Goal: Obtain resource: Download file/media

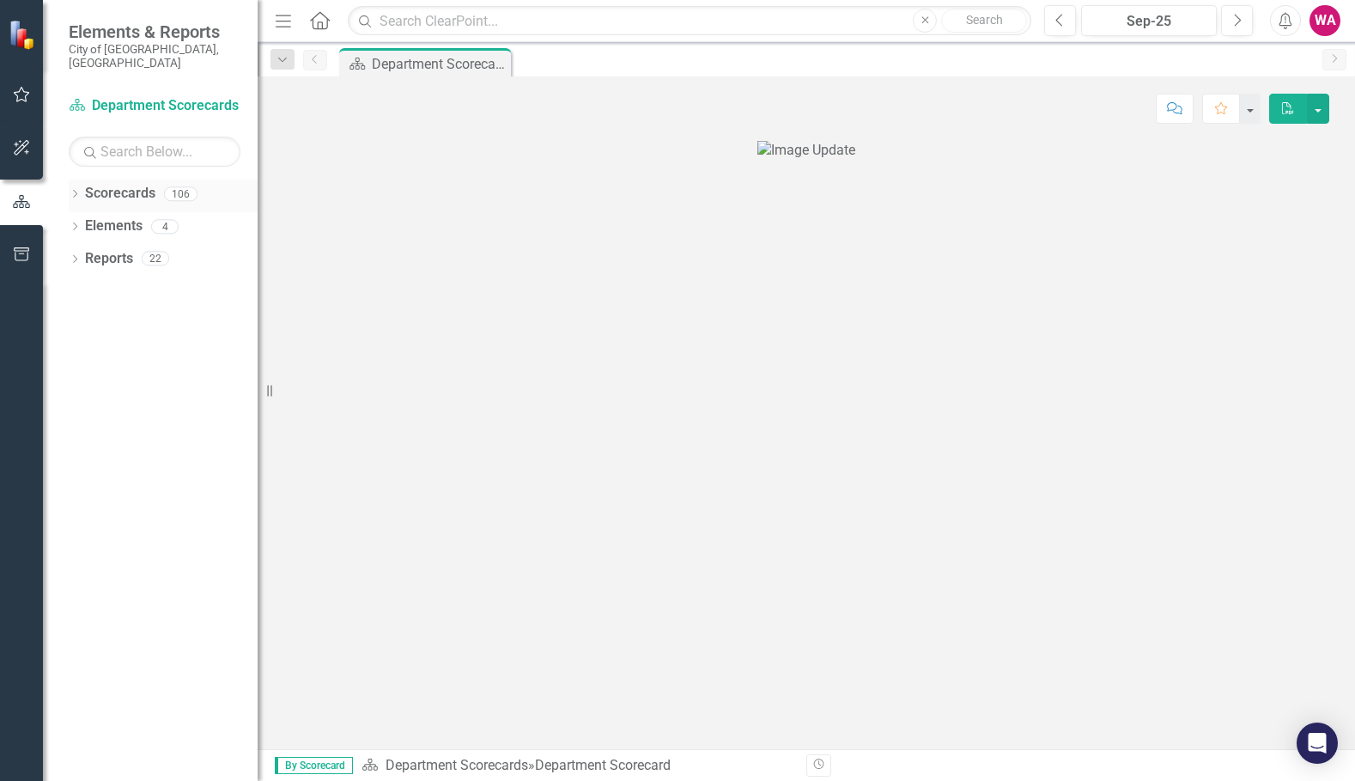
click at [74, 189] on div "Dropdown" at bounding box center [75, 196] width 12 height 15
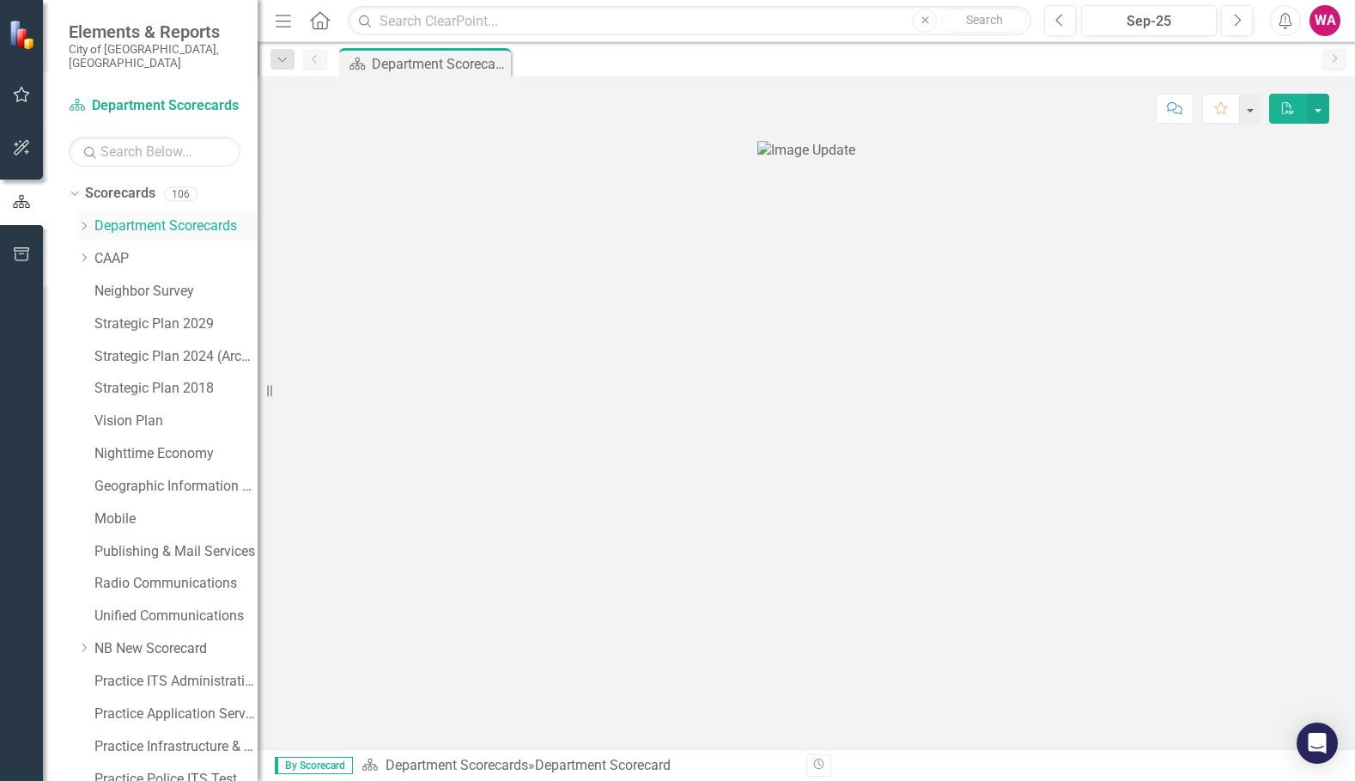
click at [89, 221] on icon "Dropdown" at bounding box center [83, 226] width 13 height 10
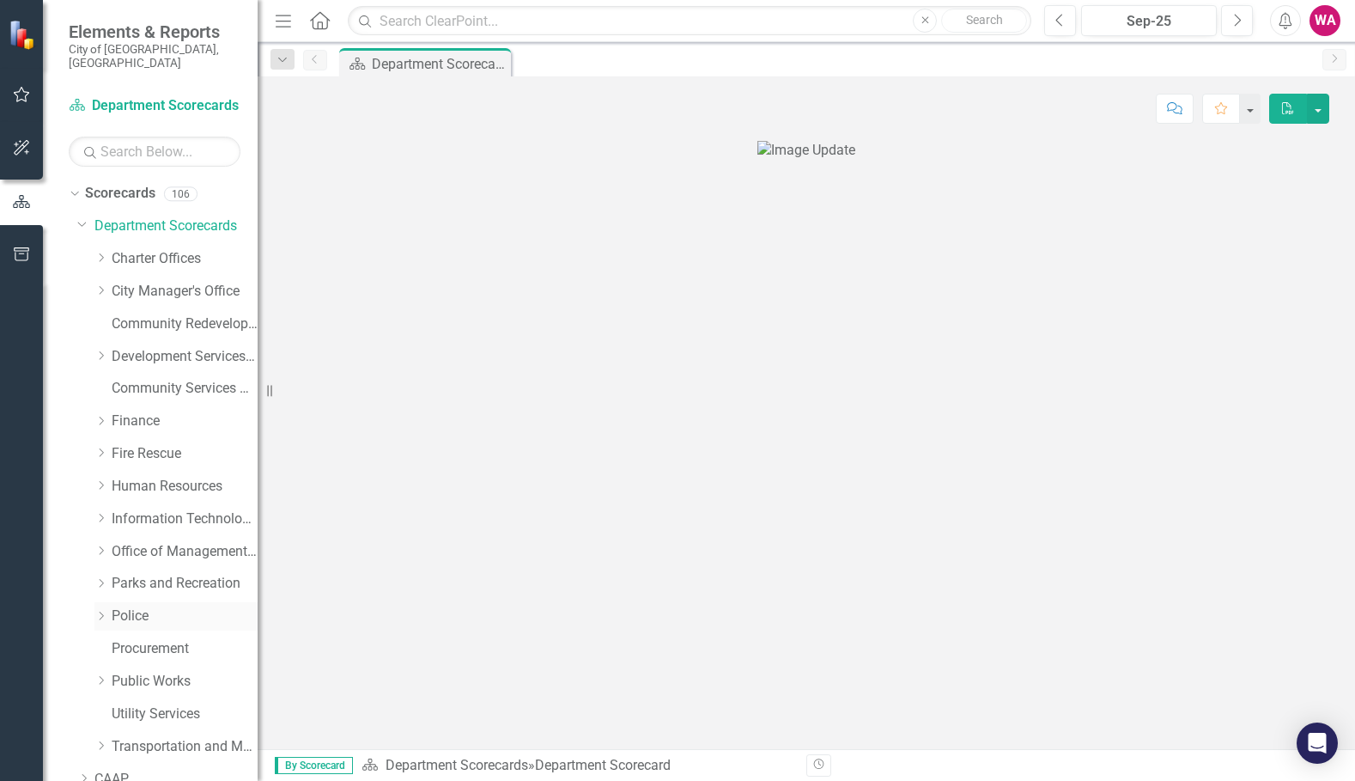
click at [142, 606] on link "Police" at bounding box center [185, 616] width 146 height 20
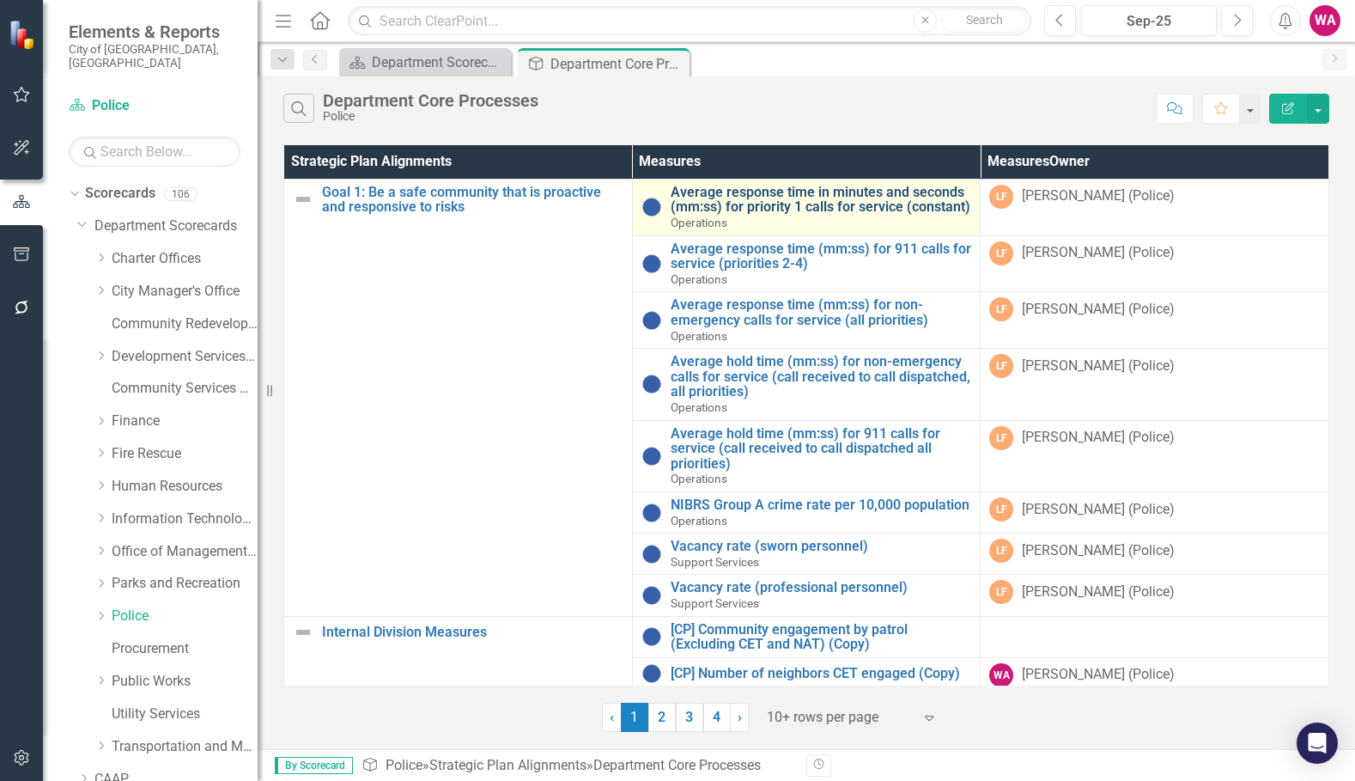
click at [785, 200] on link "Average response time in minutes and seconds (mm:ss) for priority 1 calls for s…" at bounding box center [821, 200] width 301 height 30
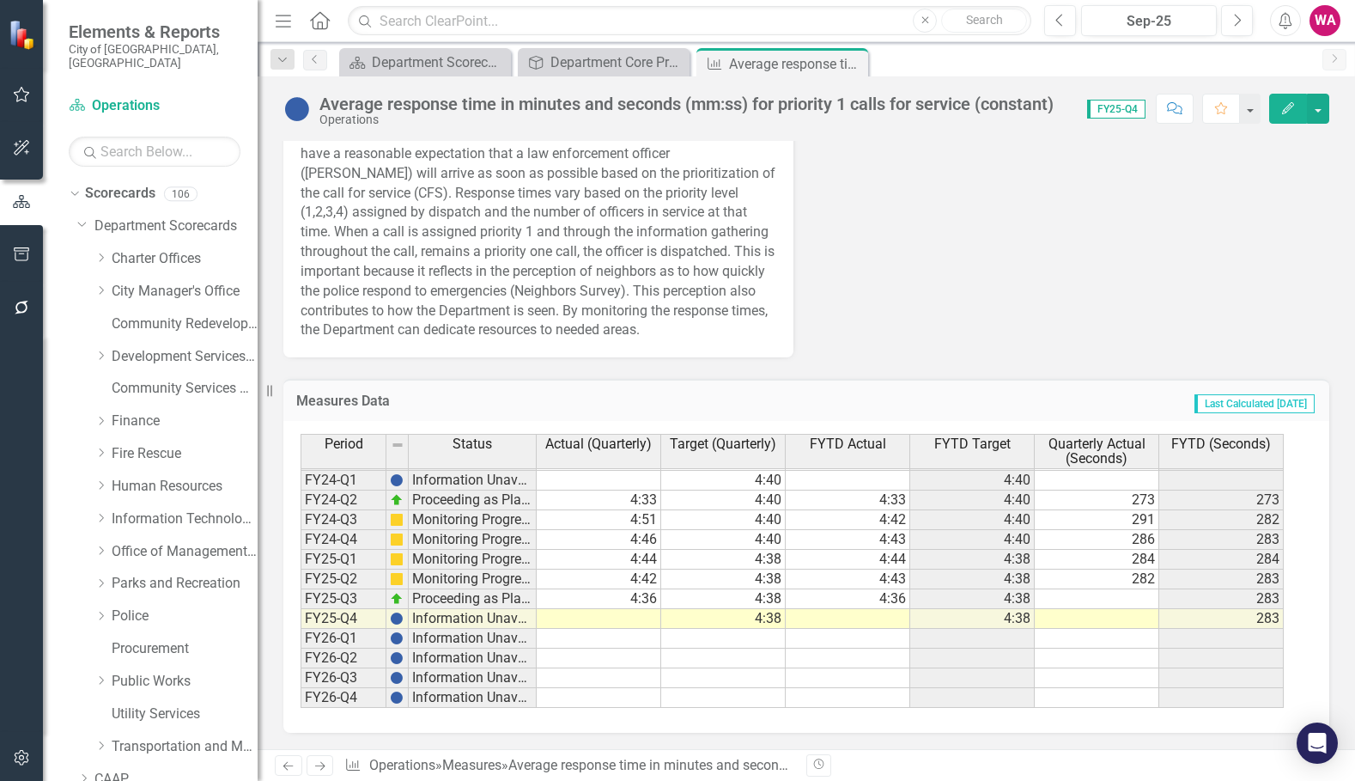
scroll to position [1233, 0]
click at [301, 623] on div "Period Status Actual (Quarterly) Target (Quarterly) FYTD Actual FYTD Target Qua…" at bounding box center [301, 442] width 0 height 530
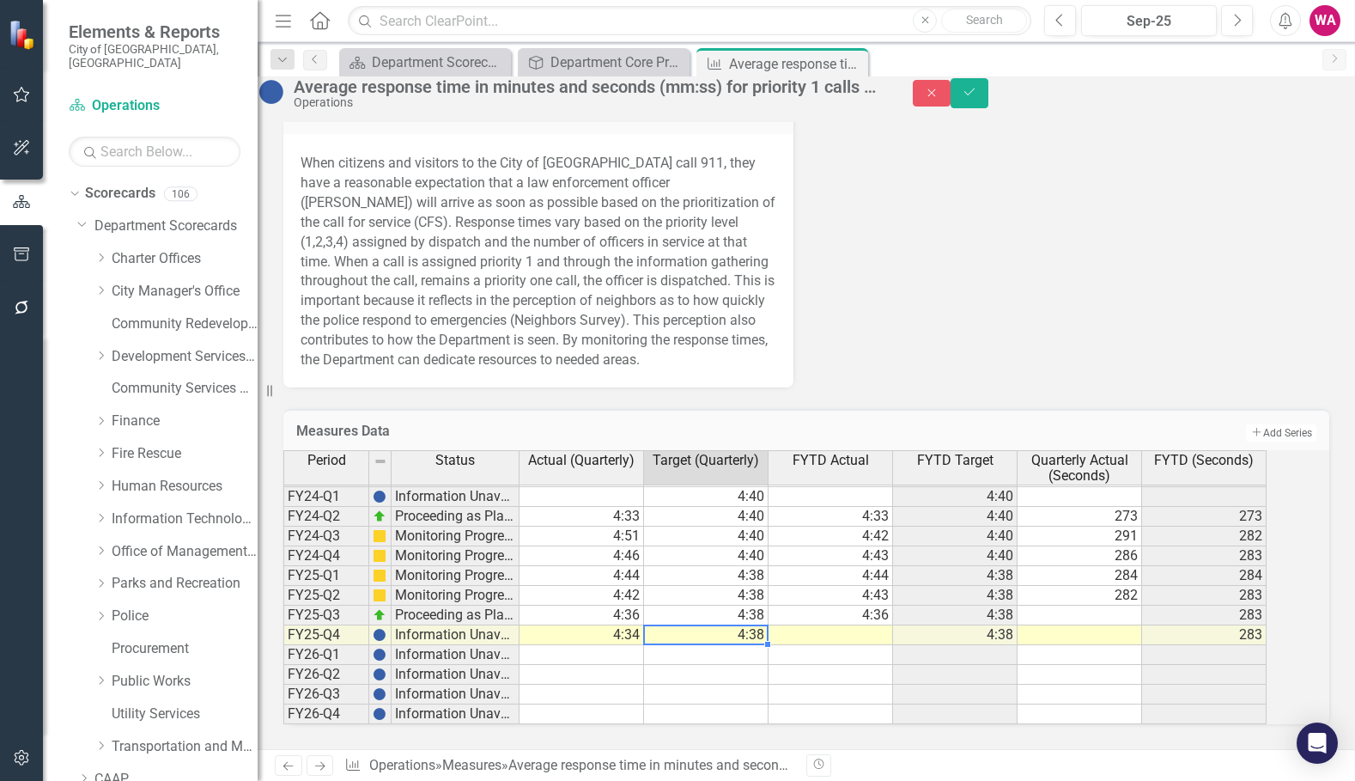
type textarea "4.38"
click at [977, 98] on icon "Save" at bounding box center [969, 92] width 15 height 12
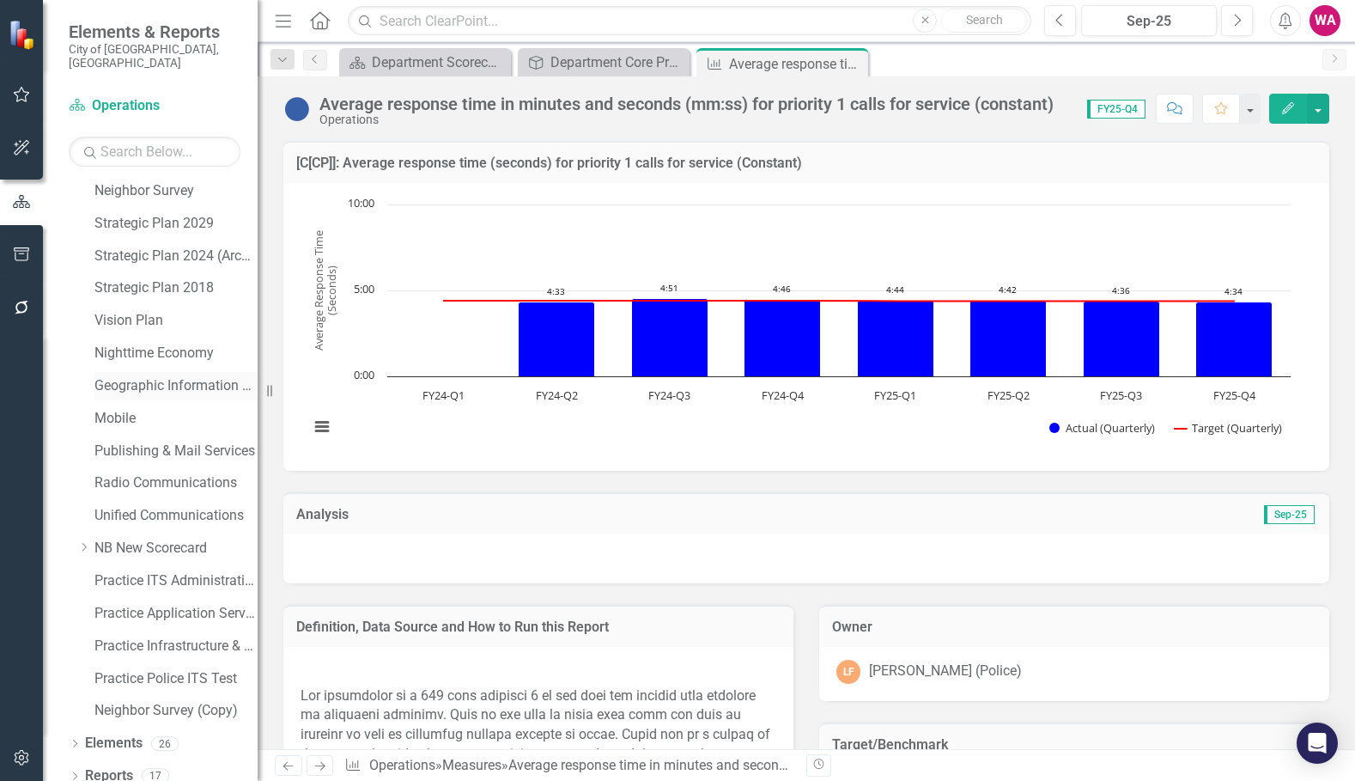
scroll to position [0, 0]
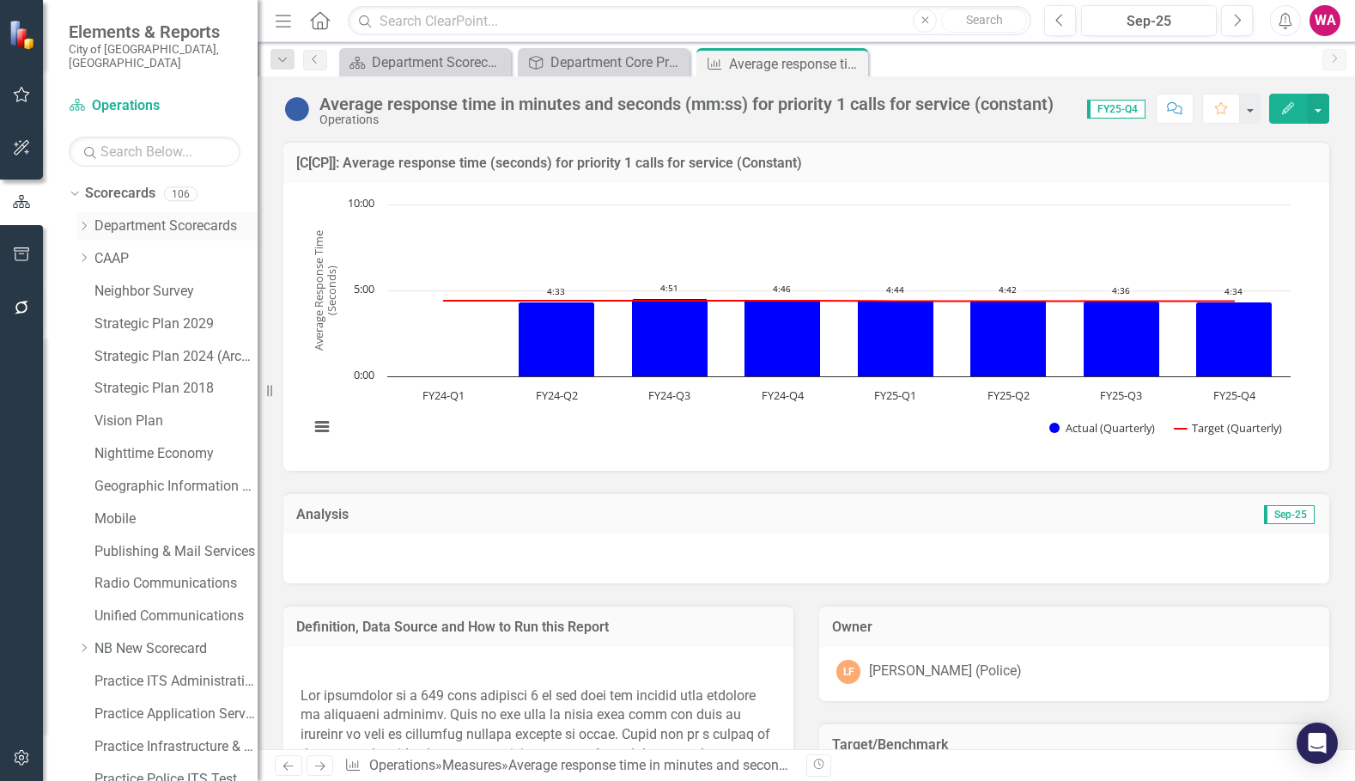
click at [87, 221] on icon "Dropdown" at bounding box center [83, 226] width 13 height 10
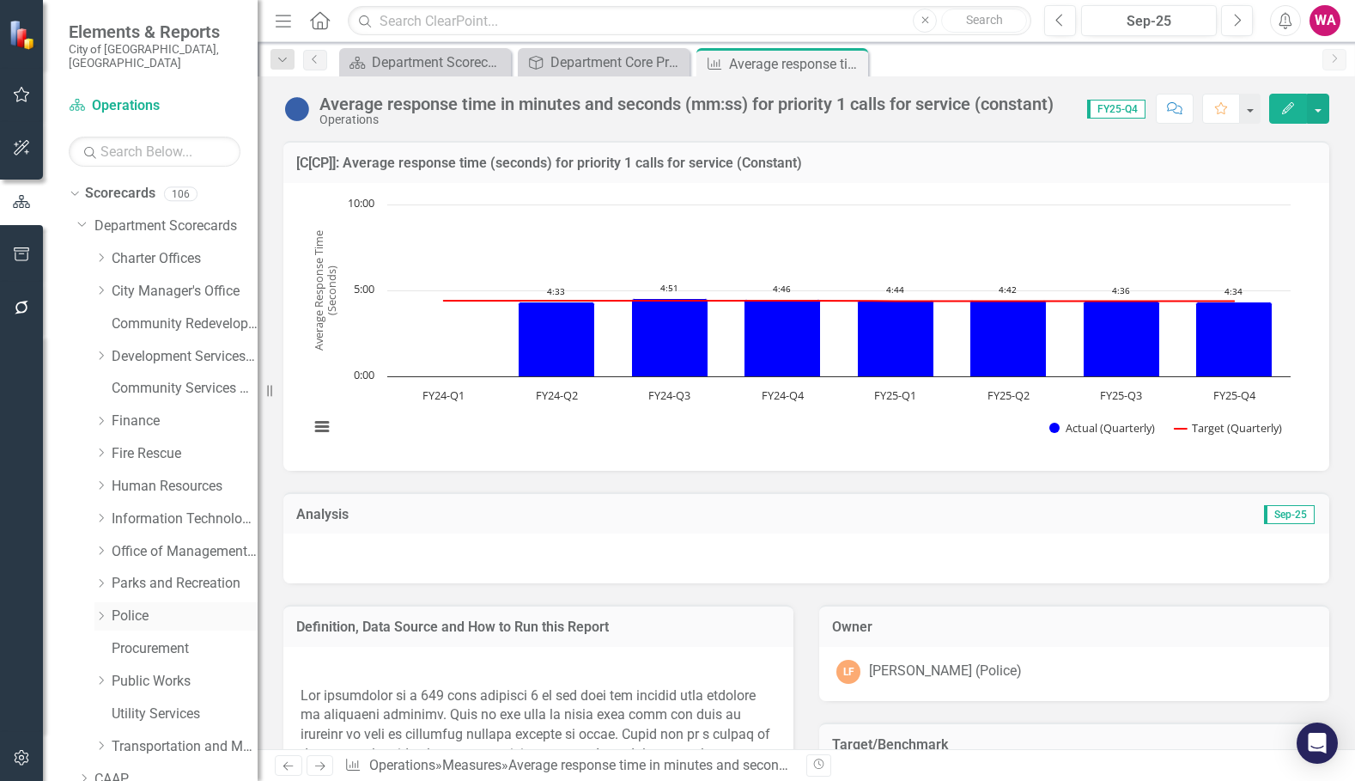
click at [139, 606] on link "Police" at bounding box center [185, 616] width 146 height 20
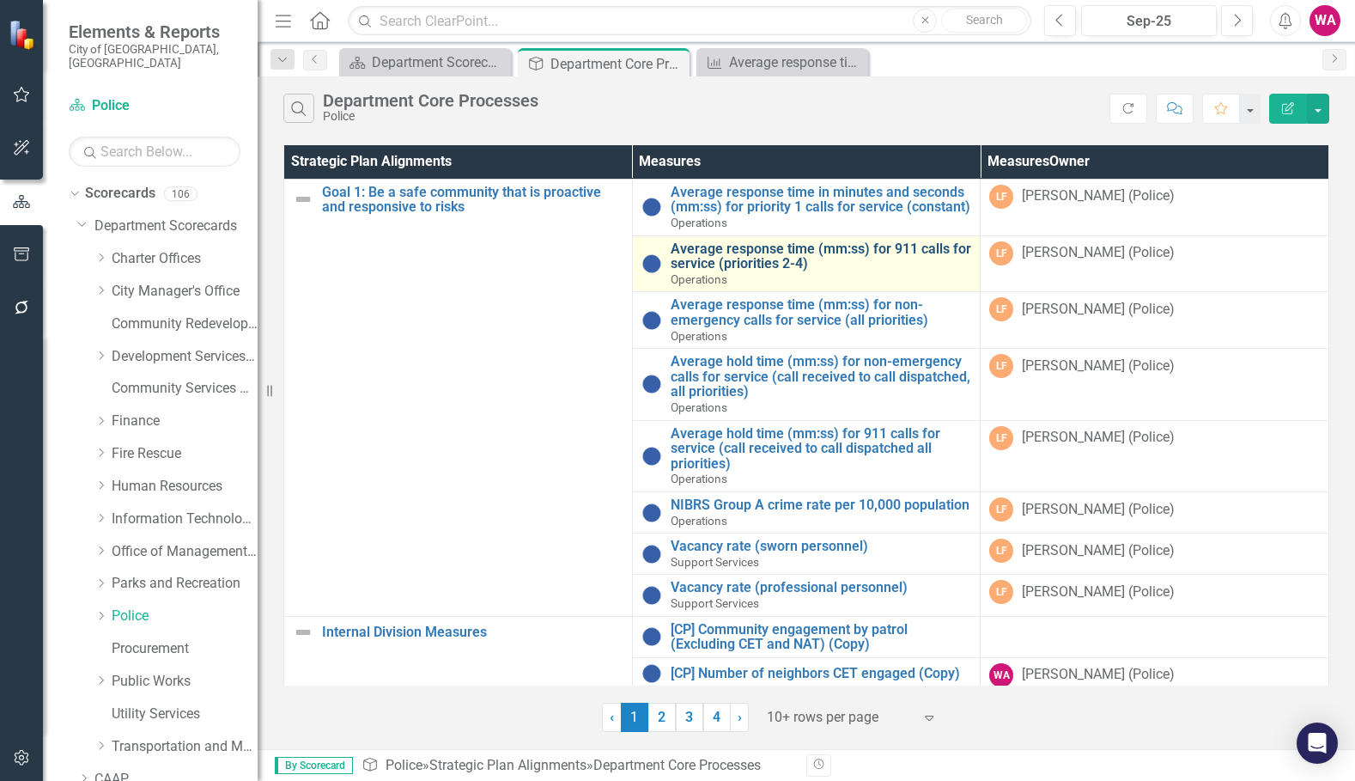
click at [781, 269] on link "Average response time (mm:ss) for 911 calls for service (priorities 2-4)" at bounding box center [821, 256] width 301 height 30
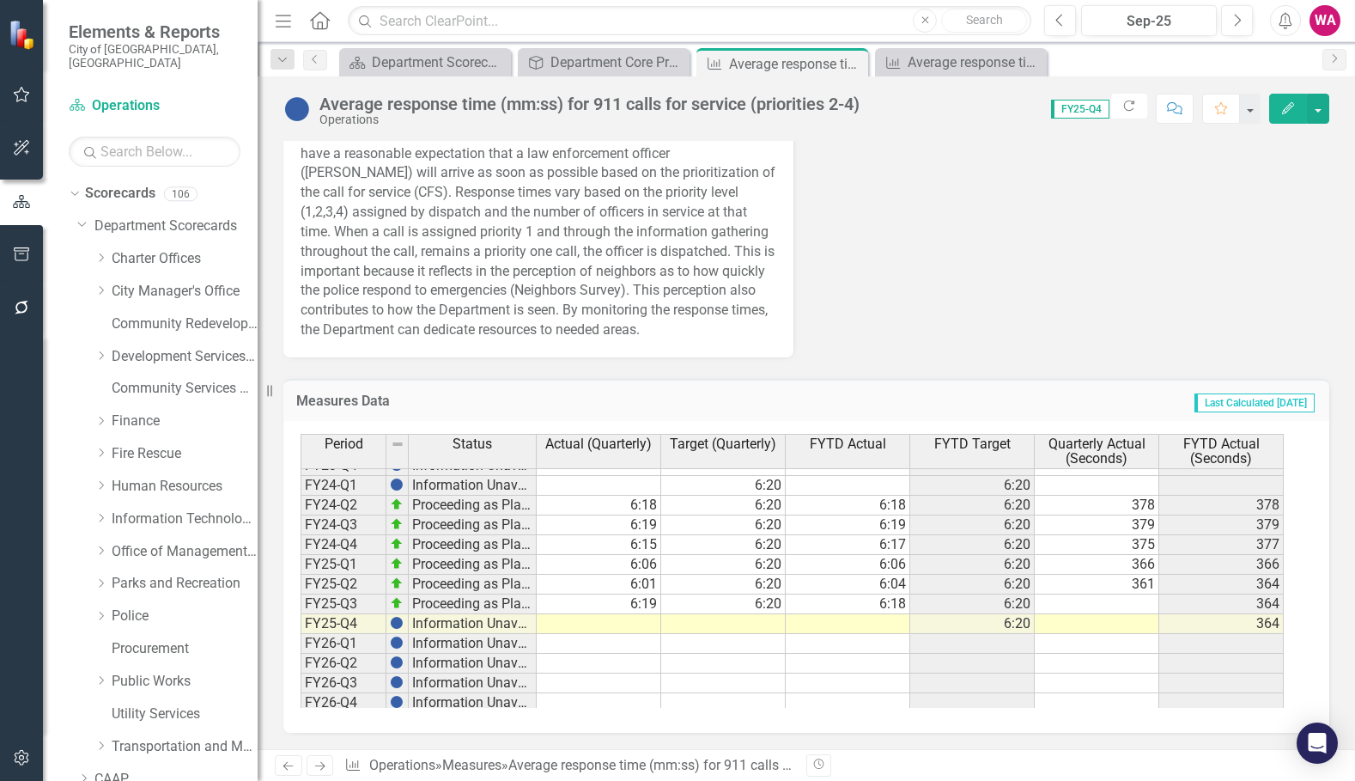
click at [642, 623] on tbody "FY20-Q1 Information Unavailable FY20-Q2 Information Unavailable FY20-Q3 Informa…" at bounding box center [792, 436] width 983 height 554
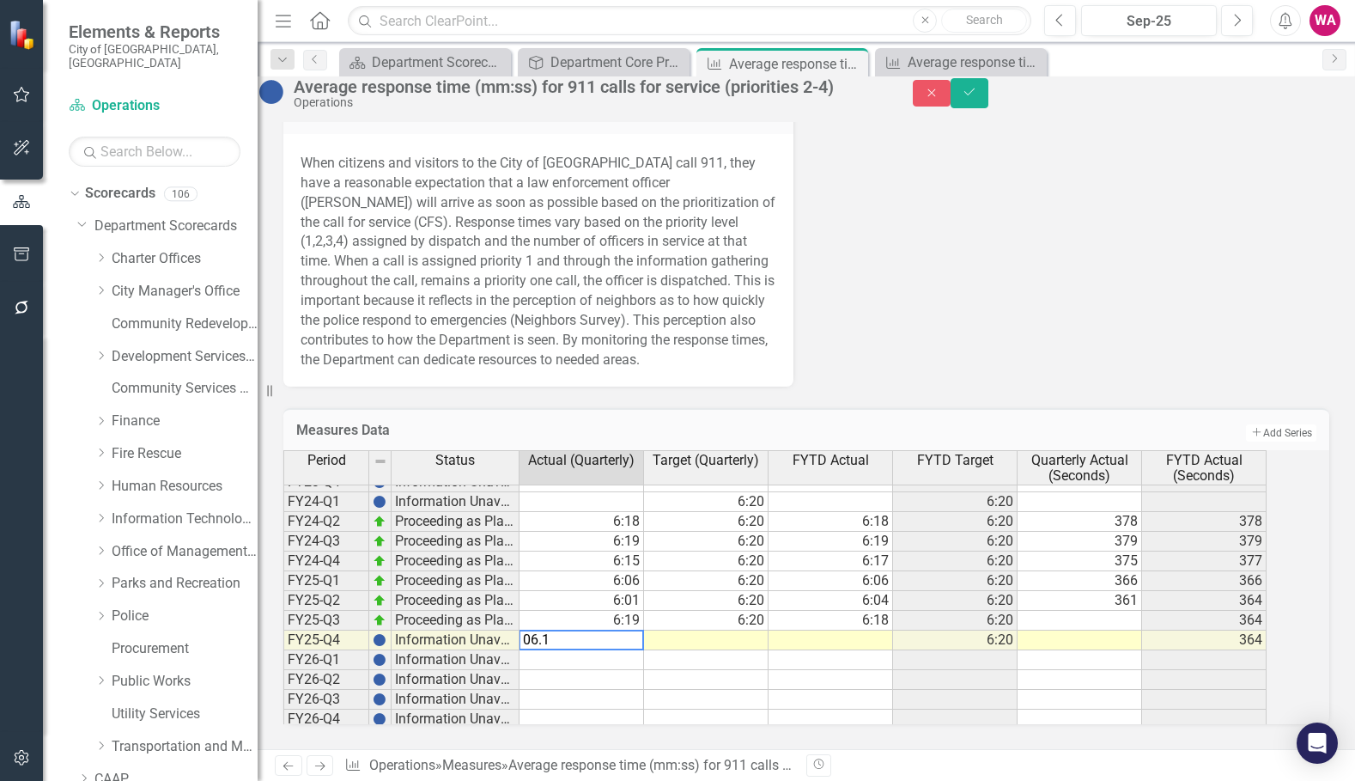
type textarea "06.14"
type textarea "6.20"
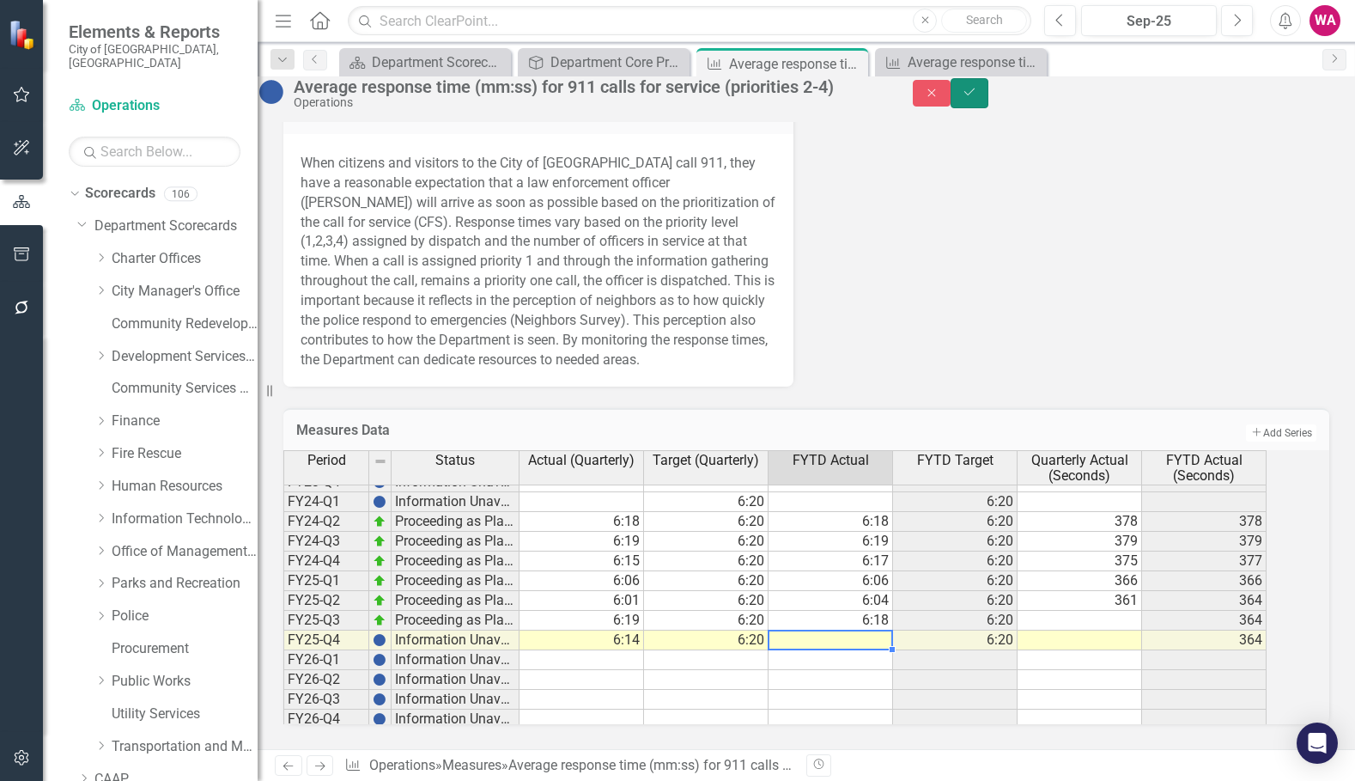
click at [988, 108] on button "Save" at bounding box center [970, 93] width 38 height 30
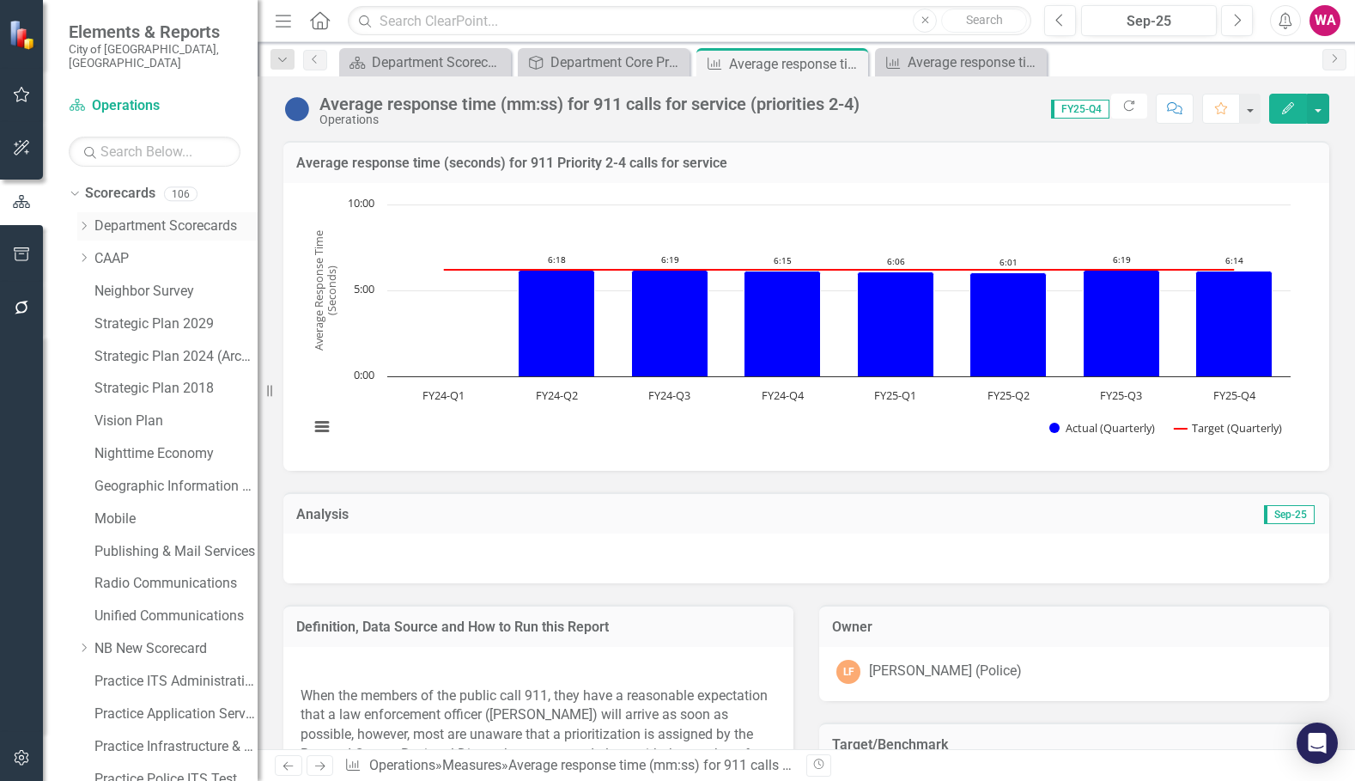
click at [86, 222] on icon at bounding box center [84, 226] width 4 height 9
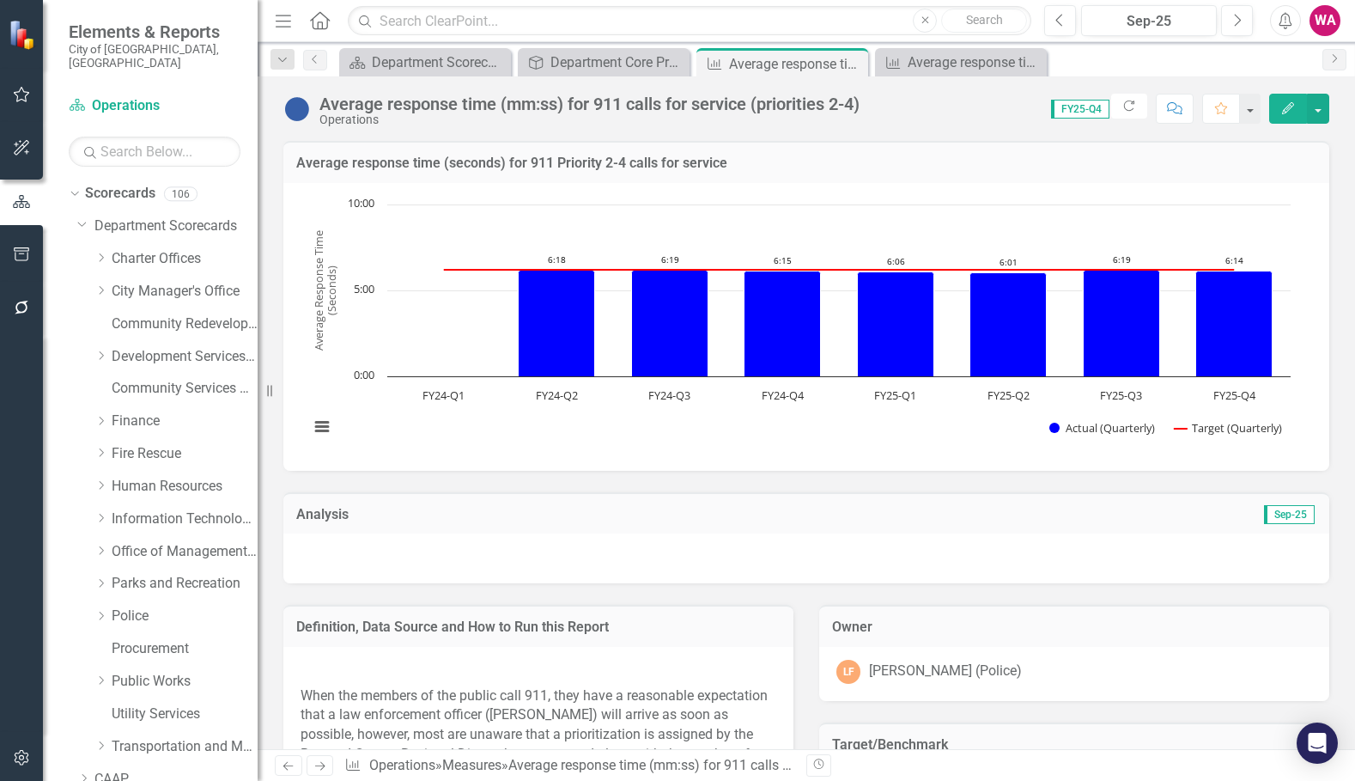
scroll to position [172, 0]
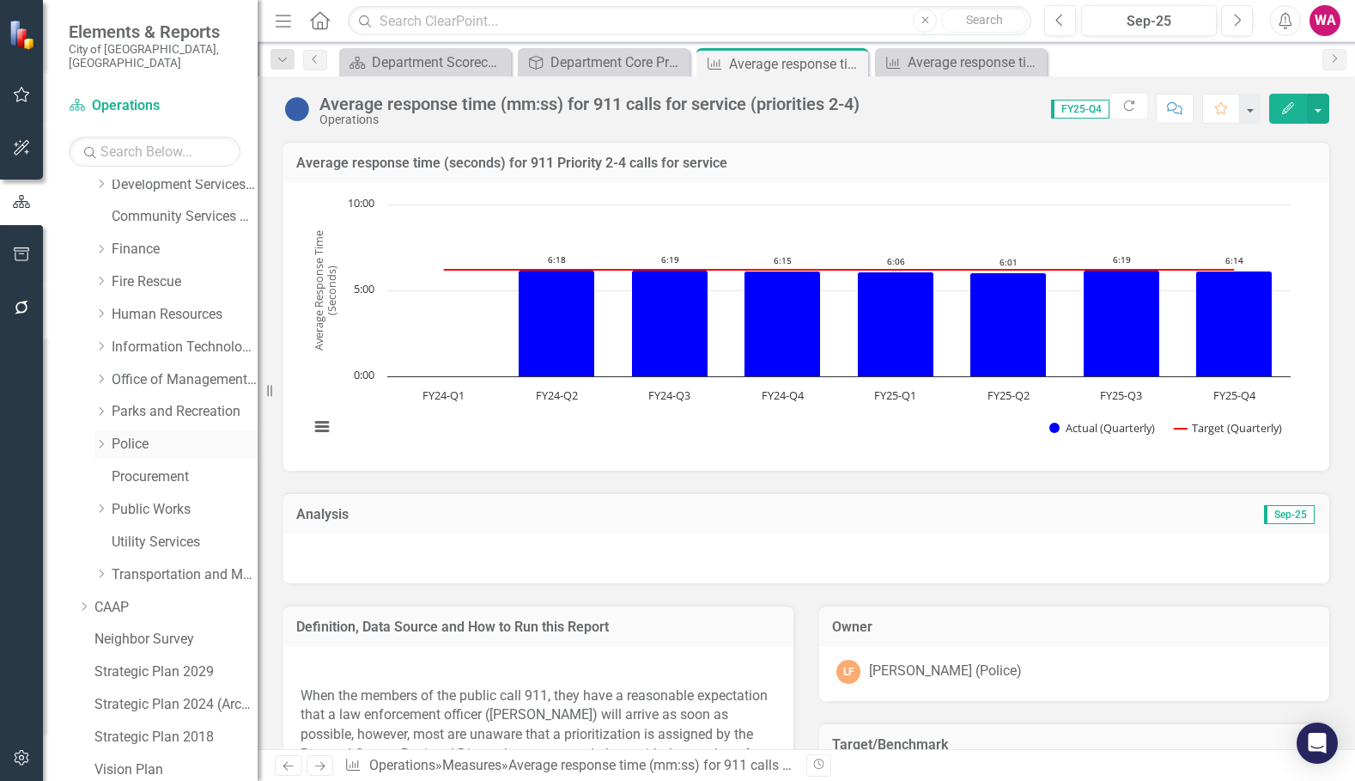
click at [105, 439] on icon "Dropdown" at bounding box center [100, 444] width 13 height 10
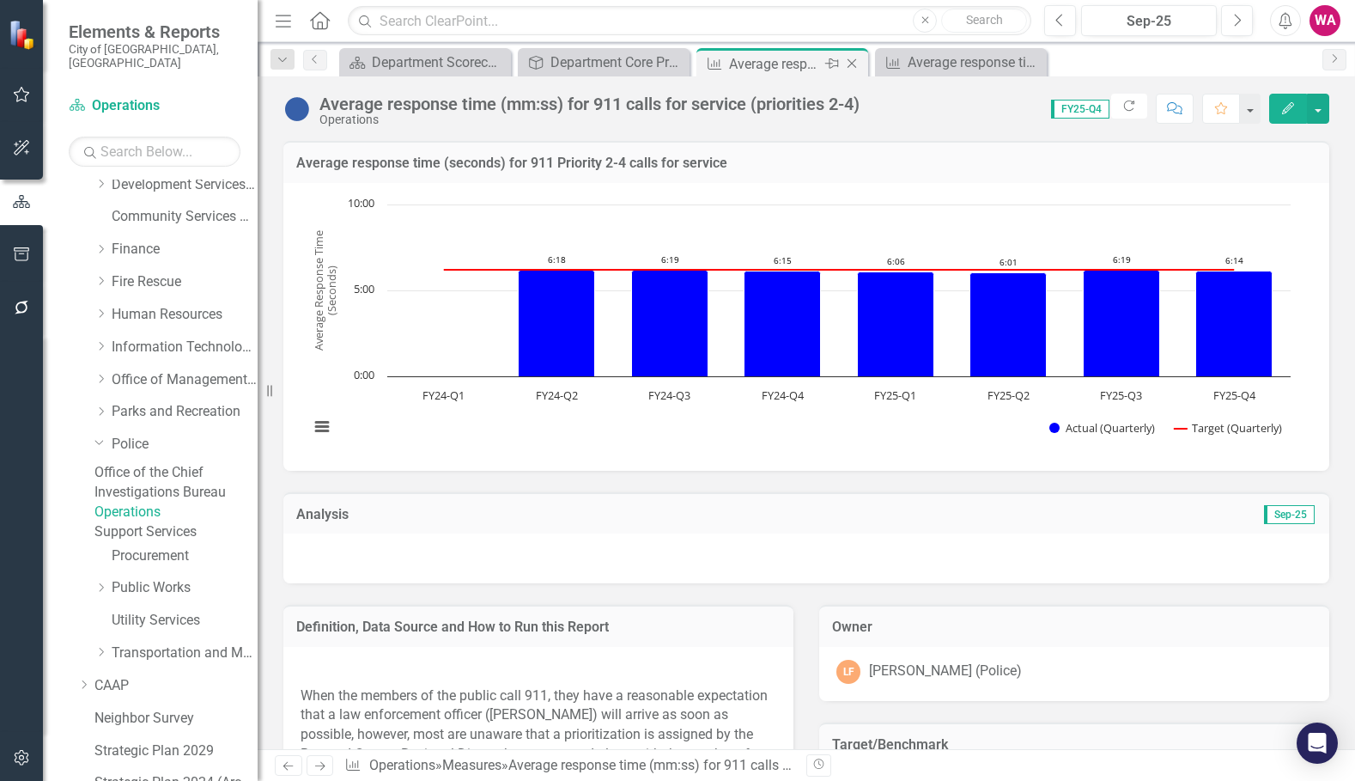
click at [854, 63] on icon "Close" at bounding box center [851, 64] width 17 height 14
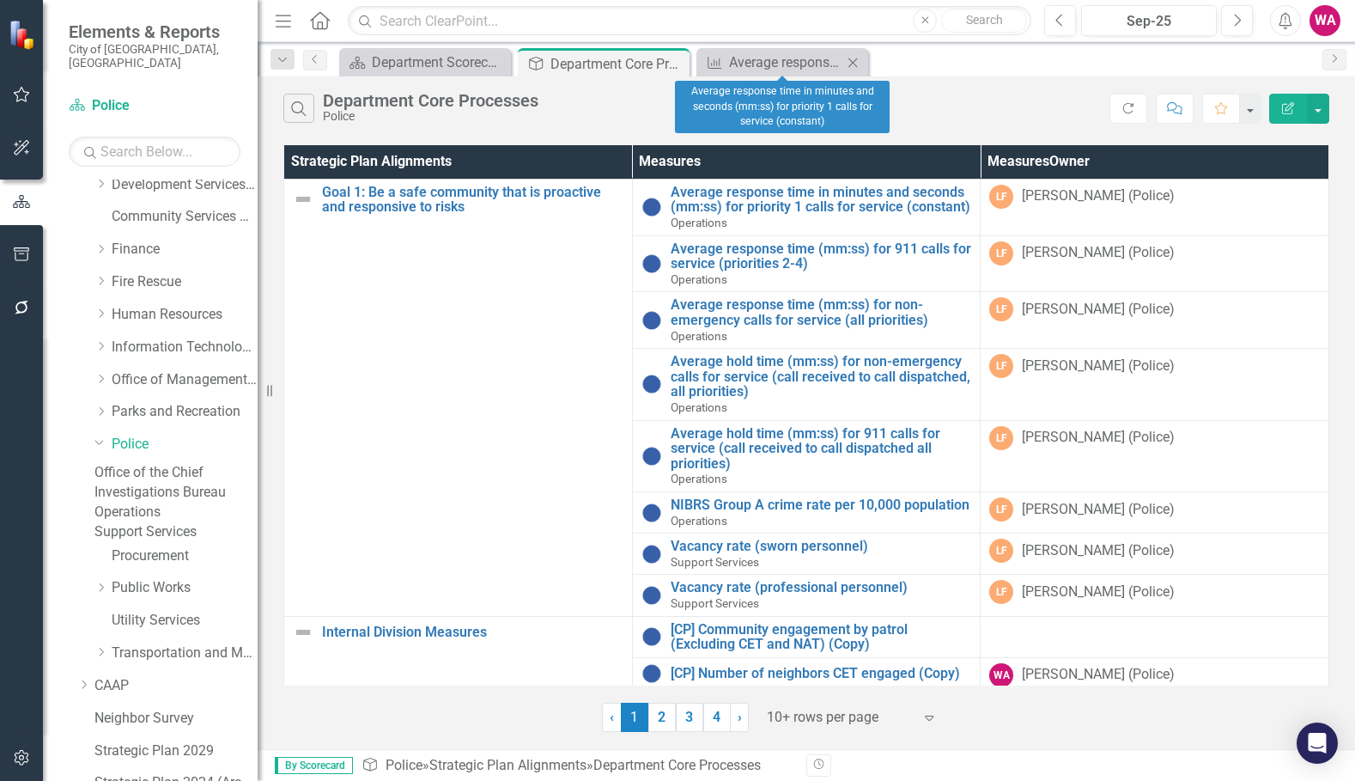
click at [854, 64] on icon "Close" at bounding box center [852, 63] width 17 height 14
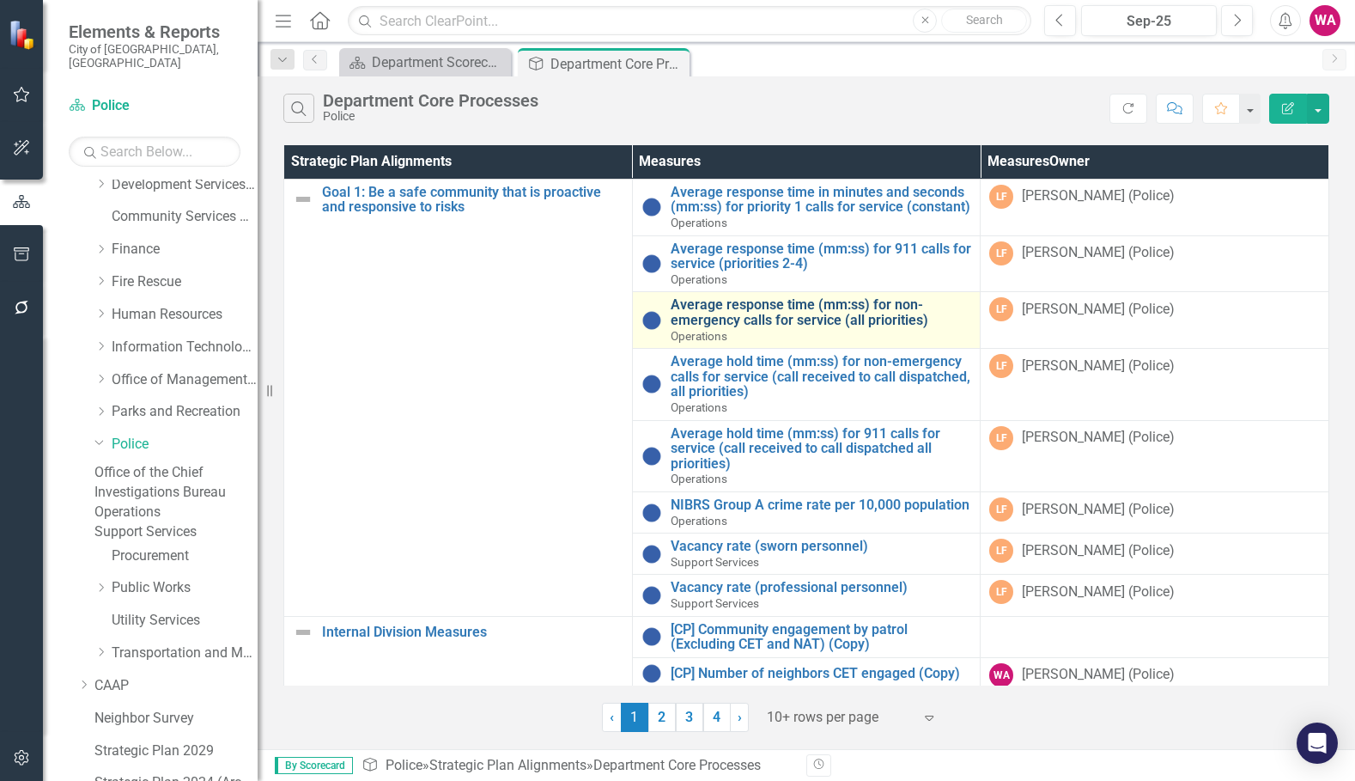
click at [729, 327] on link "Average response time (mm:ss) for non-emergency calls for service (all prioriti…" at bounding box center [821, 312] width 301 height 30
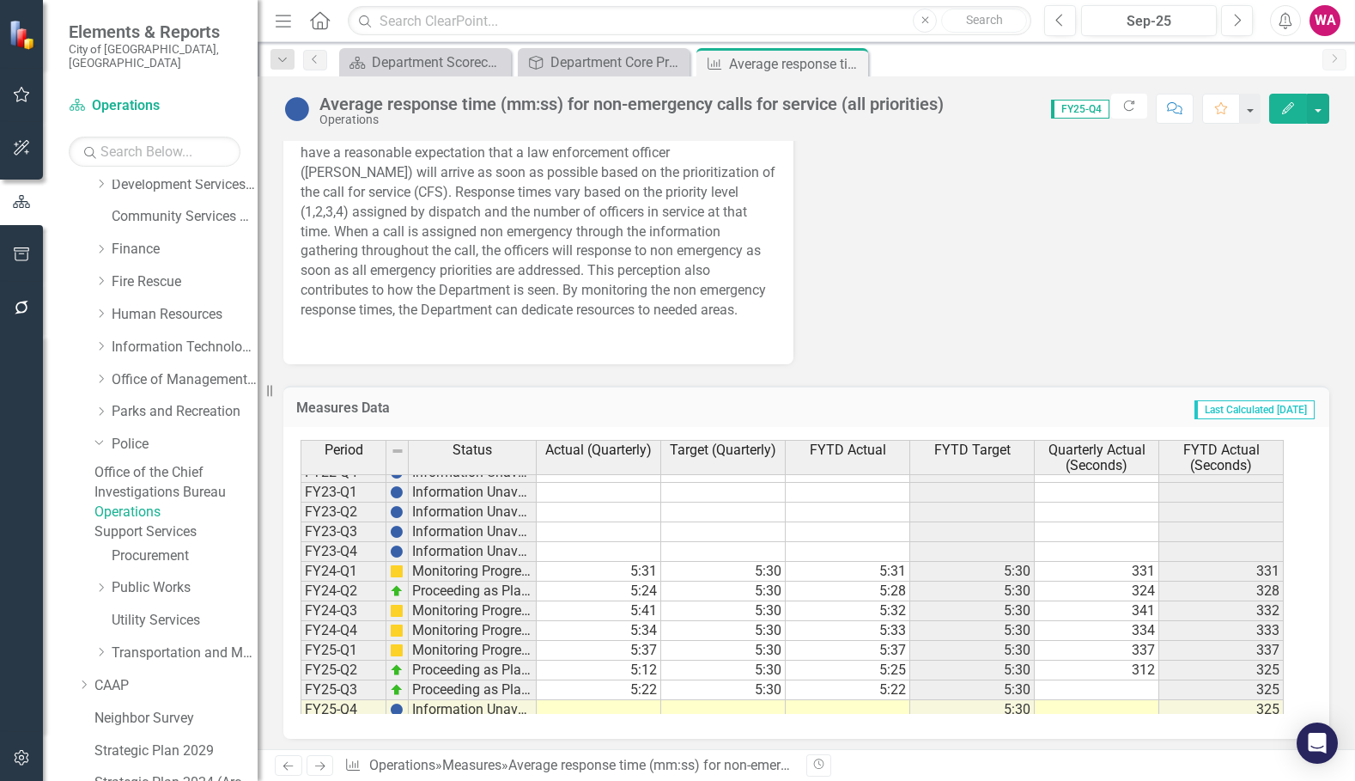
scroll to position [315, 0]
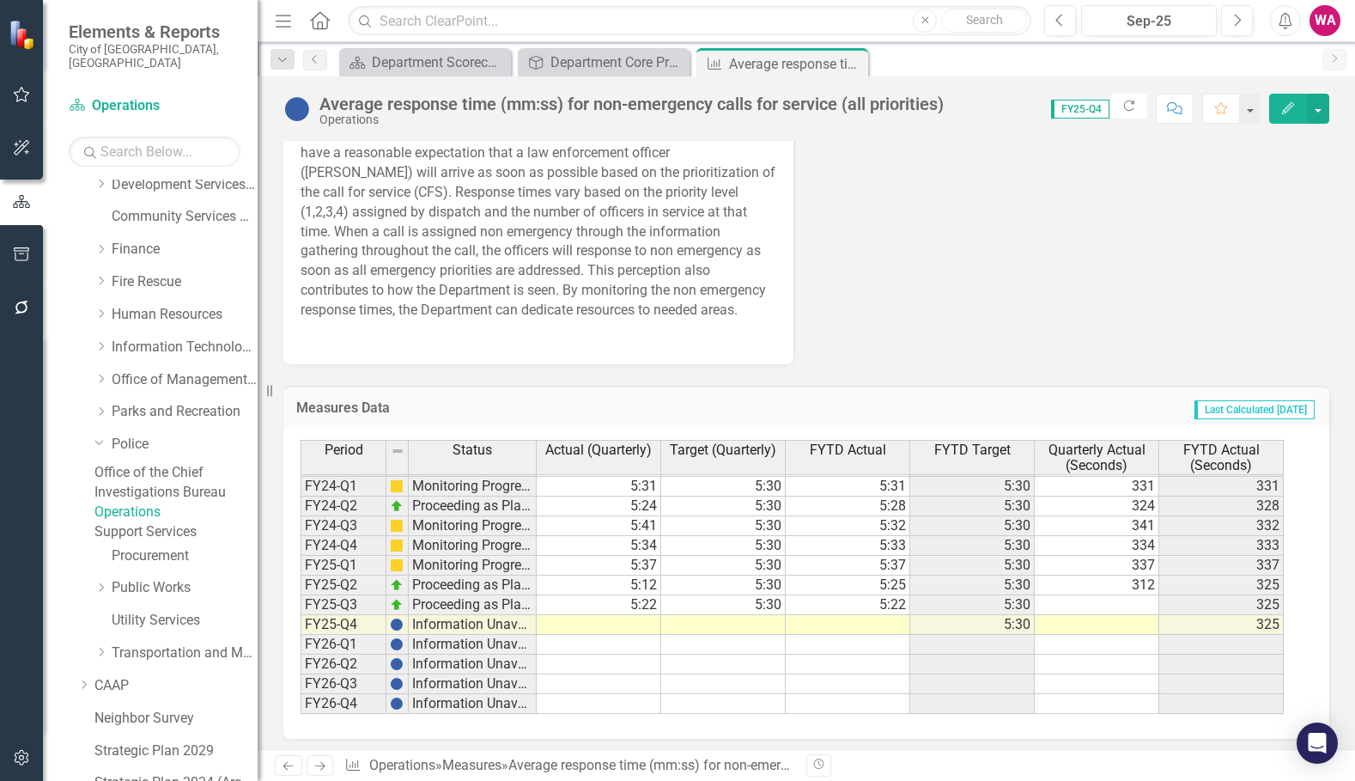
click at [641, 618] on tbody "FY20-Q1 Information Unavailable FY20-Q2 Information Unavailable FY20-Q3 Informa…" at bounding box center [792, 437] width 983 height 554
click at [647, 626] on td at bounding box center [599, 625] width 125 height 20
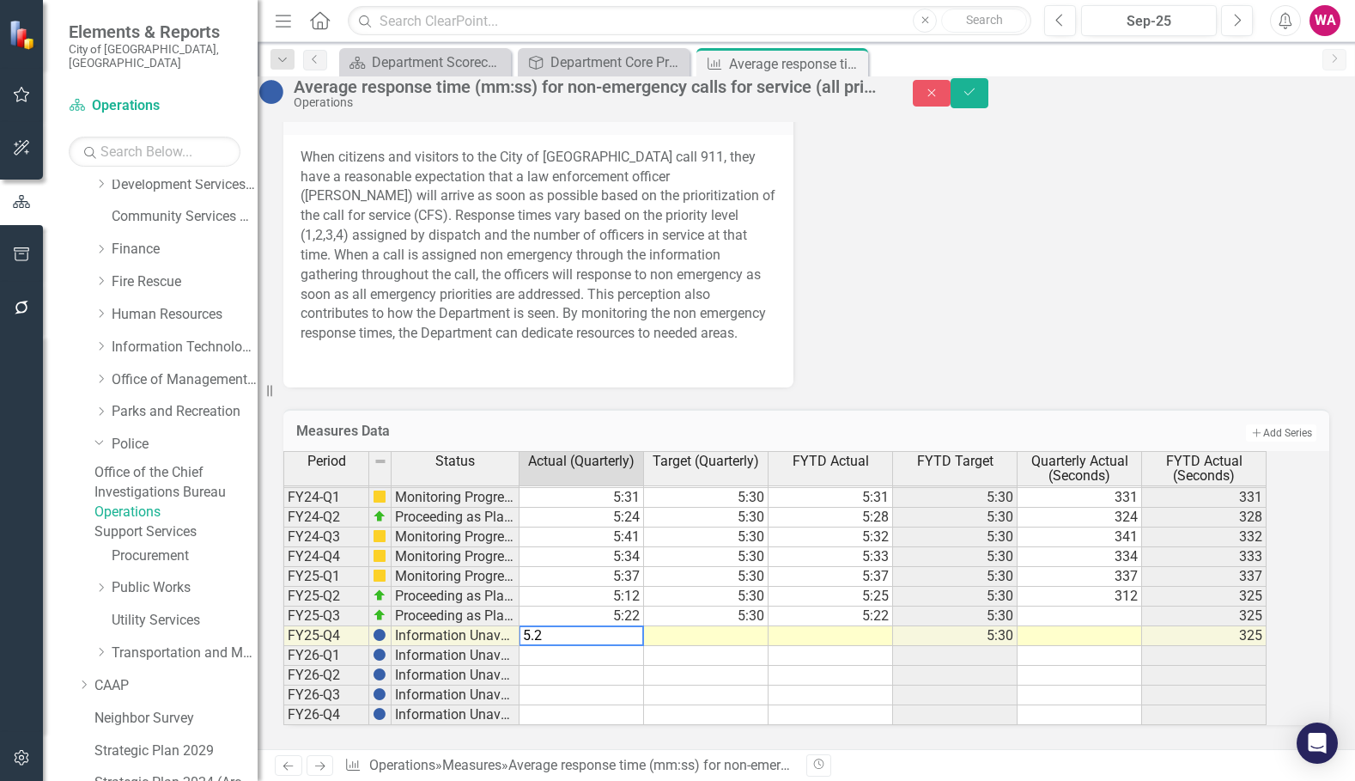
type textarea "5.25"
type textarea "5.30"
click at [988, 103] on button "Save" at bounding box center [970, 93] width 38 height 30
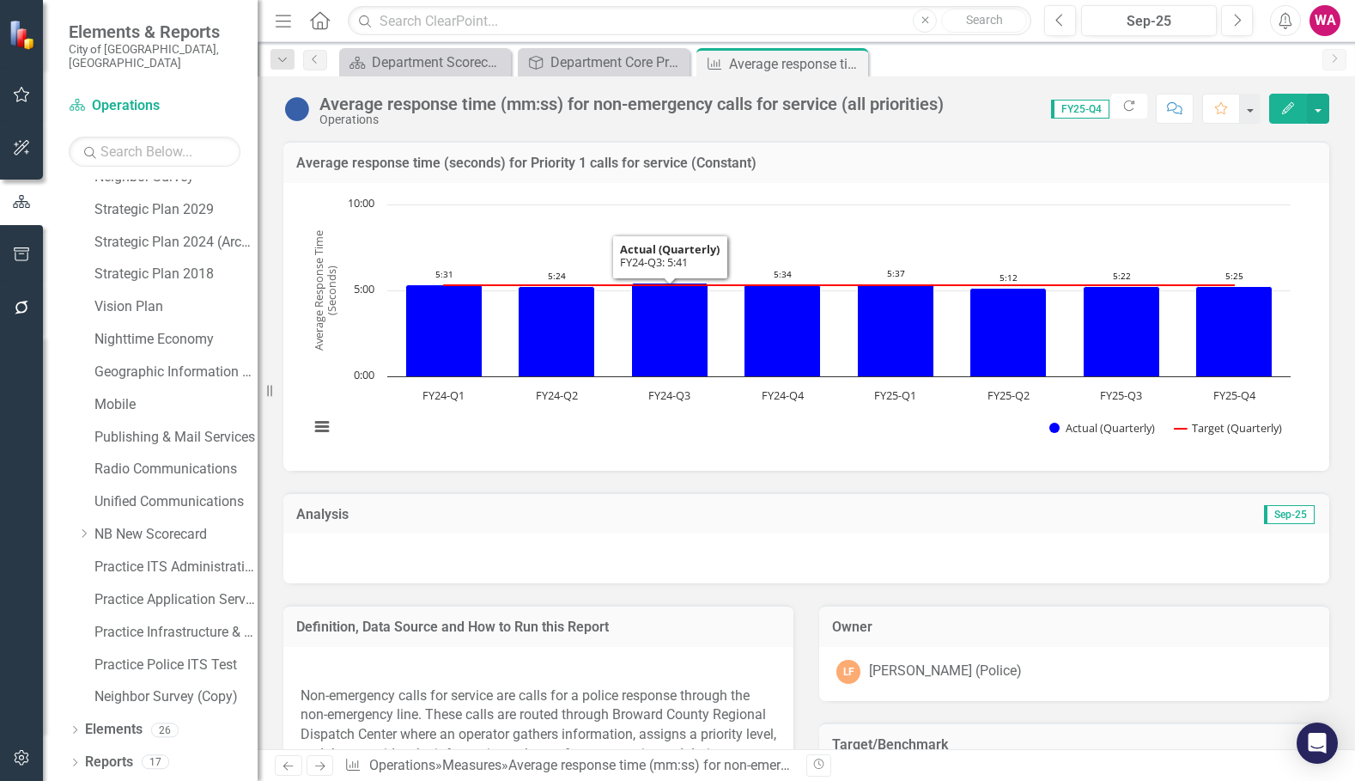
scroll to position [75, 0]
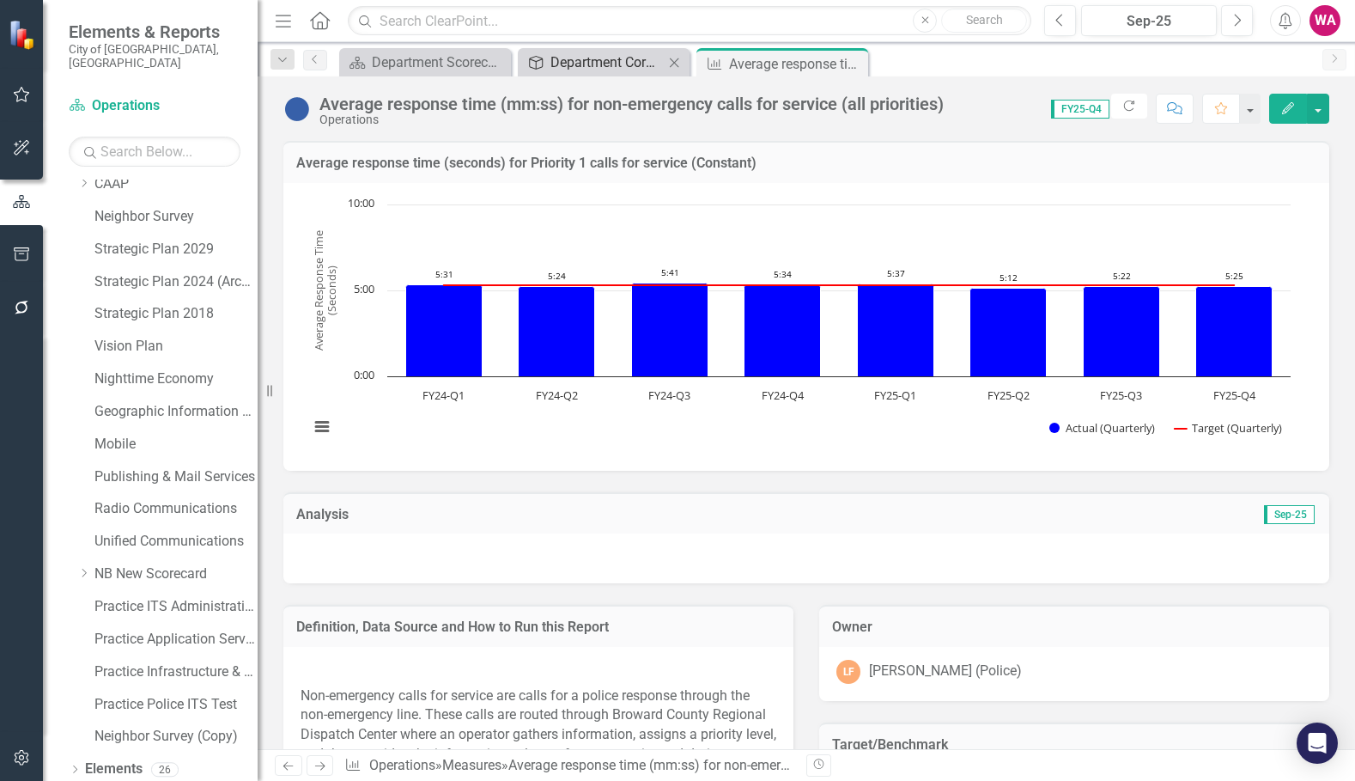
click at [603, 58] on div "Department Core Processes" at bounding box center [606, 62] width 113 height 21
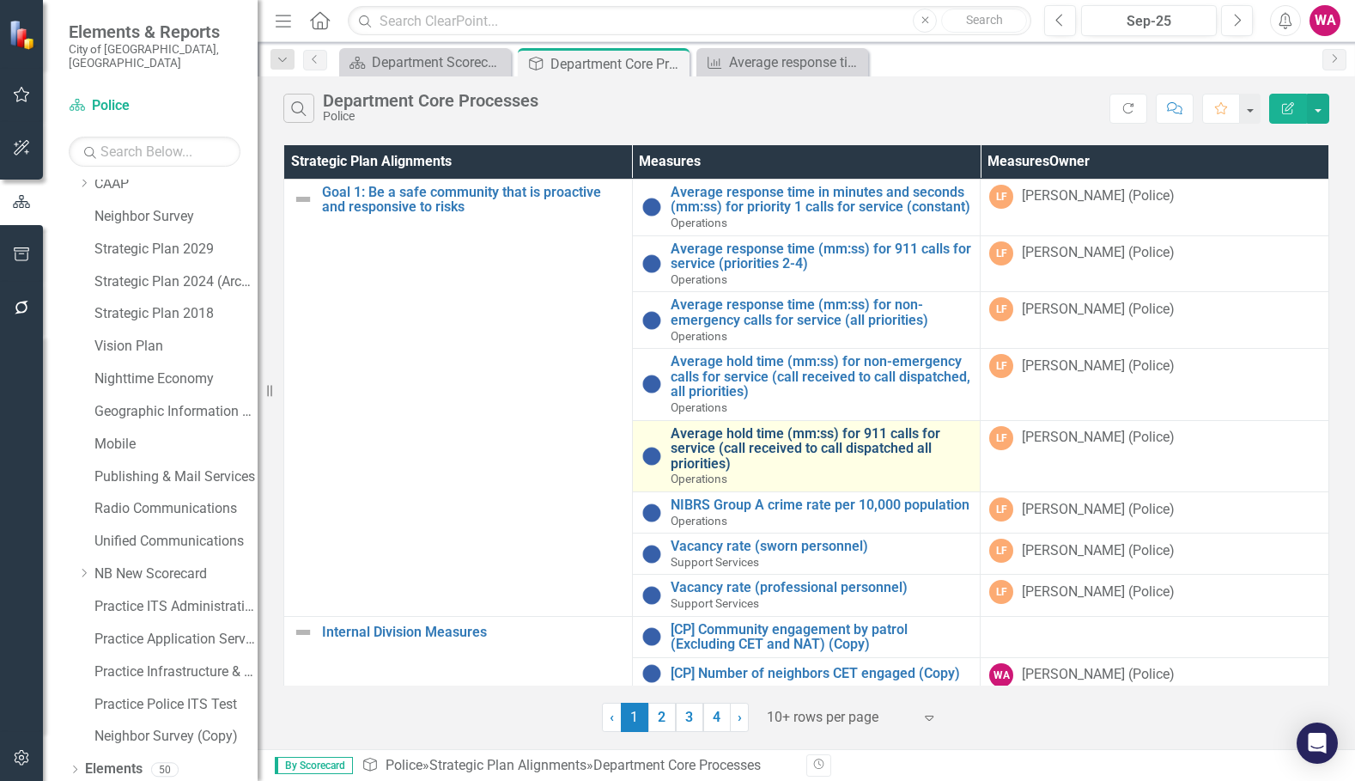
click at [730, 466] on link "Average hold time (mm:ss) for 911 calls for service (call received to call disp…" at bounding box center [821, 449] width 301 height 46
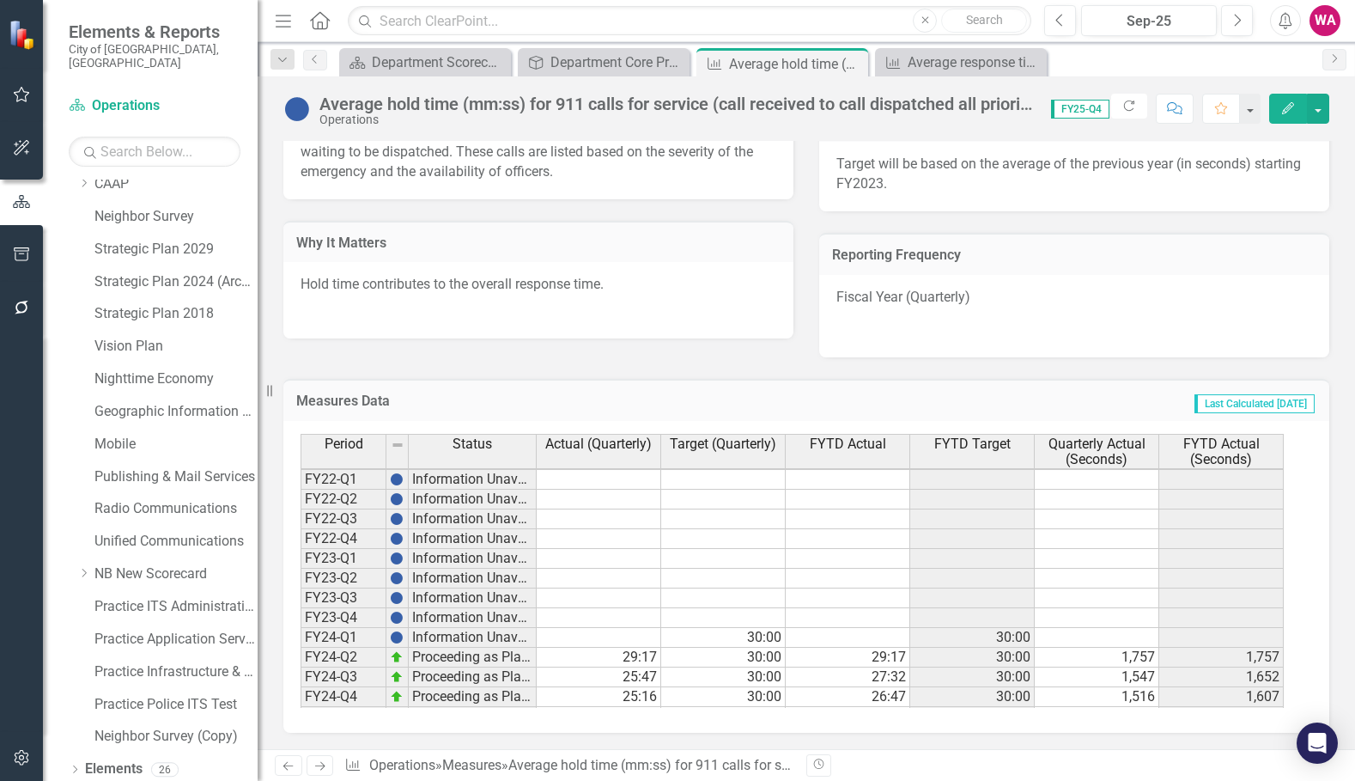
scroll to position [157, 0]
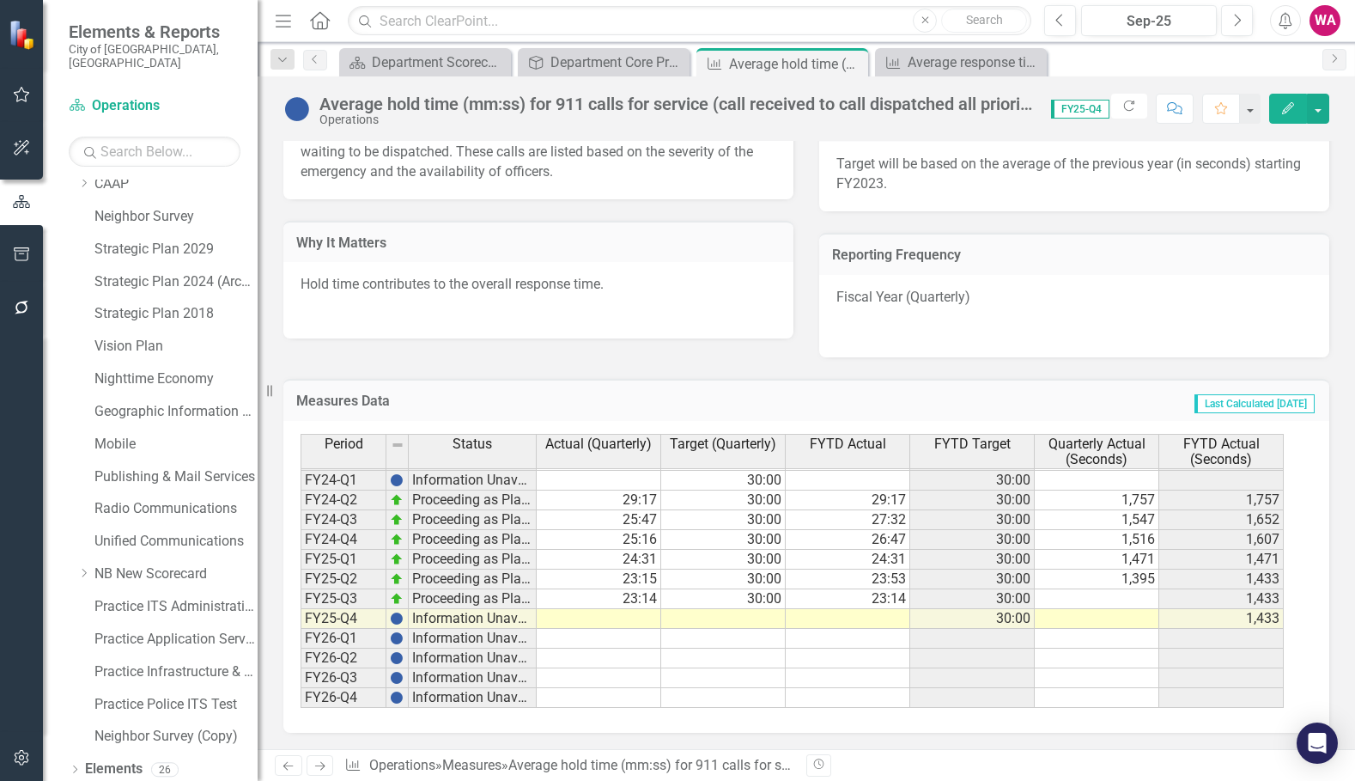
click at [640, 621] on td at bounding box center [599, 619] width 125 height 20
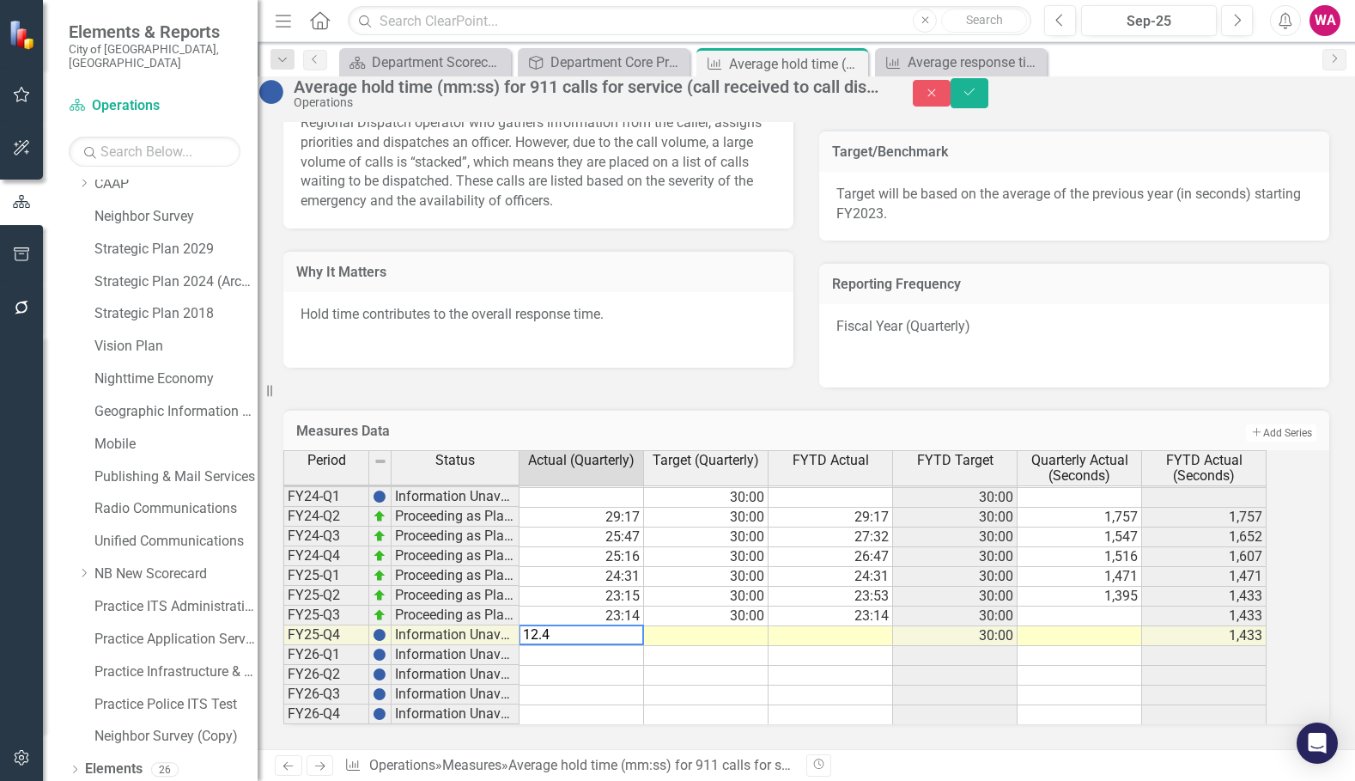
type textarea "12.45"
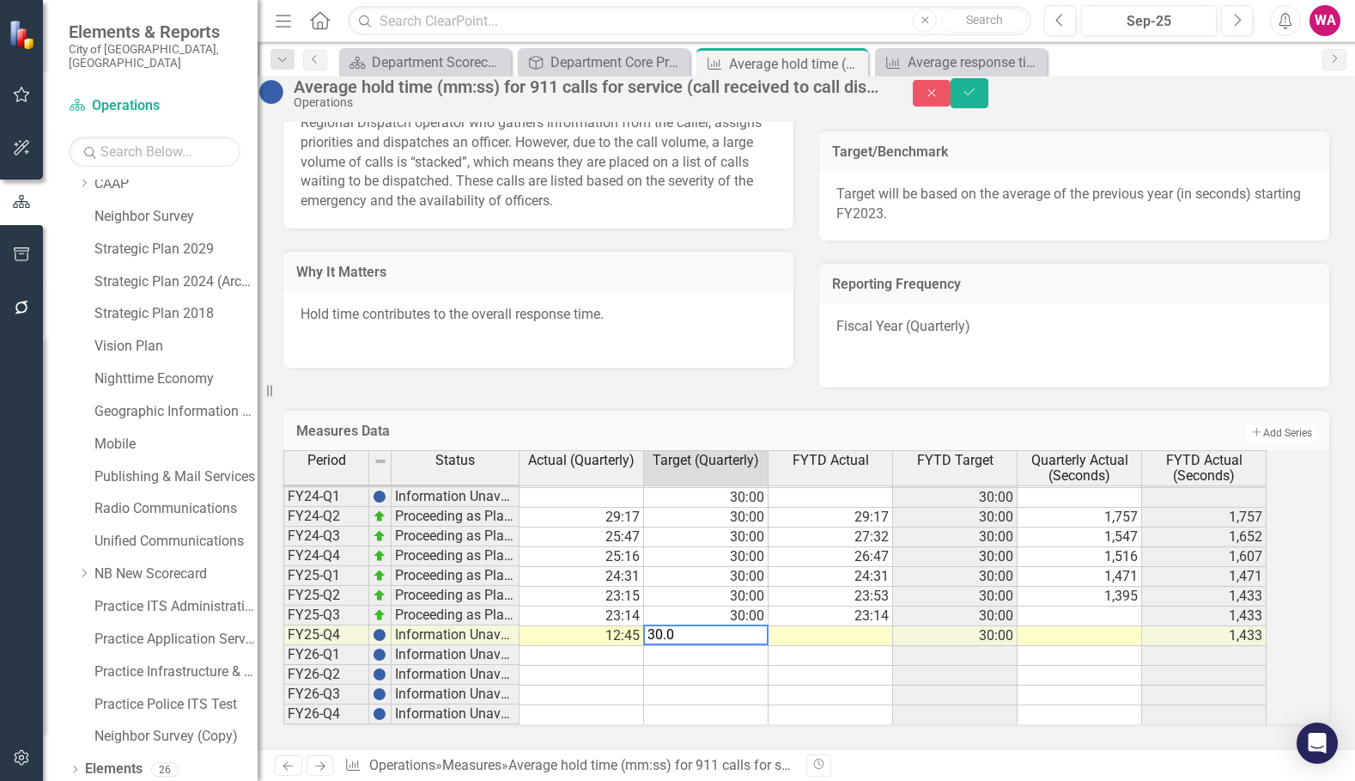
type textarea "30.00"
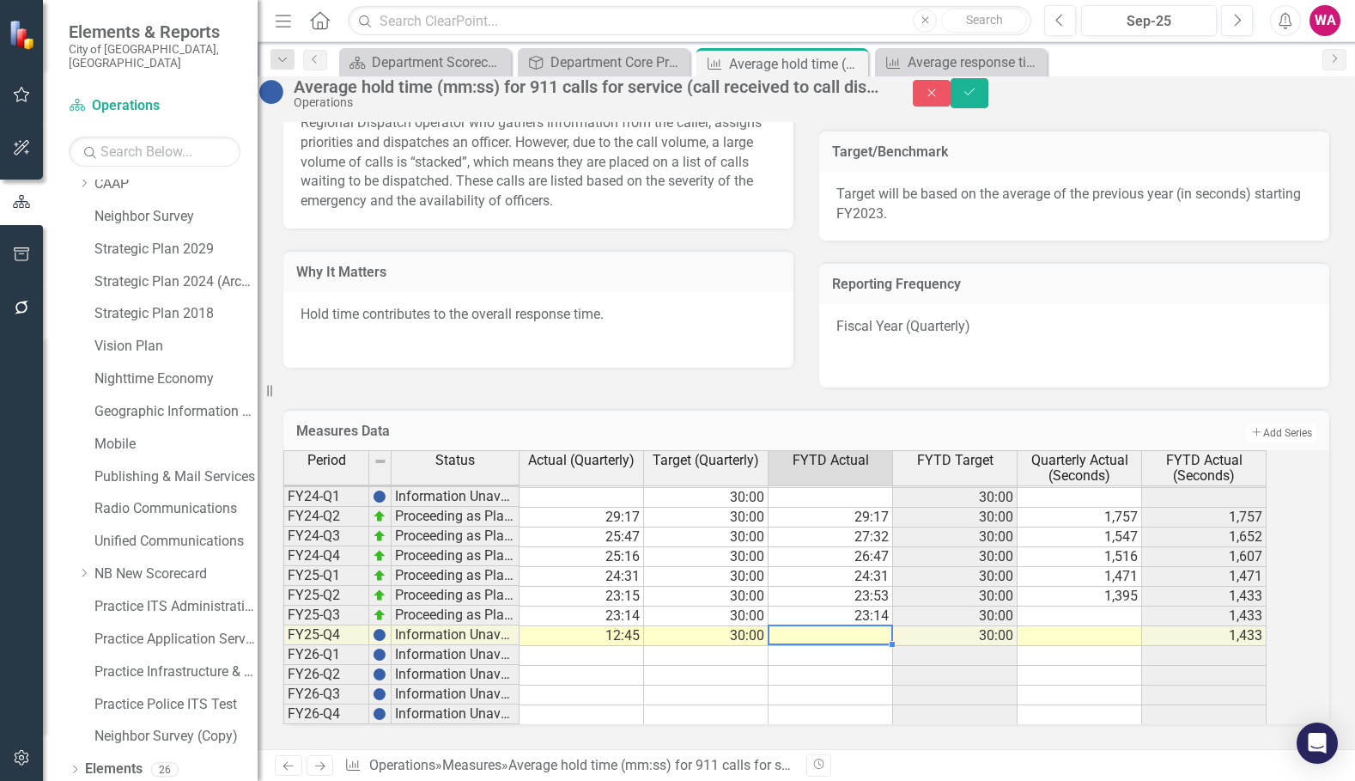
scroll to position [623, 0]
click at [637, 626] on td "12:45" at bounding box center [582, 636] width 125 height 20
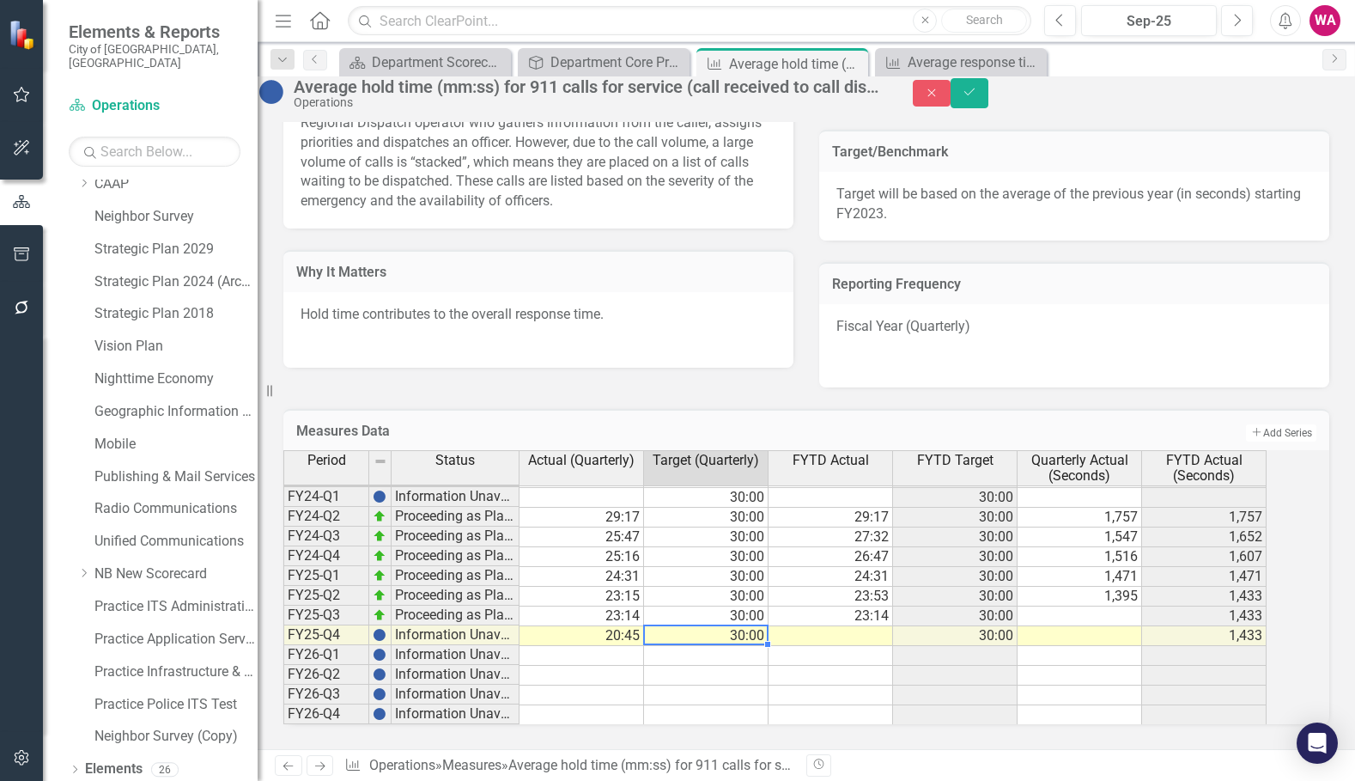
type textarea "30.00"
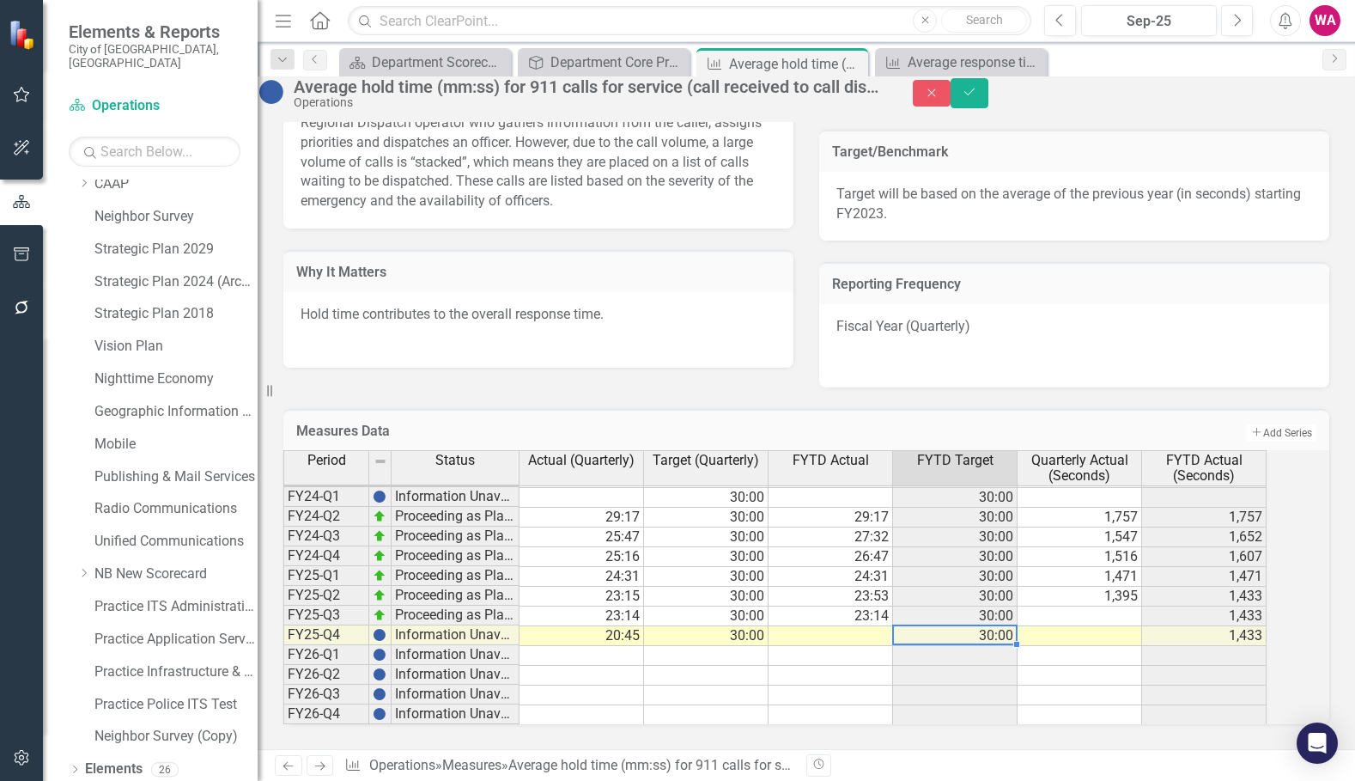
click at [1324, 109] on div "Average hold time (mm:ss) for 911 calls for service (call received to call disp…" at bounding box center [807, 92] width 1098 height 33
click at [977, 98] on icon "Save" at bounding box center [969, 92] width 15 height 12
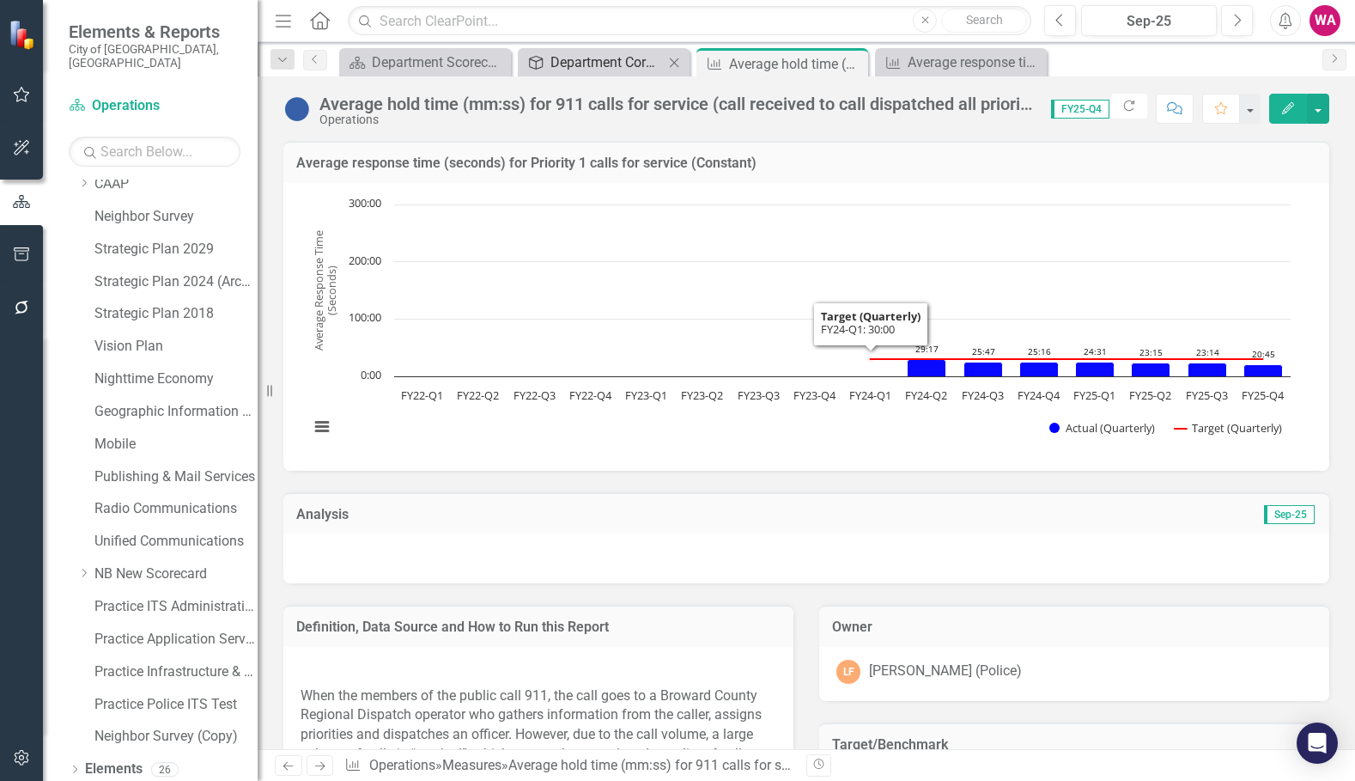
click at [614, 64] on div "Department Core Processes" at bounding box center [606, 62] width 113 height 21
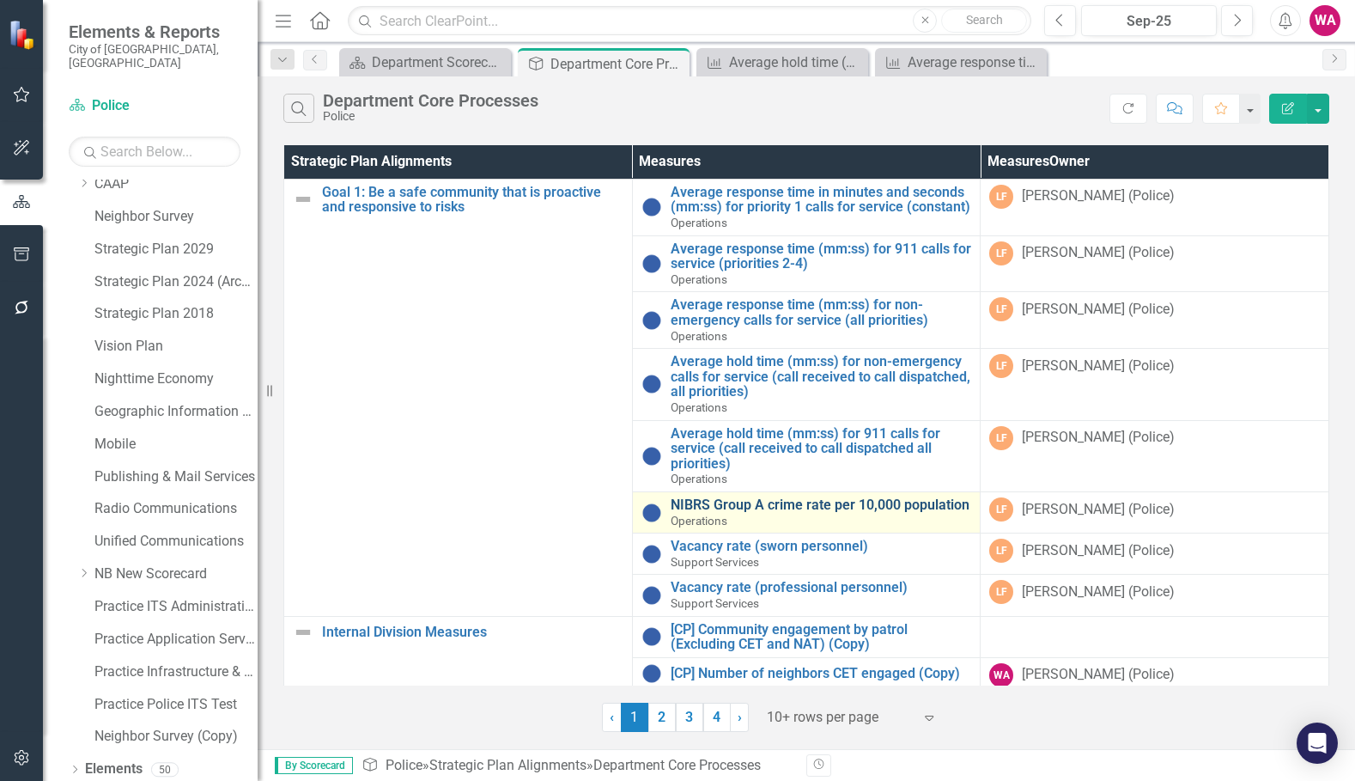
click at [724, 513] on link "NIBRS Group A crime rate per 10,000 population" at bounding box center [821, 504] width 301 height 15
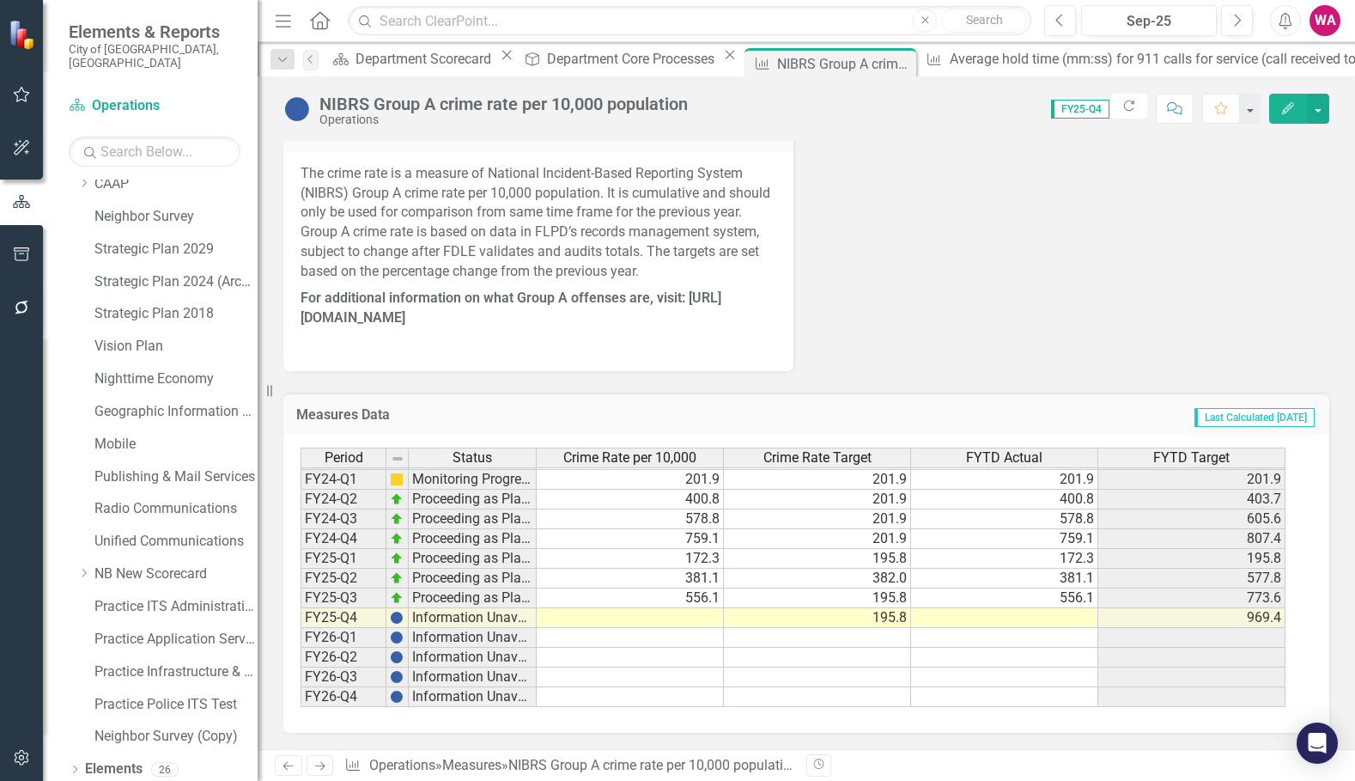
scroll to position [812, 0]
click at [702, 617] on tbody "FY20-Q1 Information Unavailable FY20-Q2 Information Unavailable FY20-Q3 Informa…" at bounding box center [793, 429] width 985 height 554
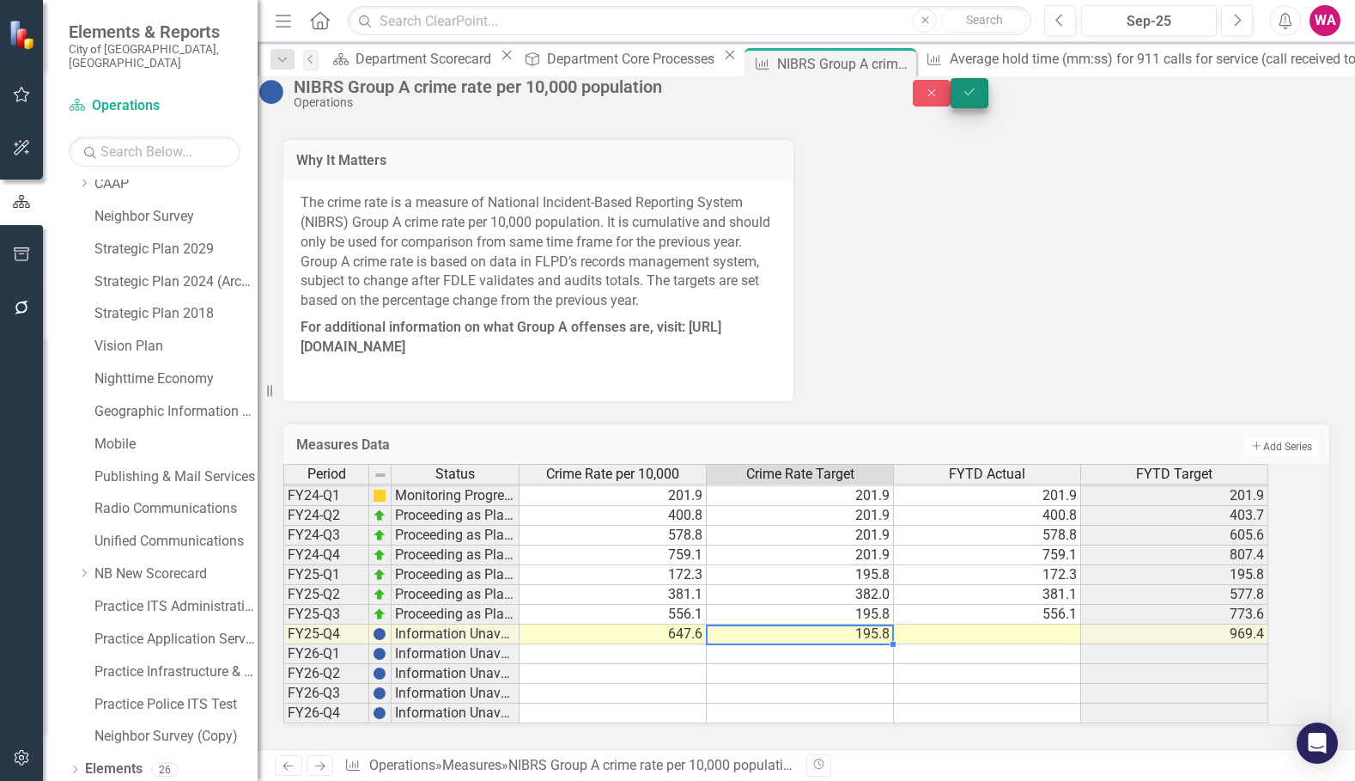
type textarea "195.8"
click at [988, 108] on button "Save" at bounding box center [970, 93] width 38 height 30
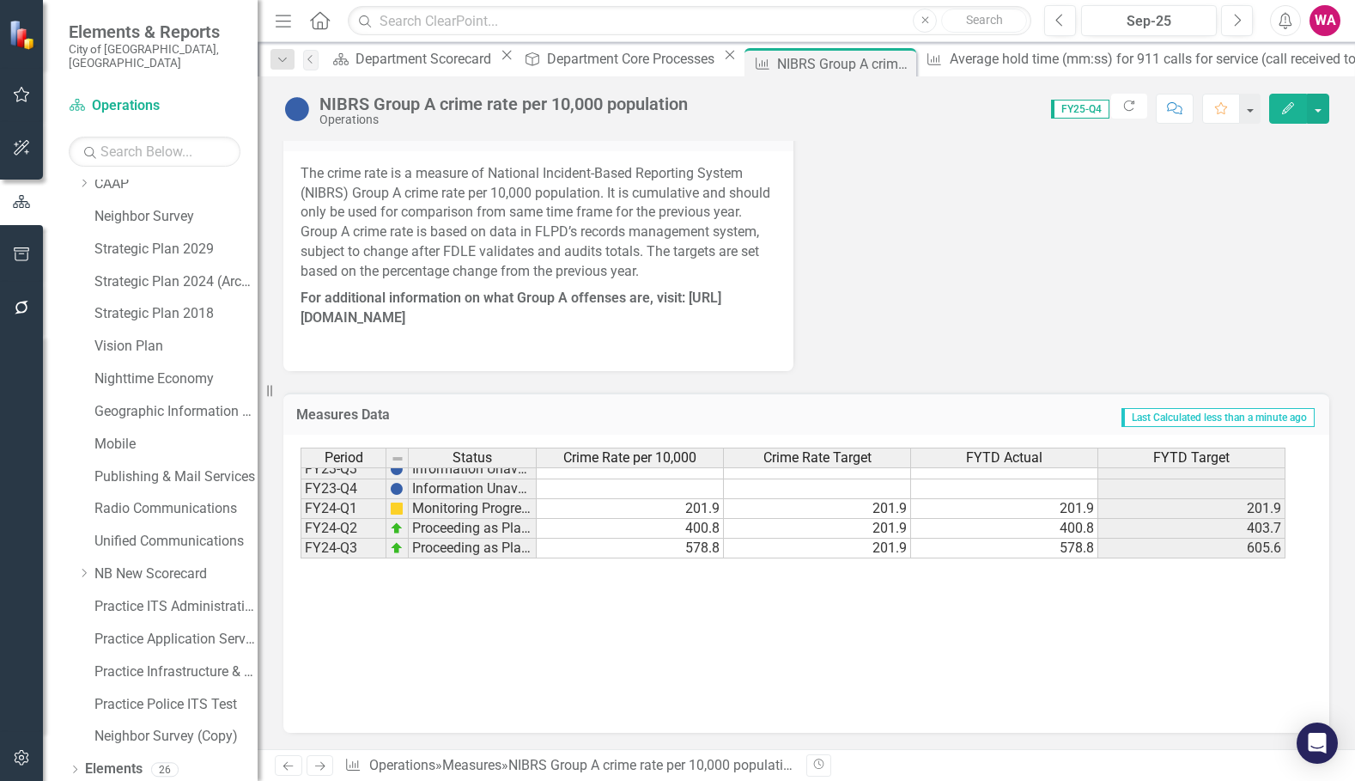
scroll to position [315, 0]
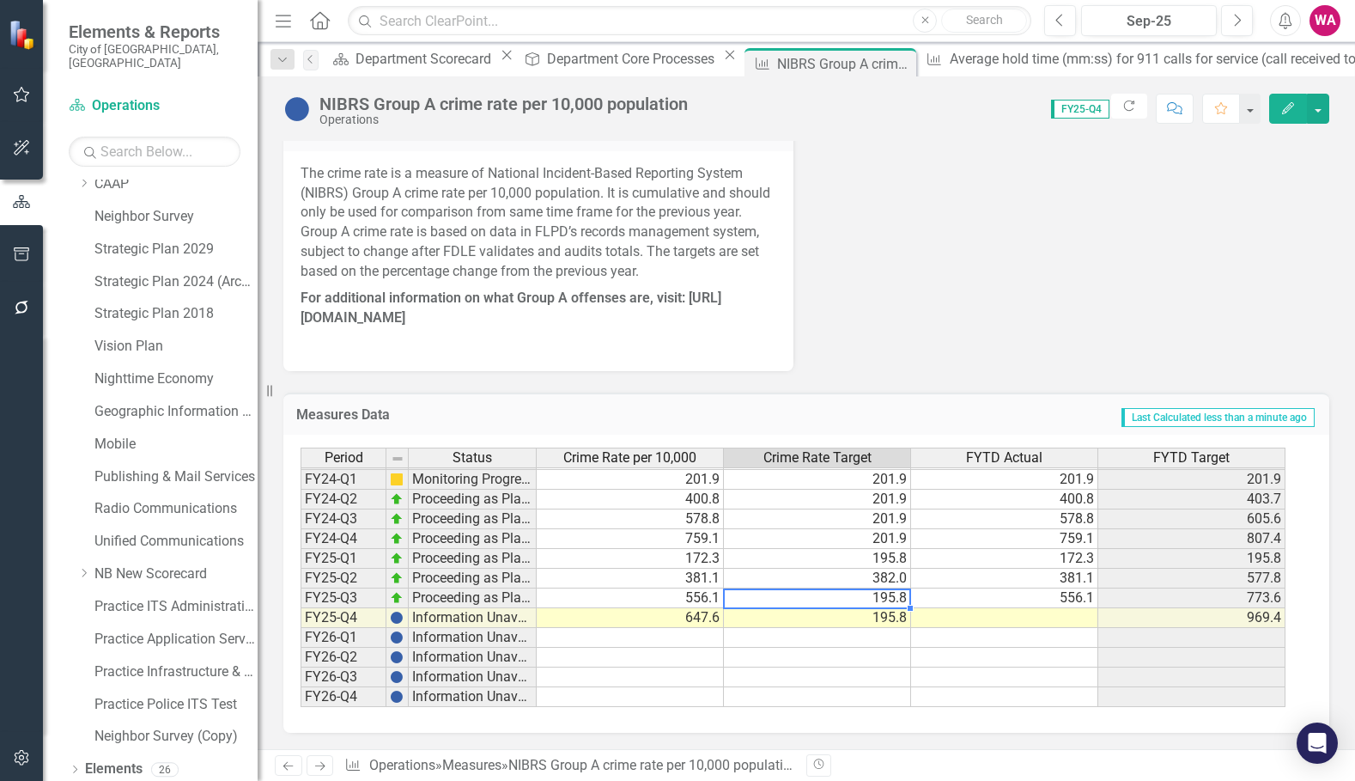
click at [885, 603] on tbody "FY20-Q4 Information Unavailable FY21-Q1 Information Unavailable FY21-Q2 Informa…" at bounding box center [793, 459] width 985 height 495
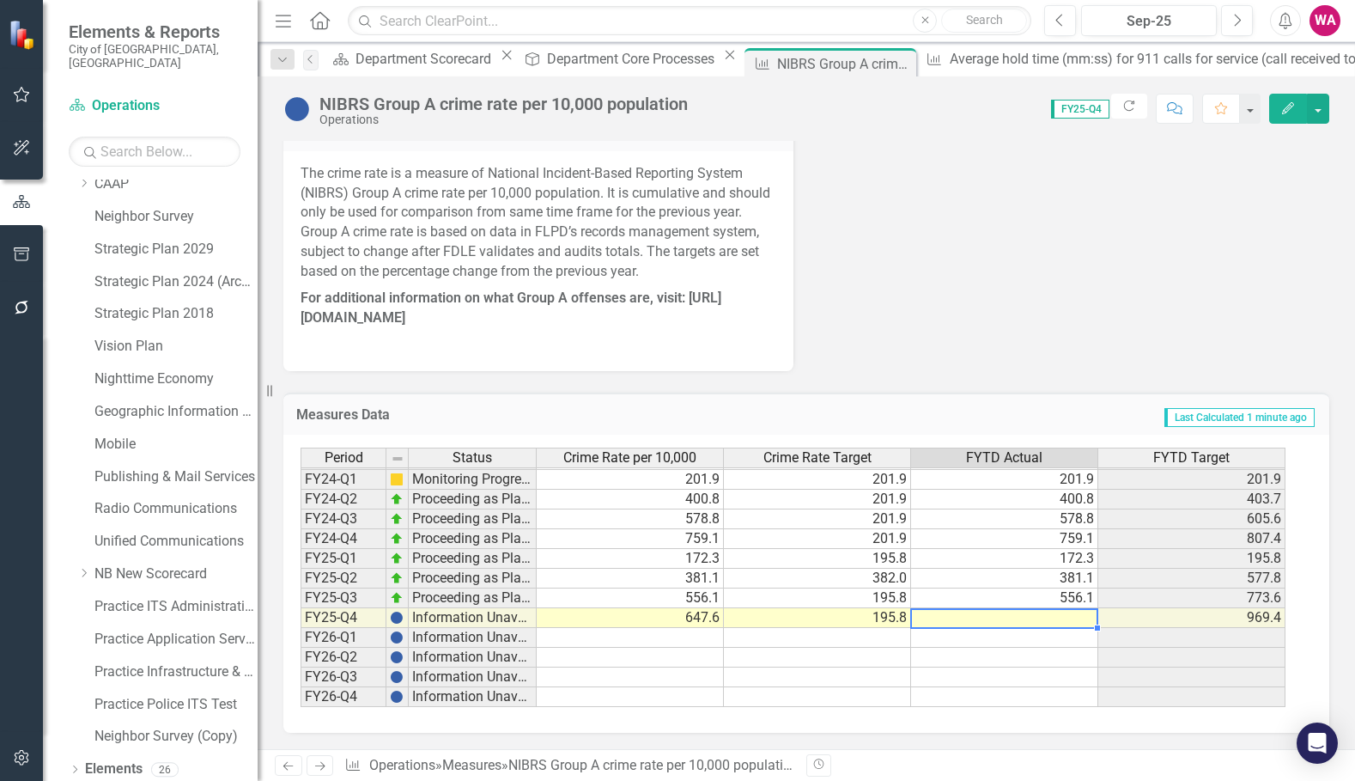
click at [1063, 620] on td at bounding box center [1004, 618] width 187 height 20
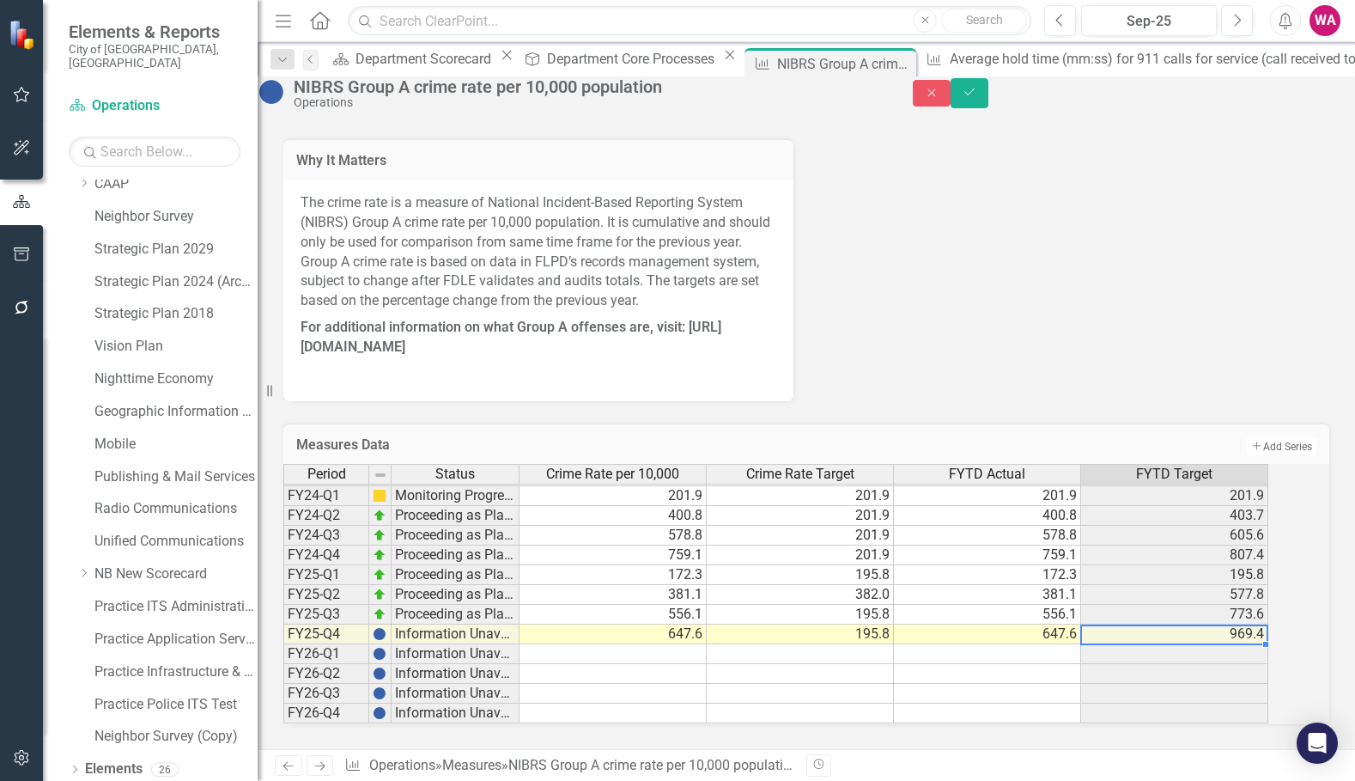
click at [283, 628] on div "Period Status Crime Rate per 10,000 Crime Rate Target FYTD Actual FYTD Target F…" at bounding box center [283, 465] width 0 height 515
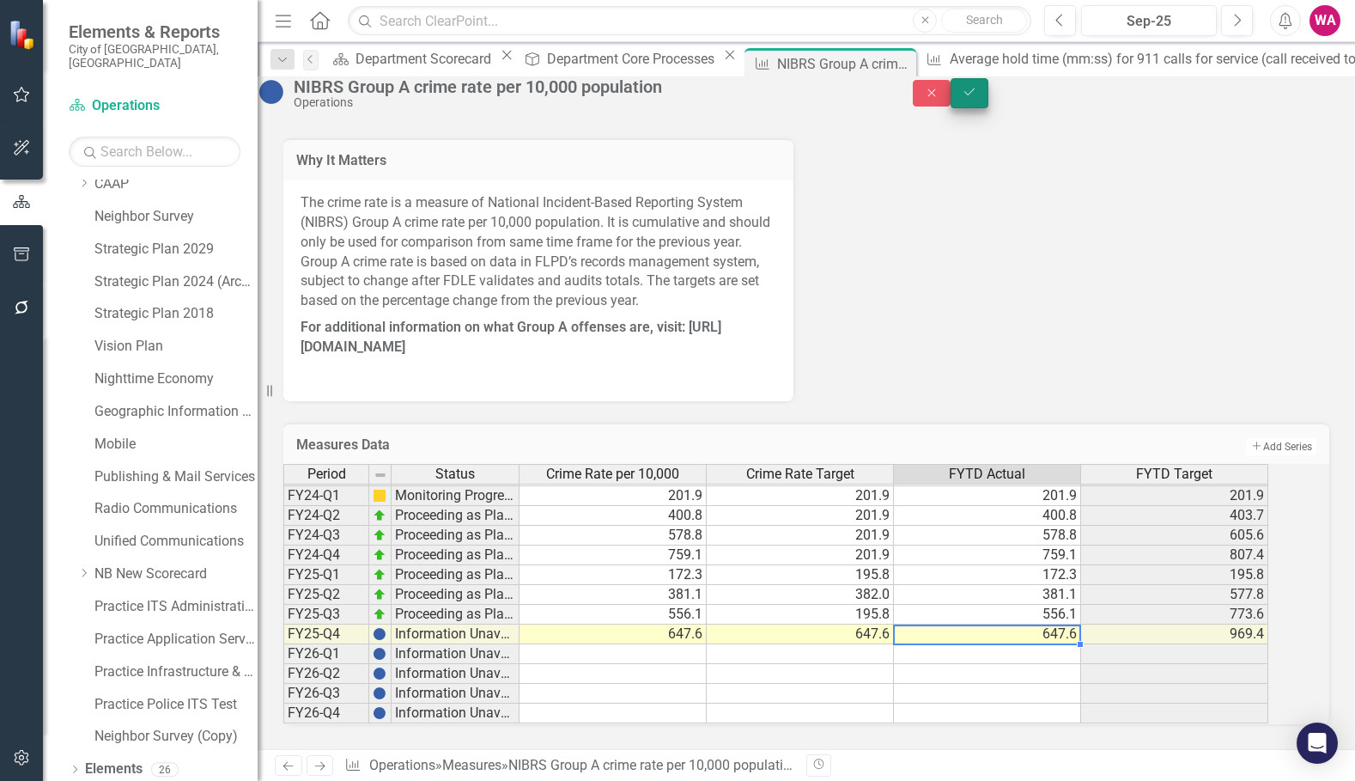
type textarea "647.6"
click at [977, 98] on icon "Save" at bounding box center [969, 92] width 15 height 12
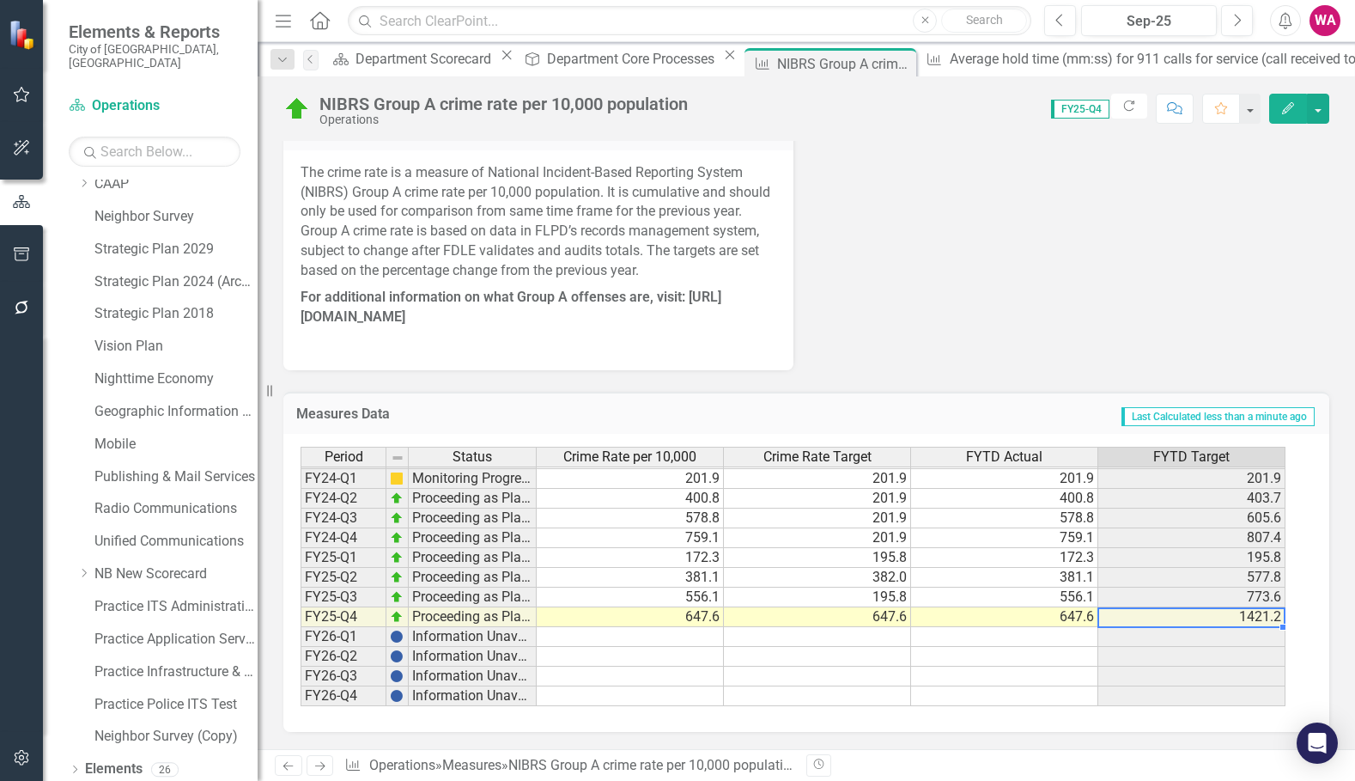
click at [1165, 612] on tbody "FY20-Q4 Information Unavailable FY21-Q1 Information Unavailable FY21-Q2 Informa…" at bounding box center [793, 458] width 985 height 495
click at [875, 622] on td "647.6" at bounding box center [817, 617] width 187 height 20
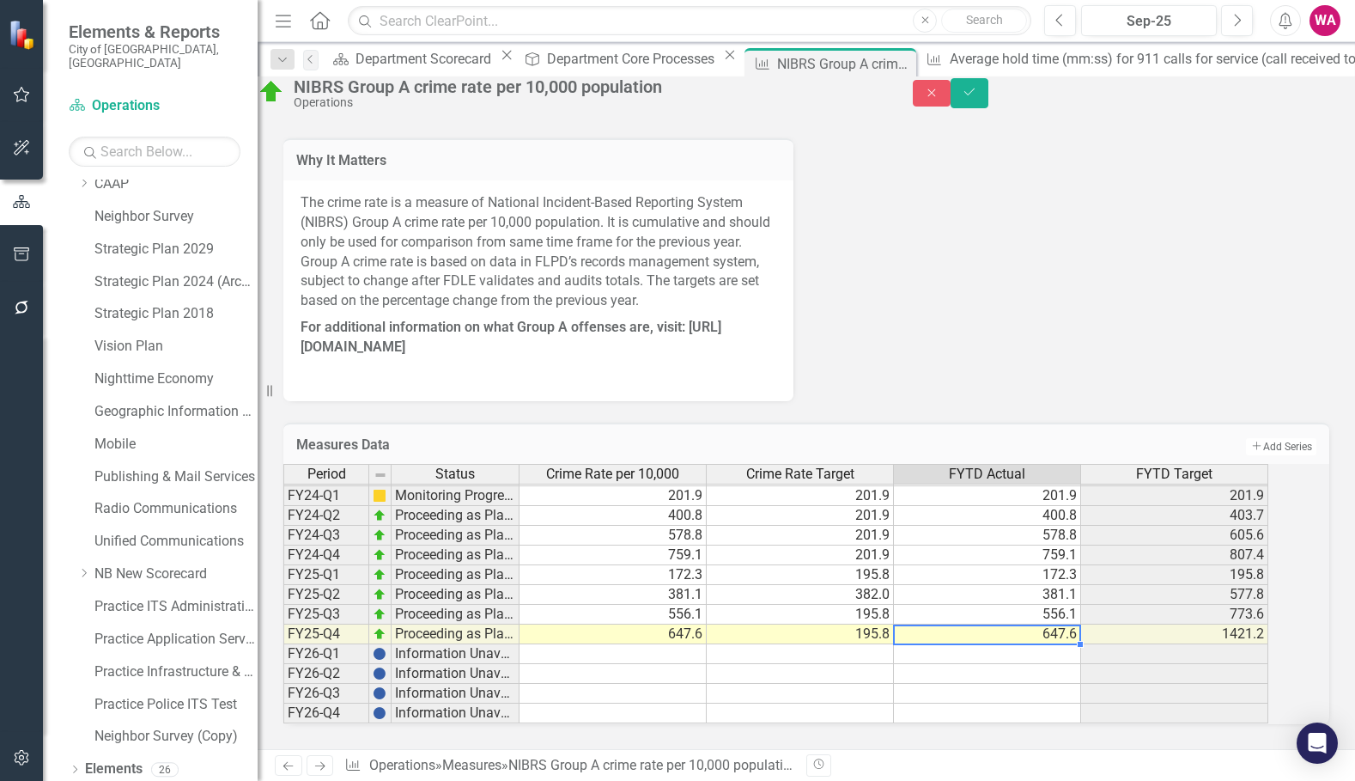
type textarea "647.6"
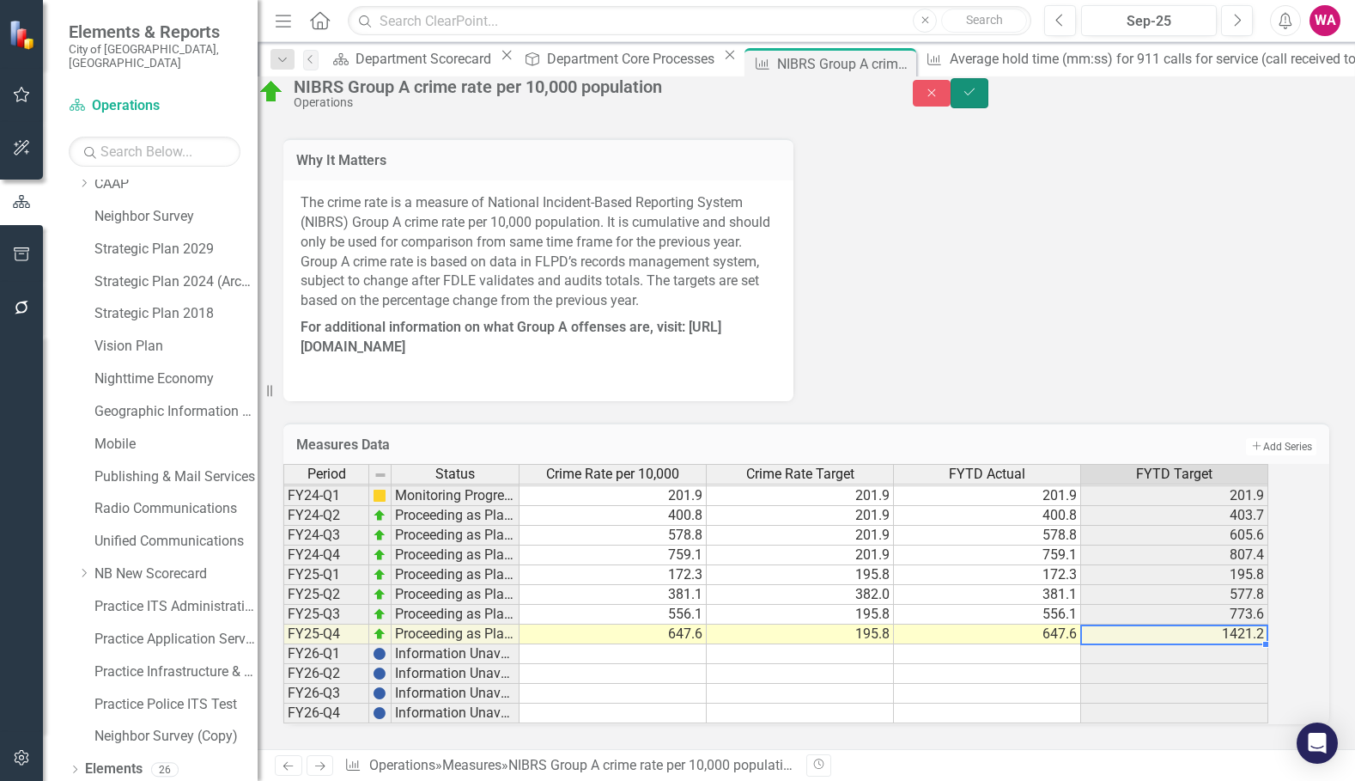
click at [988, 89] on button "Save" at bounding box center [970, 93] width 38 height 30
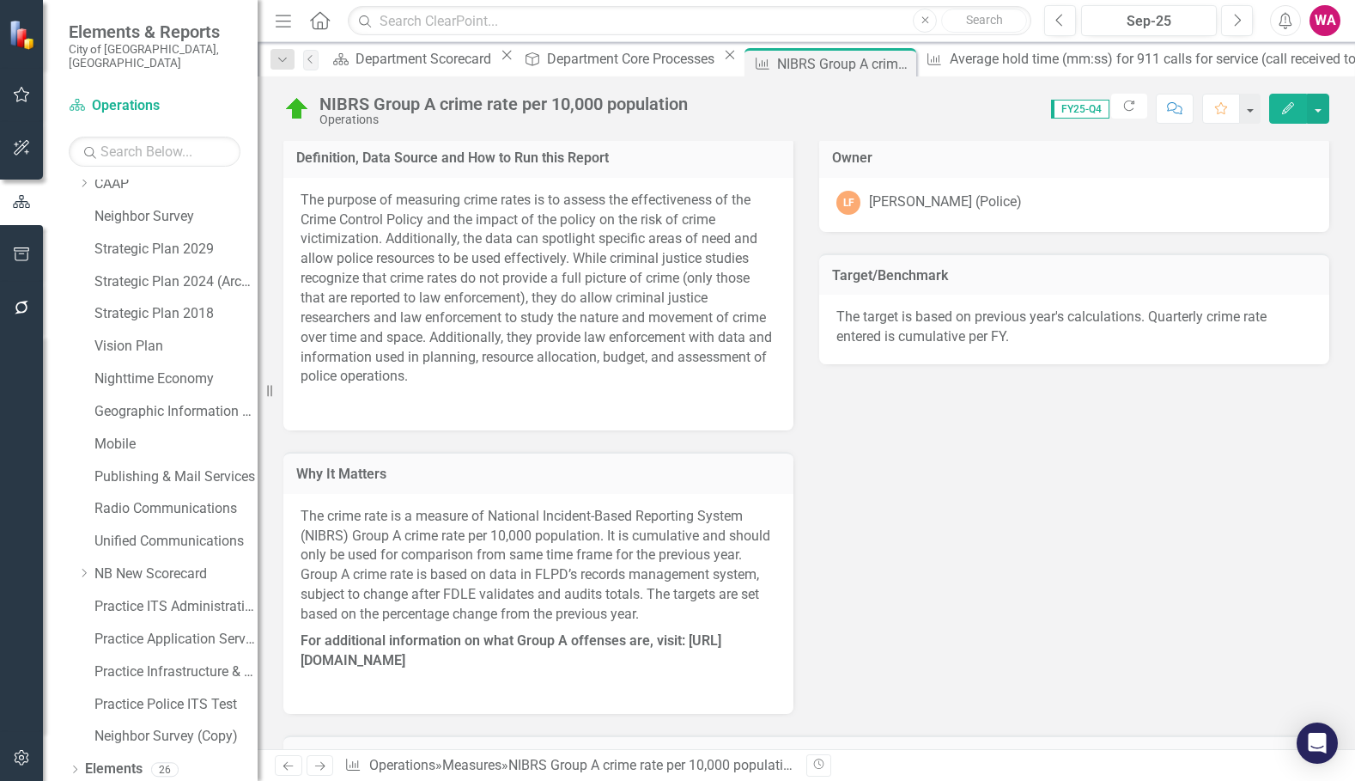
scroll to position [383, 0]
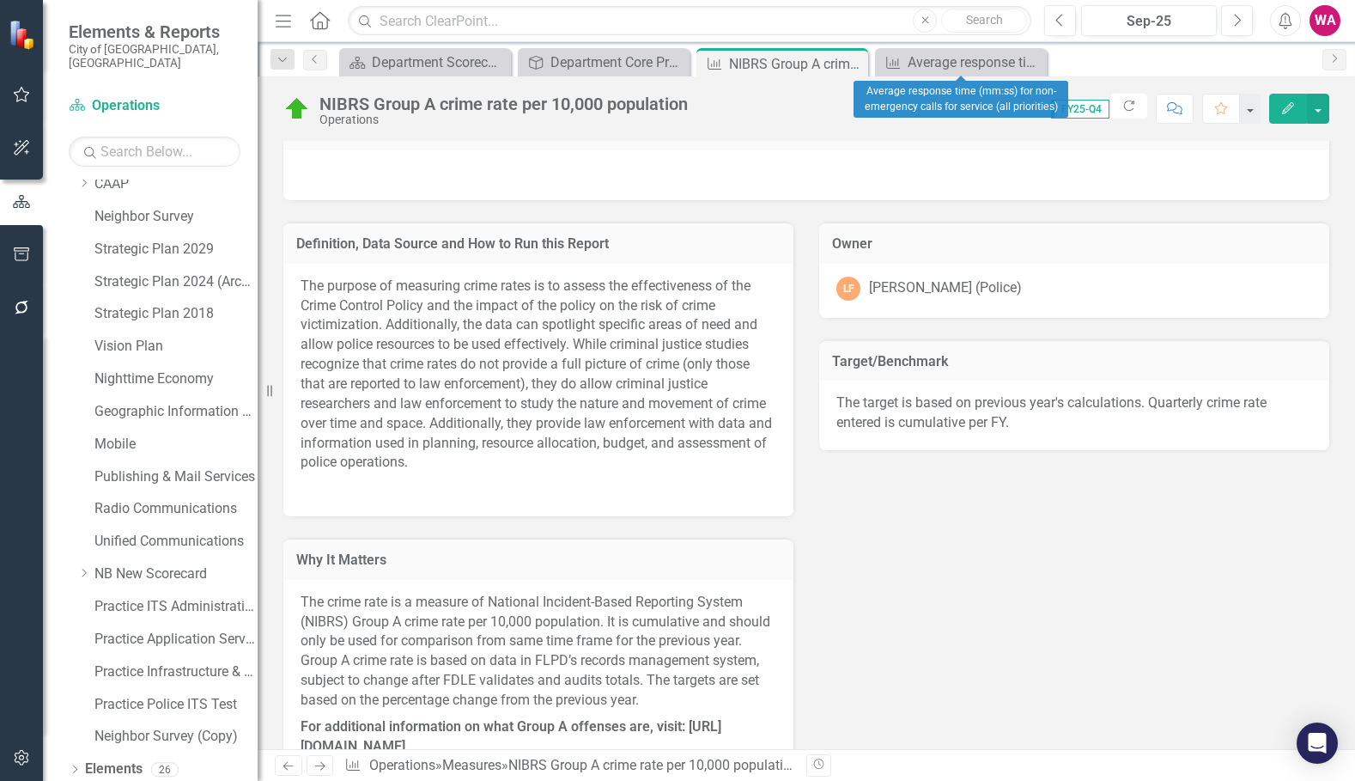
drag, startPoint x: 1036, startPoint y: 64, endPoint x: 962, endPoint y: 69, distance: 74.0
click at [0, 0] on icon "Close" at bounding box center [0, 0] width 0 height 0
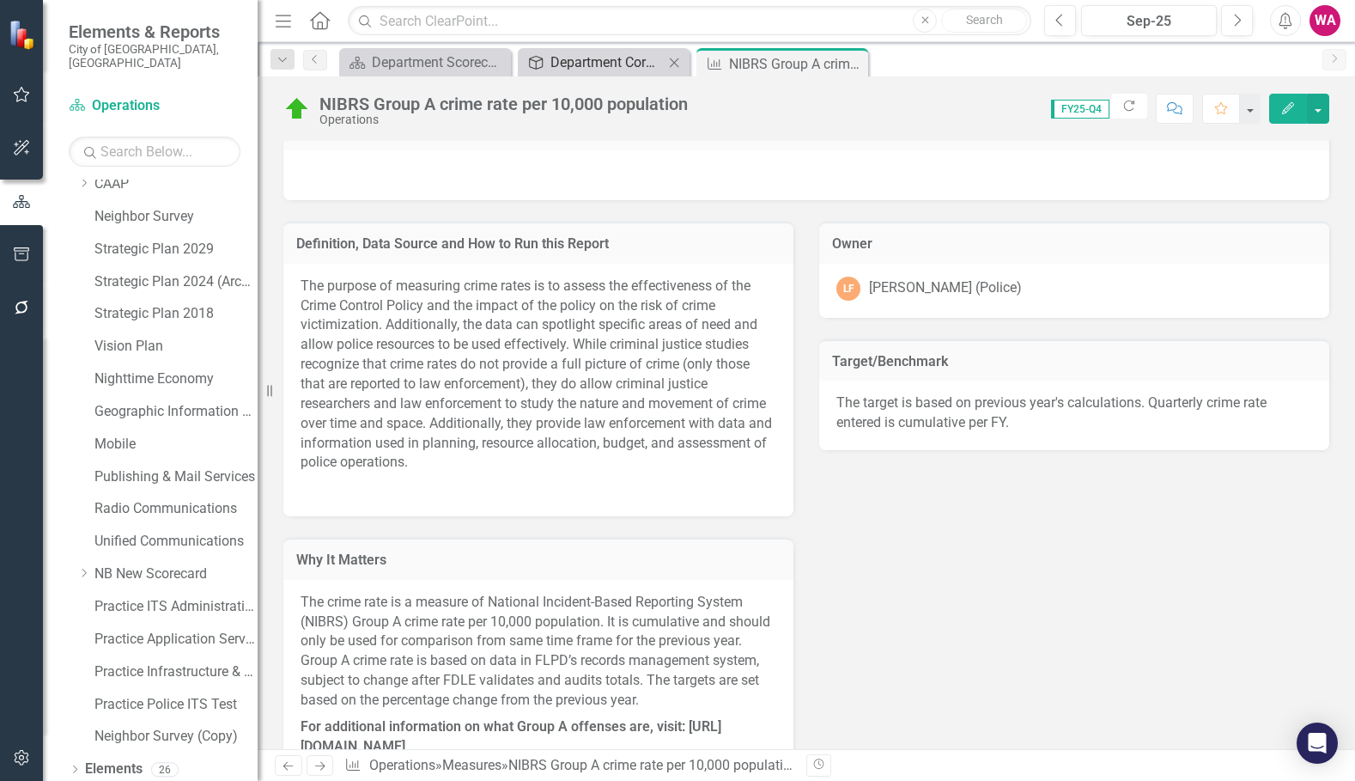
click at [632, 69] on div "Department Core Processes" at bounding box center [606, 62] width 113 height 21
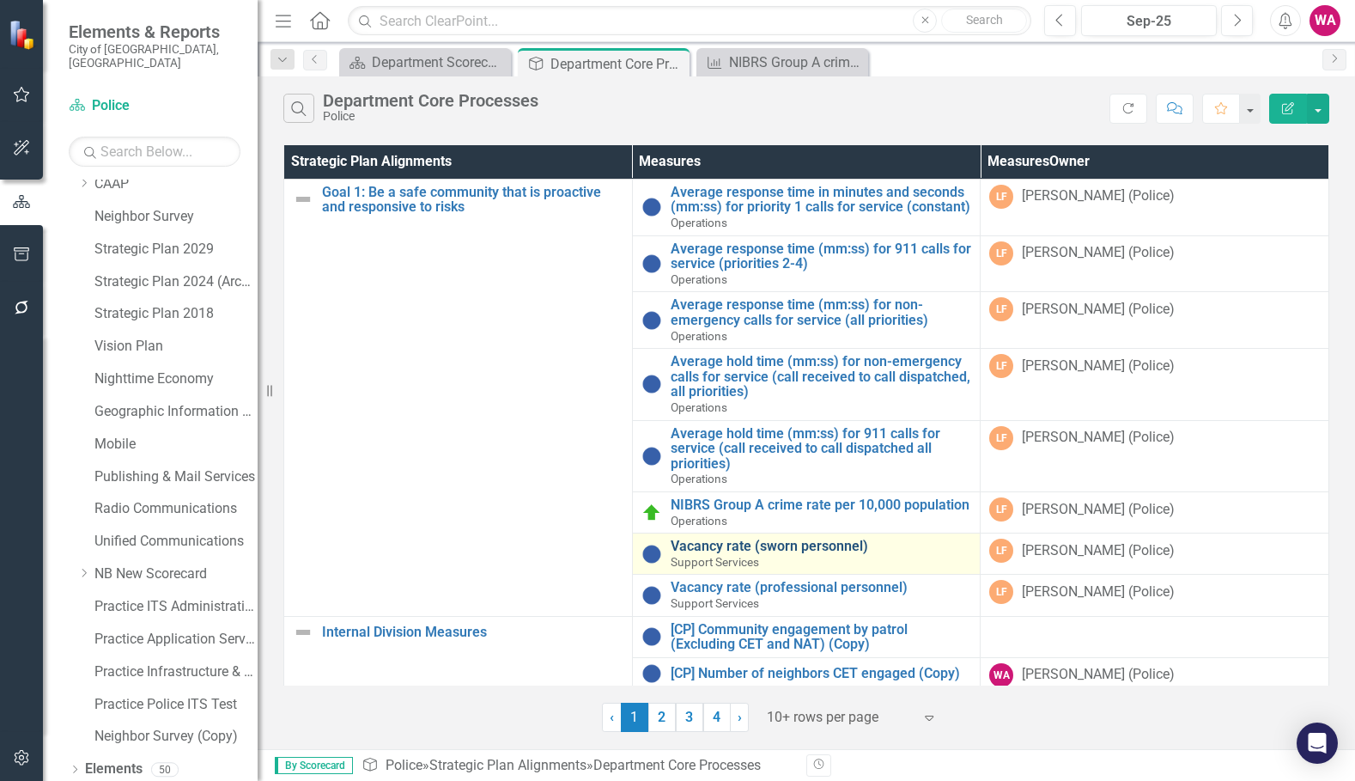
click at [767, 554] on link "Vacancy rate (sworn personnel)" at bounding box center [821, 545] width 301 height 15
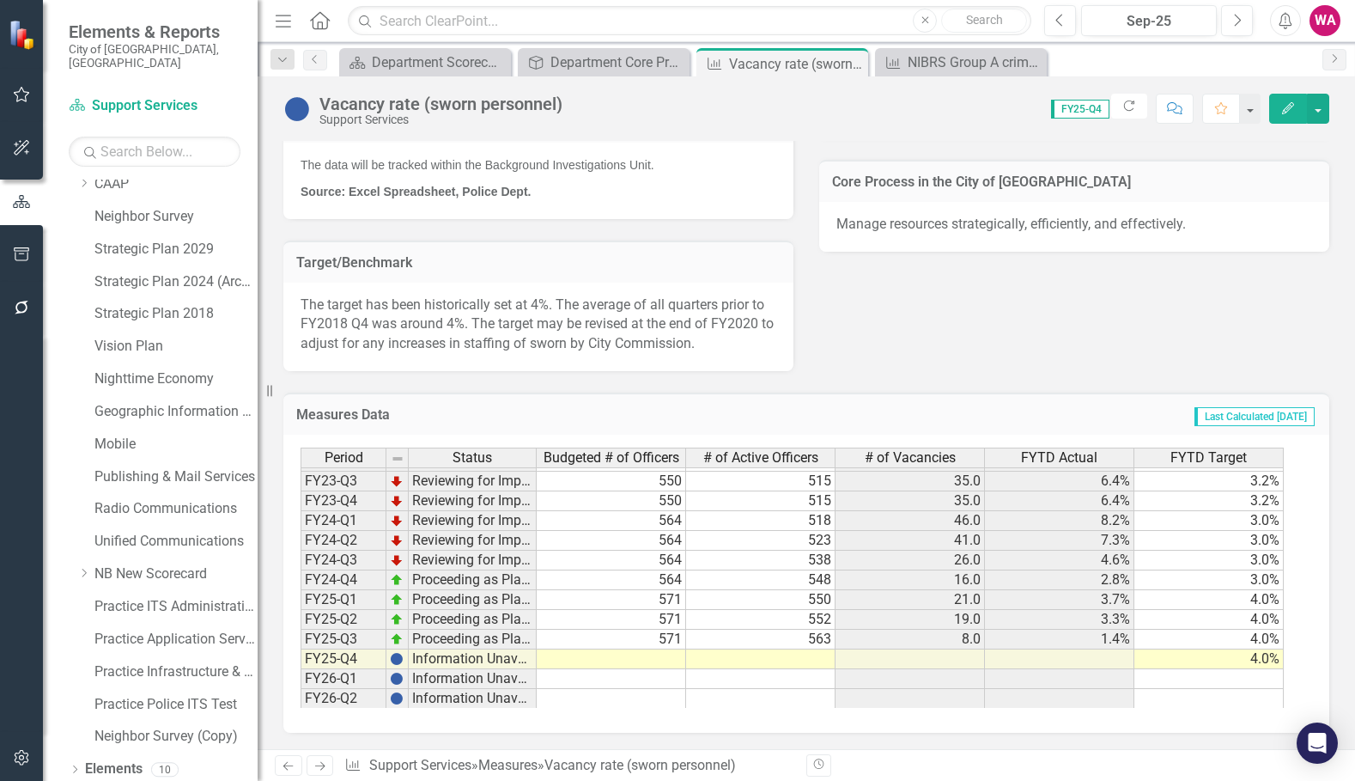
scroll to position [236, 0]
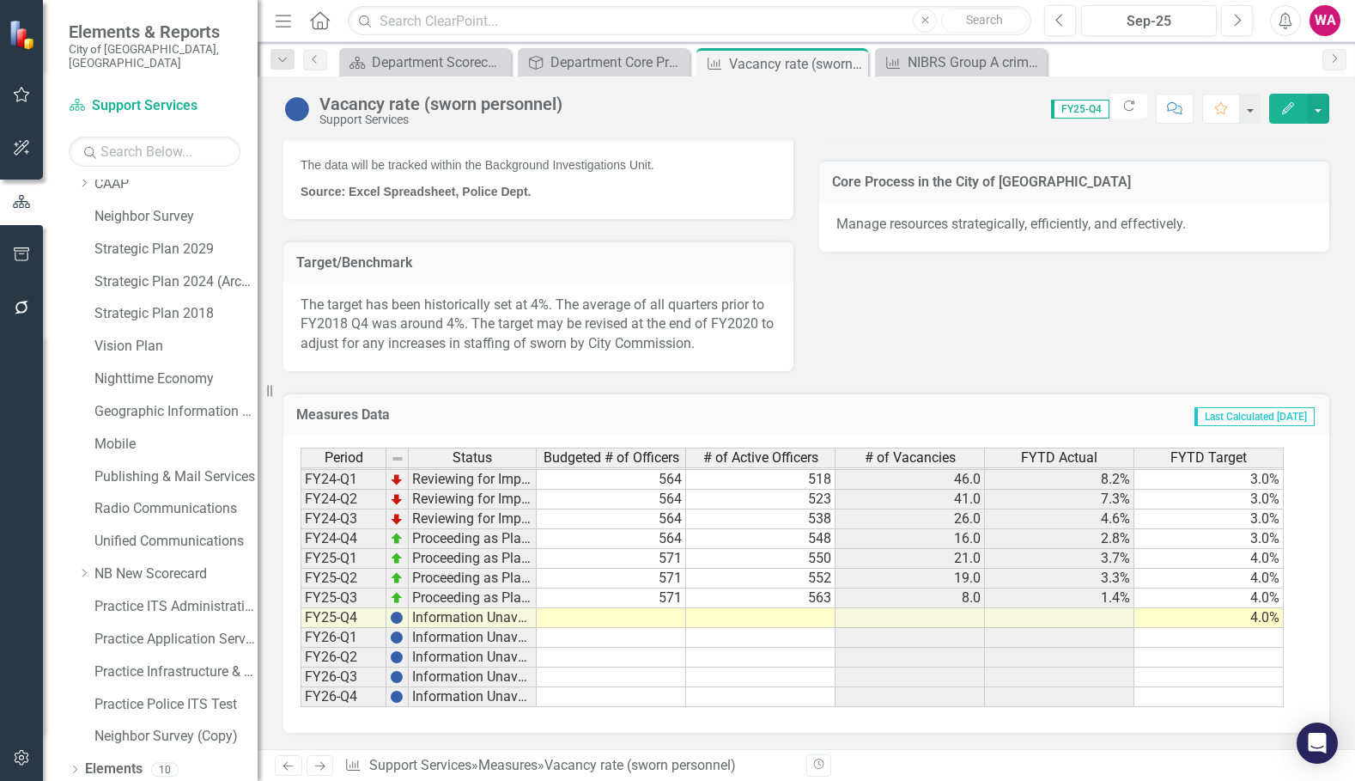
click at [671, 612] on td at bounding box center [611, 618] width 149 height 20
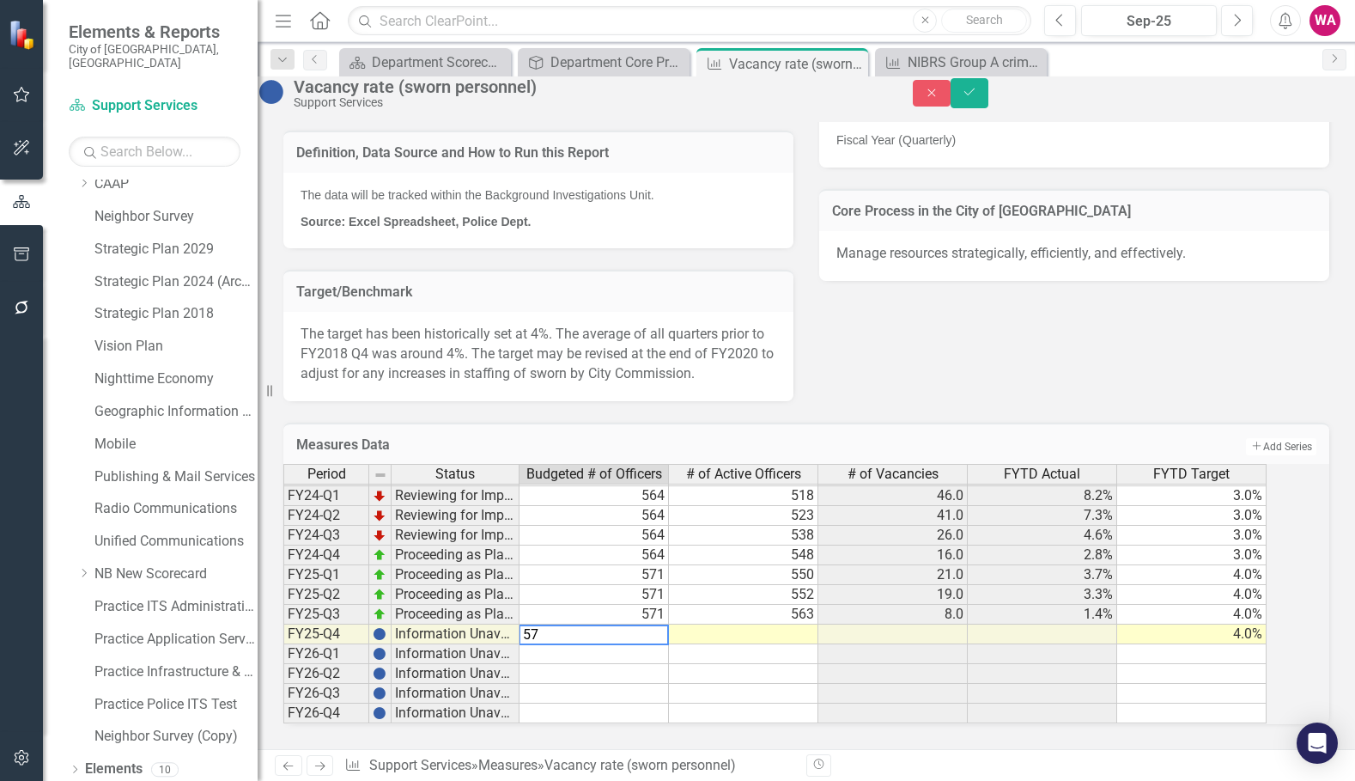
type textarea "571"
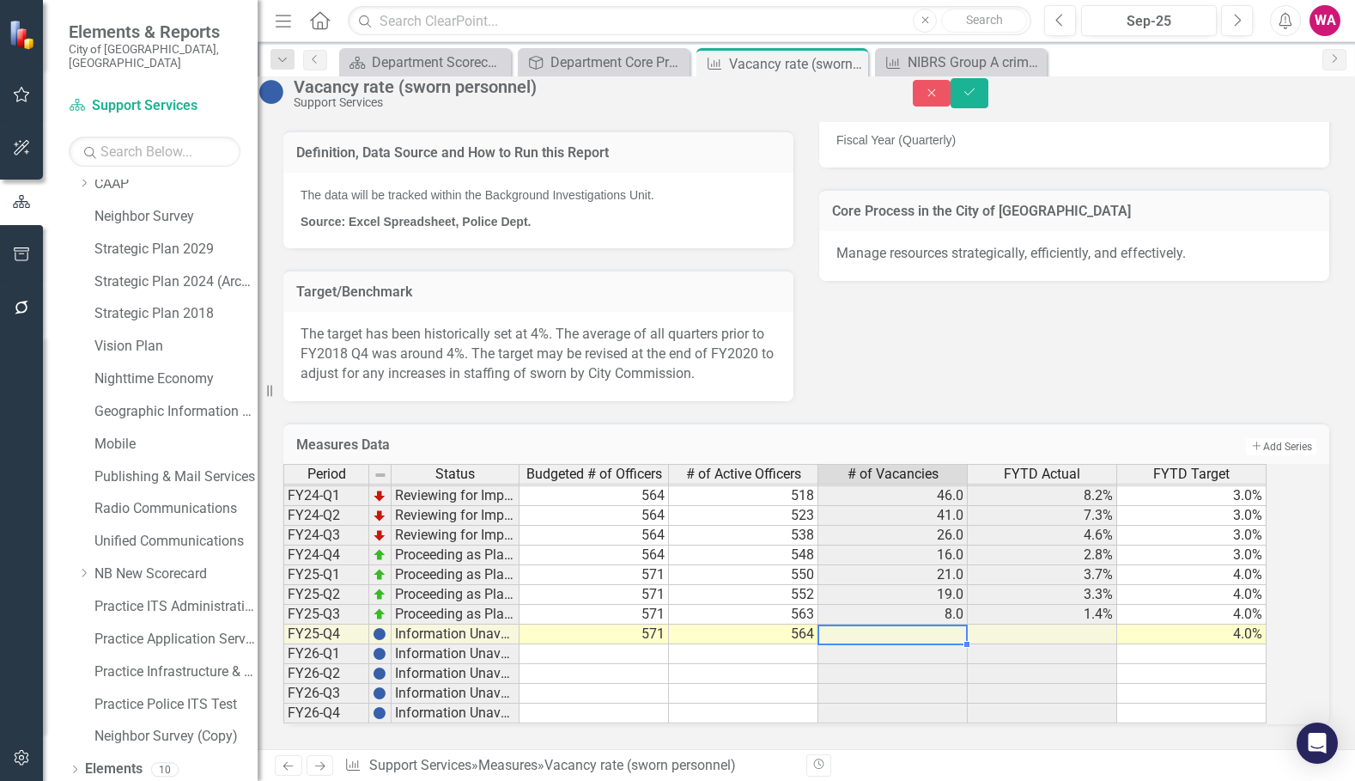
type textarea "564"
click at [988, 101] on button "Save" at bounding box center [970, 93] width 38 height 30
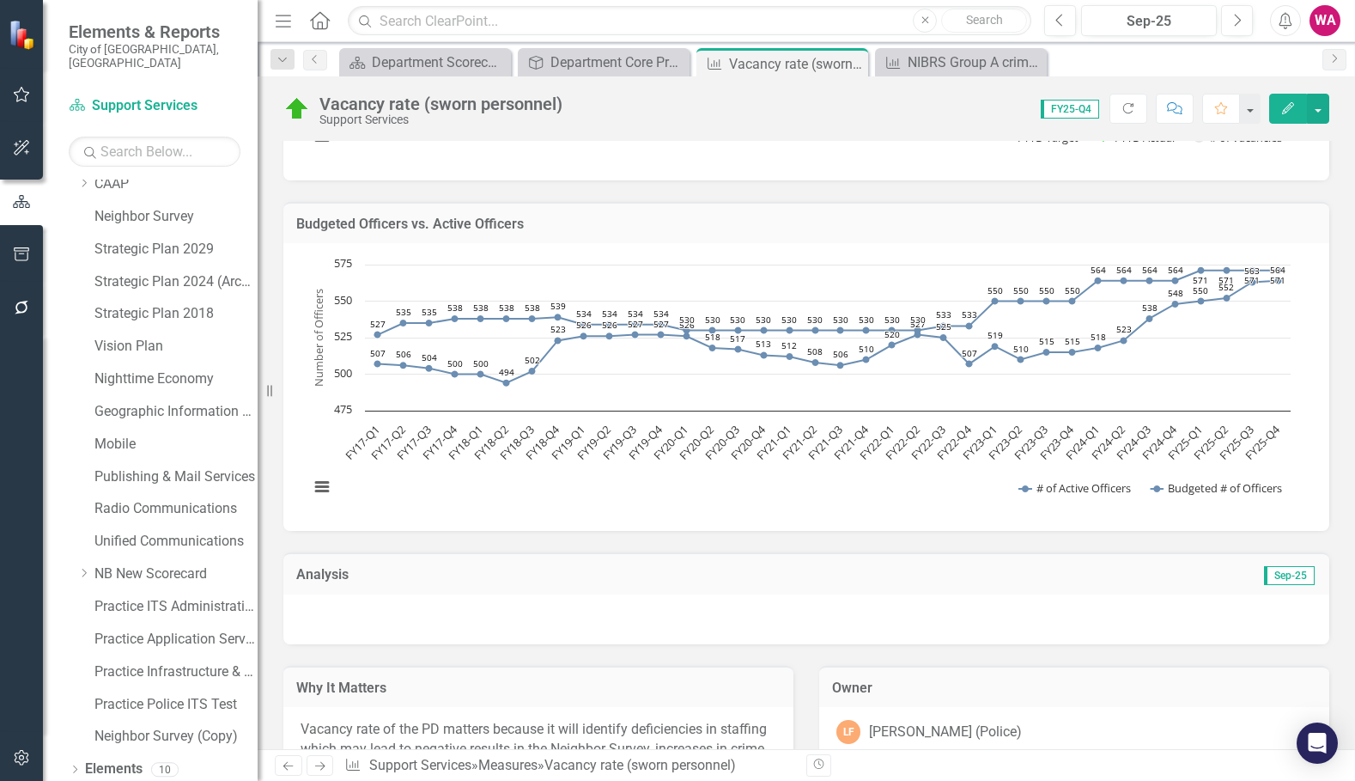
scroll to position [253, 0]
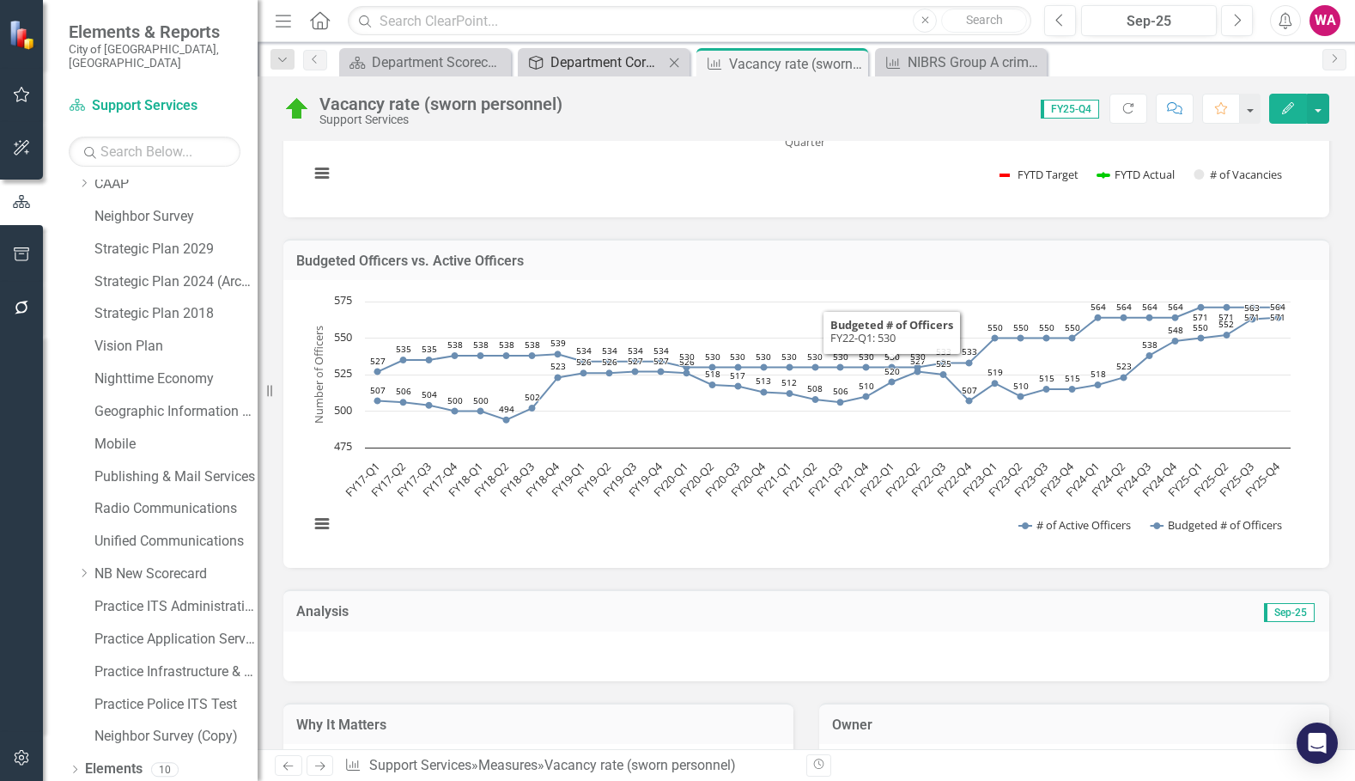
click at [605, 61] on div "Department Core Processes" at bounding box center [606, 62] width 113 height 21
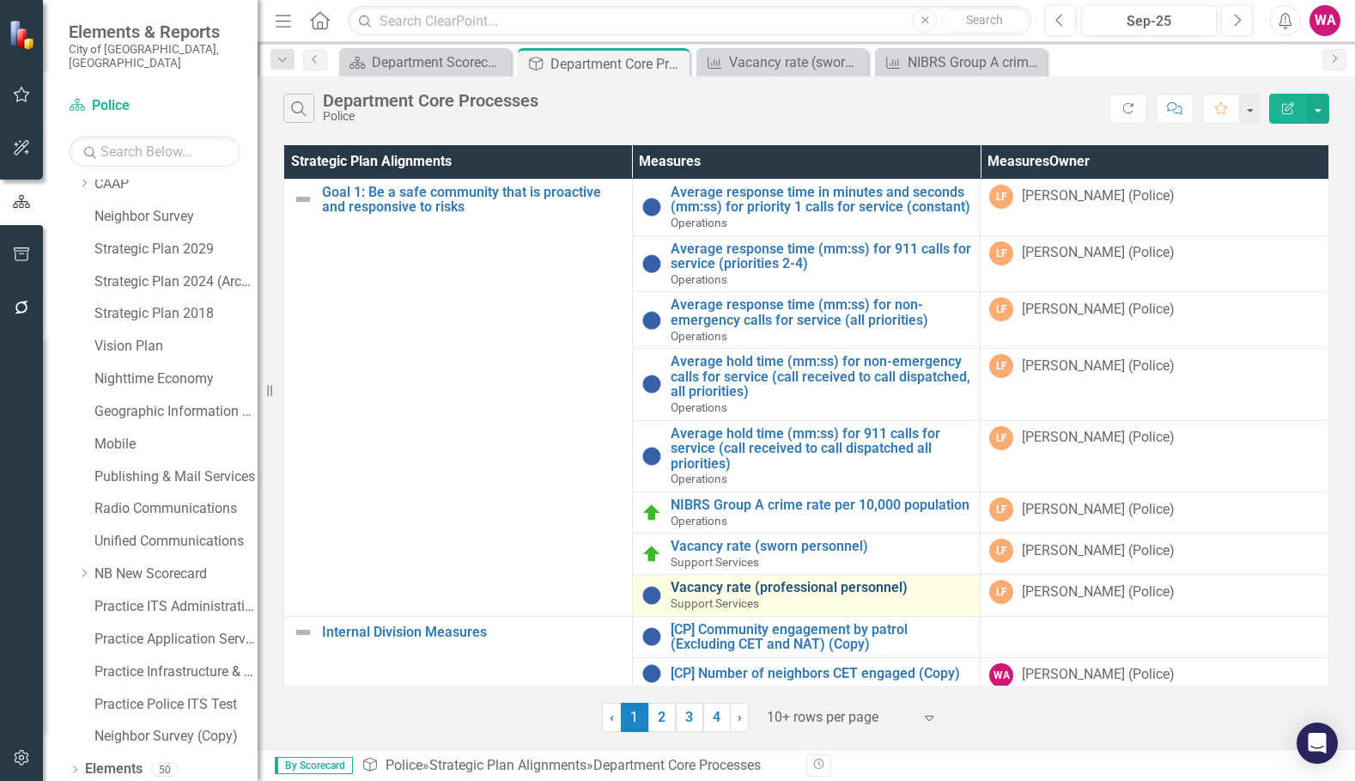
click at [771, 595] on link "Vacancy rate (professional personnel)" at bounding box center [821, 587] width 301 height 15
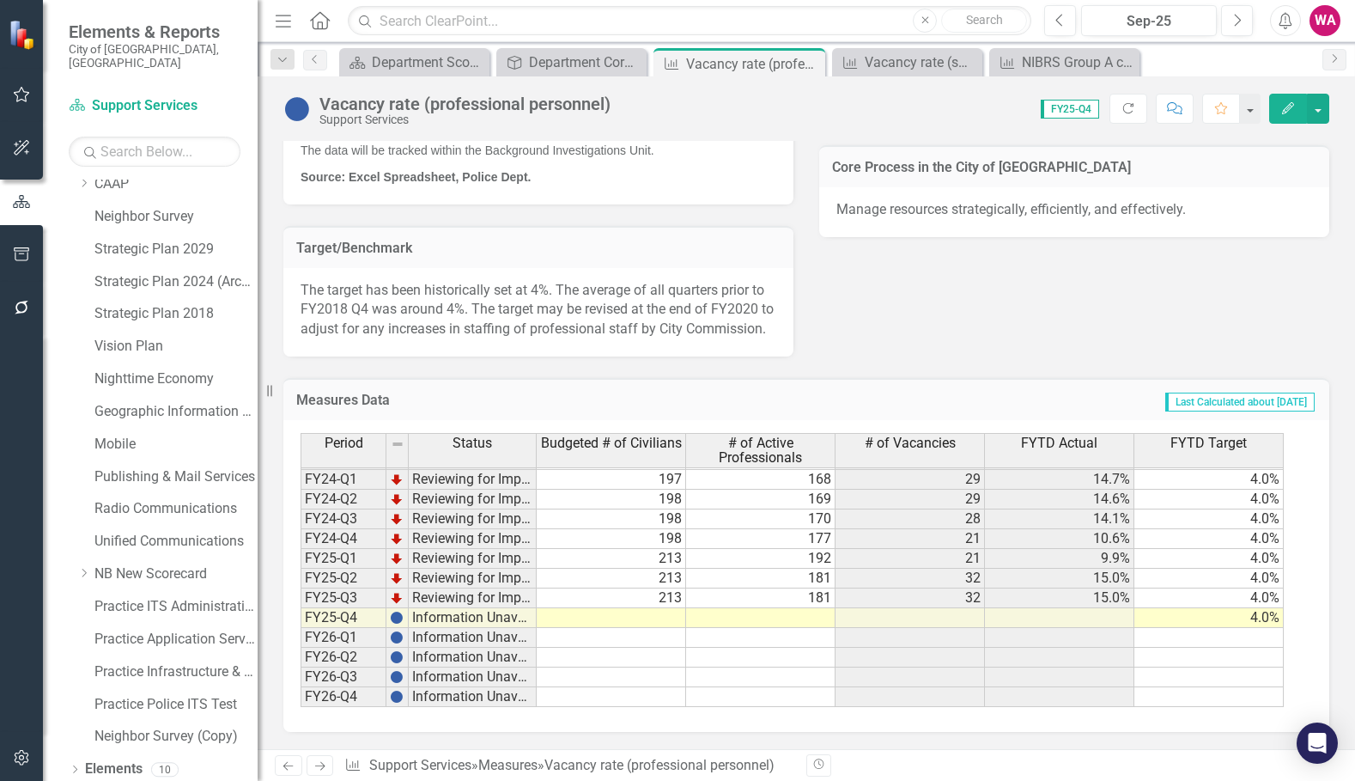
scroll to position [1061, 0]
click at [671, 623] on td at bounding box center [611, 618] width 149 height 20
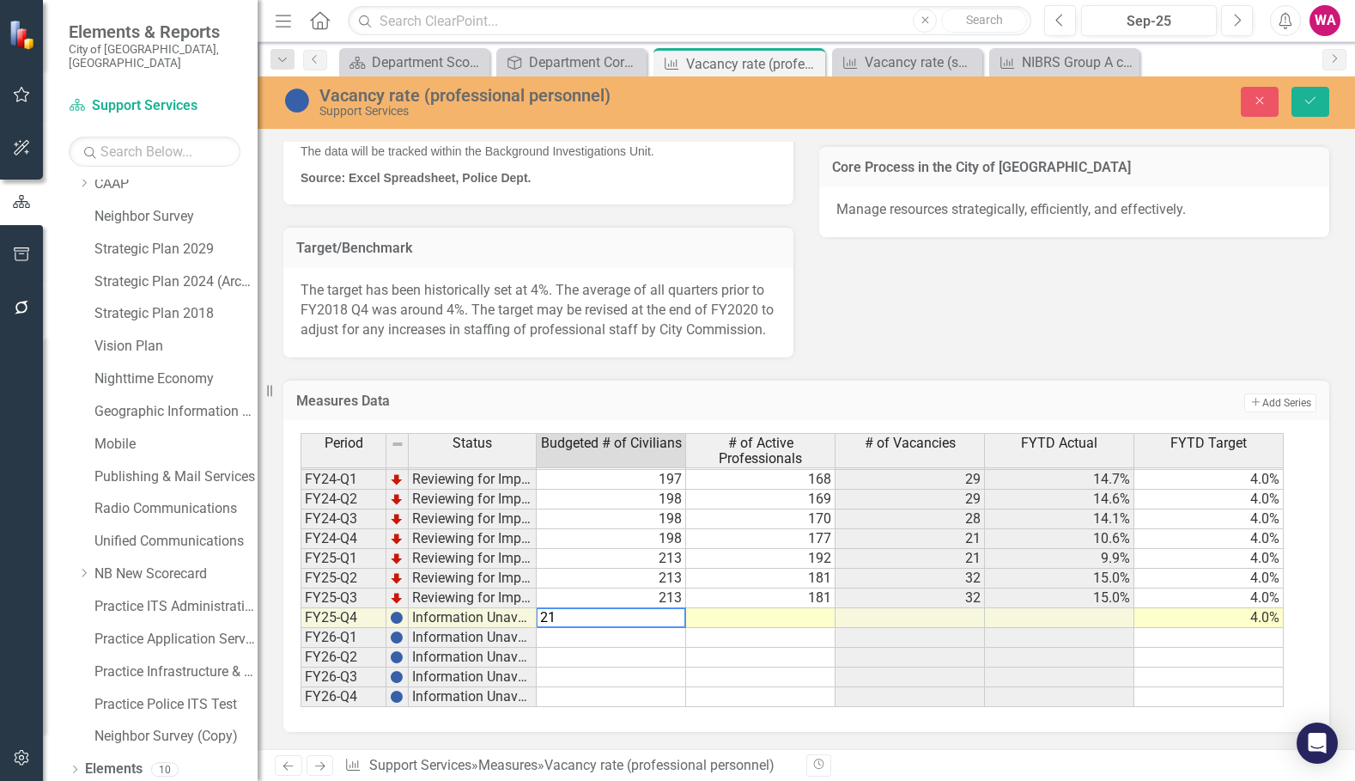
type textarea "213"
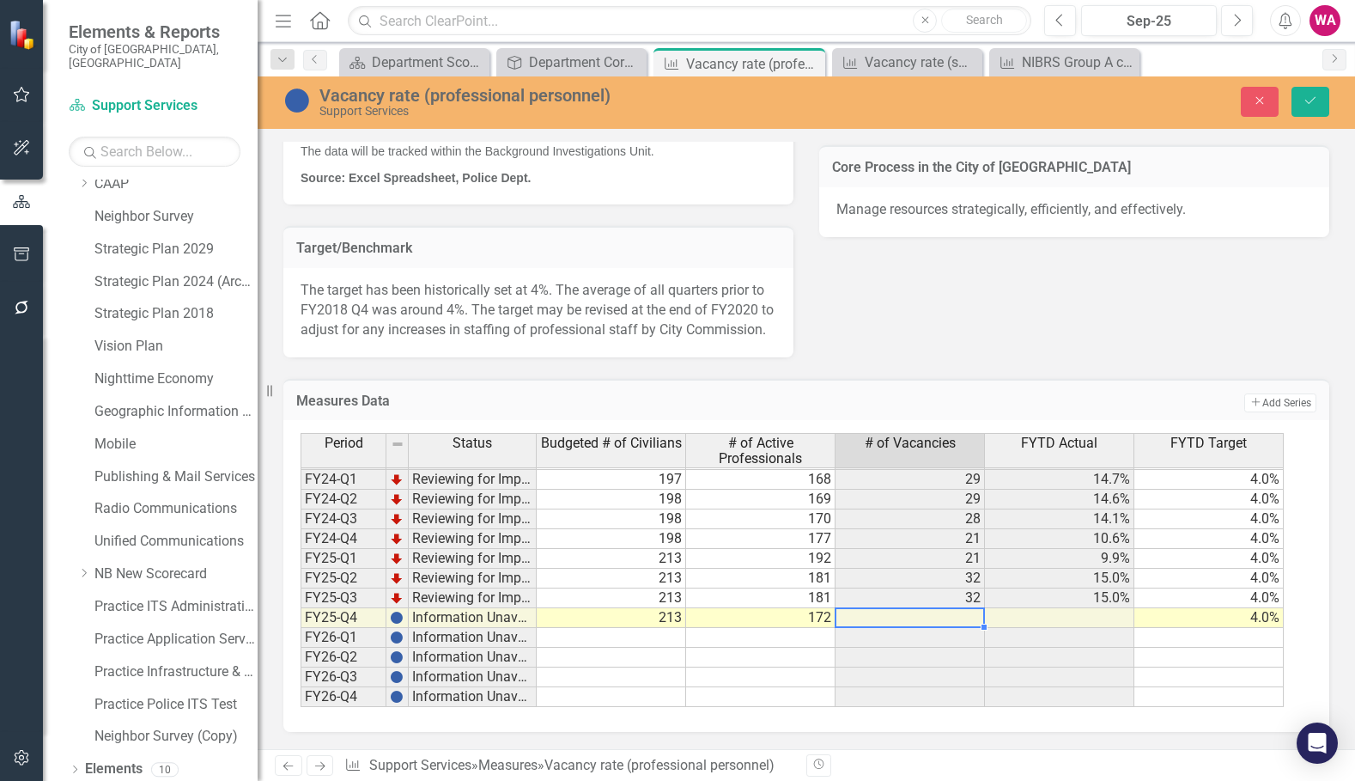
type textarea "172"
click at [1318, 105] on button "Save" at bounding box center [1311, 102] width 38 height 30
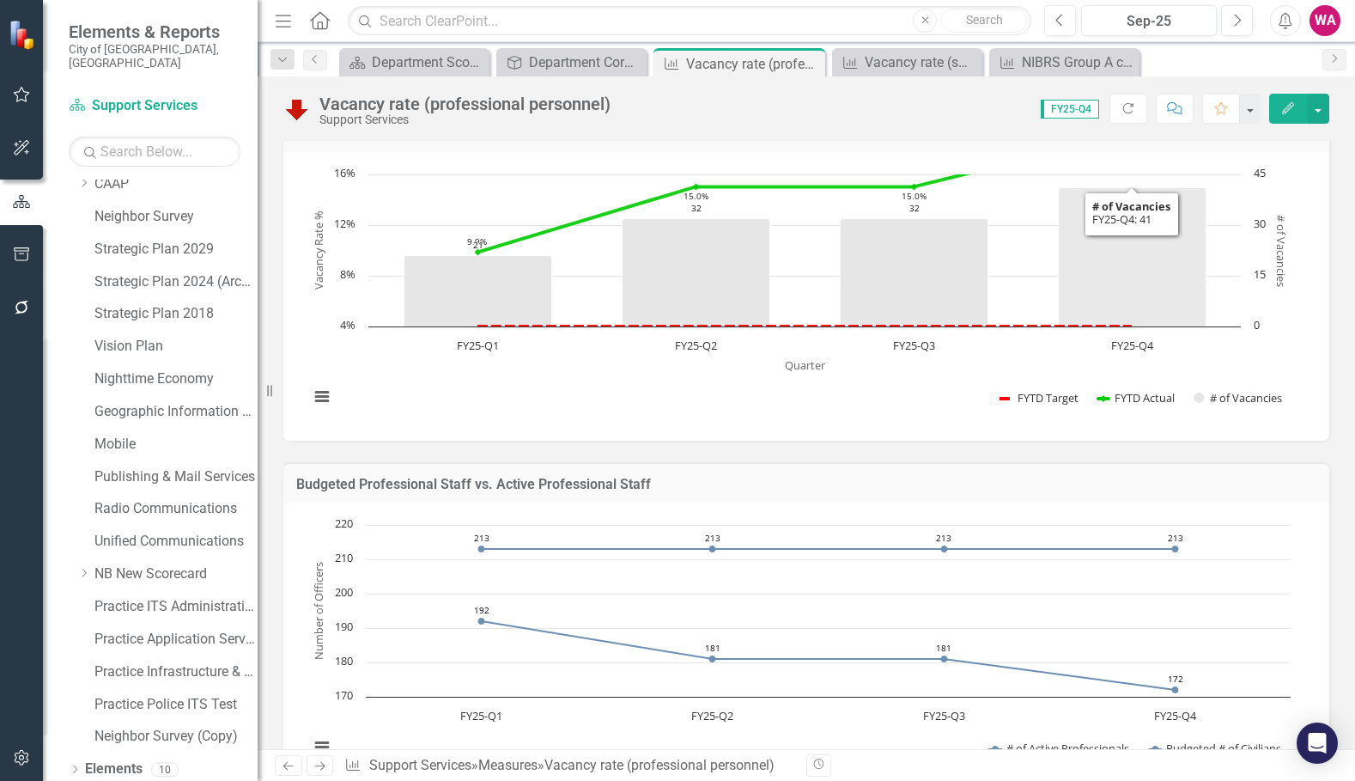
scroll to position [0, 0]
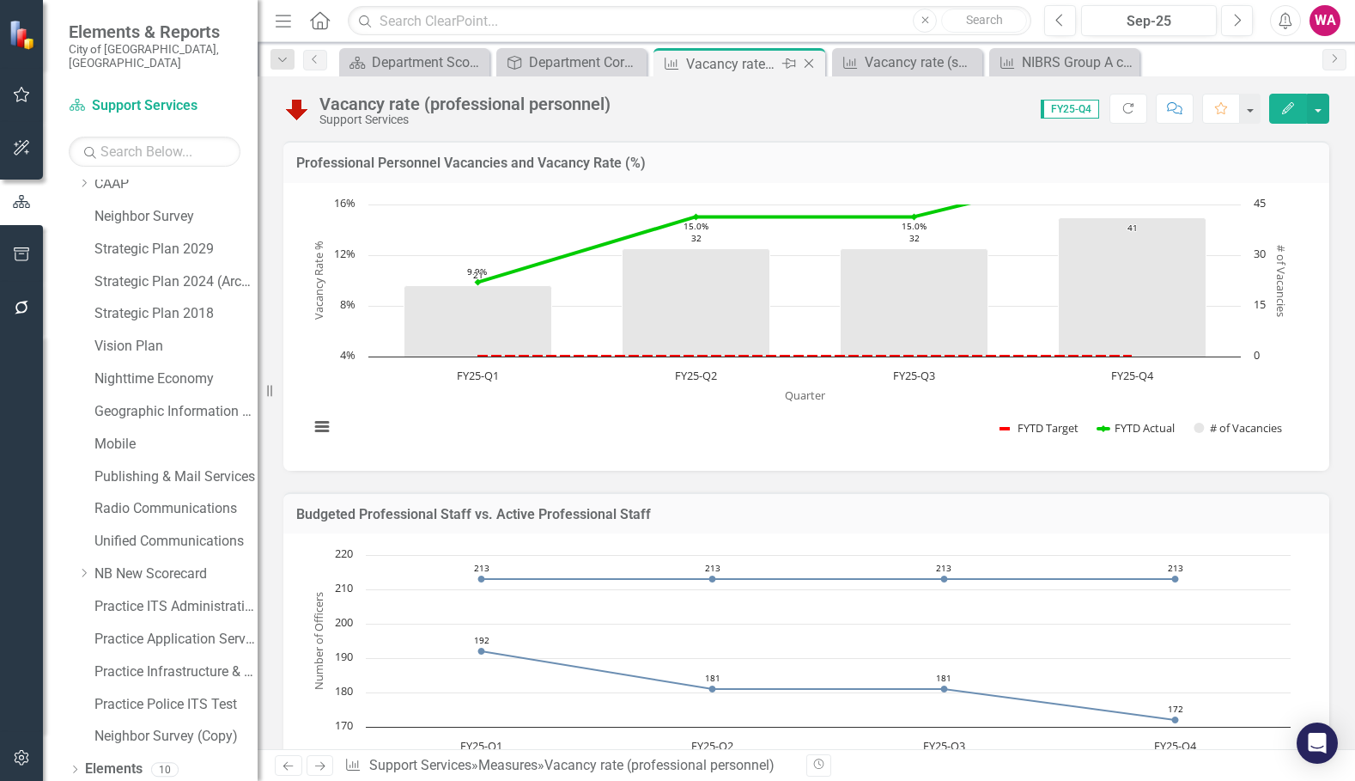
click at [807, 61] on icon "Close" at bounding box center [808, 64] width 17 height 14
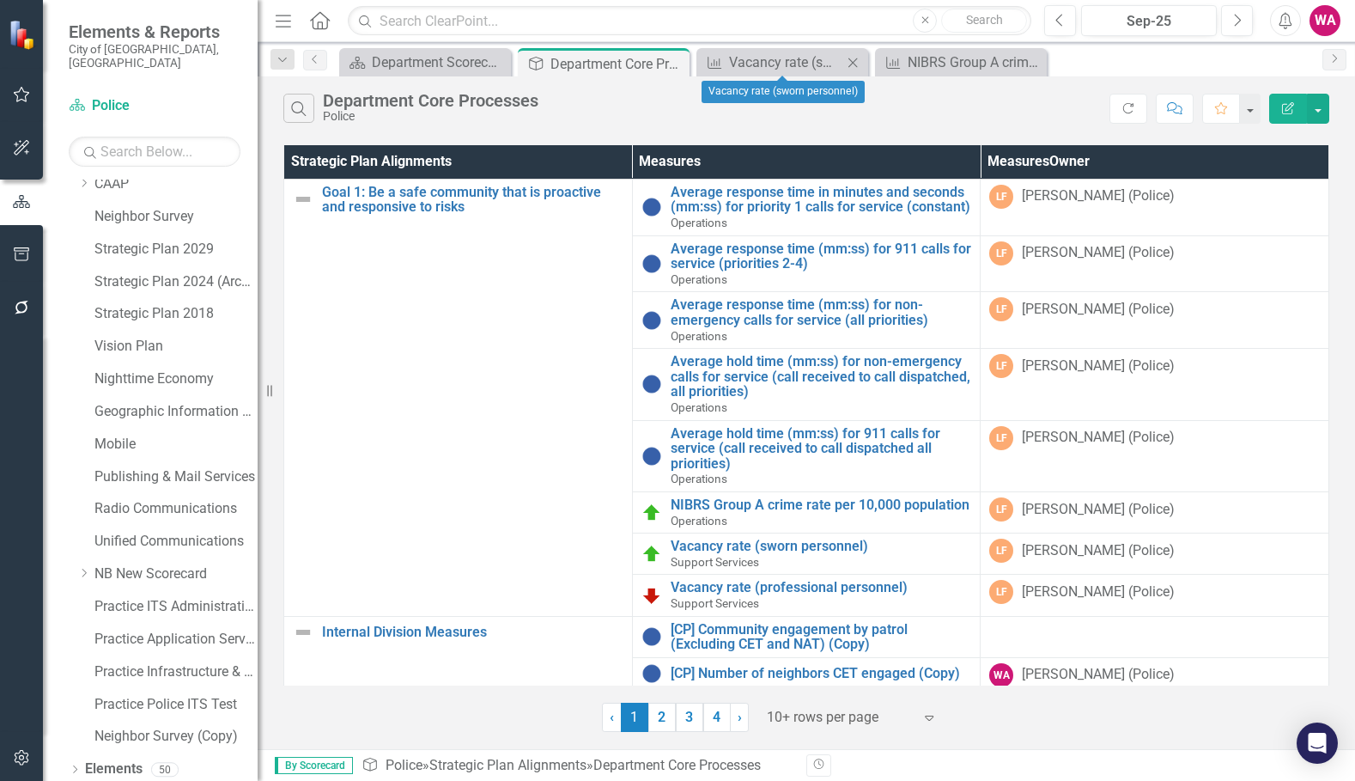
click at [854, 62] on icon "Close" at bounding box center [852, 63] width 17 height 14
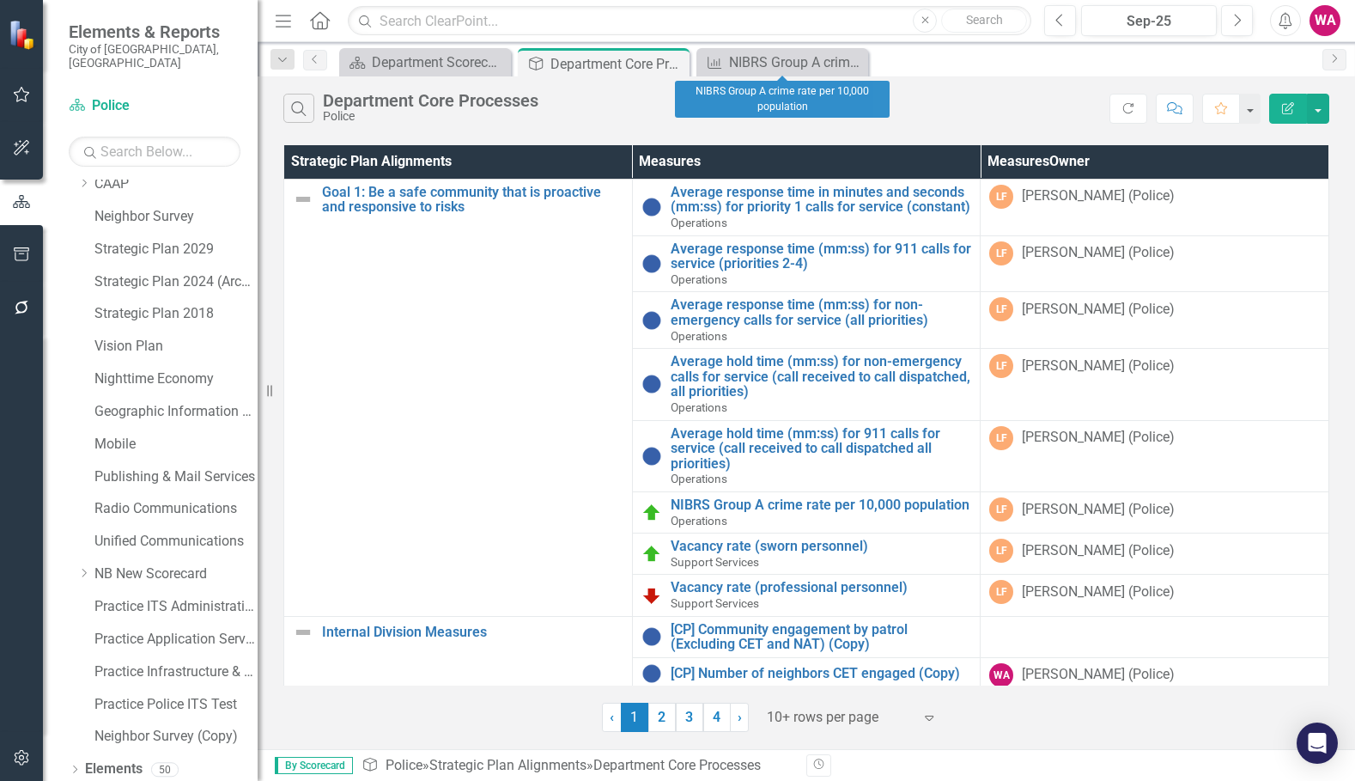
click at [0, 0] on icon "Close" at bounding box center [0, 0] width 0 height 0
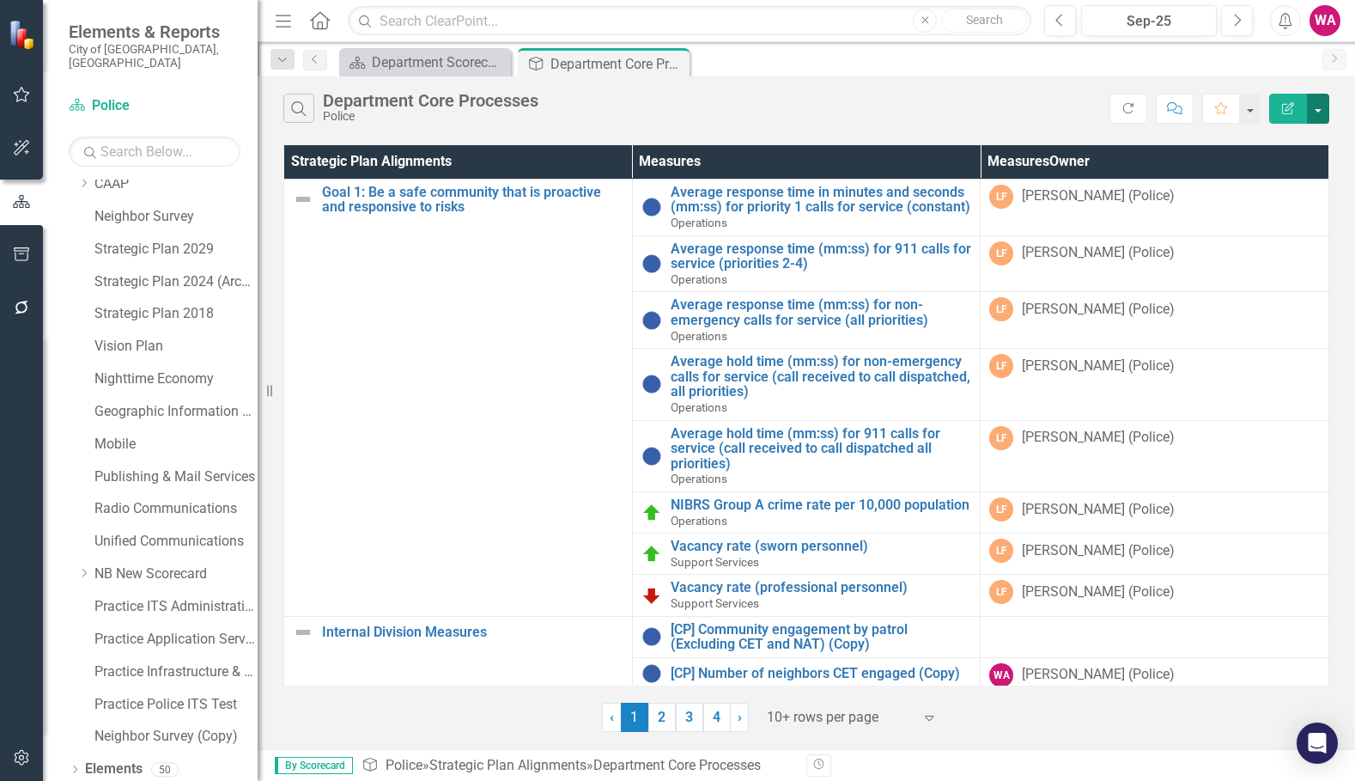
click at [1312, 116] on button "button" at bounding box center [1318, 109] width 22 height 30
click at [1266, 142] on link "Edit Report Edit Report" at bounding box center [1261, 141] width 136 height 32
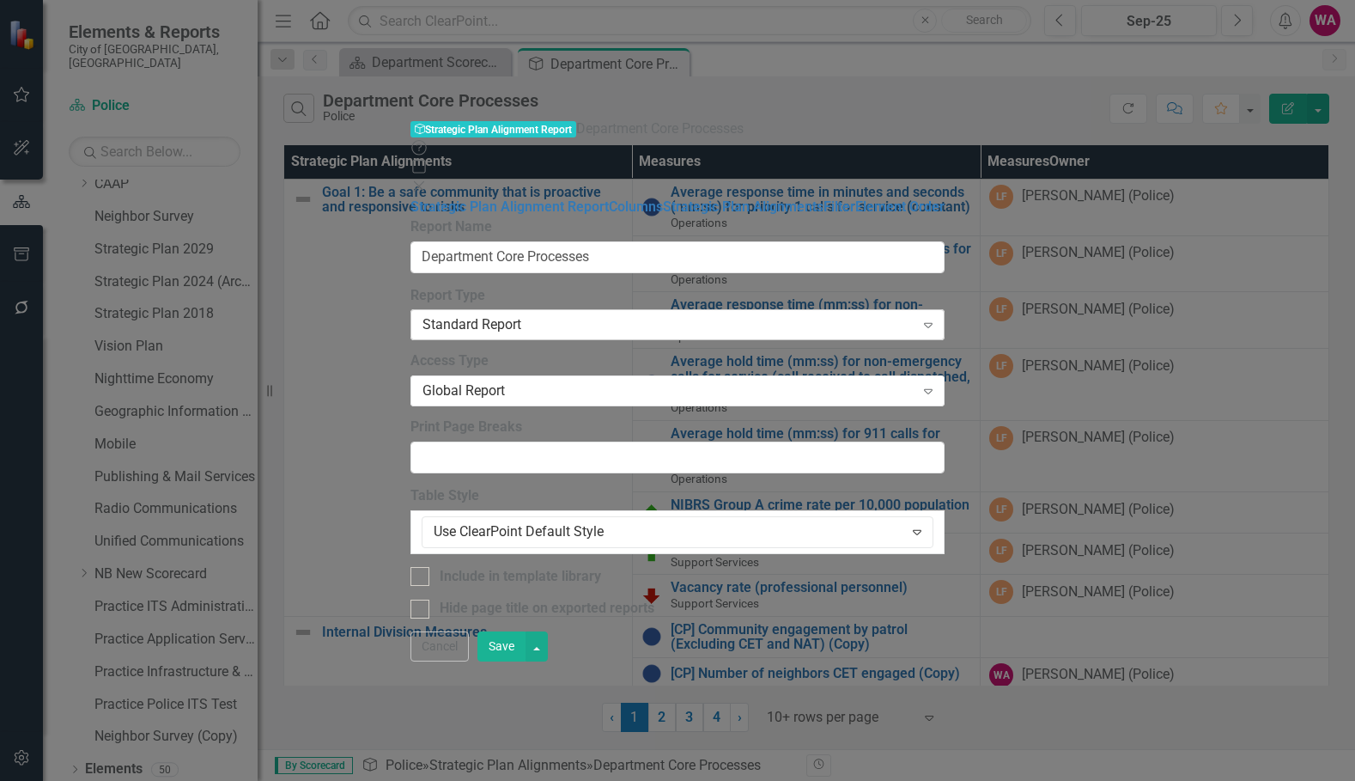
click at [489, 315] on div "Standard Report" at bounding box center [669, 325] width 492 height 20
click at [586, 217] on div "Report Name Department Core Processes Report Type Standard Report Expand Global…" at bounding box center [677, 417] width 534 height 401
click at [609, 241] on input "Department Core Processes" at bounding box center [677, 257] width 534 height 32
click at [560, 381] on div "Global Report" at bounding box center [669, 391] width 492 height 20
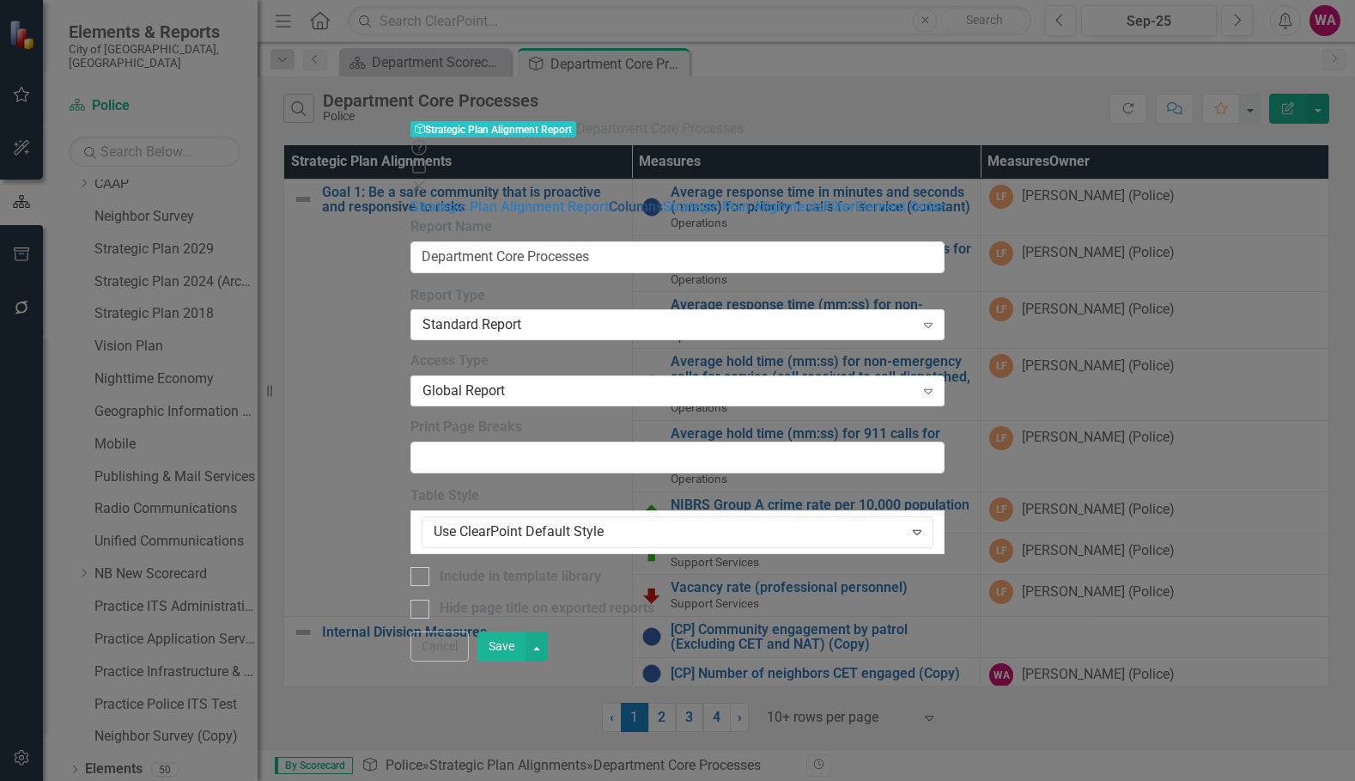
click at [609, 198] on link "Columns" at bounding box center [636, 206] width 54 height 16
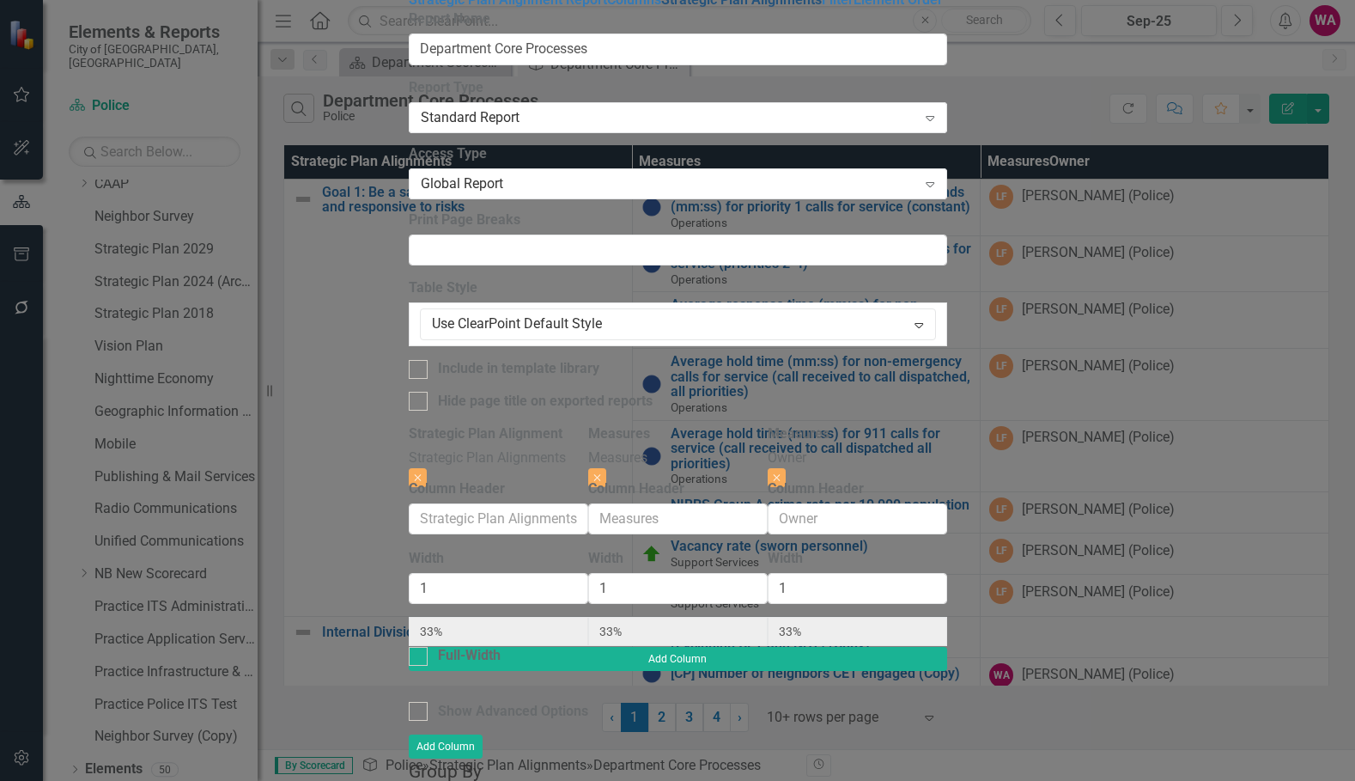
click at [661, 8] on link "Strategic Plan Alignments" at bounding box center [741, -1] width 161 height 16
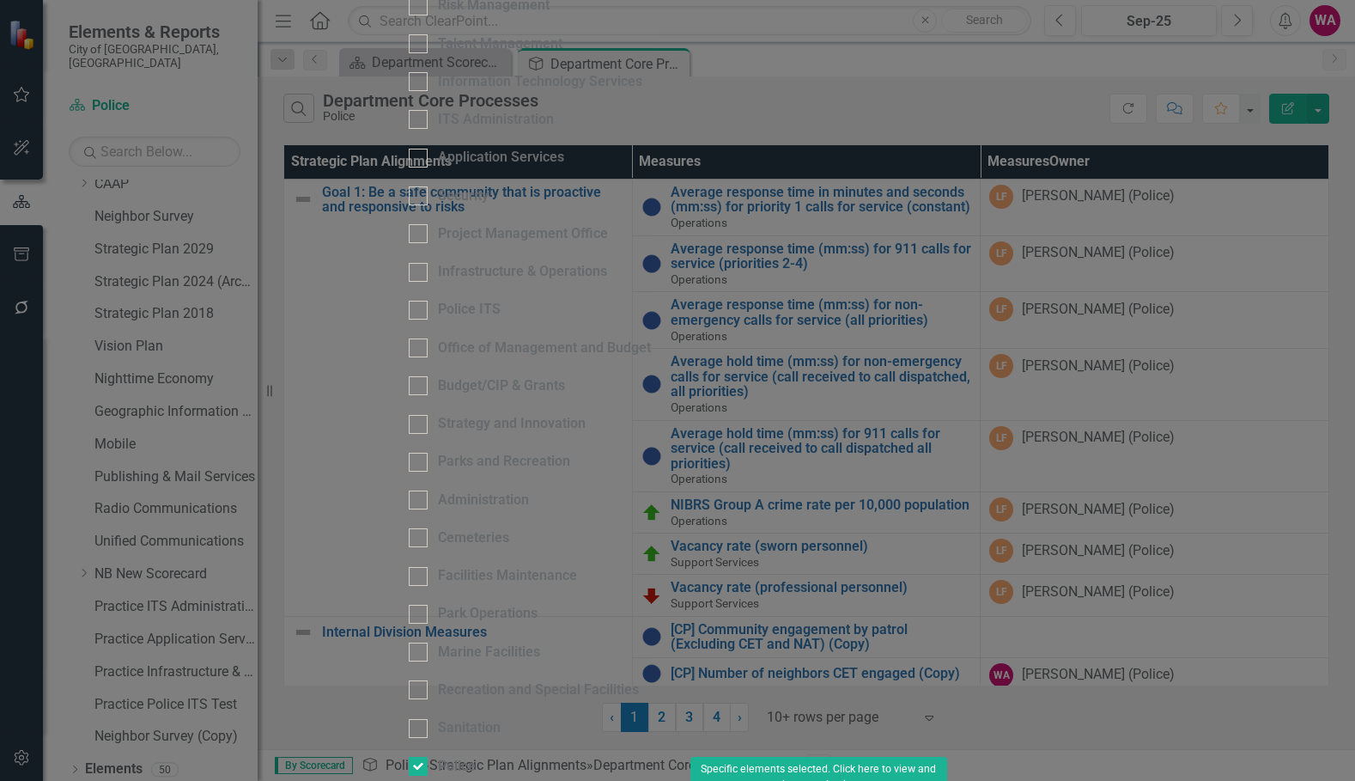
scroll to position [1374, 0]
checkbox input "true"
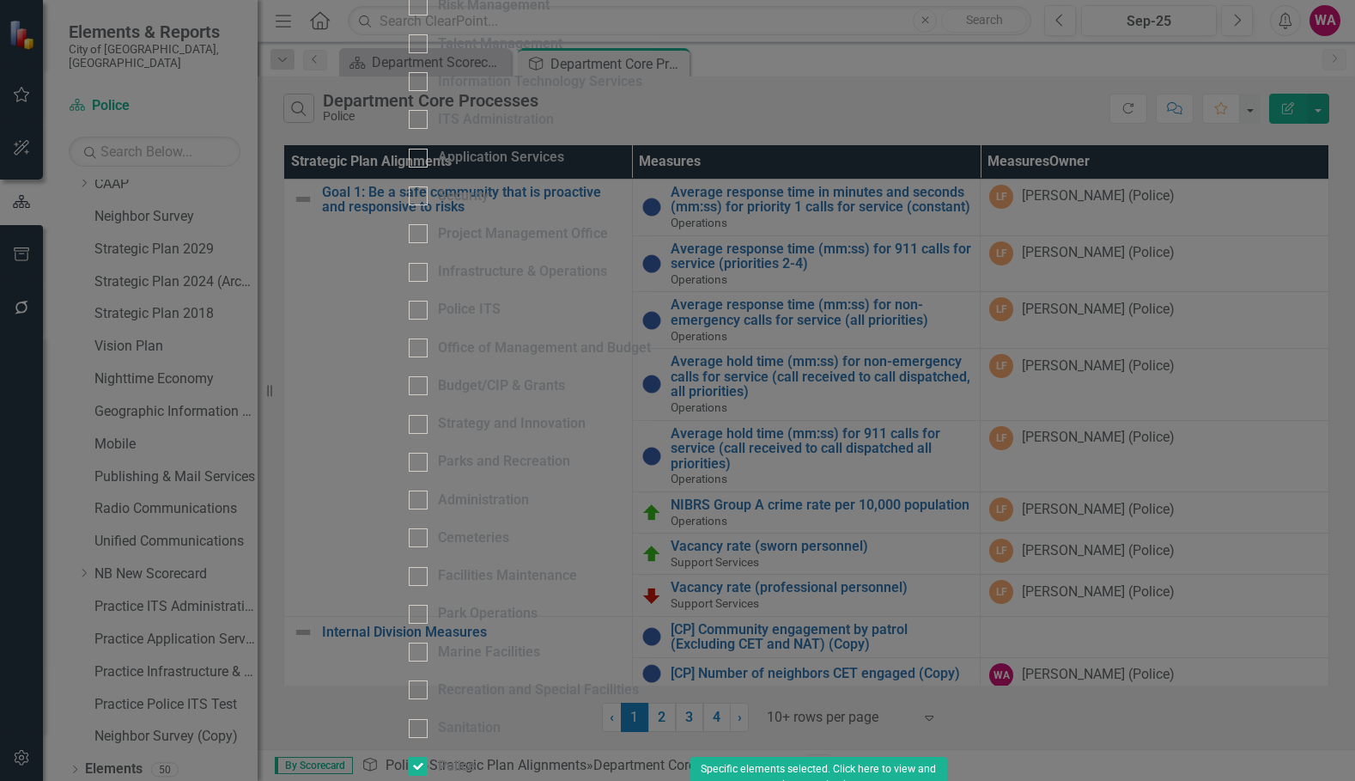
checkbox input "true"
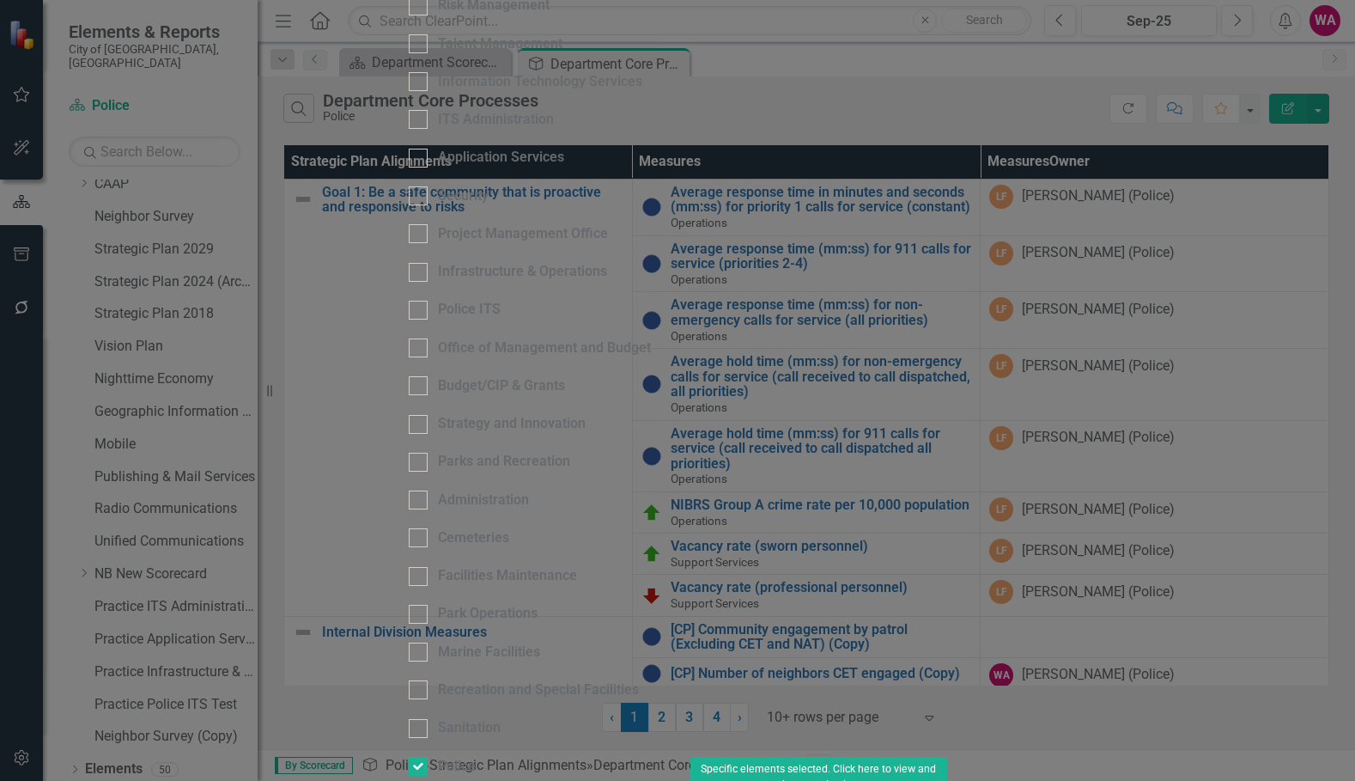
checkbox input "true"
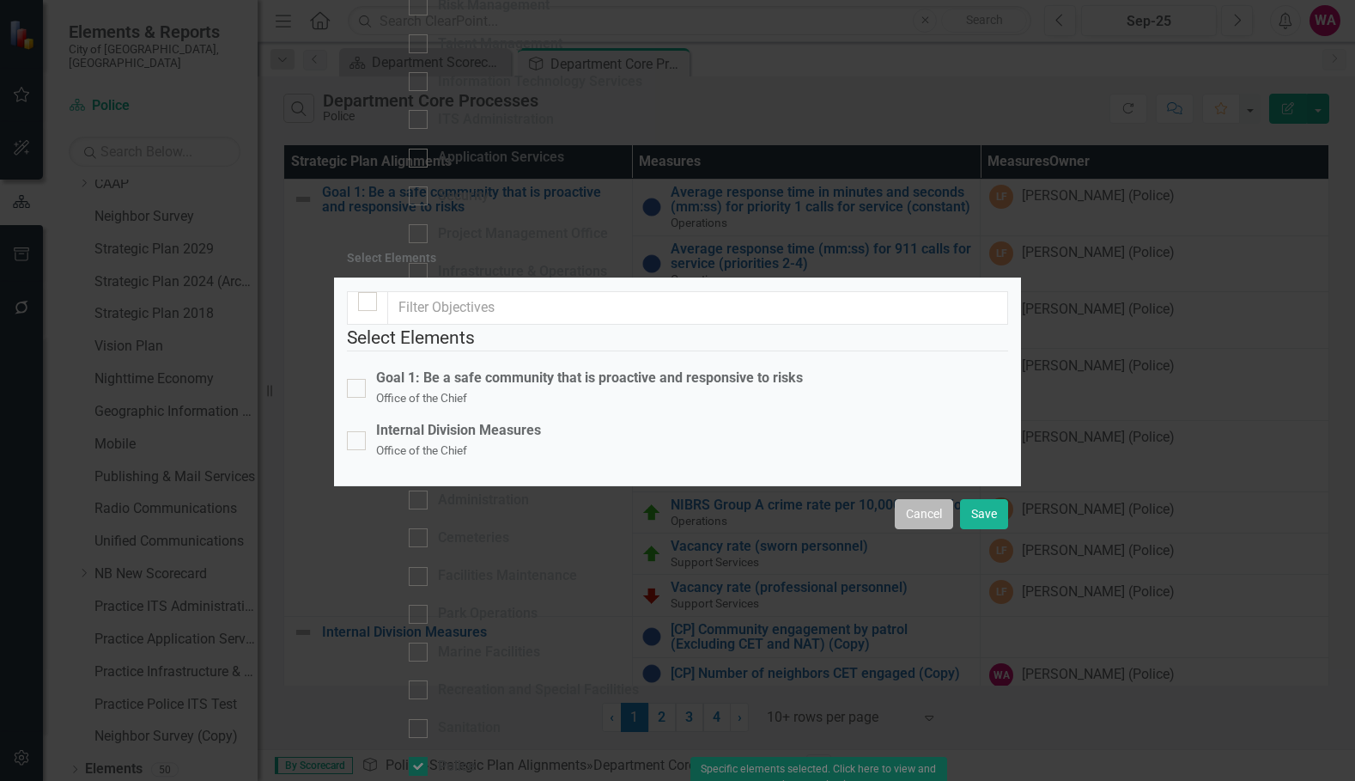
click at [936, 529] on button "Cancel" at bounding box center [924, 514] width 58 height 30
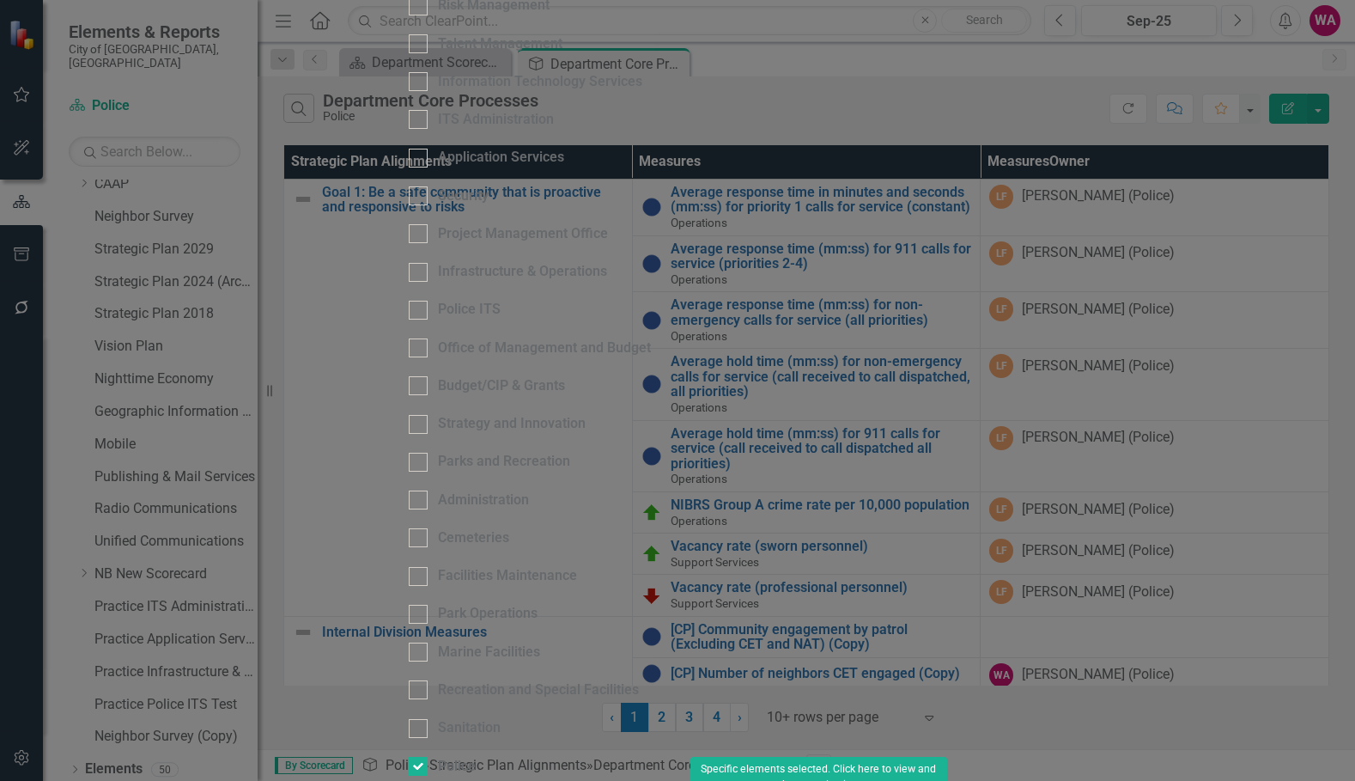
scroll to position [0, 0]
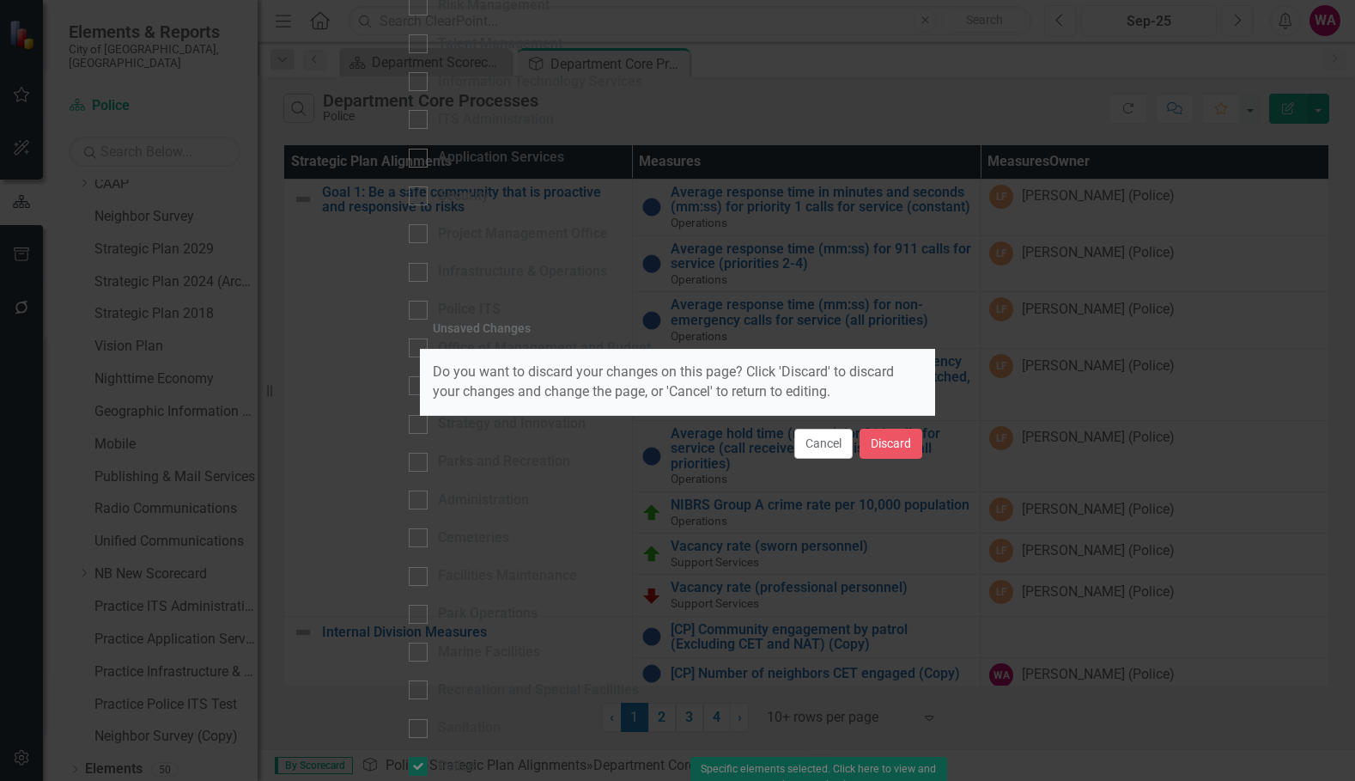
drag, startPoint x: 839, startPoint y: 441, endPoint x: 828, endPoint y: 446, distance: 12.3
click at [836, 442] on button "Cancel" at bounding box center [823, 444] width 58 height 30
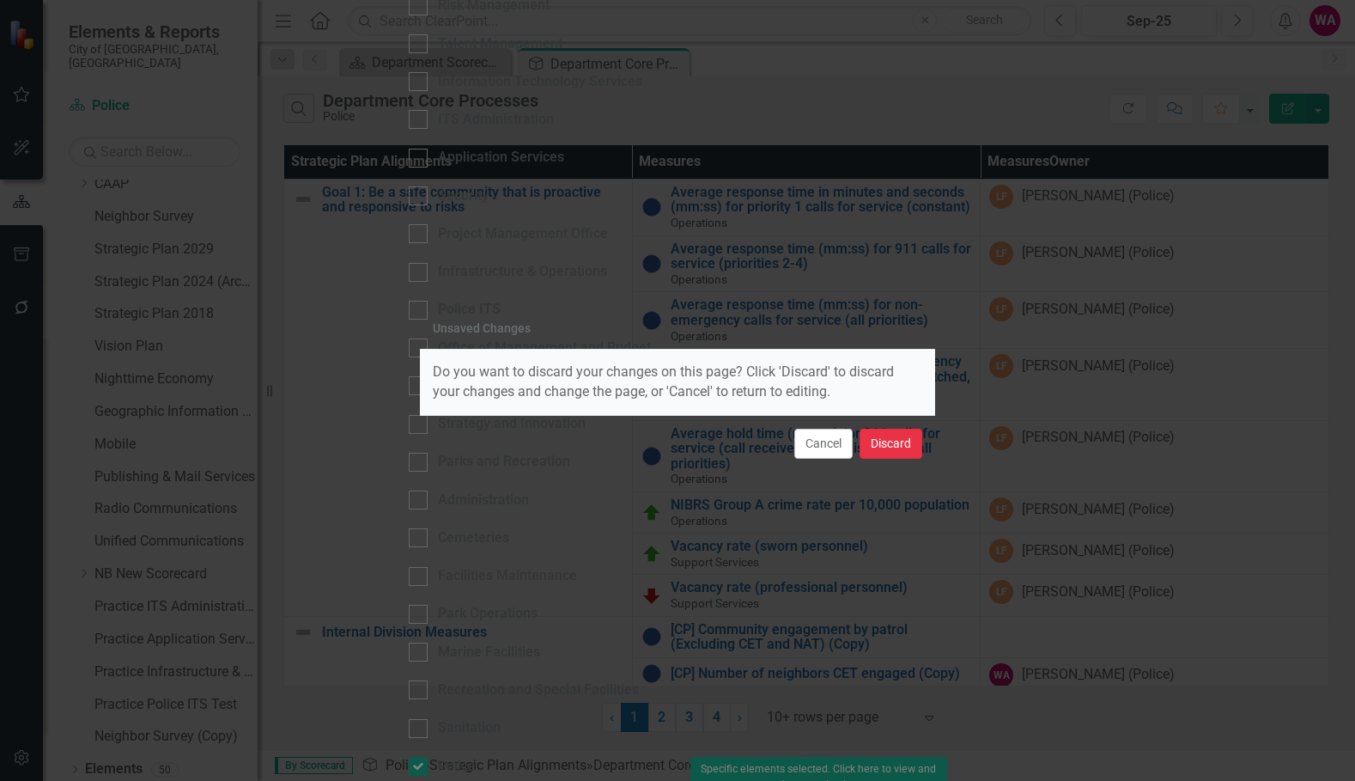
click at [888, 452] on button "Discard" at bounding box center [891, 444] width 63 height 30
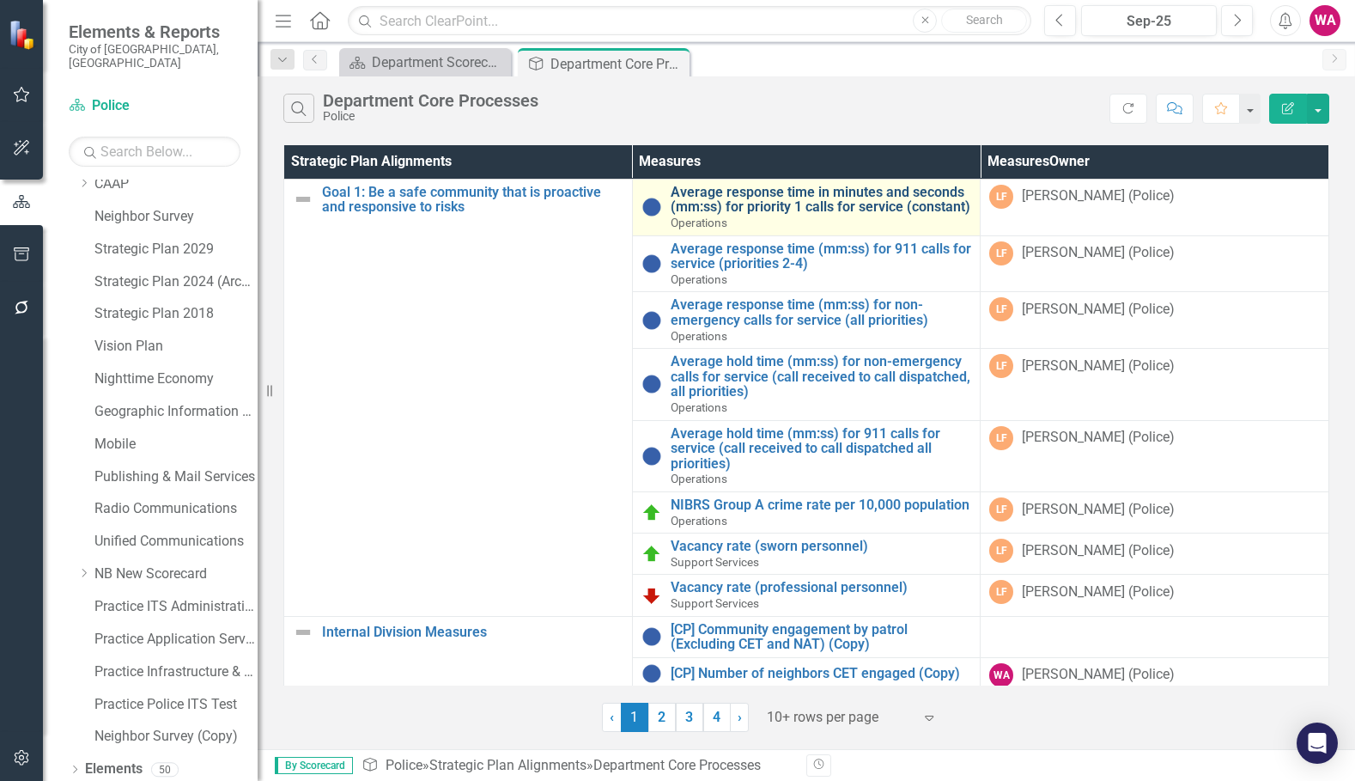
click at [758, 205] on link "Average response time in minutes and seconds (mm:ss) for priority 1 calls for s…" at bounding box center [821, 200] width 301 height 30
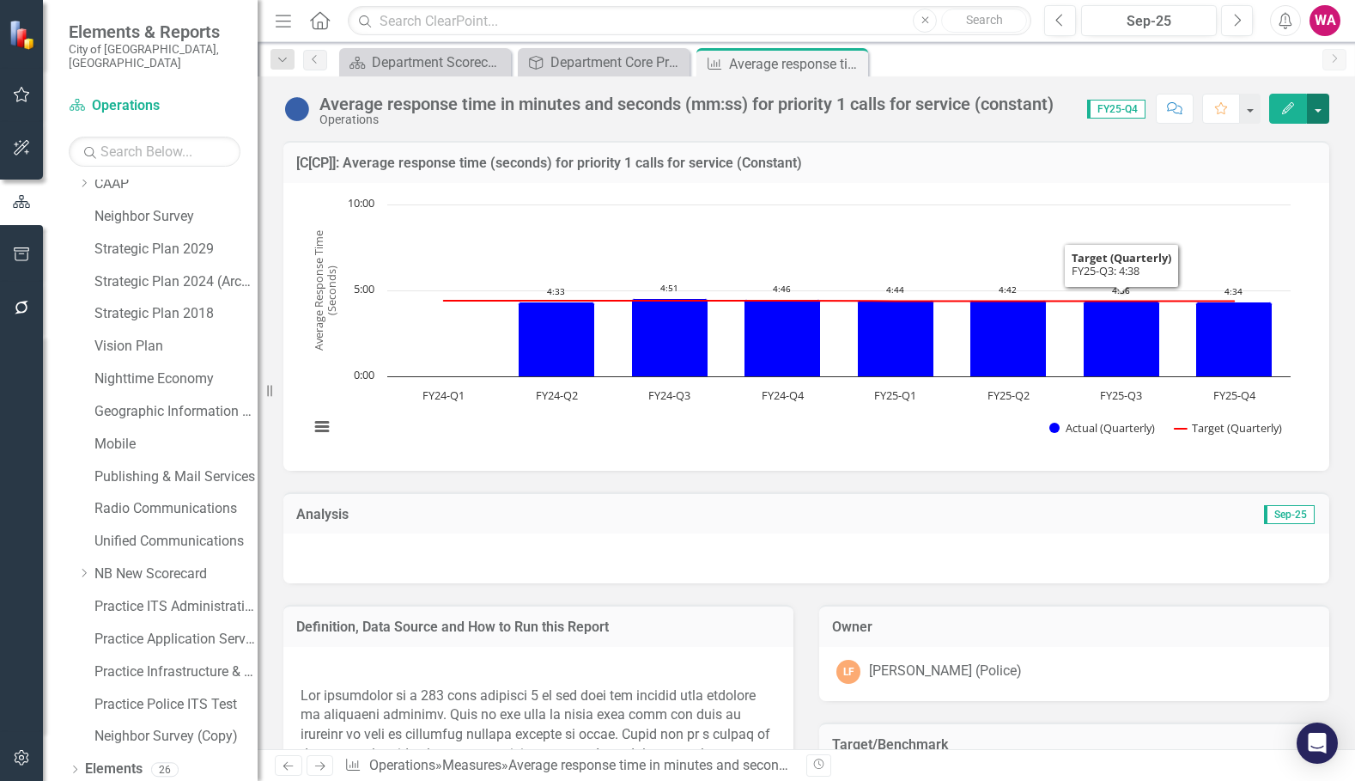
click at [1316, 113] on button "button" at bounding box center [1318, 109] width 22 height 30
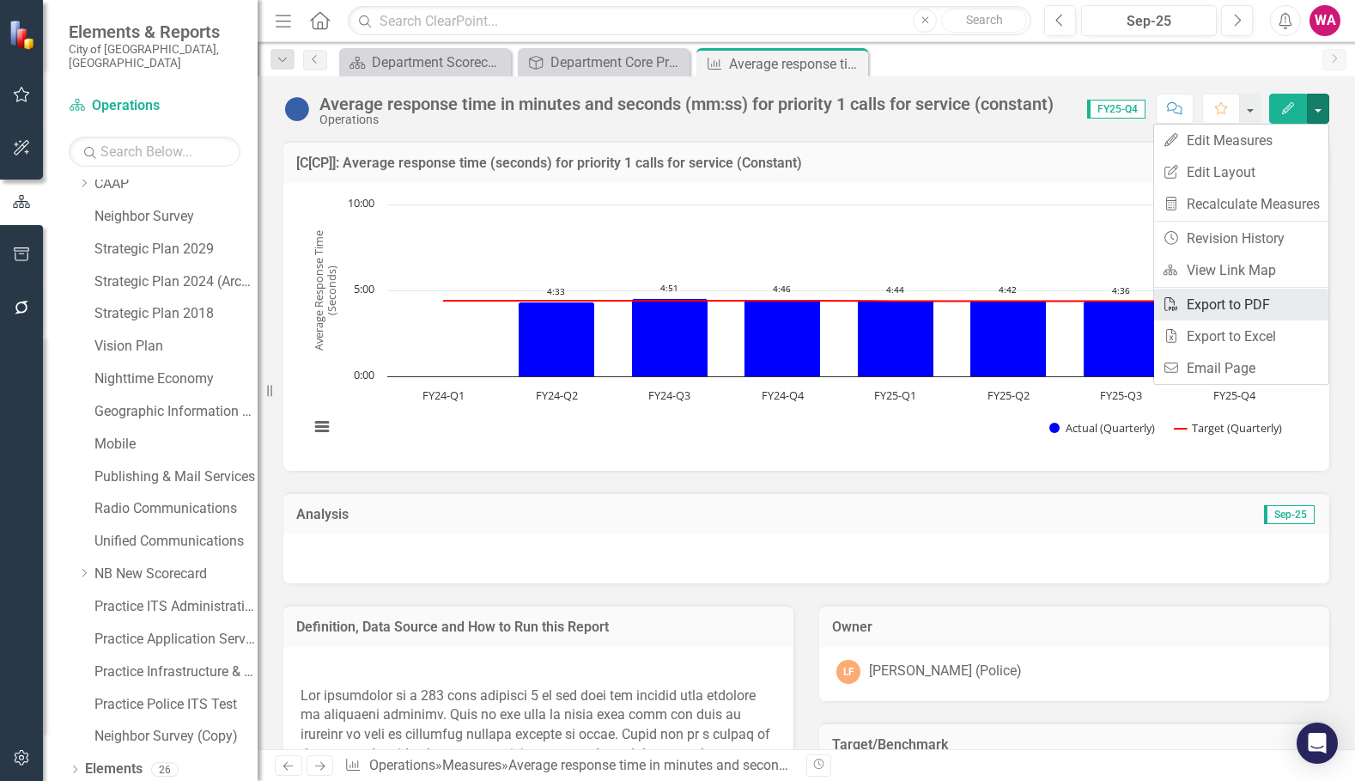
click at [1206, 301] on link "PDF Export to PDF" at bounding box center [1241, 305] width 174 height 32
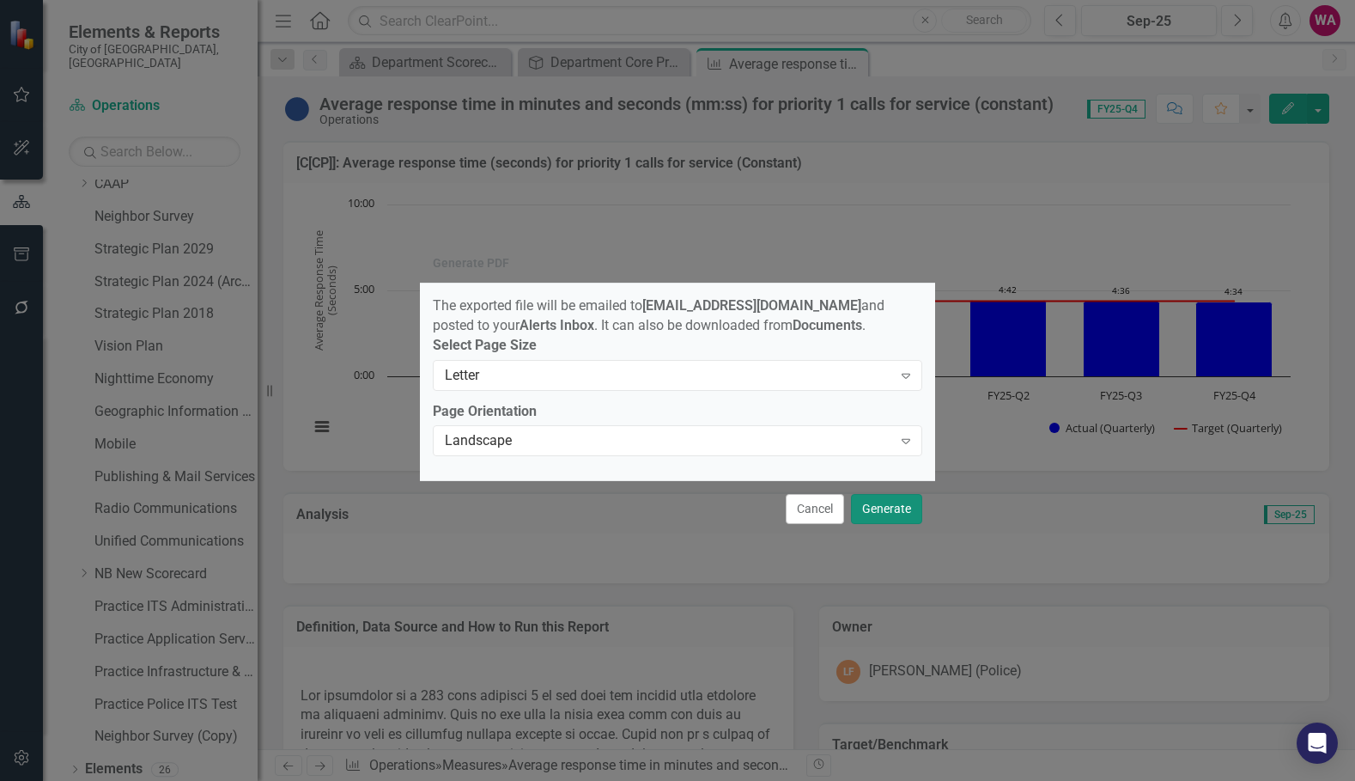
click at [867, 515] on button "Generate" at bounding box center [886, 509] width 71 height 30
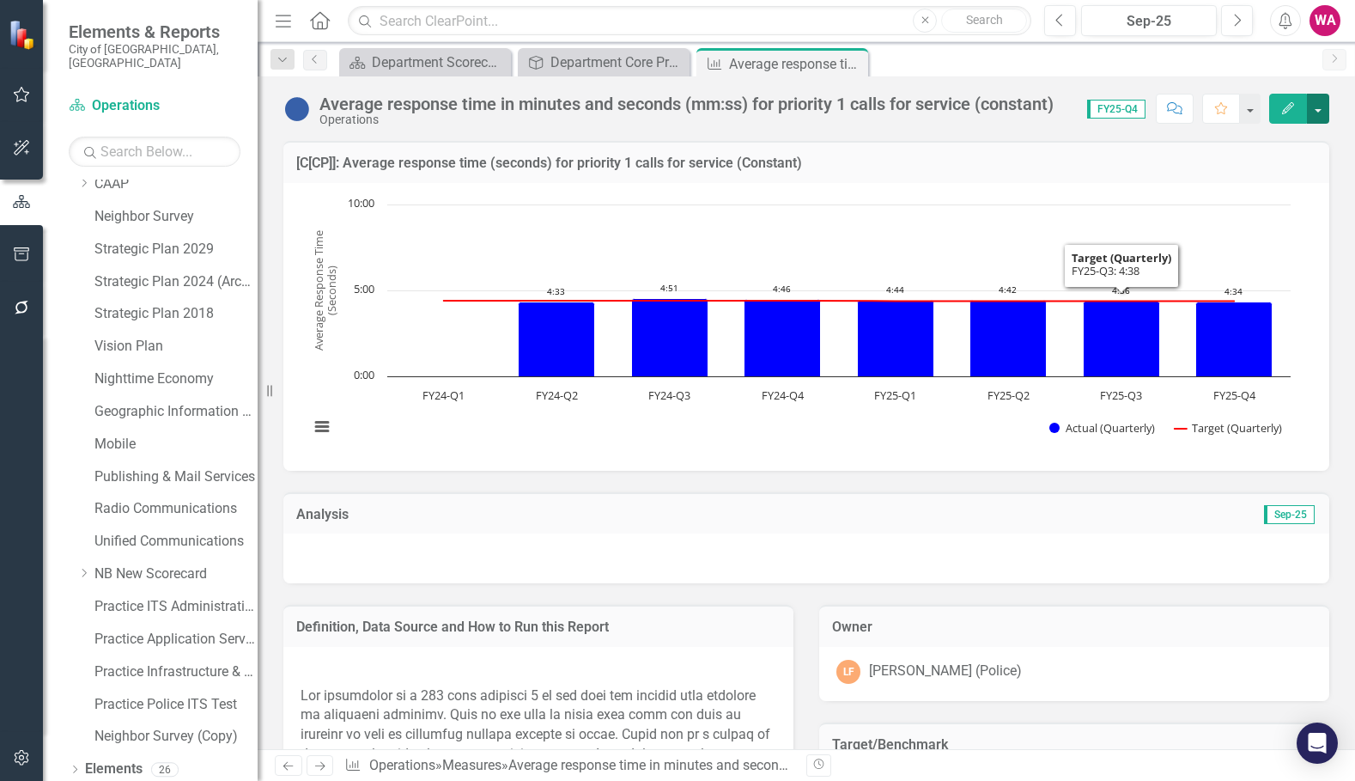
click at [1317, 114] on button "button" at bounding box center [1318, 109] width 22 height 30
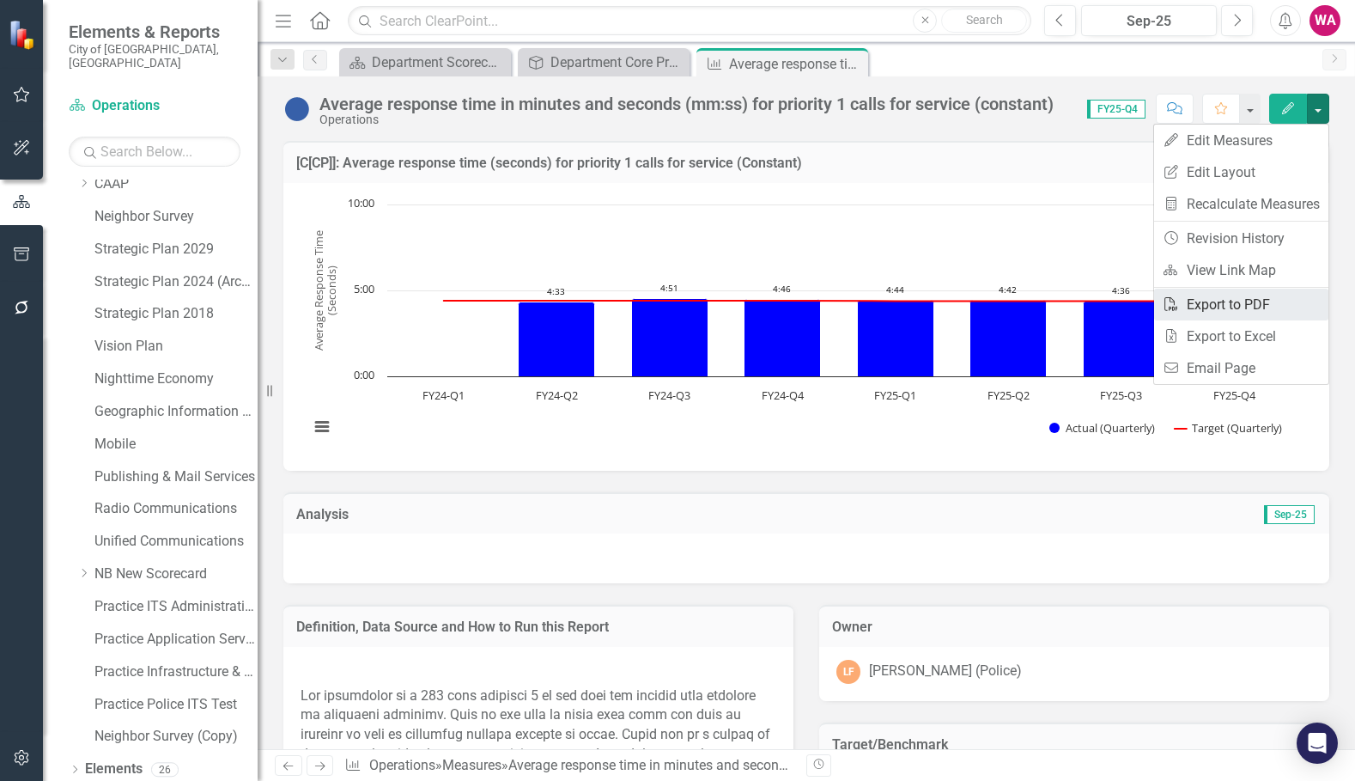
click at [1265, 302] on link "PDF Export to PDF" at bounding box center [1241, 305] width 174 height 32
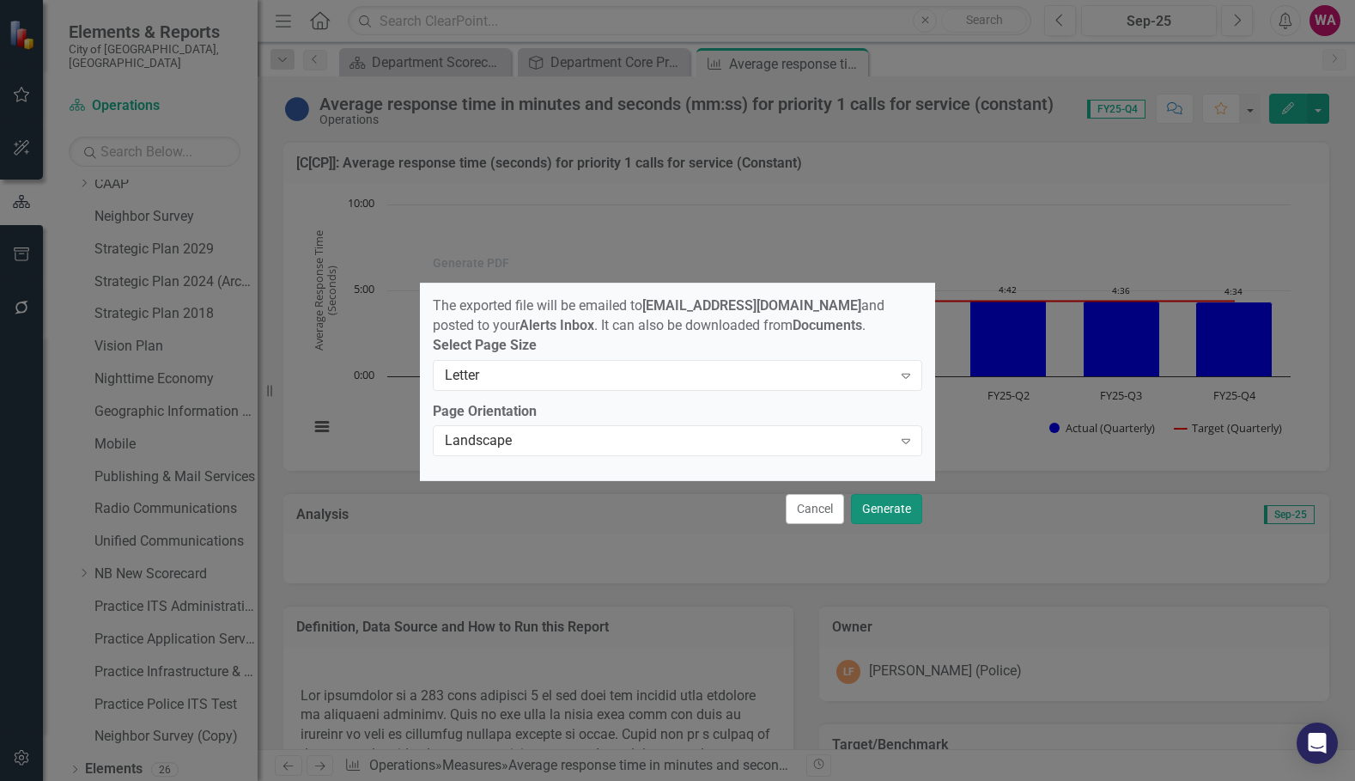
click at [900, 515] on button "Generate" at bounding box center [886, 509] width 71 height 30
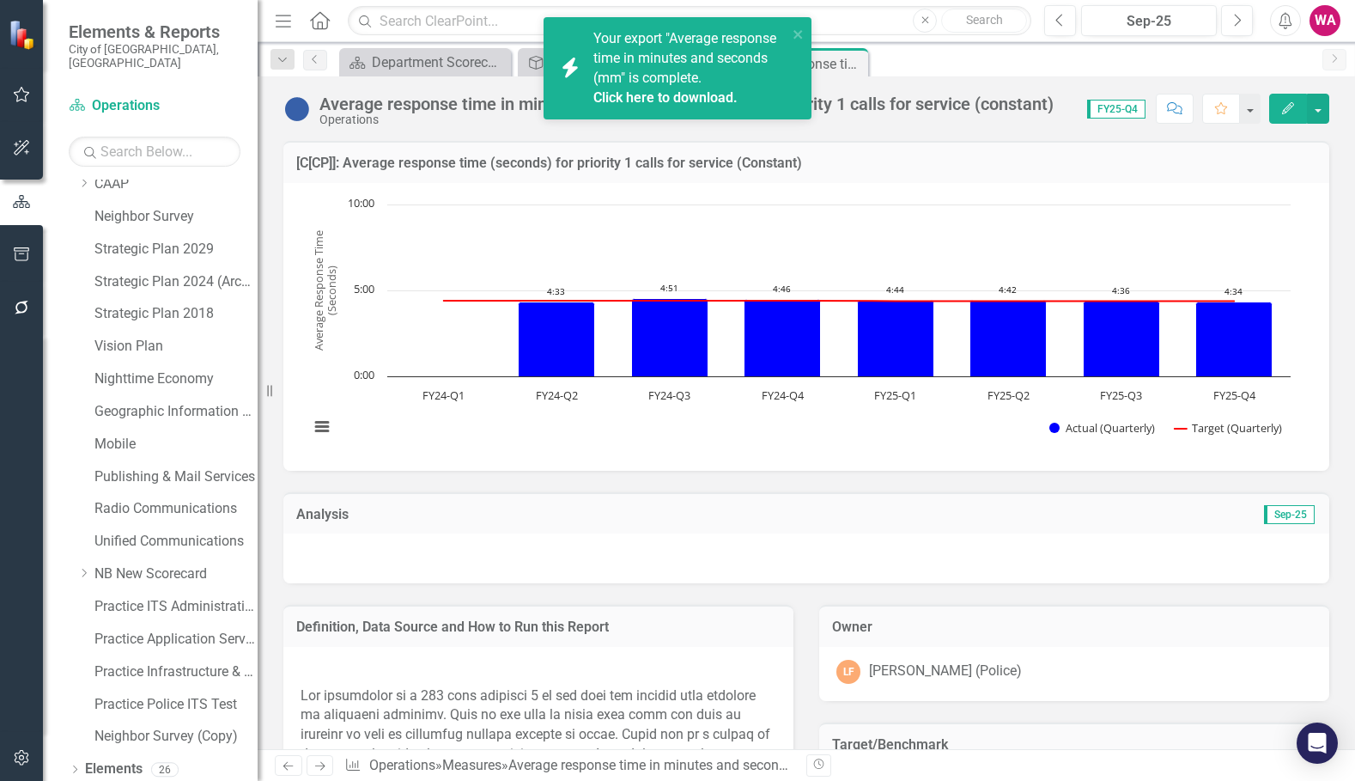
click at [655, 82] on span "Your export "Average response time in minutes and seconds (mm" is complete. Cli…" at bounding box center [688, 68] width 190 height 77
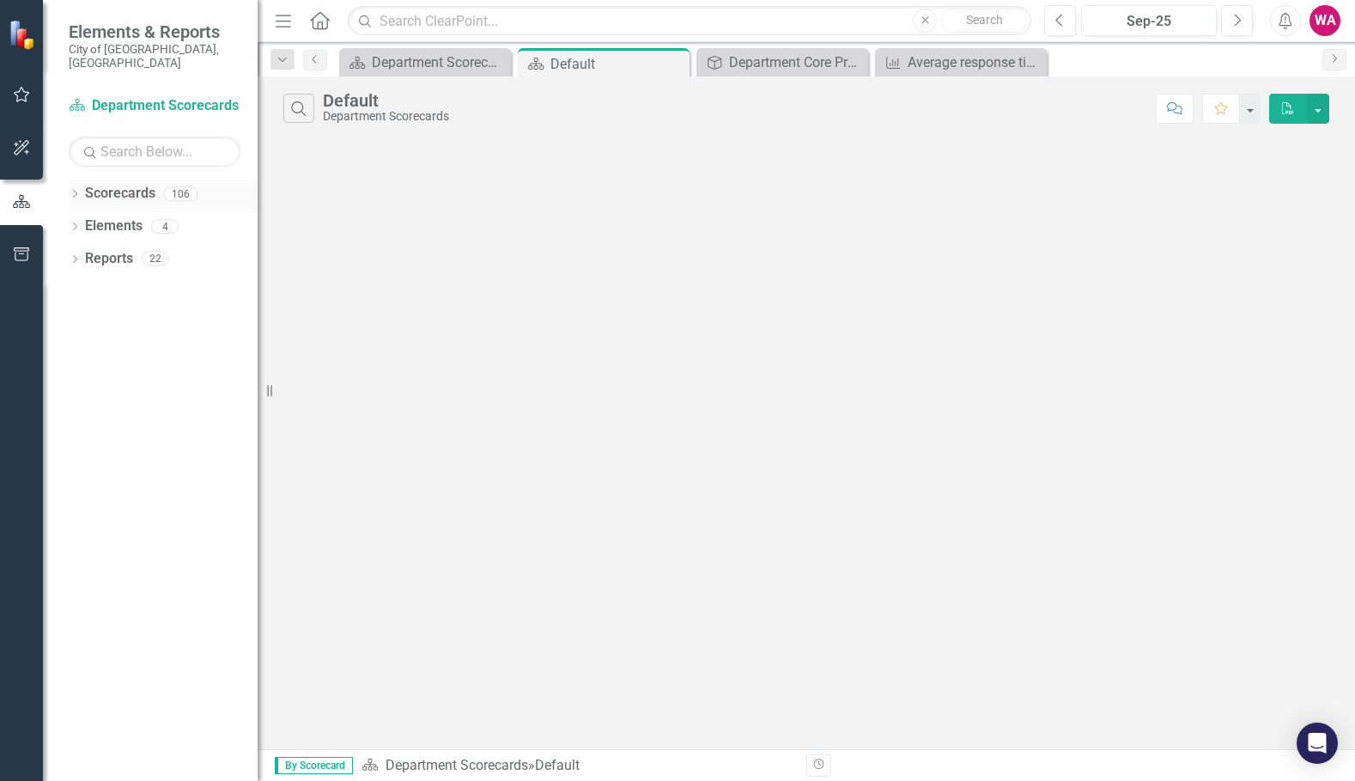
click at [79, 191] on icon "Dropdown" at bounding box center [75, 195] width 12 height 9
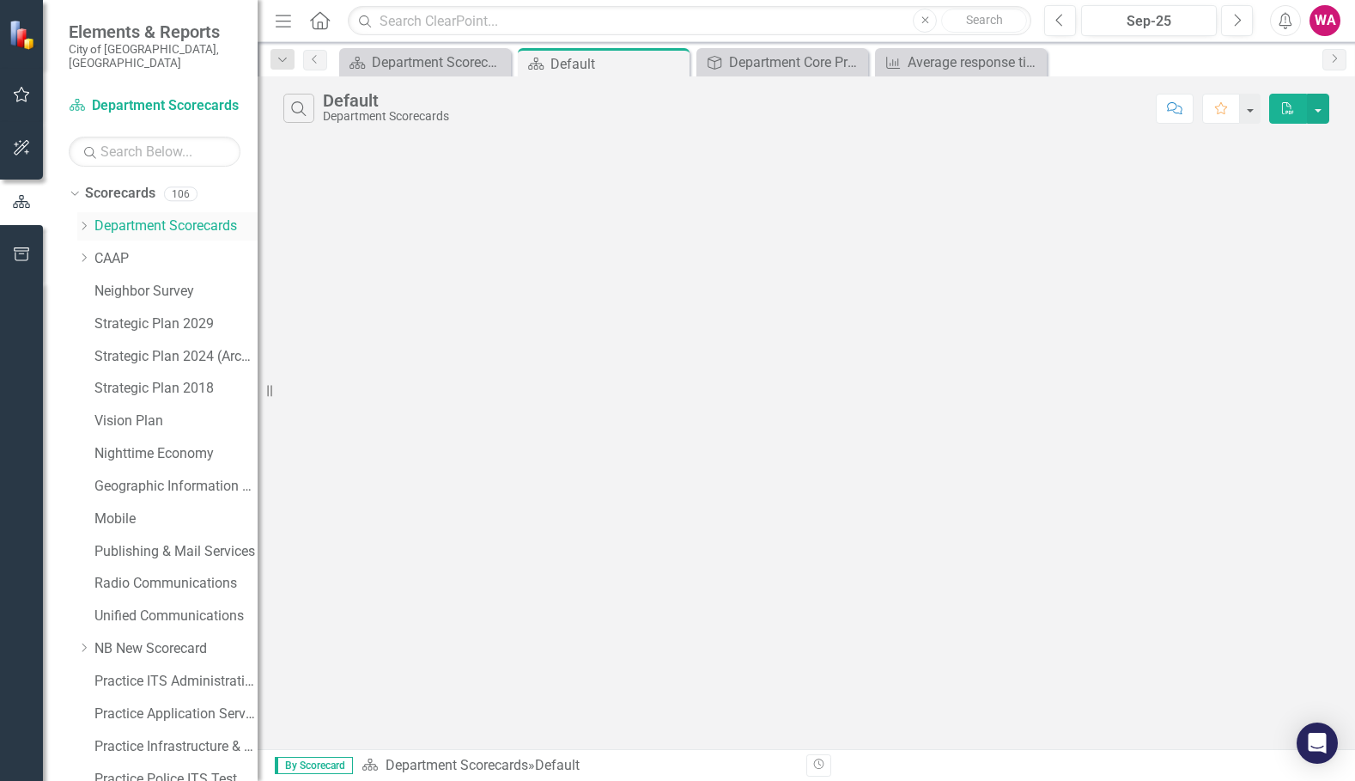
click at [86, 219] on div "Dropdown" at bounding box center [83, 226] width 13 height 15
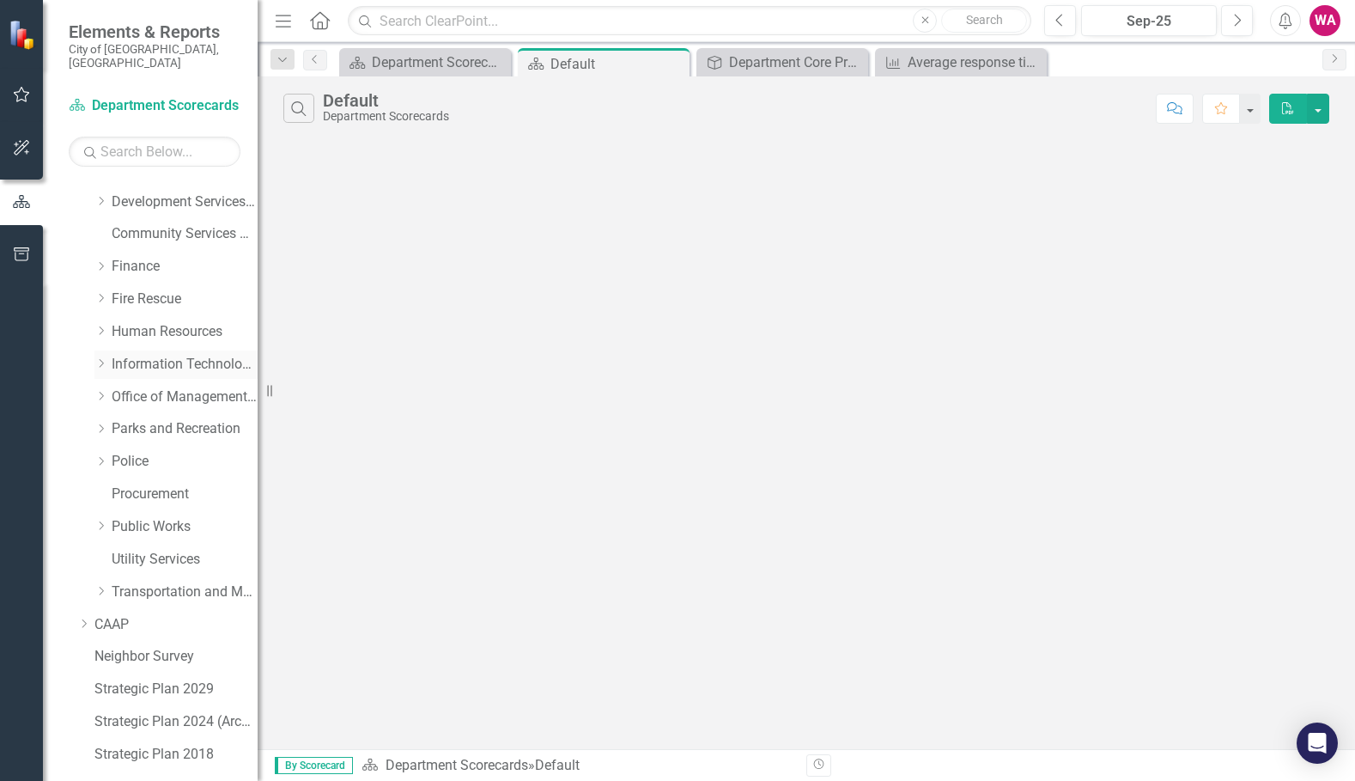
scroll to position [258, 0]
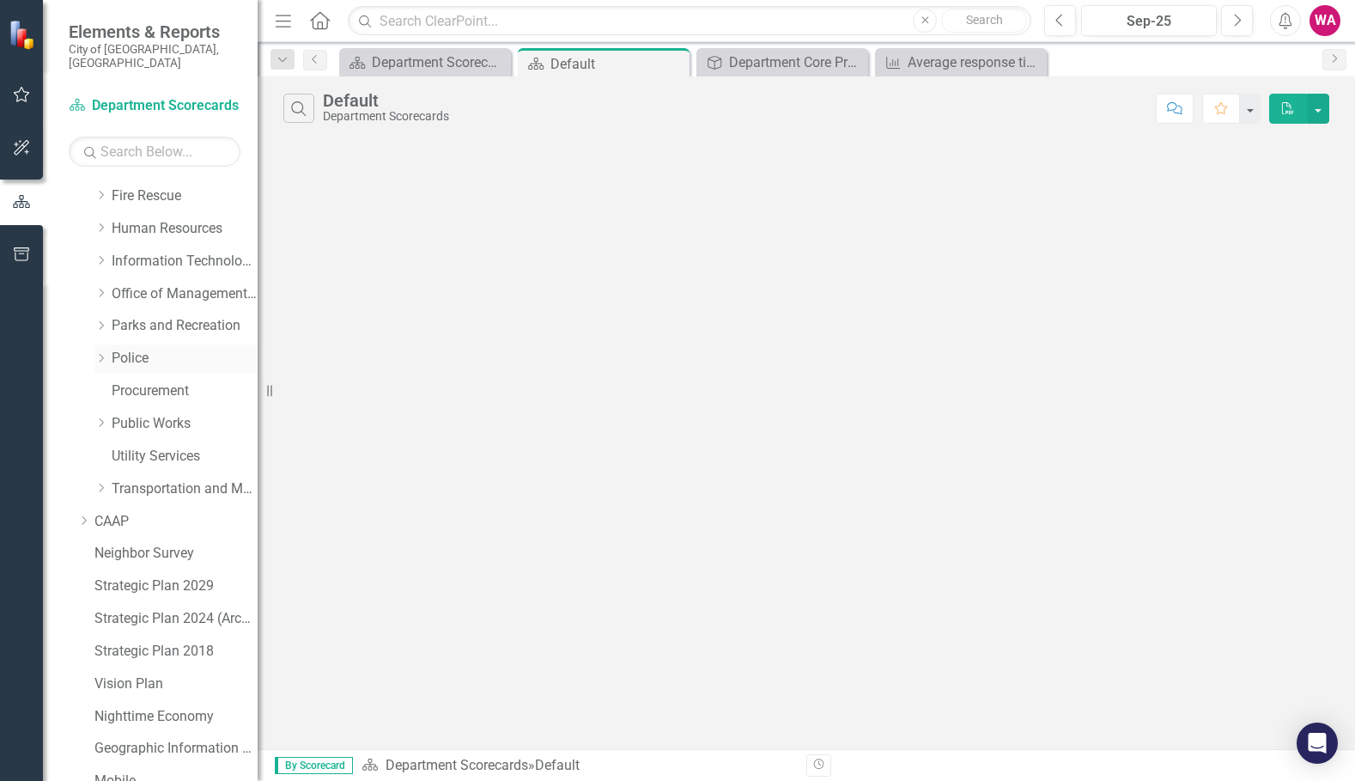
click at [126, 349] on link "Police" at bounding box center [185, 359] width 146 height 20
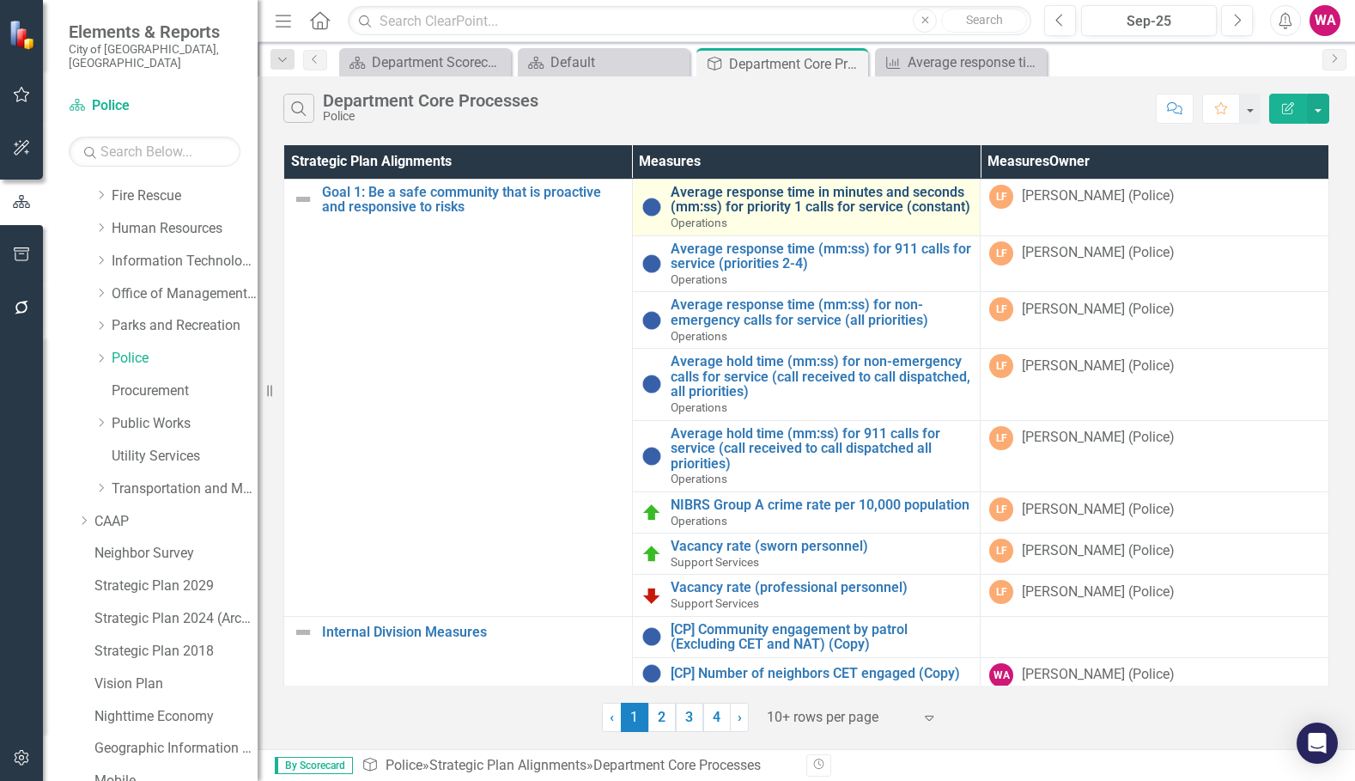
click at [777, 186] on link "Average response time in minutes and seconds (mm:ss) for priority 1 calls for s…" at bounding box center [821, 200] width 301 height 30
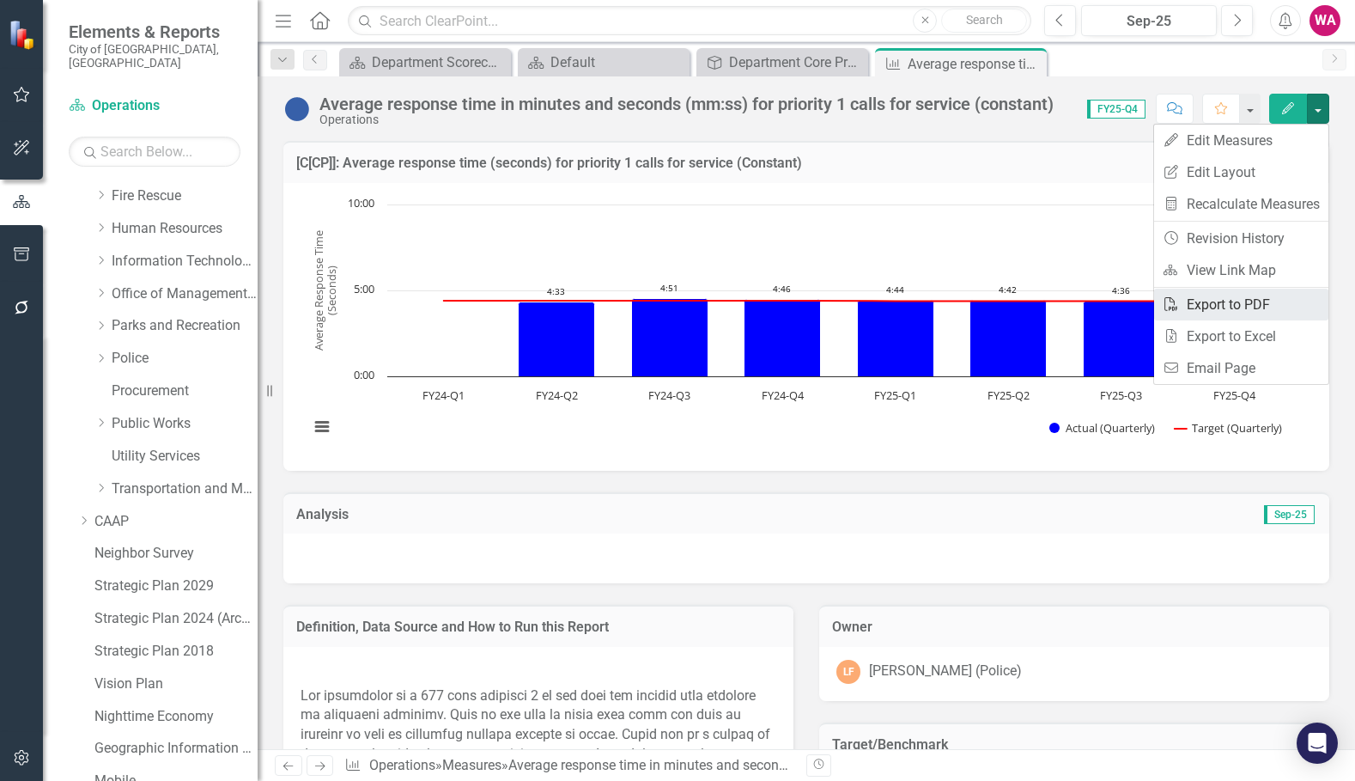
click at [1211, 308] on link "PDF Export to PDF" at bounding box center [1241, 305] width 174 height 32
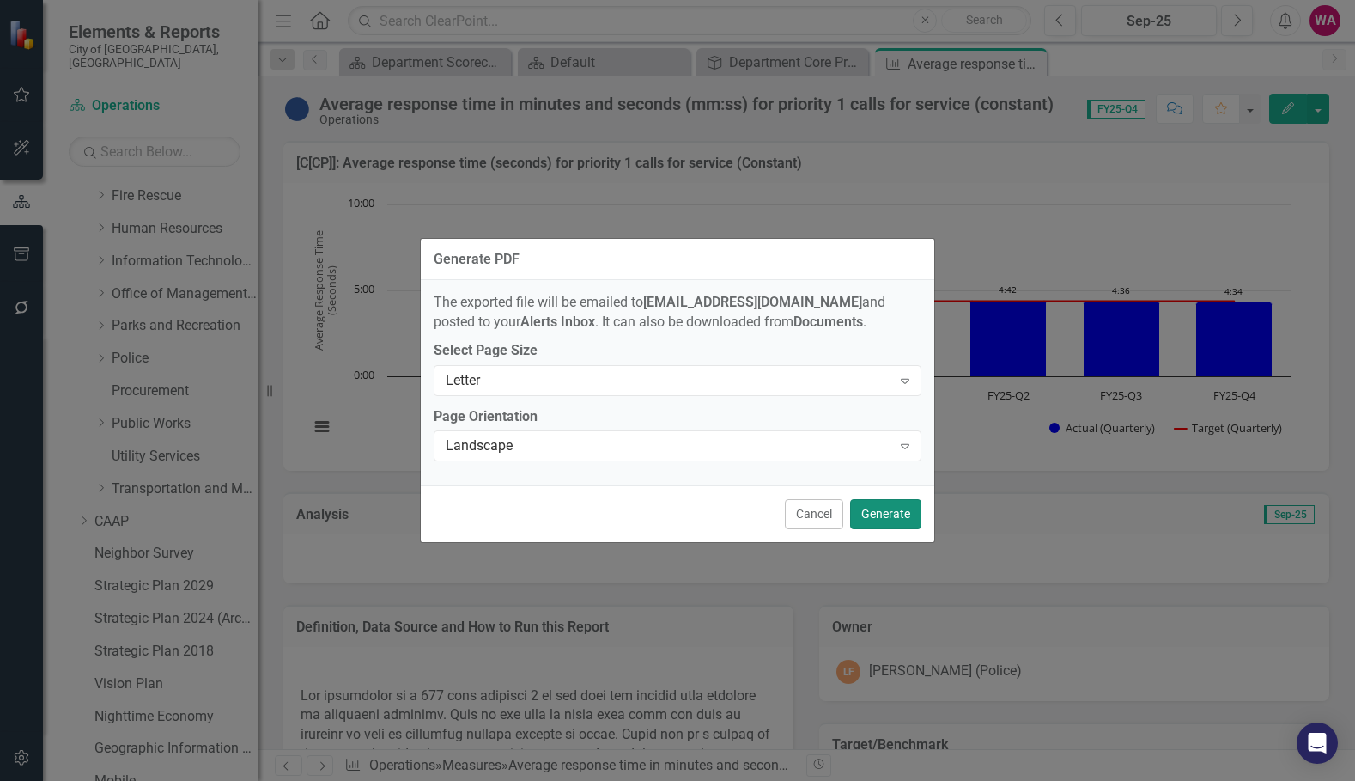
click at [897, 507] on button "Generate" at bounding box center [885, 514] width 71 height 30
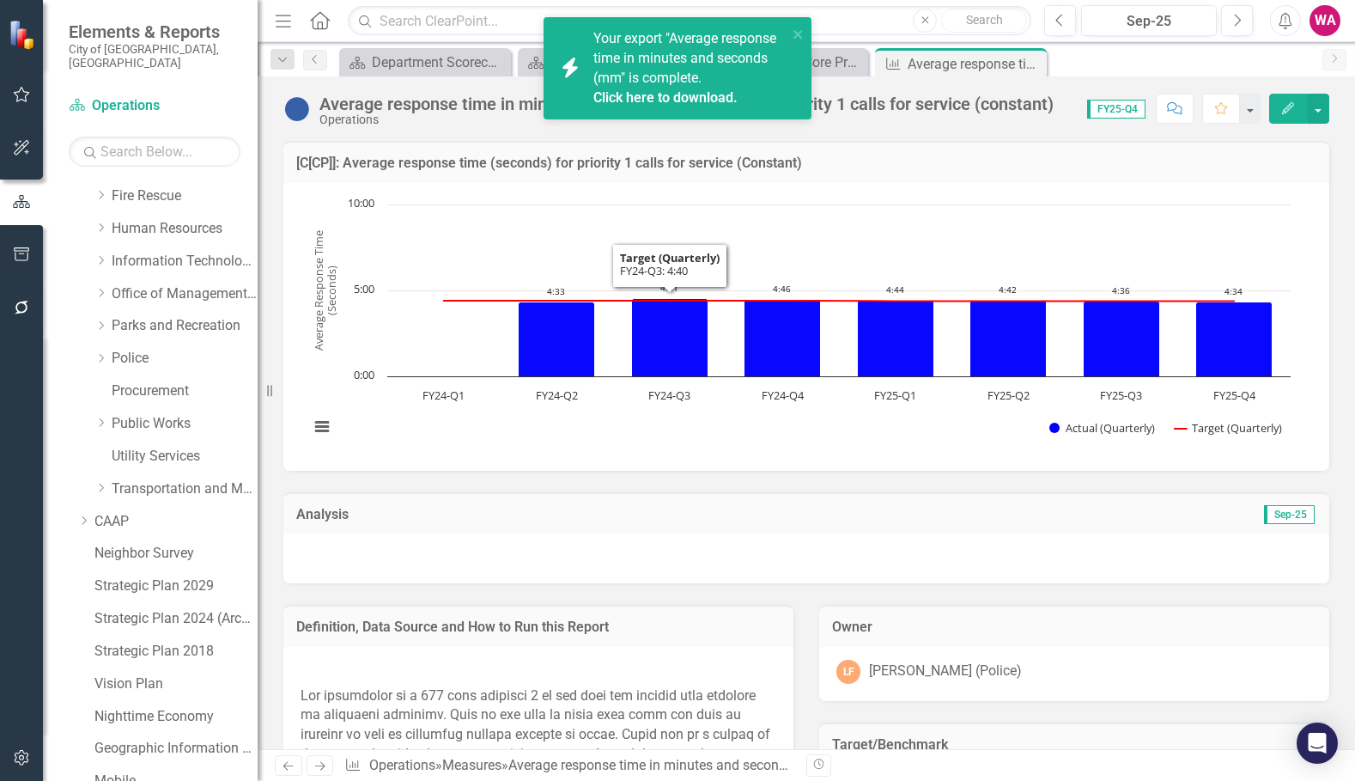
click at [697, 87] on div "Your export "Average response time in minutes and seconds (mm" is complete. Cli…" at bounding box center [690, 68] width 194 height 78
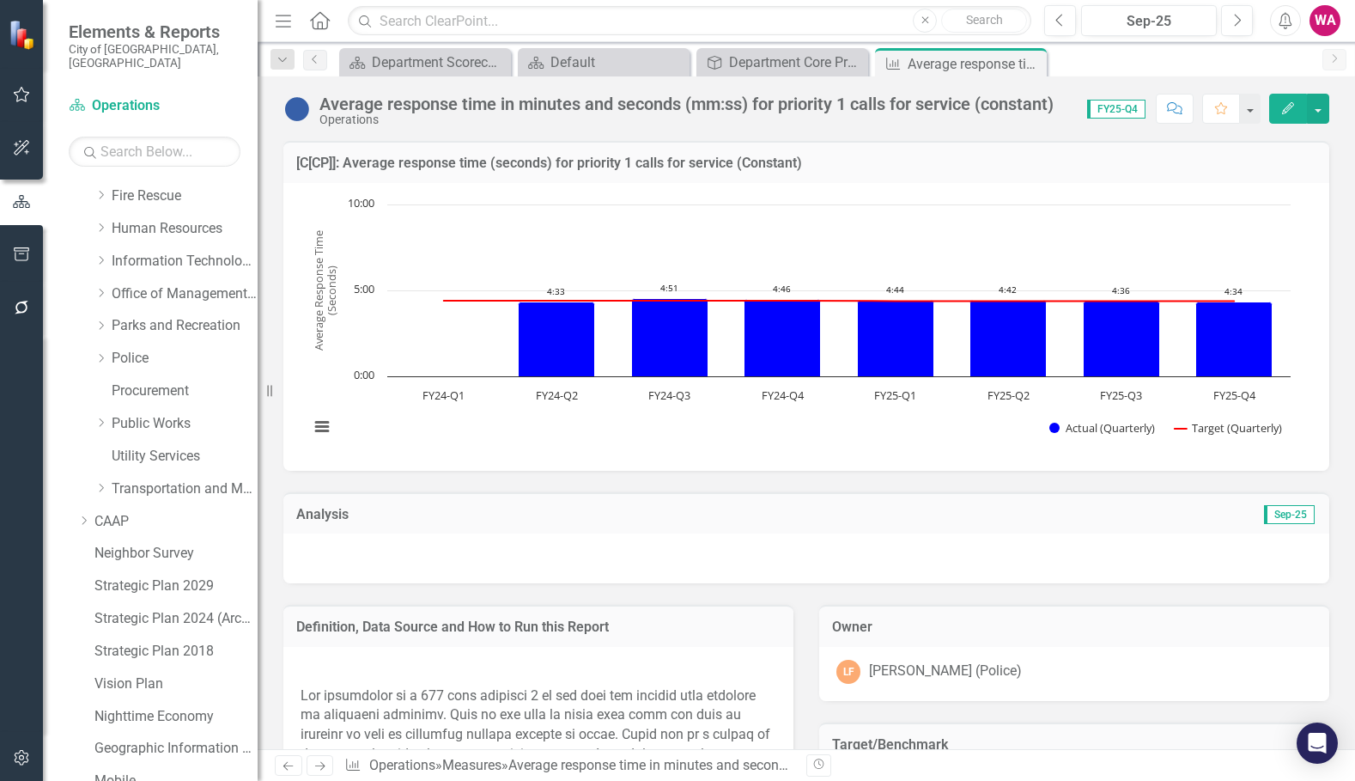
click at [768, 78] on div "Average response time in minutes and seconds (mm:ss) for priority 1 calls for s…" at bounding box center [807, 102] width 1098 height 52
click at [763, 69] on div "Department Core Processes" at bounding box center [785, 62] width 113 height 21
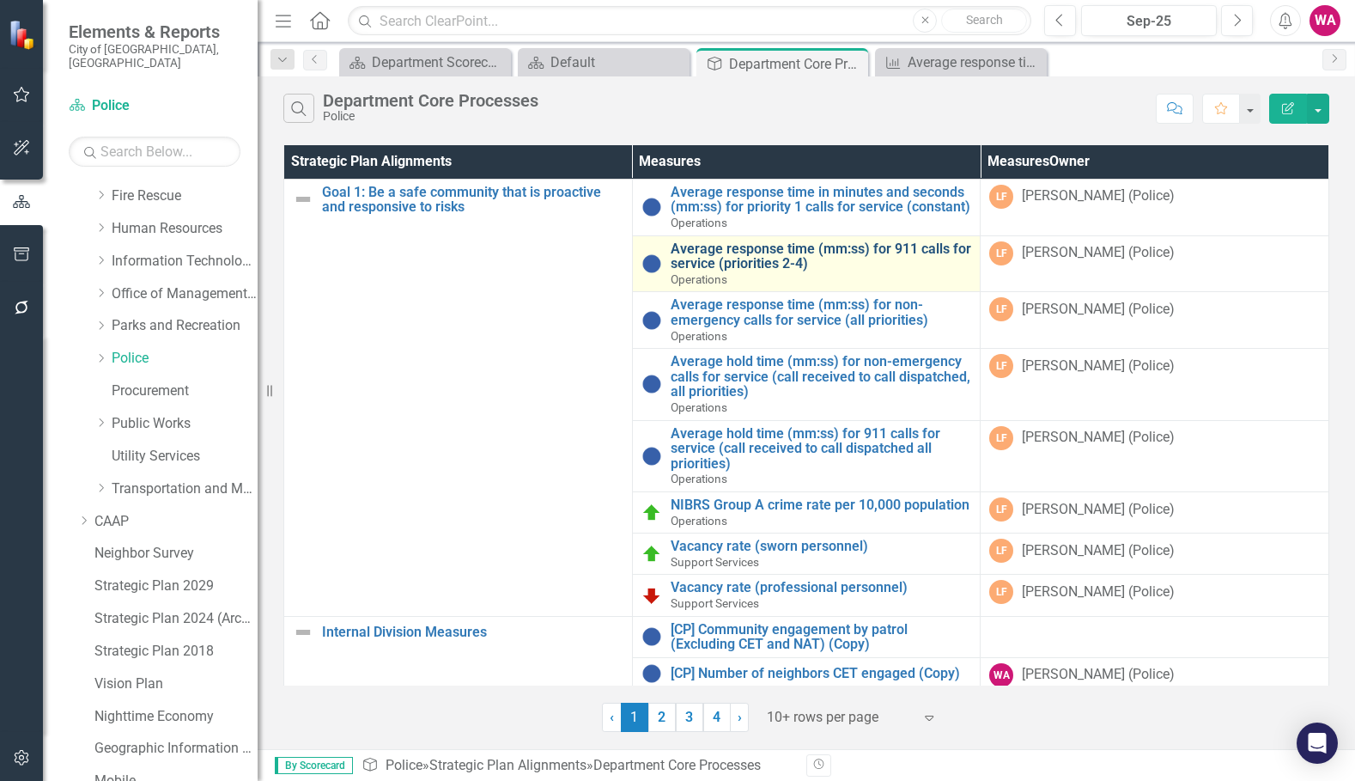
click at [712, 269] on link "Average response time (mm:ss) for 911 calls for service (priorities 2-4)" at bounding box center [821, 256] width 301 height 30
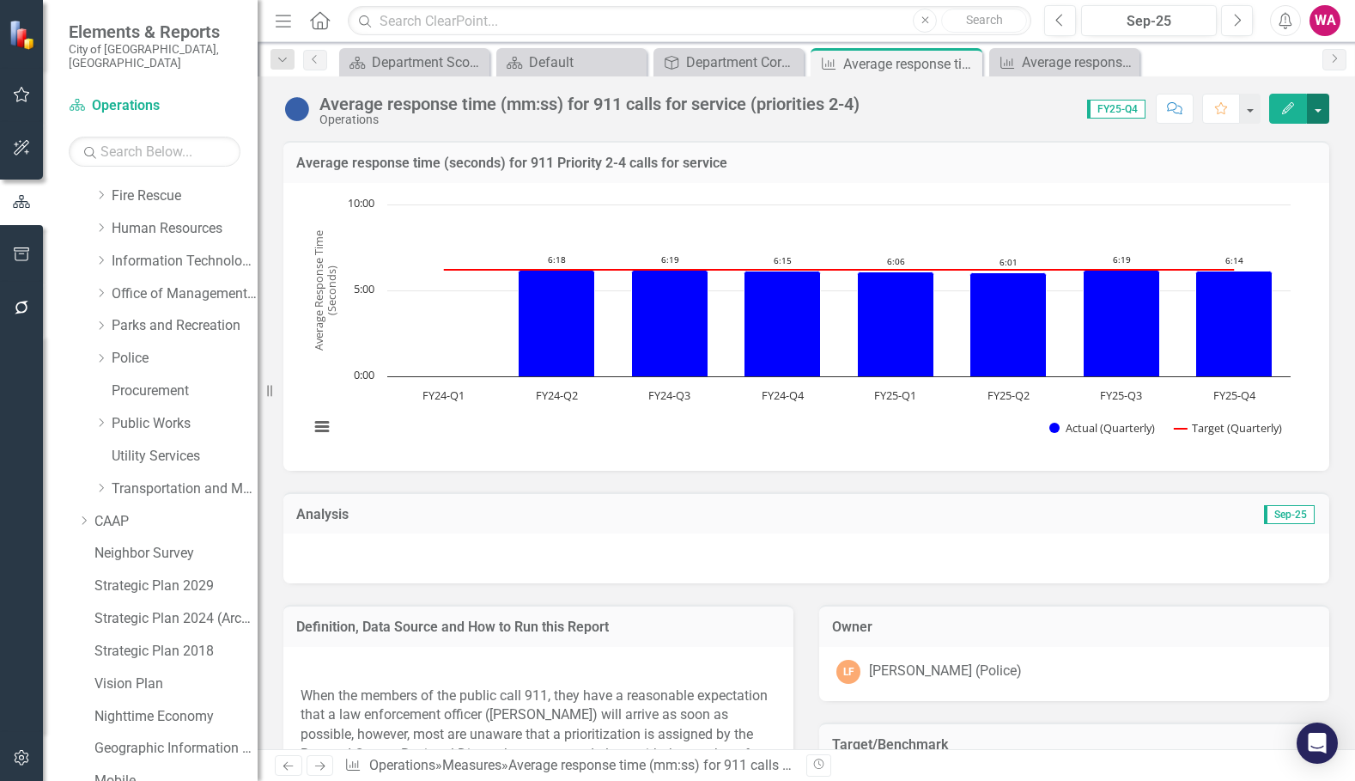
click at [1316, 114] on button "button" at bounding box center [1318, 109] width 22 height 30
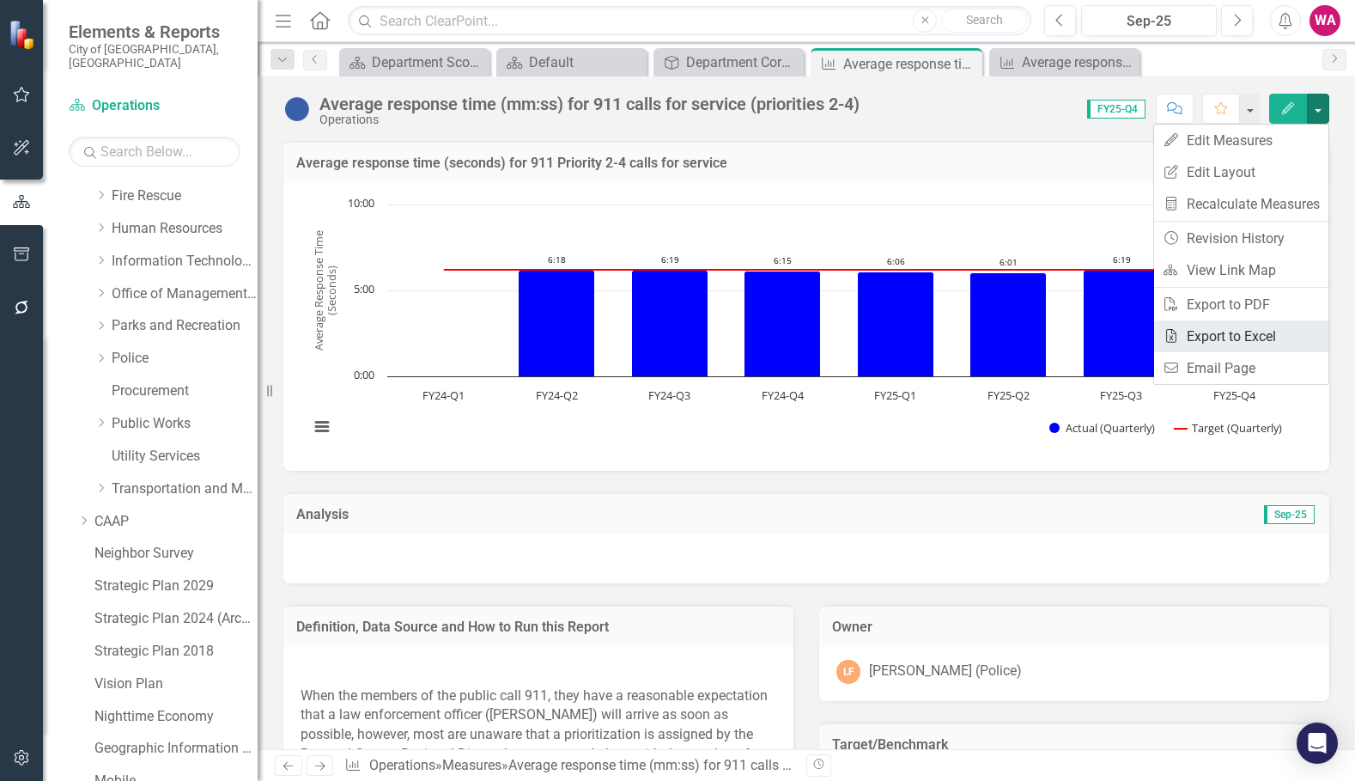
click at [1262, 336] on link "Excel Export to Excel" at bounding box center [1241, 336] width 174 height 32
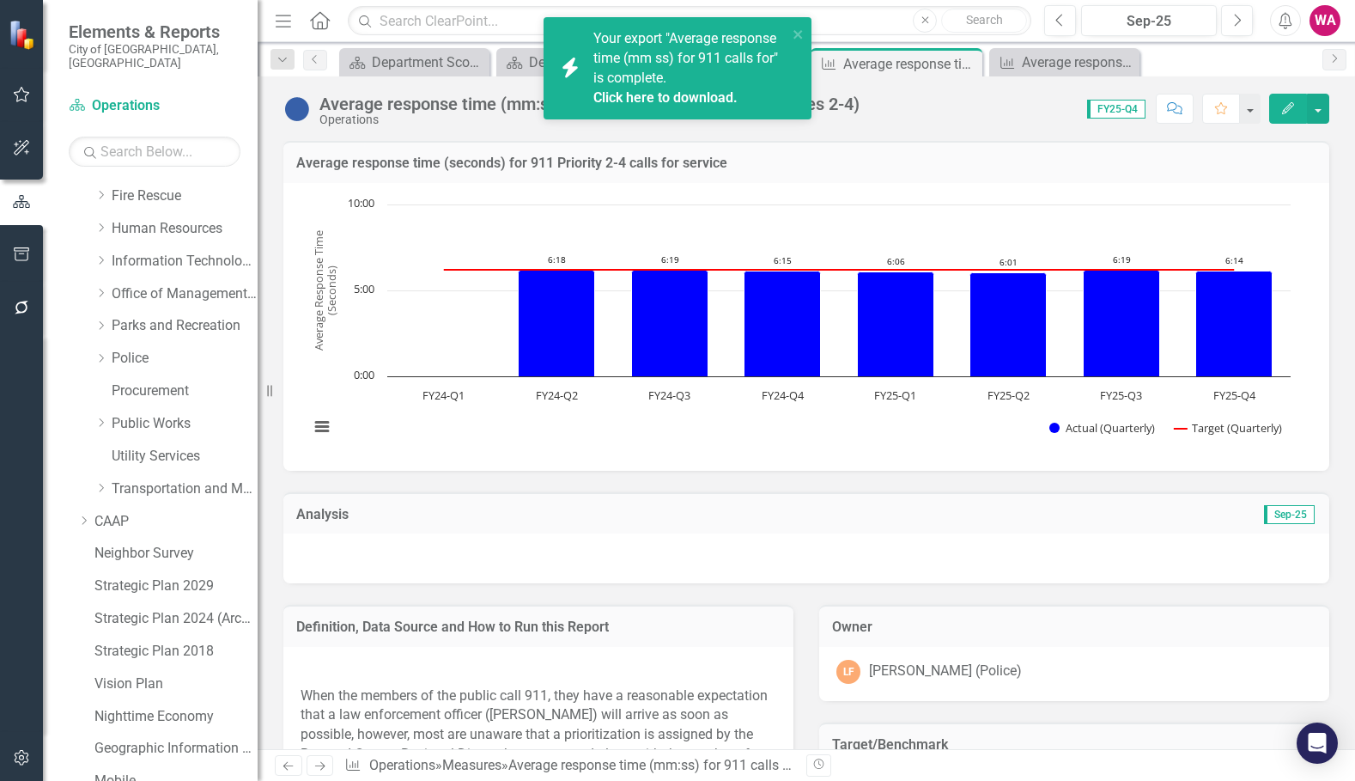
click at [638, 87] on div "Your export "Average response time (mm ss) for 911 calls for" is complete. Clic…" at bounding box center [690, 68] width 194 height 78
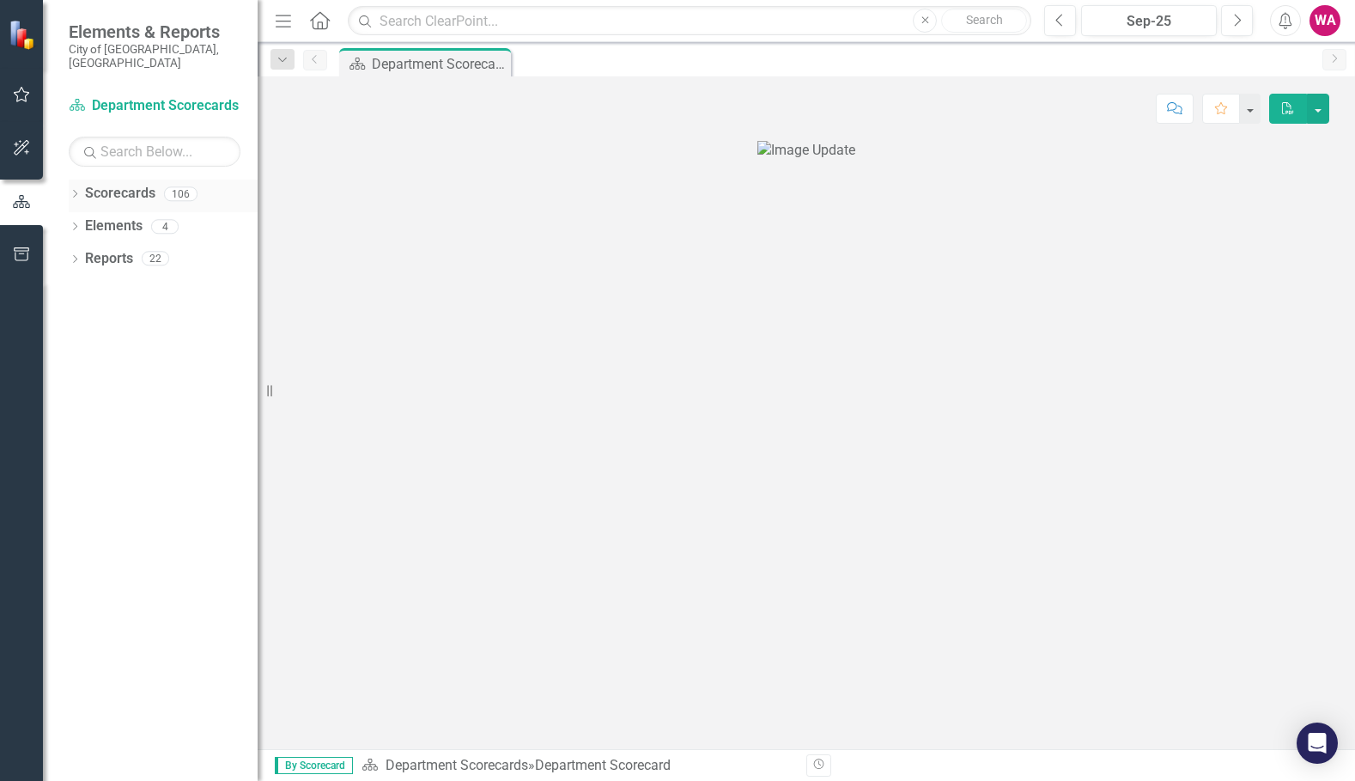
click at [82, 183] on div "Dropdown Scorecards 106" at bounding box center [163, 195] width 189 height 33
click at [78, 191] on icon "Dropdown" at bounding box center [75, 195] width 12 height 9
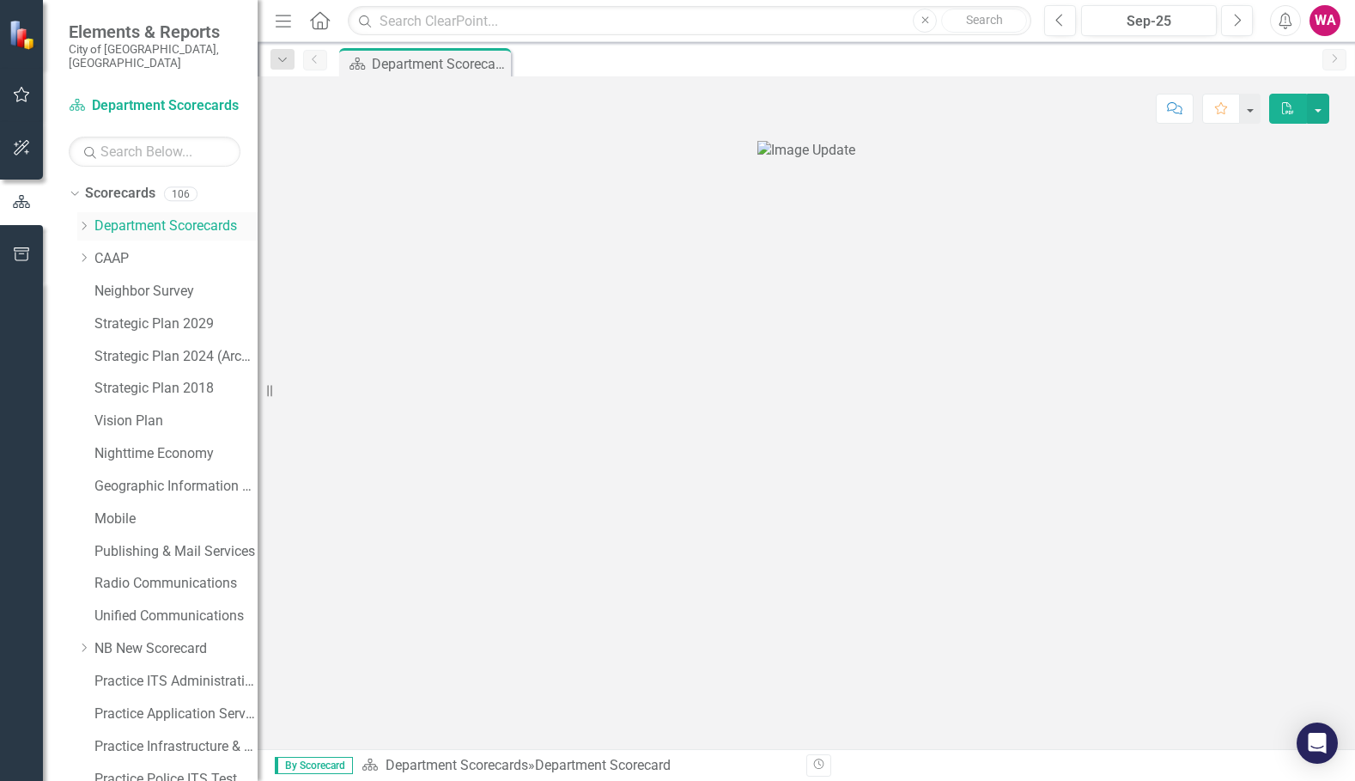
click at [82, 221] on icon "Dropdown" at bounding box center [83, 226] width 13 height 10
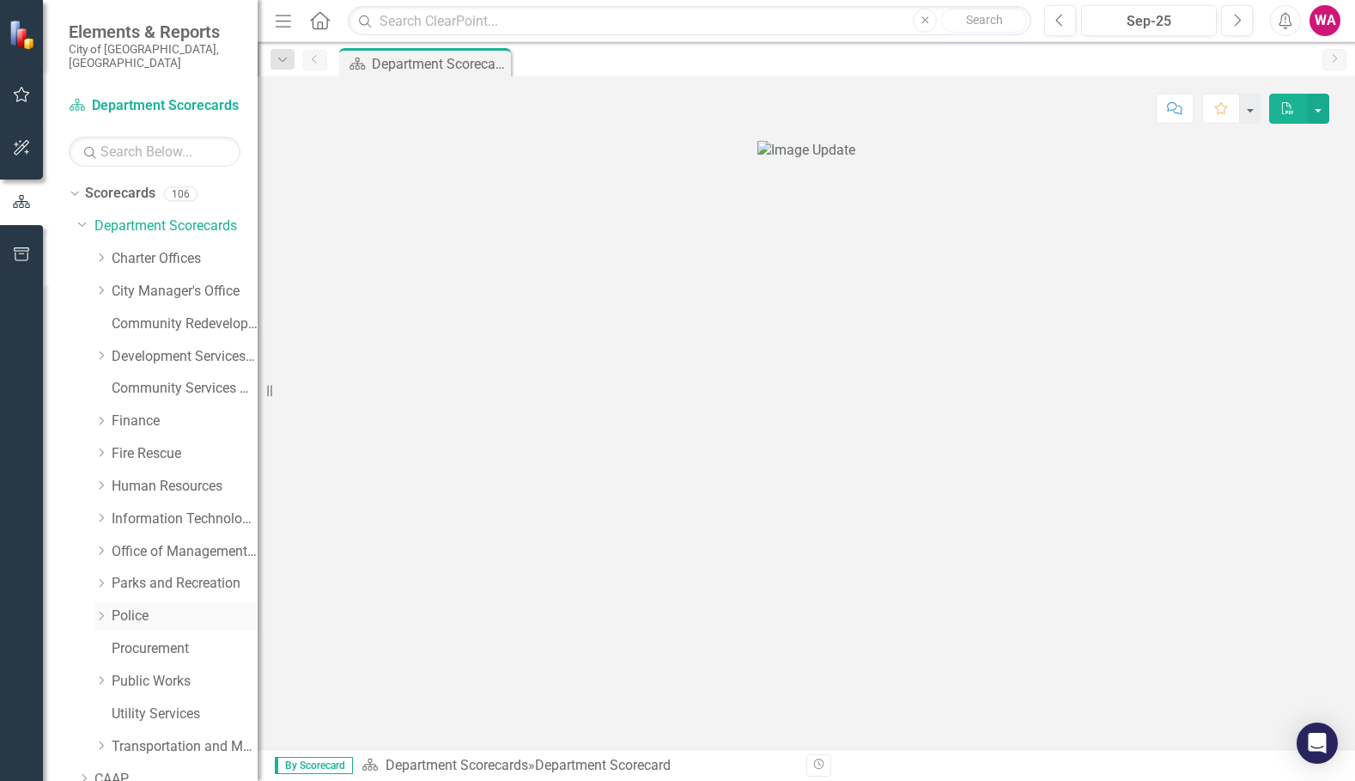
click at [127, 606] on link "Police" at bounding box center [185, 616] width 146 height 20
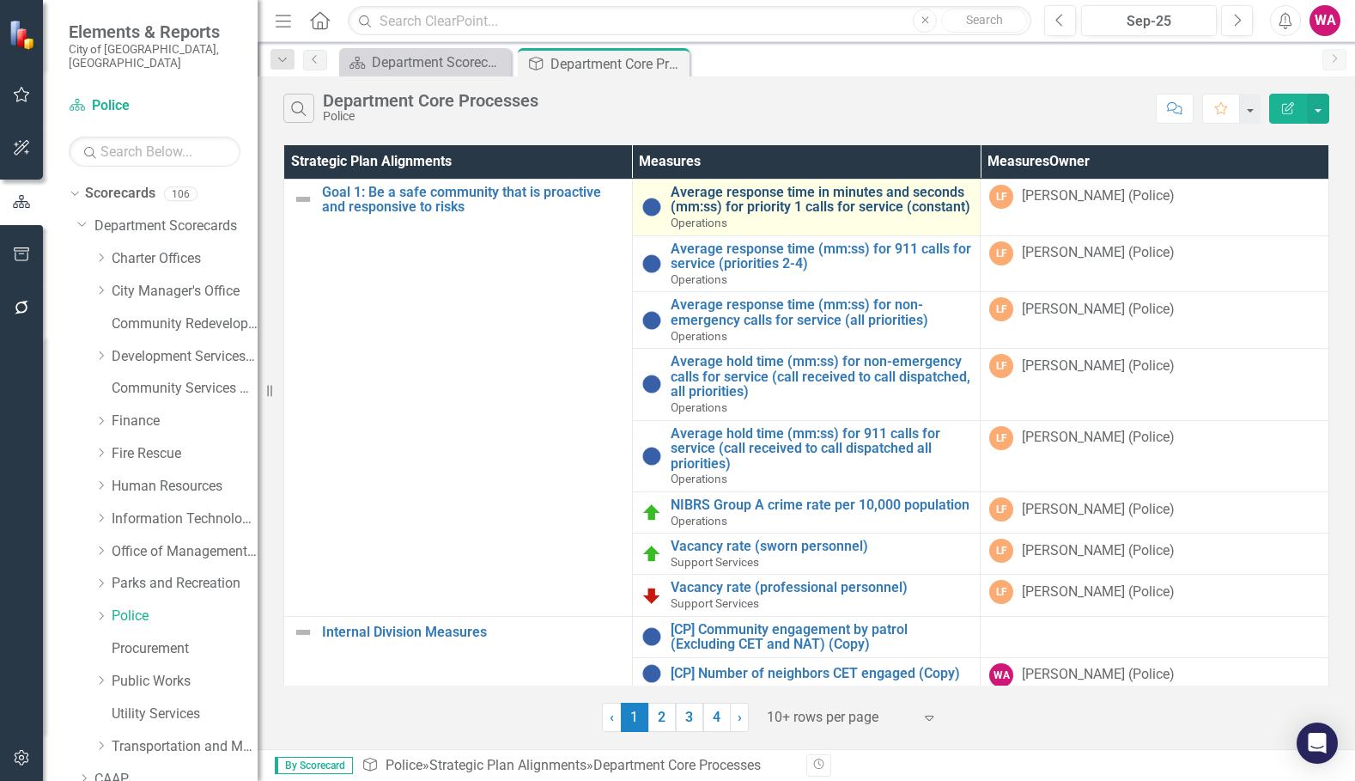
click at [729, 215] on link "Average response time in minutes and seconds (mm:ss) for priority 1 calls for s…" at bounding box center [821, 200] width 301 height 30
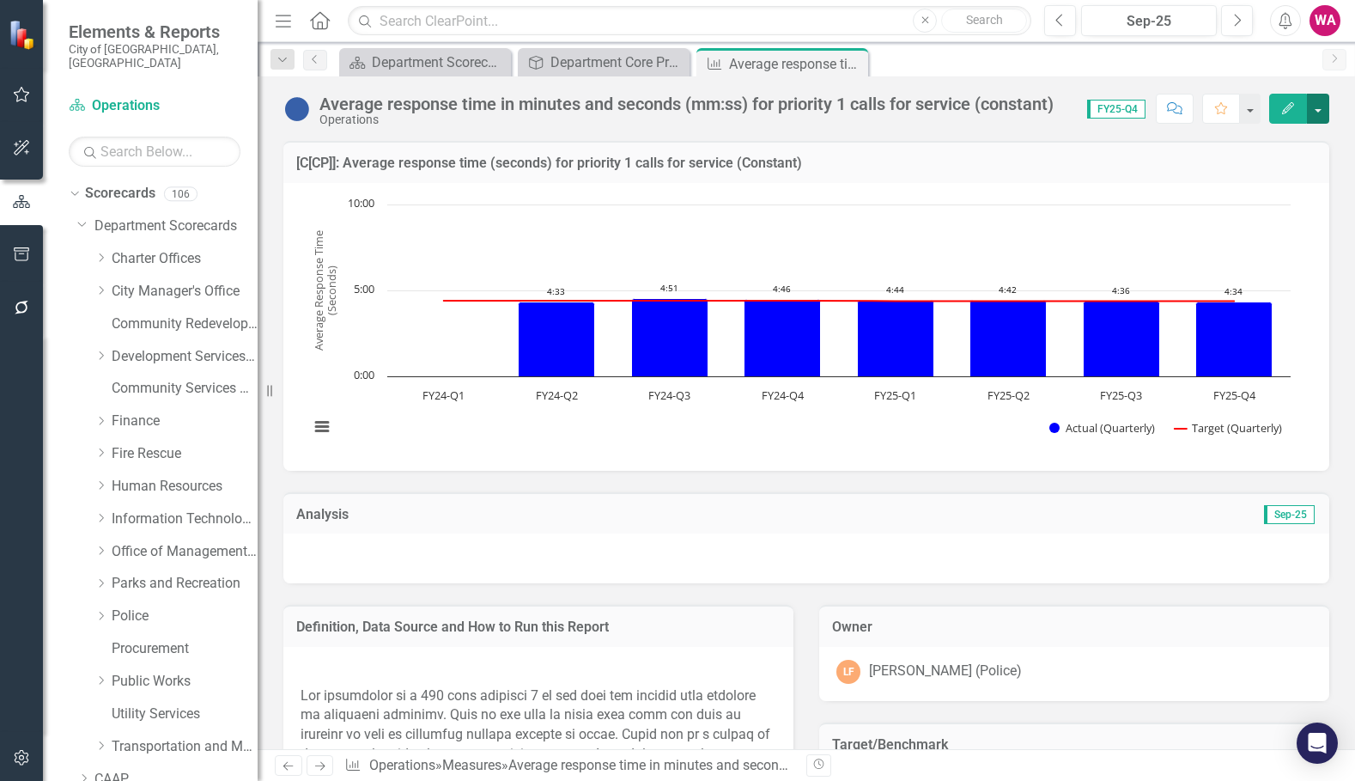
click at [1318, 109] on button "button" at bounding box center [1318, 109] width 22 height 30
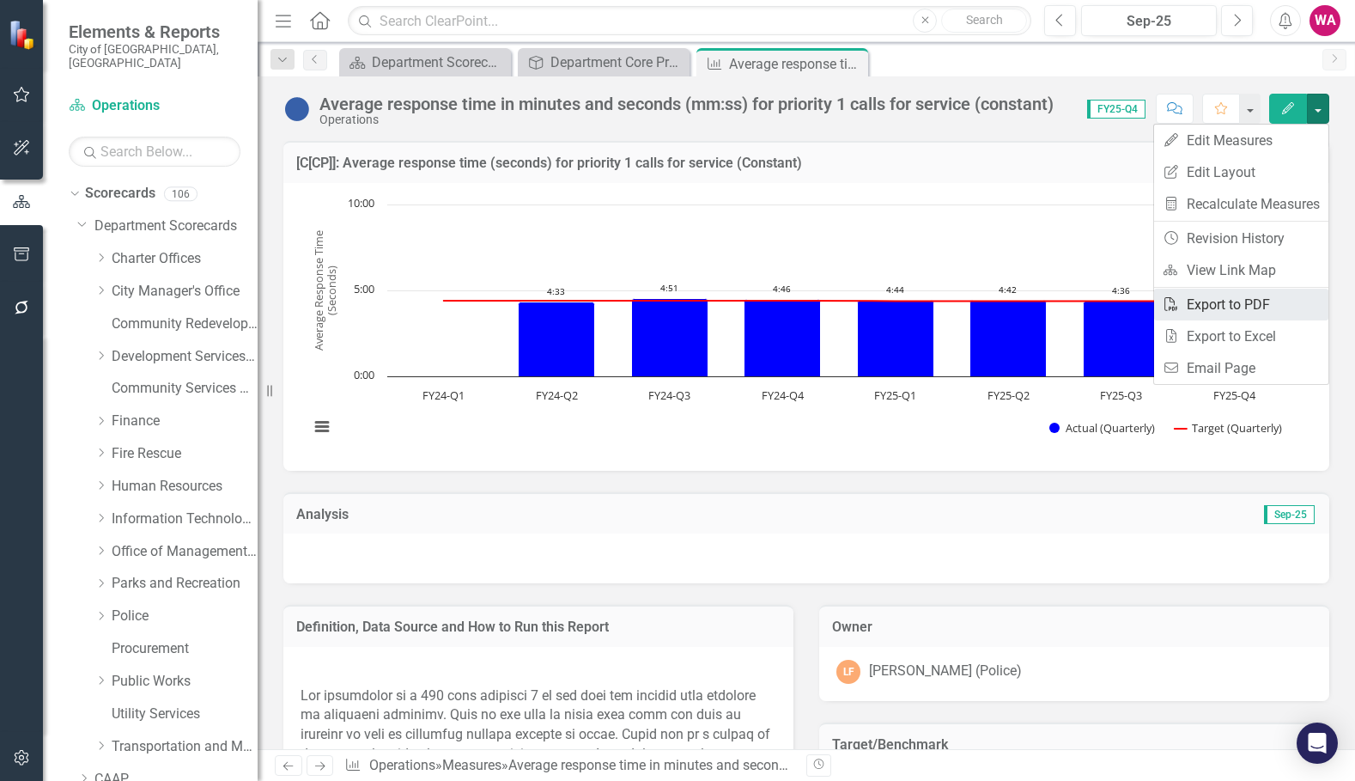
click at [1263, 304] on link "PDF Export to PDF" at bounding box center [1241, 305] width 174 height 32
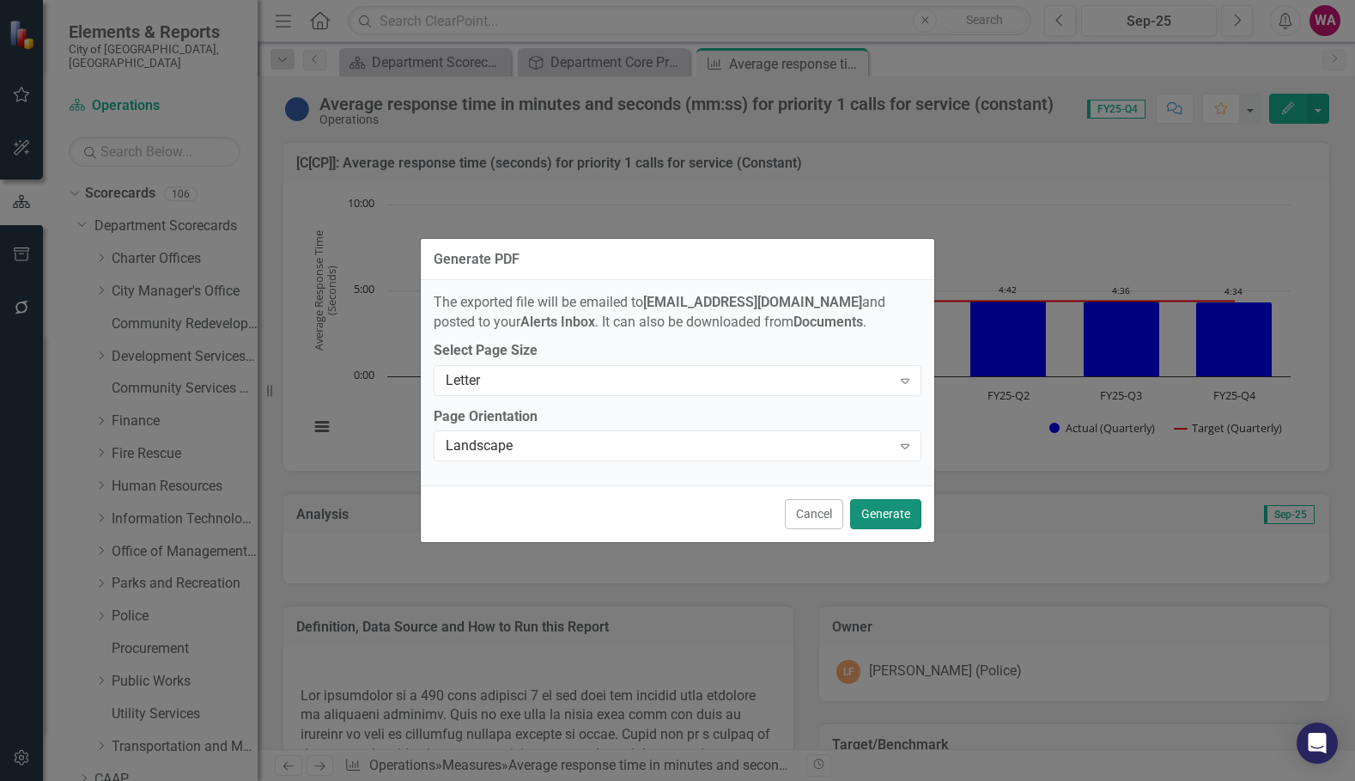
click at [905, 506] on button "Generate" at bounding box center [885, 514] width 71 height 30
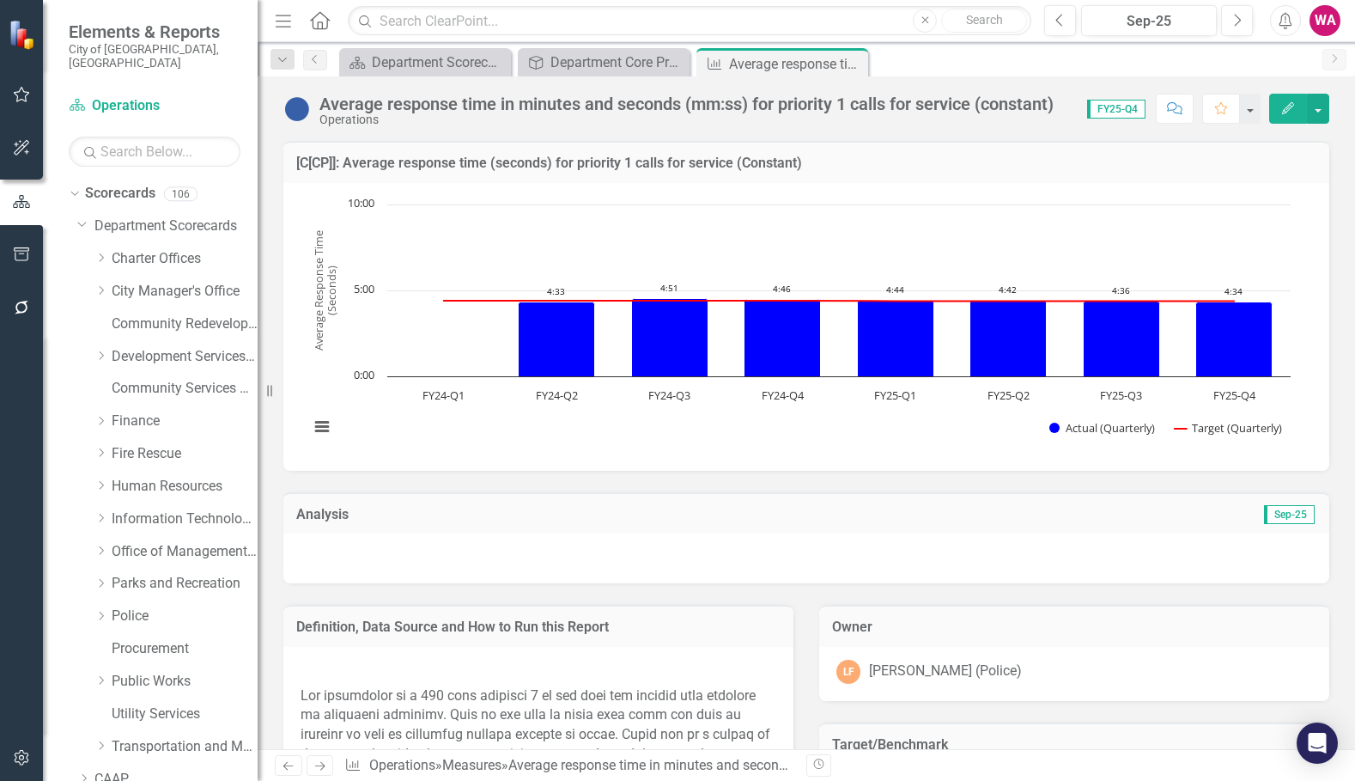
click at [1332, 27] on div "WA" at bounding box center [1325, 20] width 31 height 31
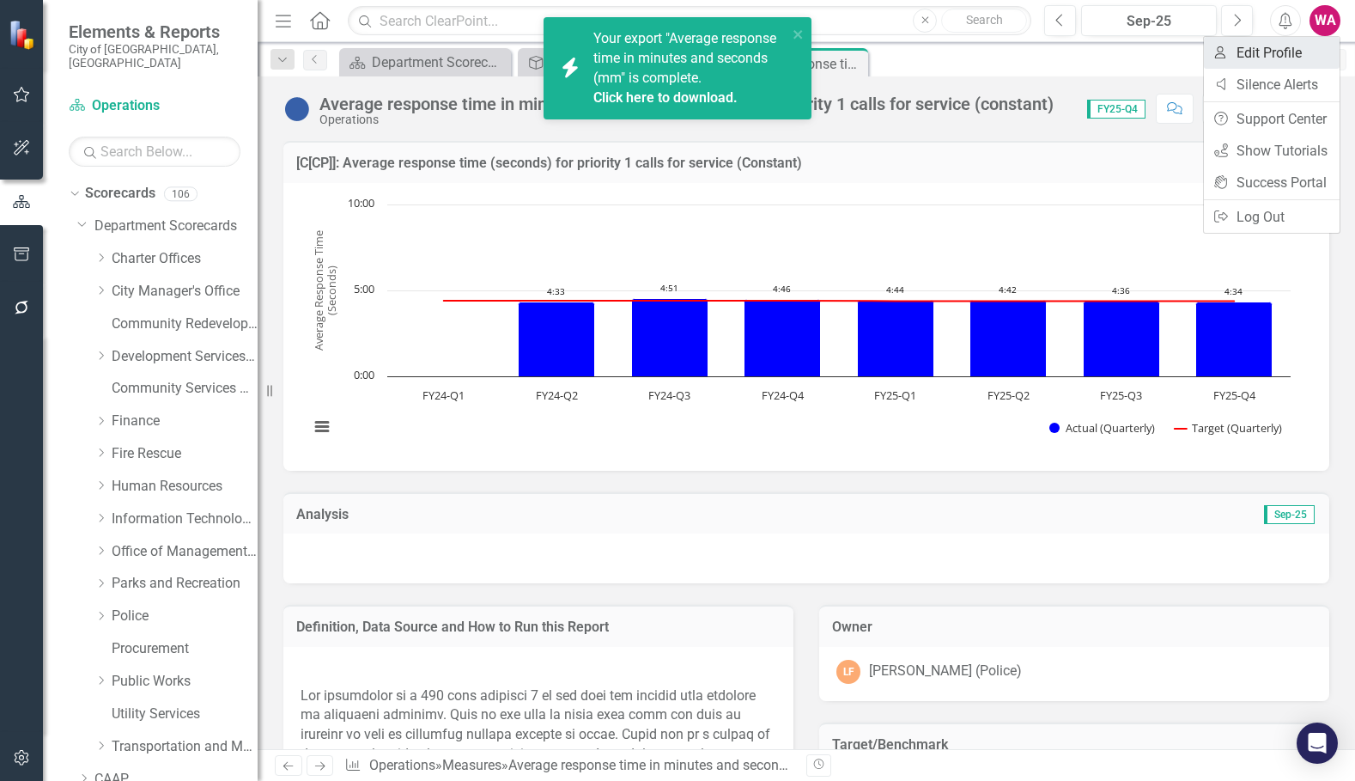
click at [1281, 48] on link "User Edit Profile" at bounding box center [1272, 53] width 136 height 32
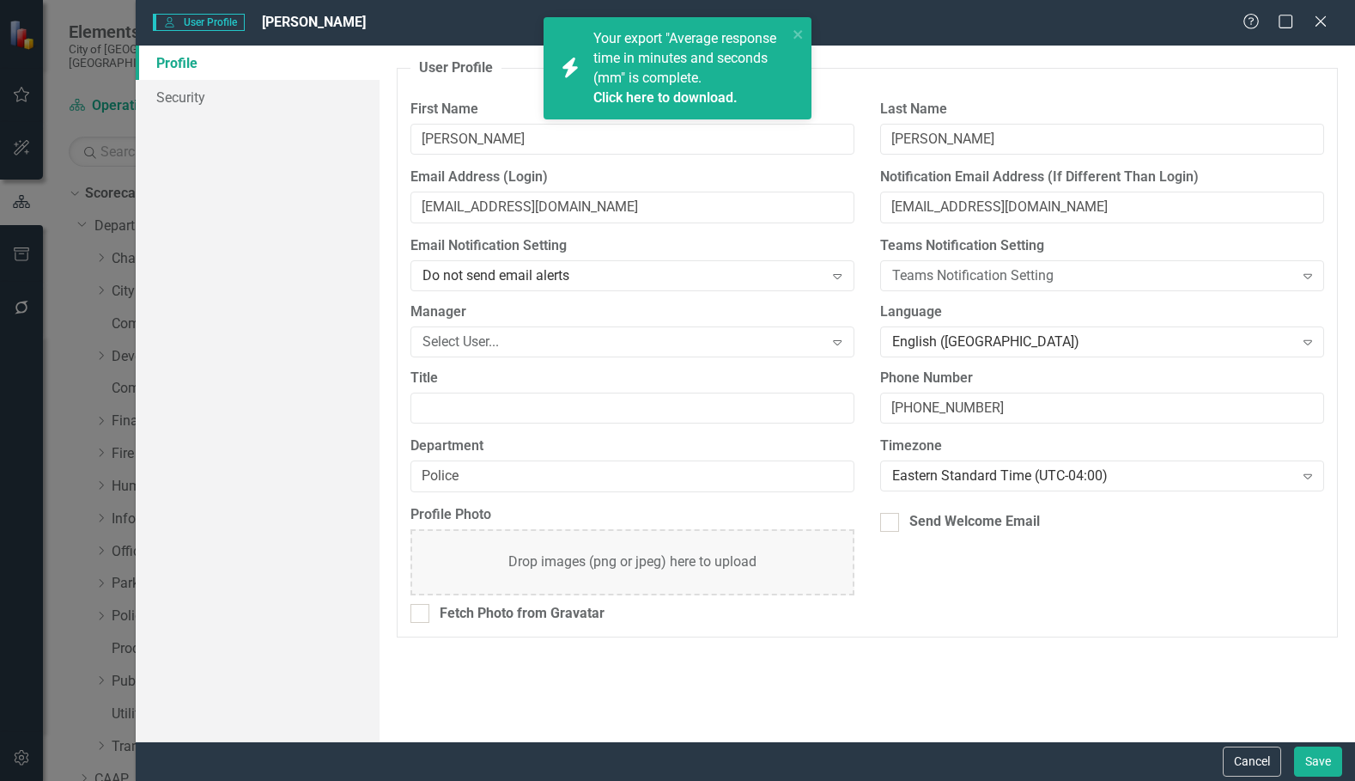
click at [647, 92] on link "Click here to download." at bounding box center [665, 97] width 144 height 16
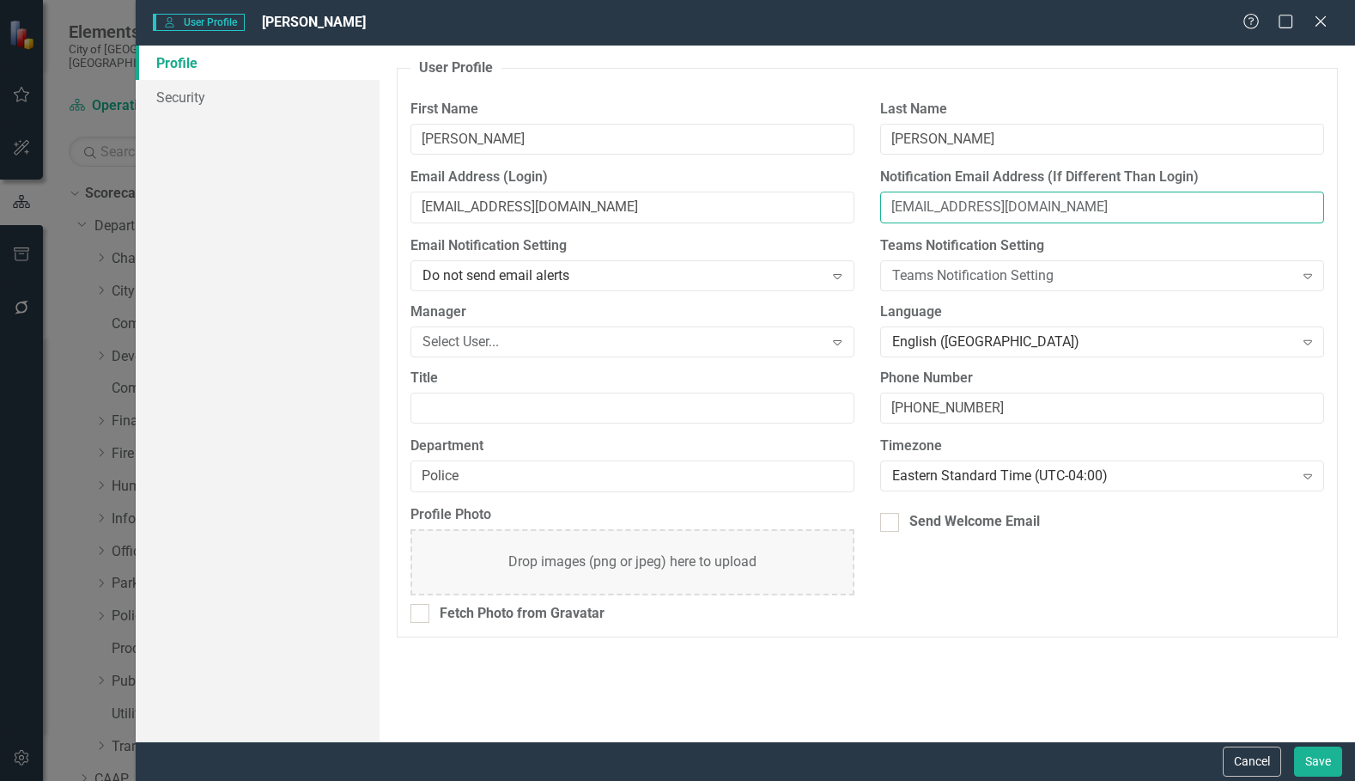
drag, startPoint x: 1042, startPoint y: 208, endPoint x: 963, endPoint y: 207, distance: 79.0
click at [963, 207] on input "wacosta@fortlauderdale.gov" at bounding box center [1102, 208] width 444 height 32
type input "wacosta@flpd.gov"
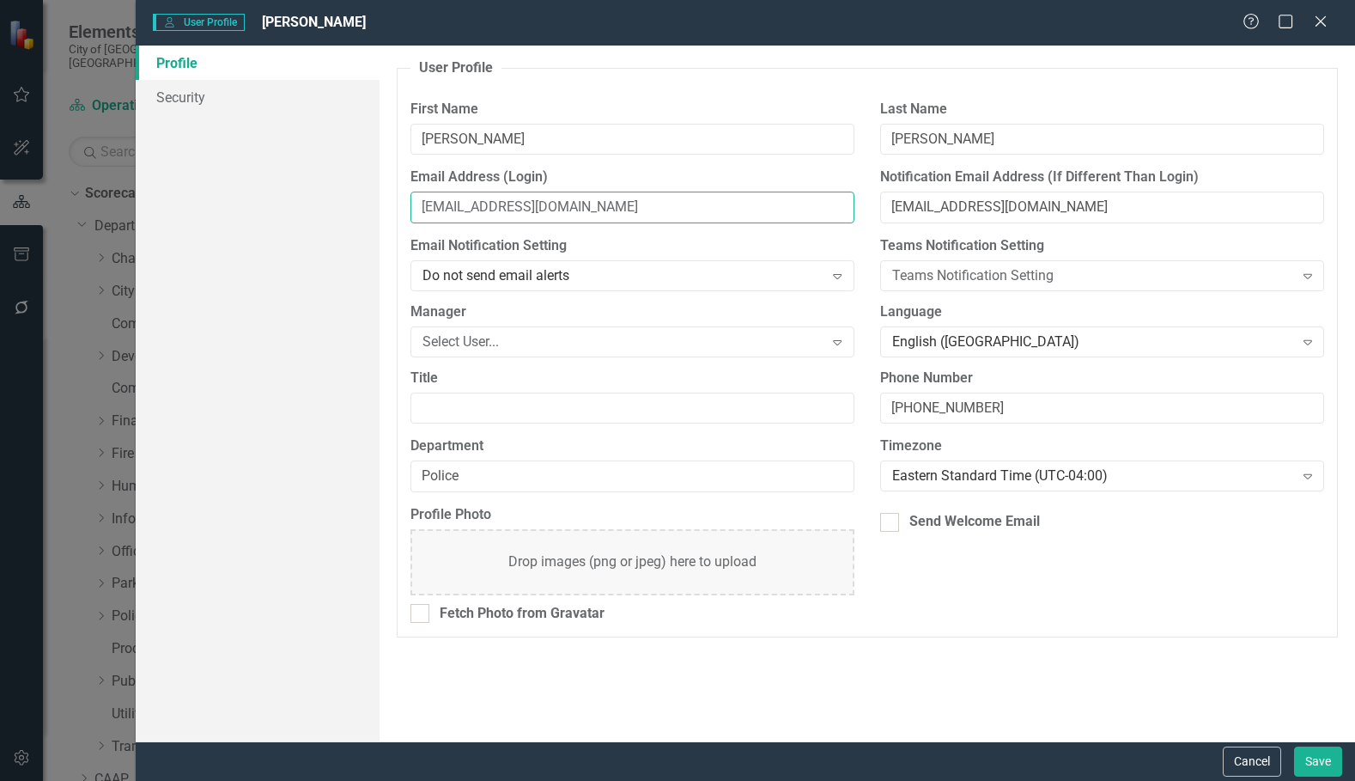
drag, startPoint x: 569, startPoint y: 207, endPoint x: 491, endPoint y: 210, distance: 77.3
click at [492, 210] on input "wacosta@fortlauderdale.gov" at bounding box center [632, 208] width 444 height 32
type input "wacosta@flpd.gov"
click at [1216, 572] on div "Profile Photo Drop images (png or jpeg) here to upload Fetch Photo from Gravata…" at bounding box center [868, 570] width 940 height 131
click at [1327, 755] on button "Save" at bounding box center [1318, 761] width 48 height 30
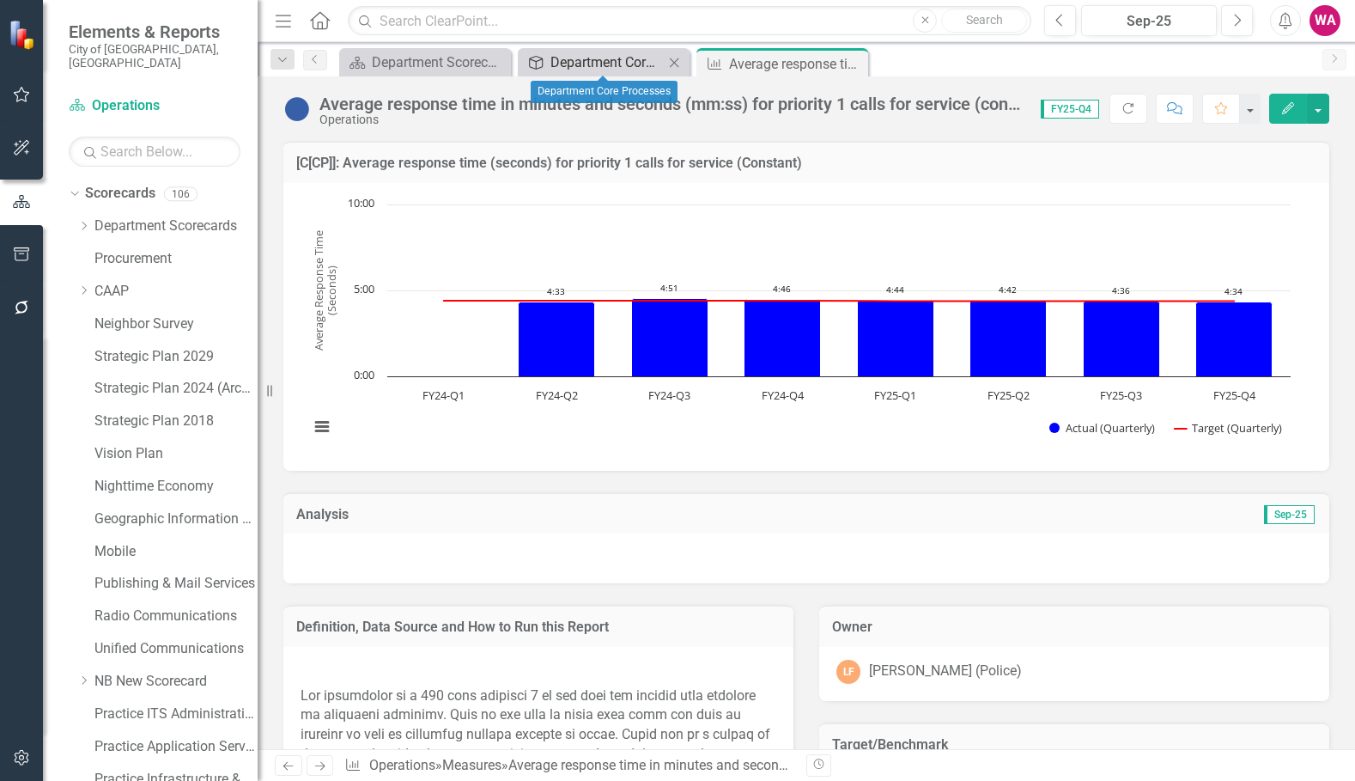
click at [580, 55] on div "Department Core Processes" at bounding box center [606, 62] width 113 height 21
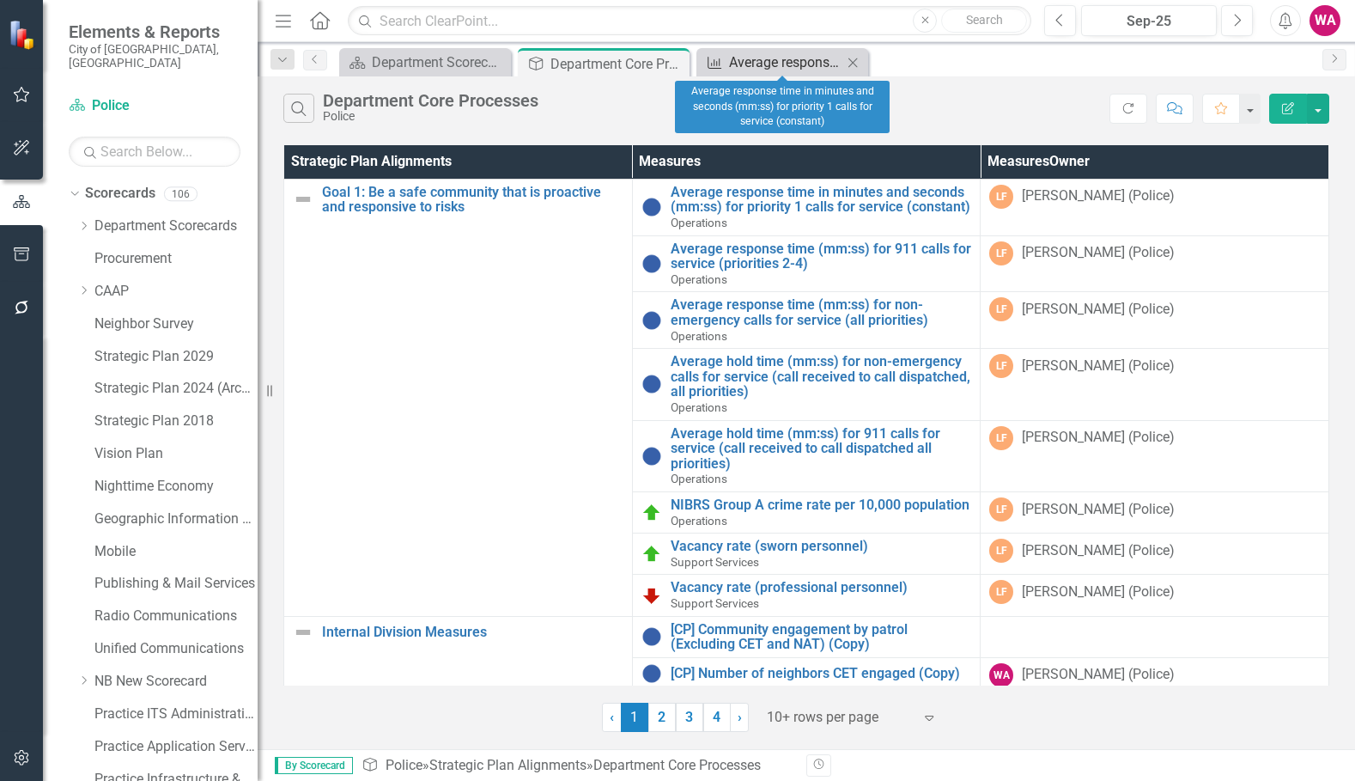
click at [755, 62] on div "Average response time in minutes and seconds (mm:ss) for priority 1 calls for s…" at bounding box center [785, 62] width 113 height 21
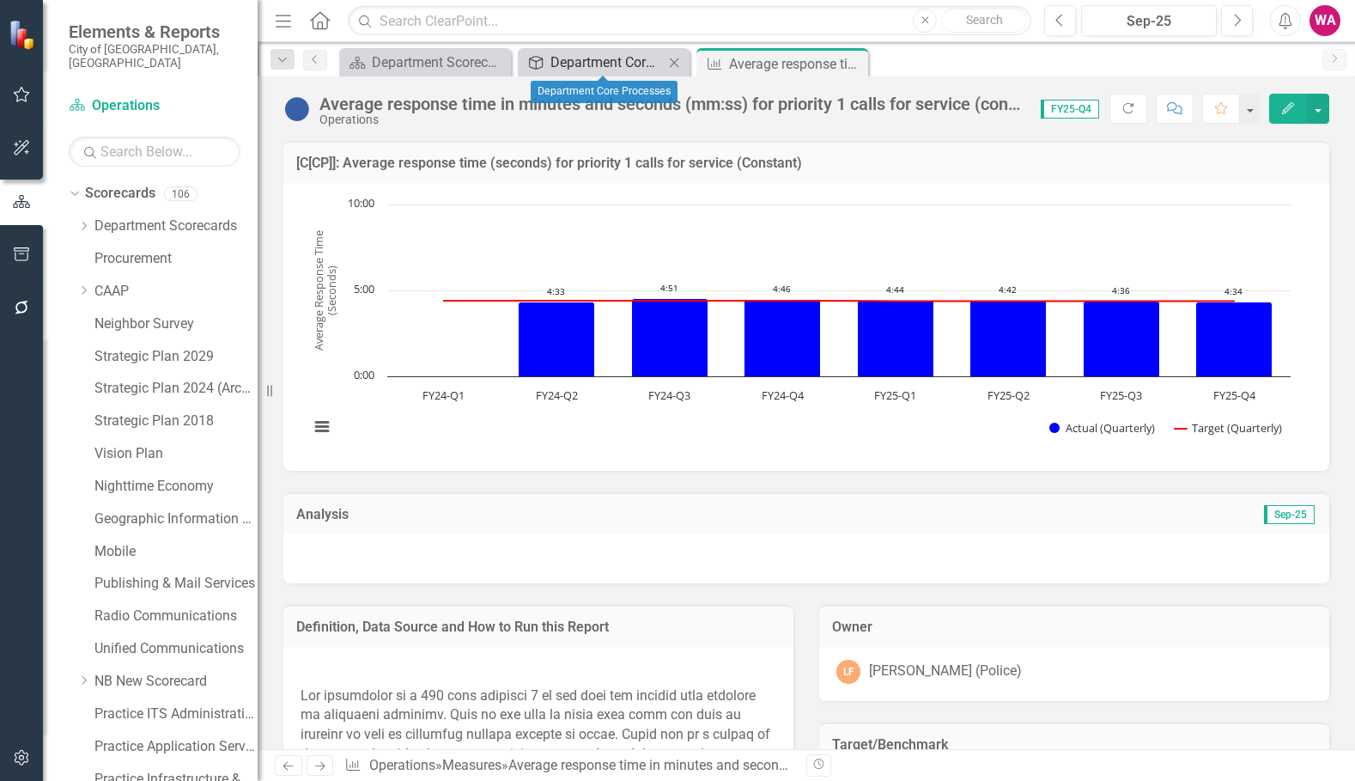
click at [613, 61] on div "Department Core Processes" at bounding box center [606, 62] width 113 height 21
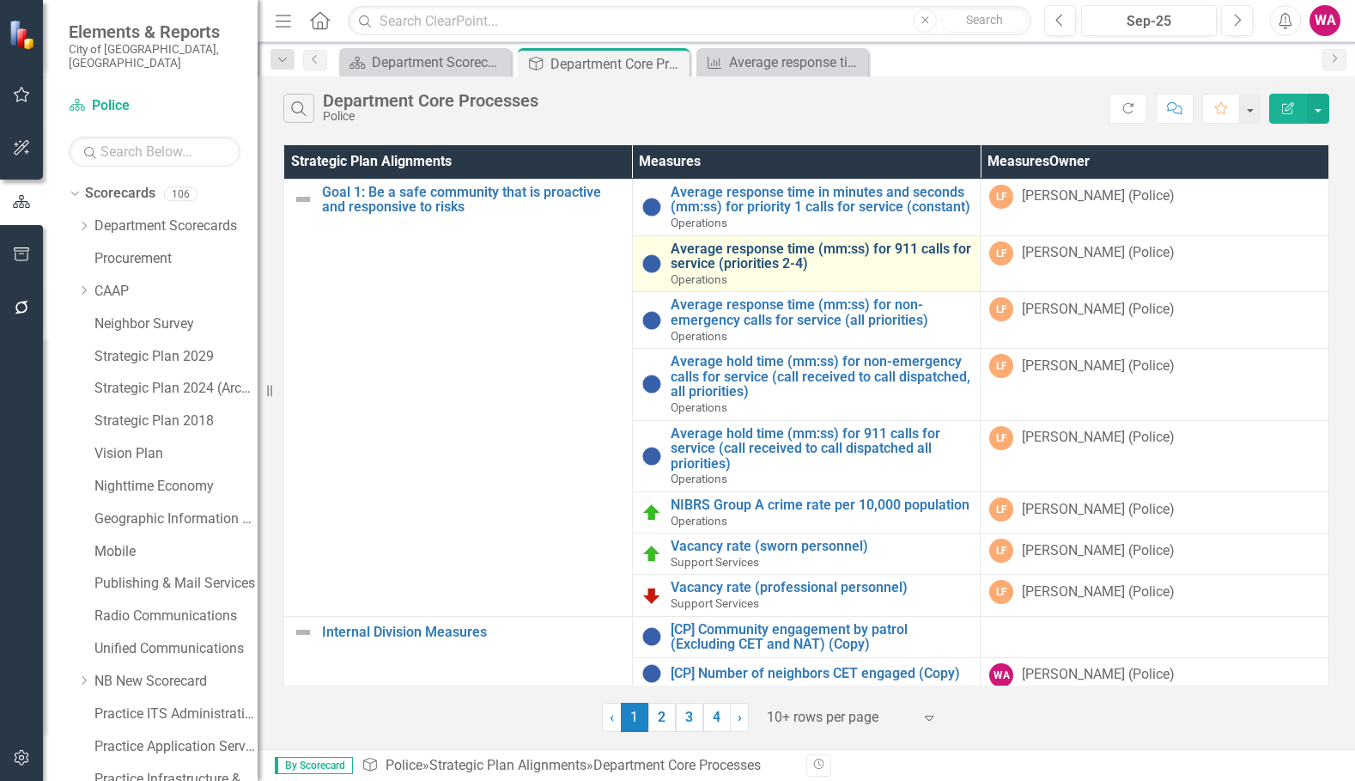
click at [746, 271] on link "Average response time (mm:ss) for 911 calls for service (priorities 2-4)" at bounding box center [821, 256] width 301 height 30
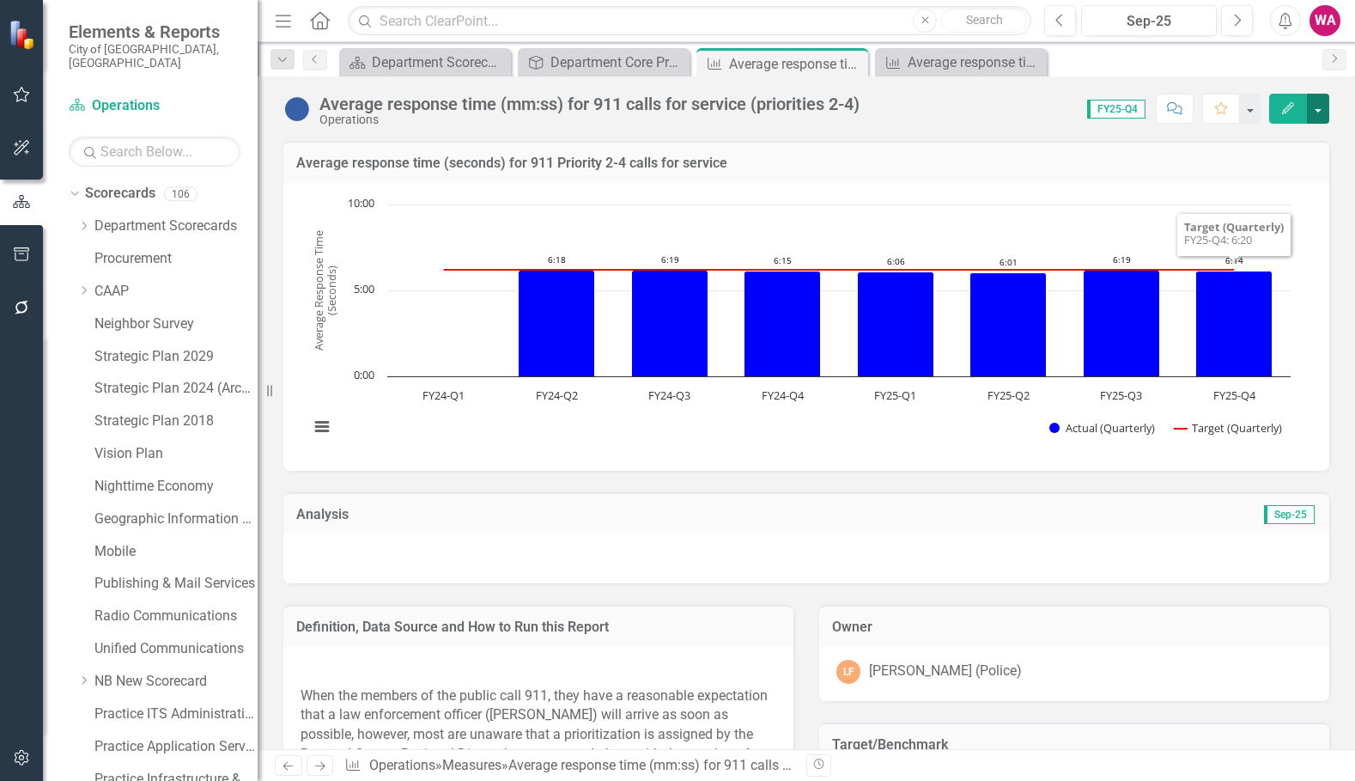
click at [1317, 108] on button "button" at bounding box center [1318, 109] width 22 height 30
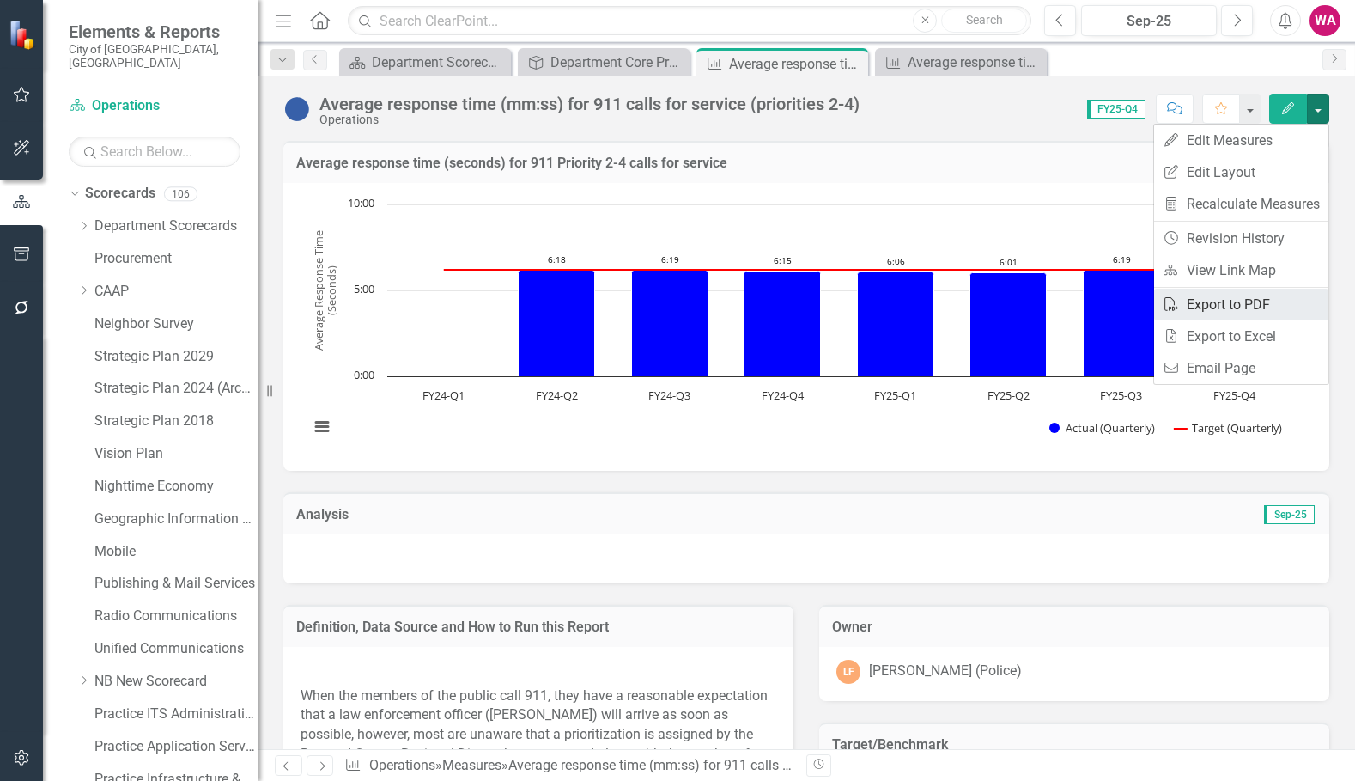
click at [1256, 307] on link "PDF Export to PDF" at bounding box center [1241, 305] width 174 height 32
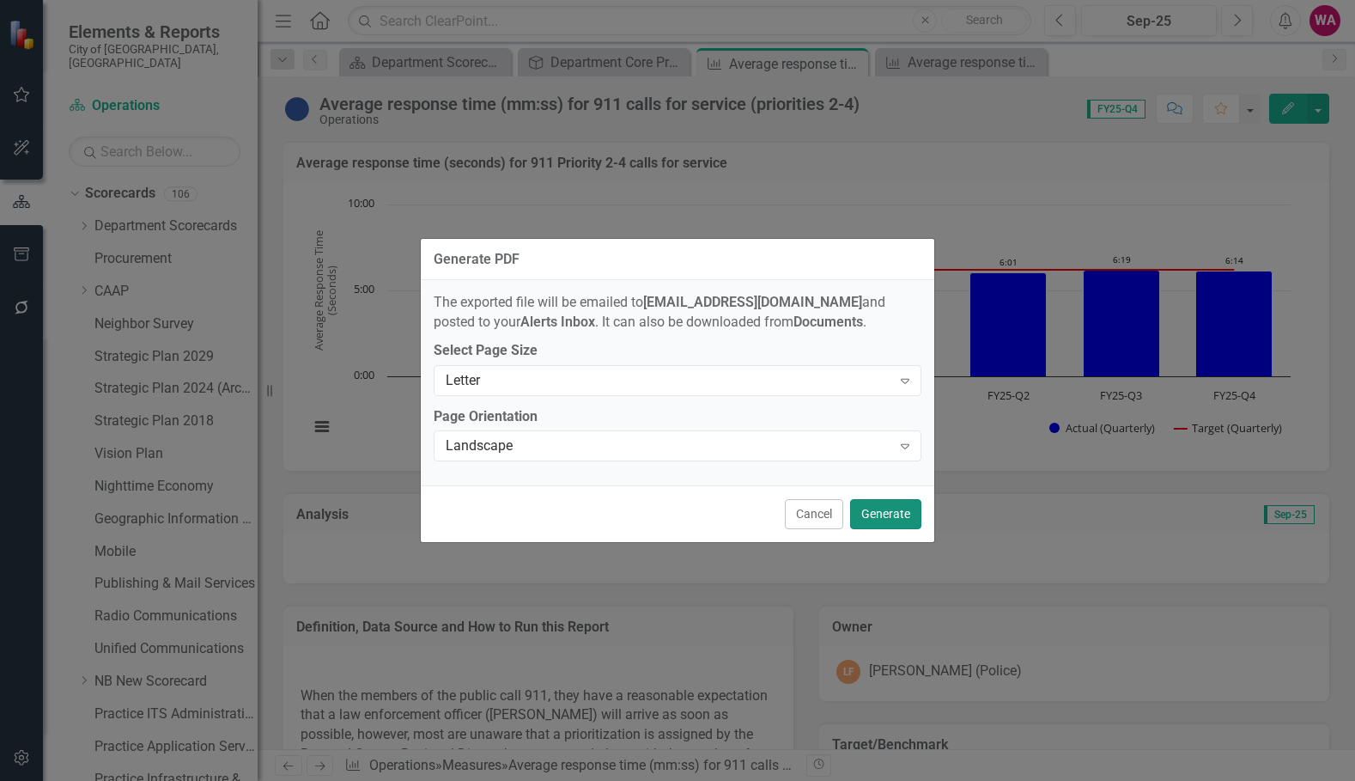
click at [906, 510] on button "Generate" at bounding box center [885, 514] width 71 height 30
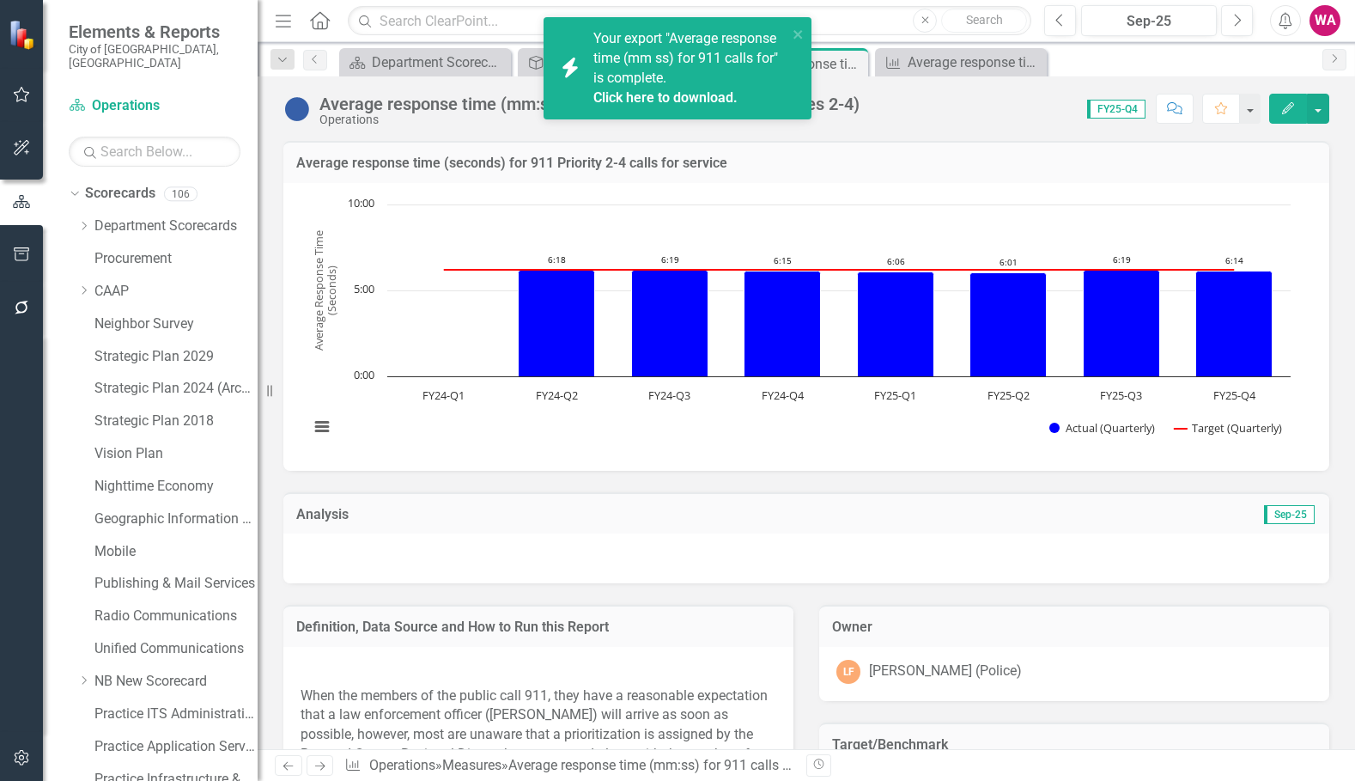
click at [656, 95] on link "Click here to download." at bounding box center [665, 97] width 144 height 16
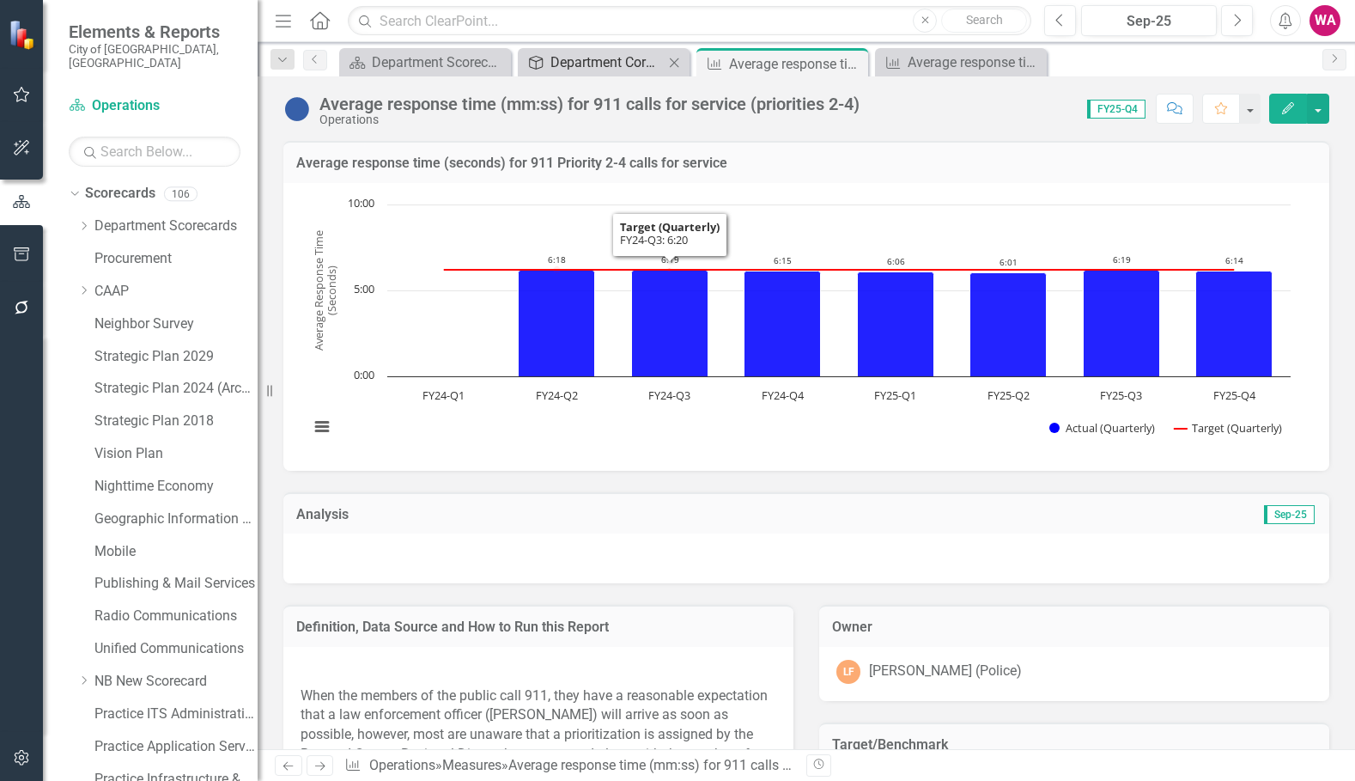
click at [587, 61] on div "Department Core Processes" at bounding box center [606, 62] width 113 height 21
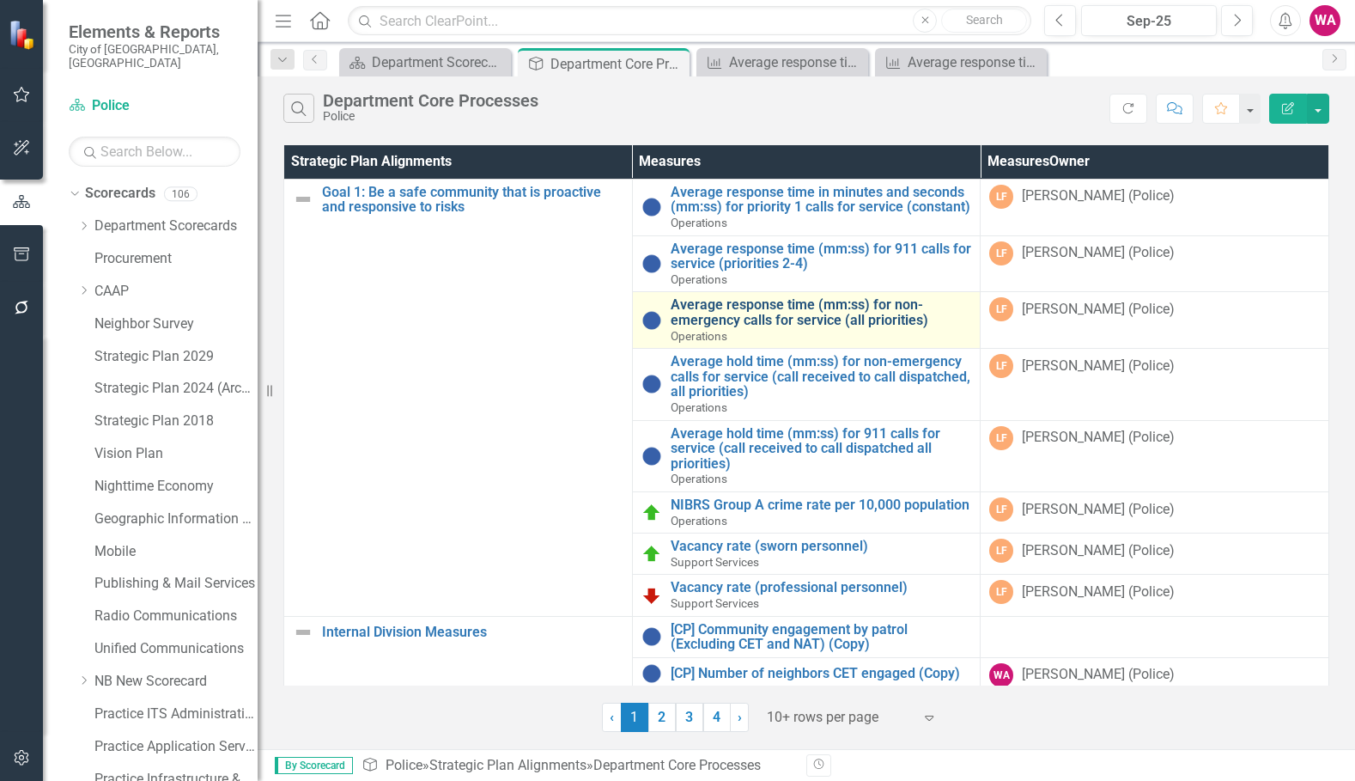
click at [763, 326] on link "Average response time (mm:ss) for non-emergency calls for service (all prioriti…" at bounding box center [821, 312] width 301 height 30
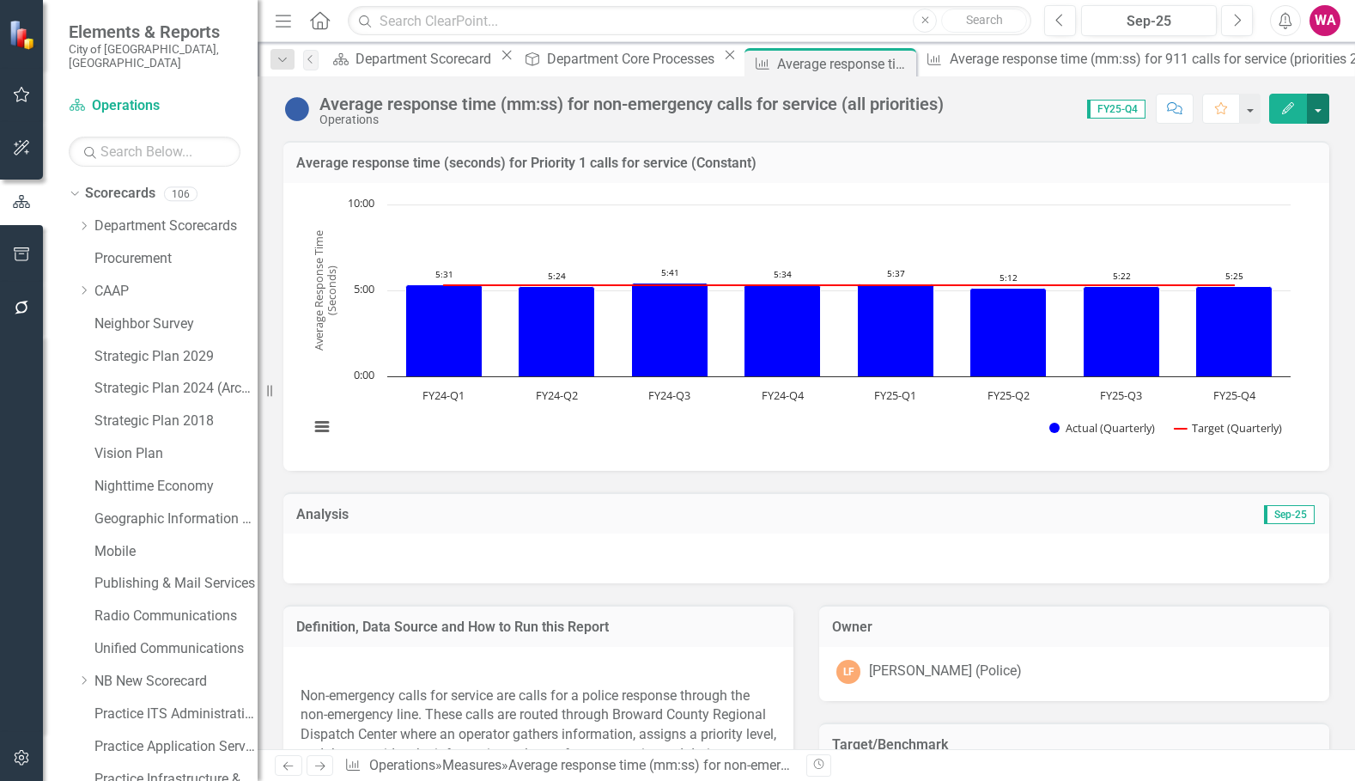
click at [1322, 115] on button "button" at bounding box center [1318, 109] width 22 height 30
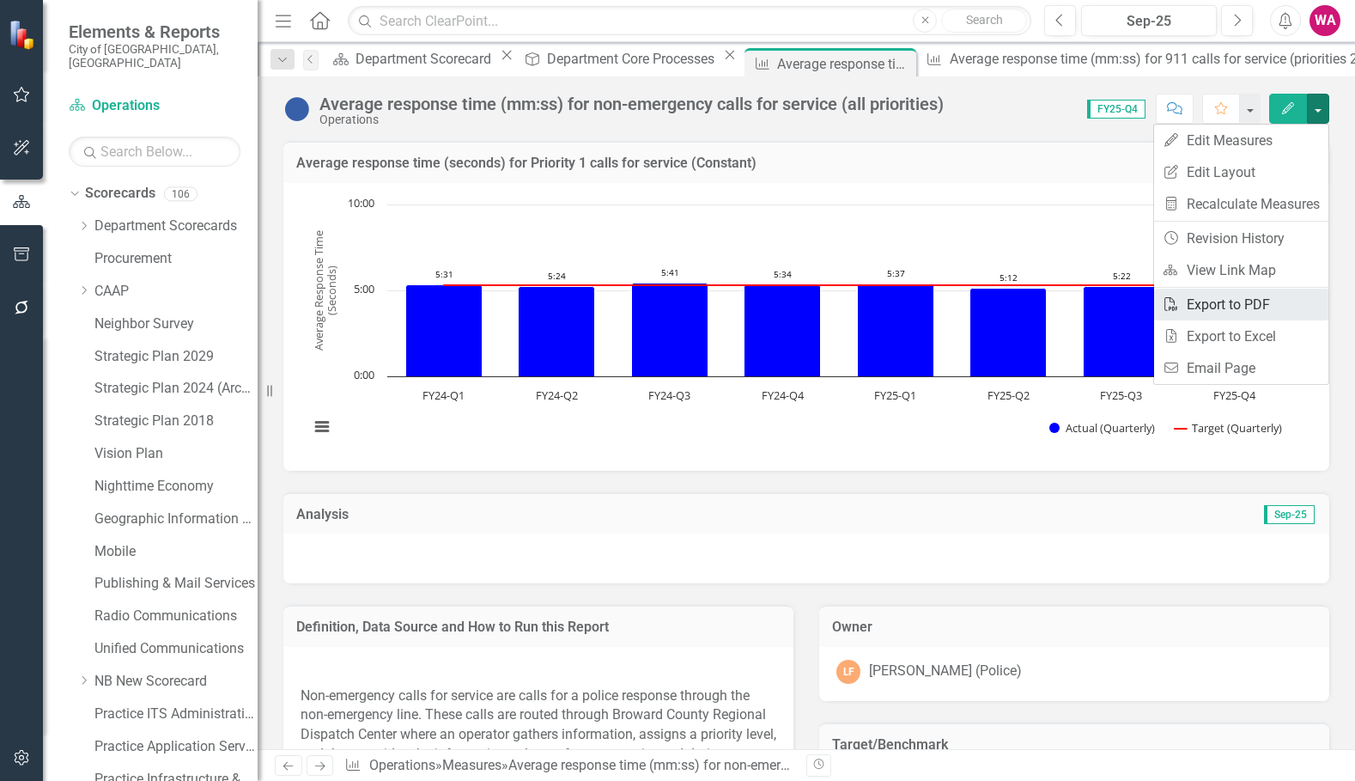
click at [1255, 298] on link "PDF Export to PDF" at bounding box center [1241, 305] width 174 height 32
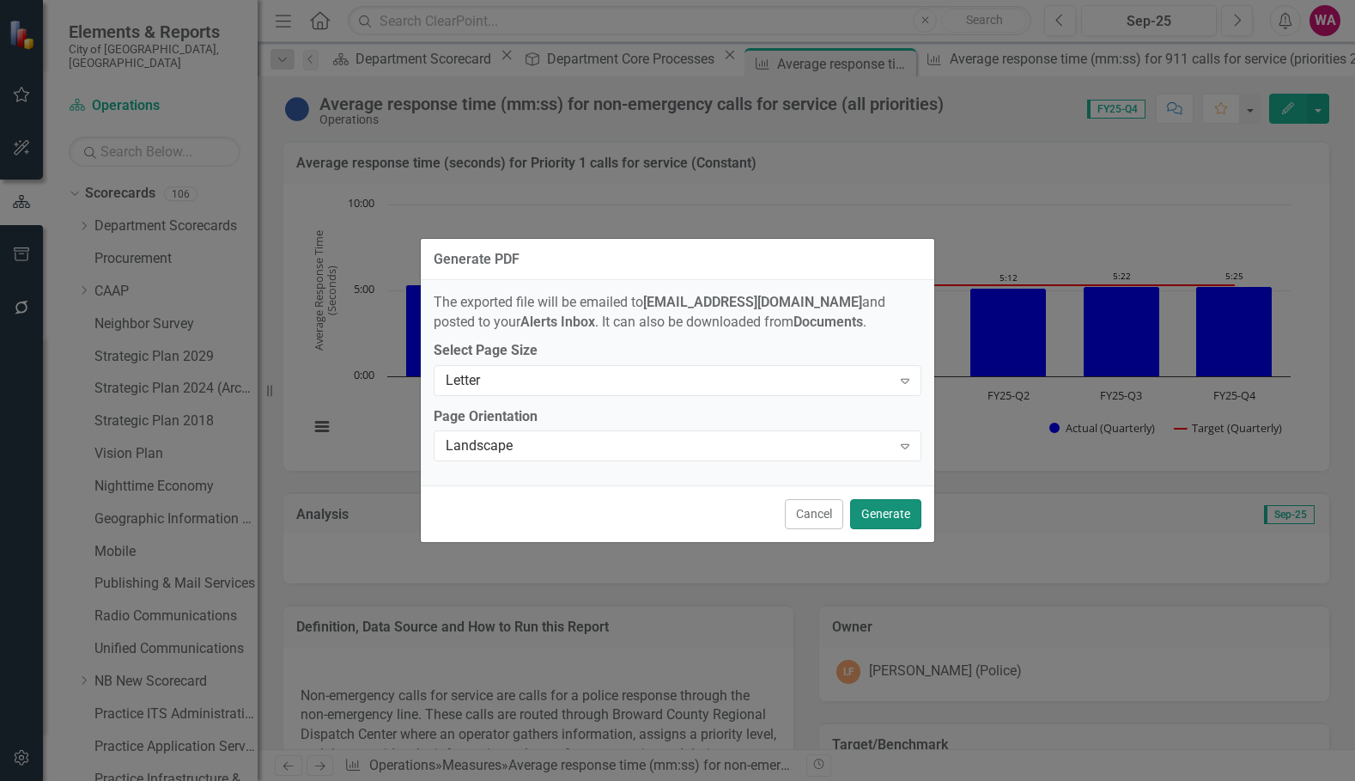
click at [886, 509] on button "Generate" at bounding box center [885, 514] width 71 height 30
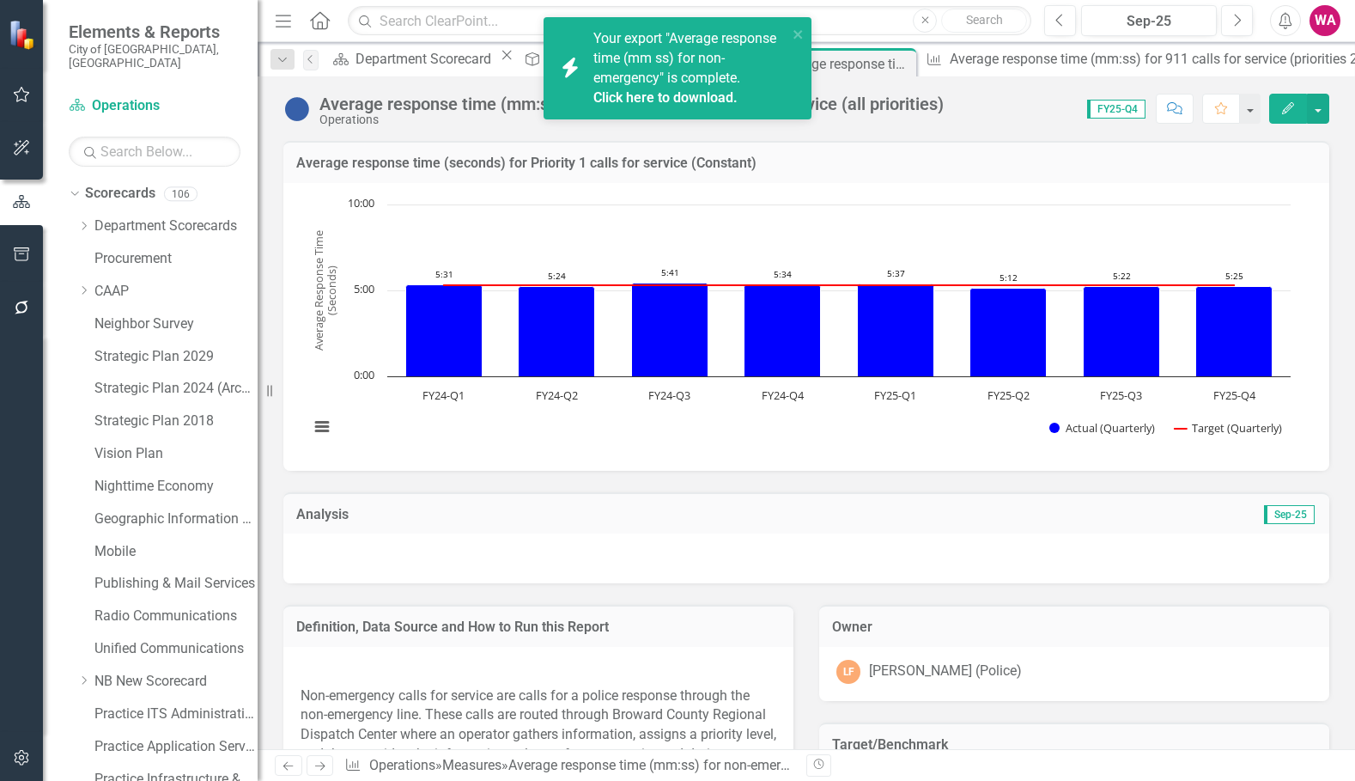
click at [651, 91] on link "Click here to download." at bounding box center [665, 97] width 144 height 16
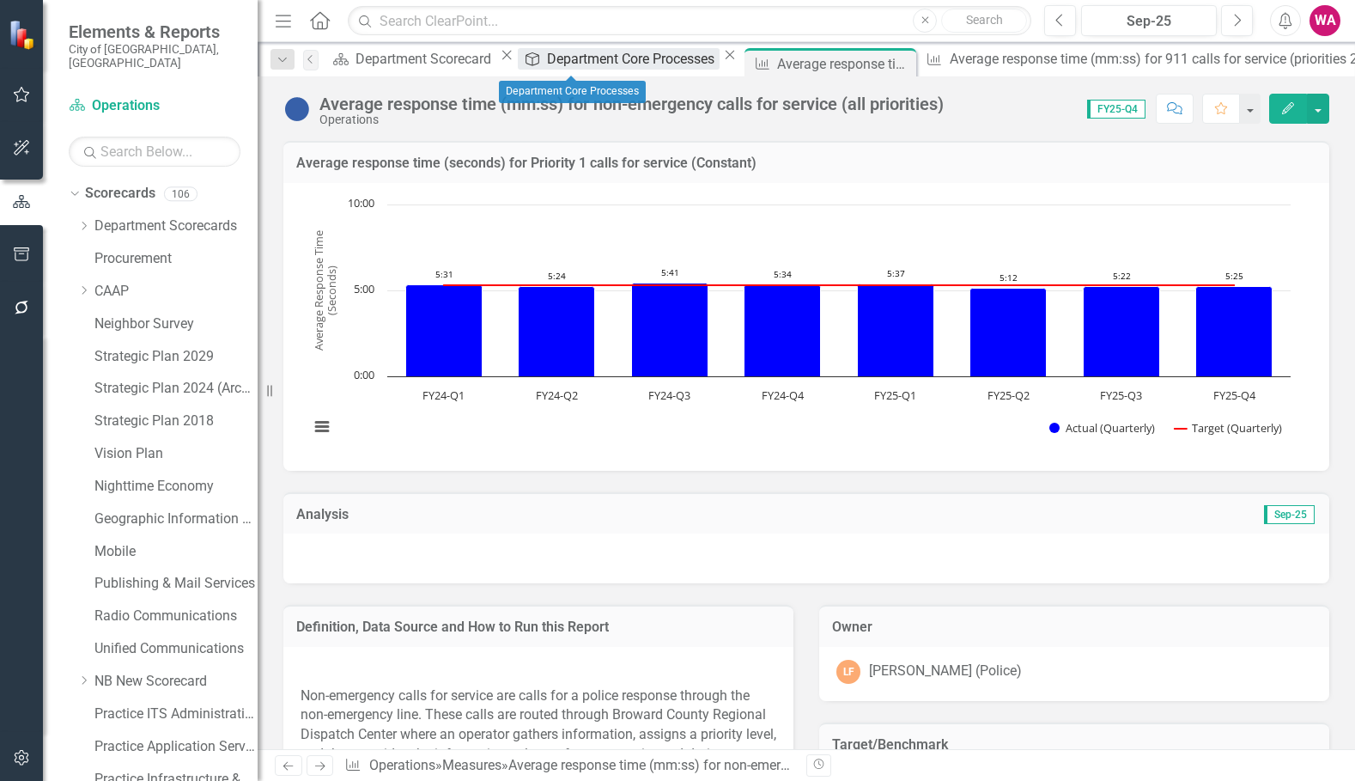
click at [569, 68] on div "Department Core Processes" at bounding box center [633, 58] width 173 height 21
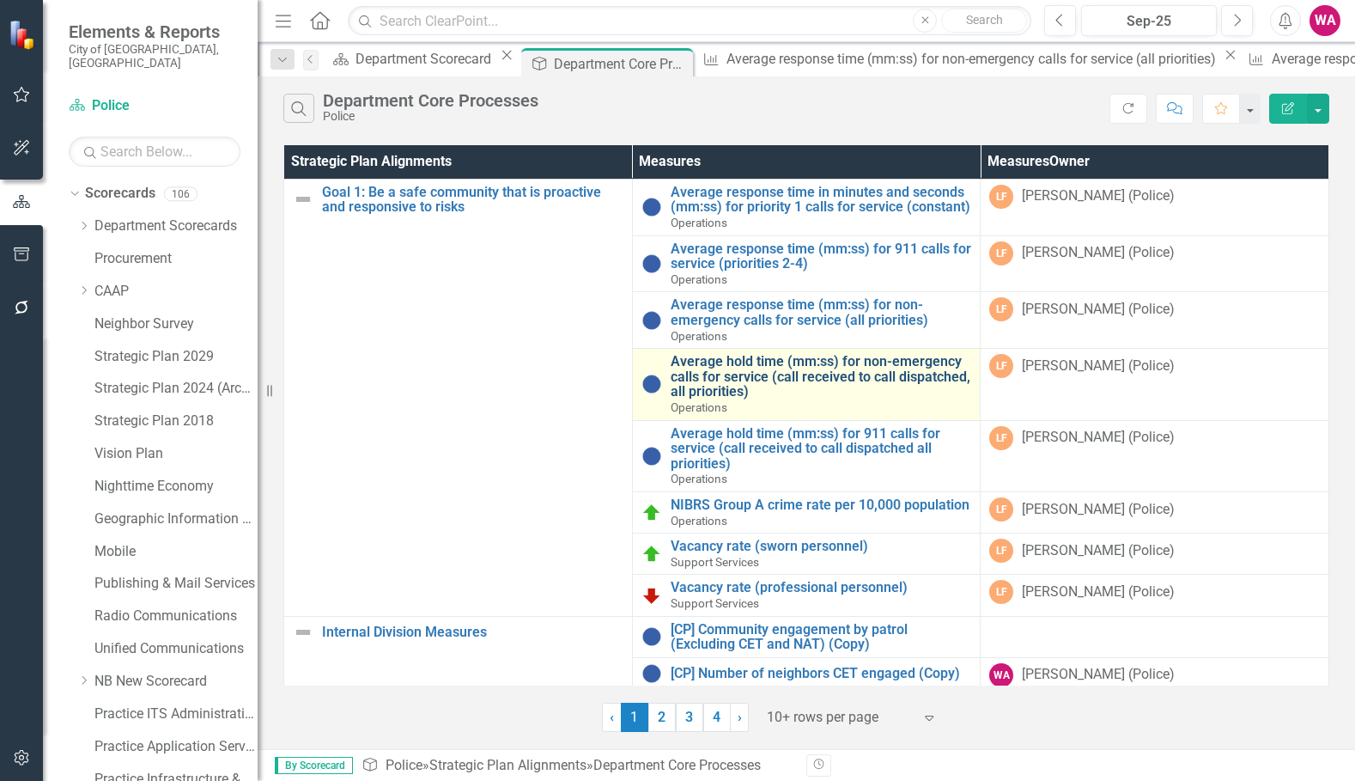
click at [768, 384] on link "Average hold time (mm:ss) for non-emergency calls for service (call received to…" at bounding box center [821, 377] width 301 height 46
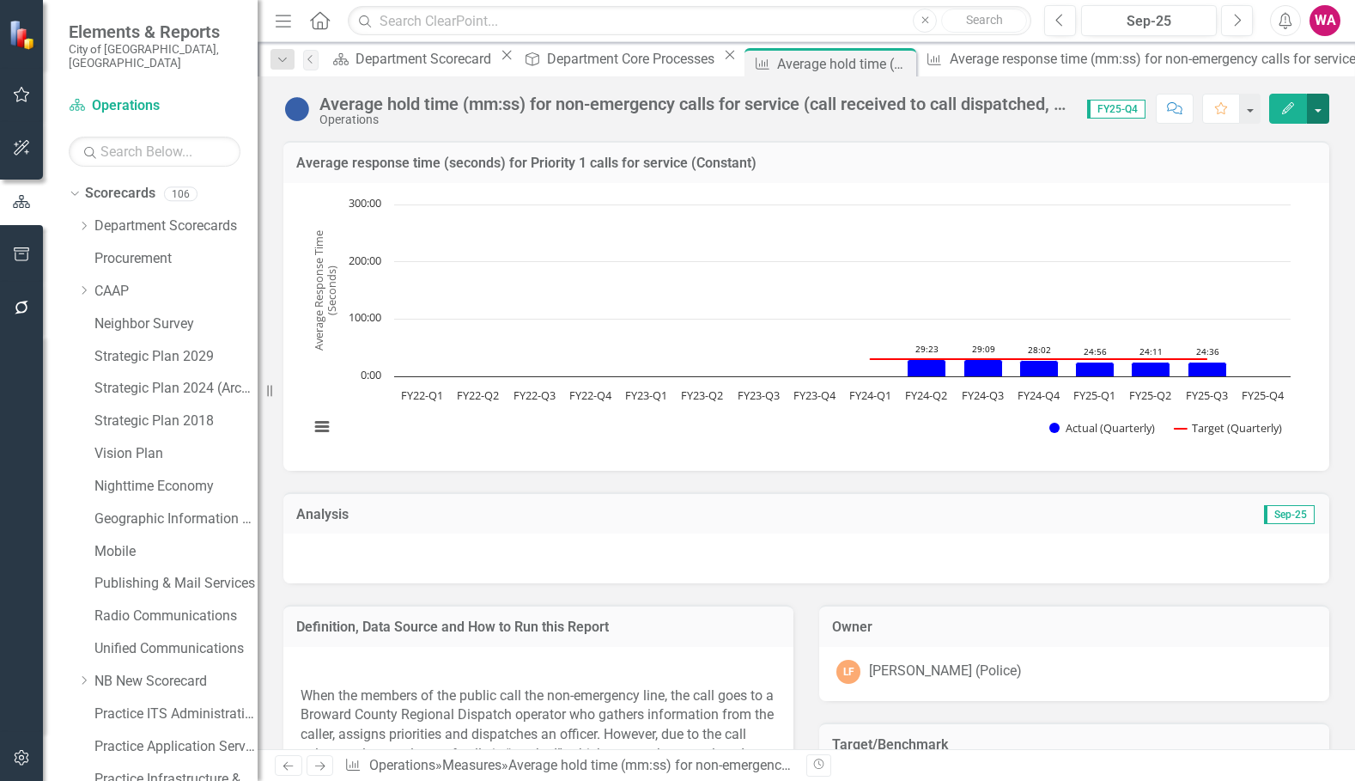
click at [1318, 114] on button "button" at bounding box center [1318, 109] width 22 height 30
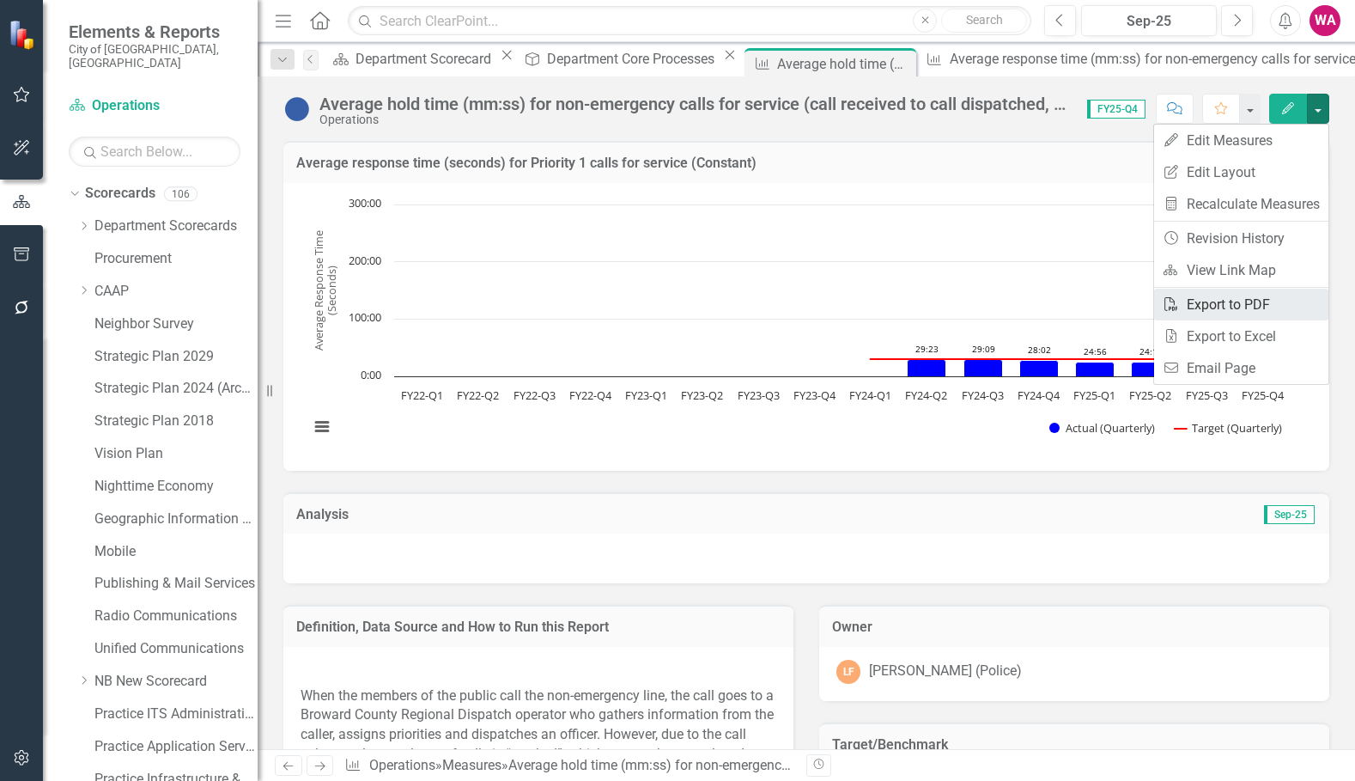
click at [1252, 306] on link "PDF Export to PDF" at bounding box center [1241, 305] width 174 height 32
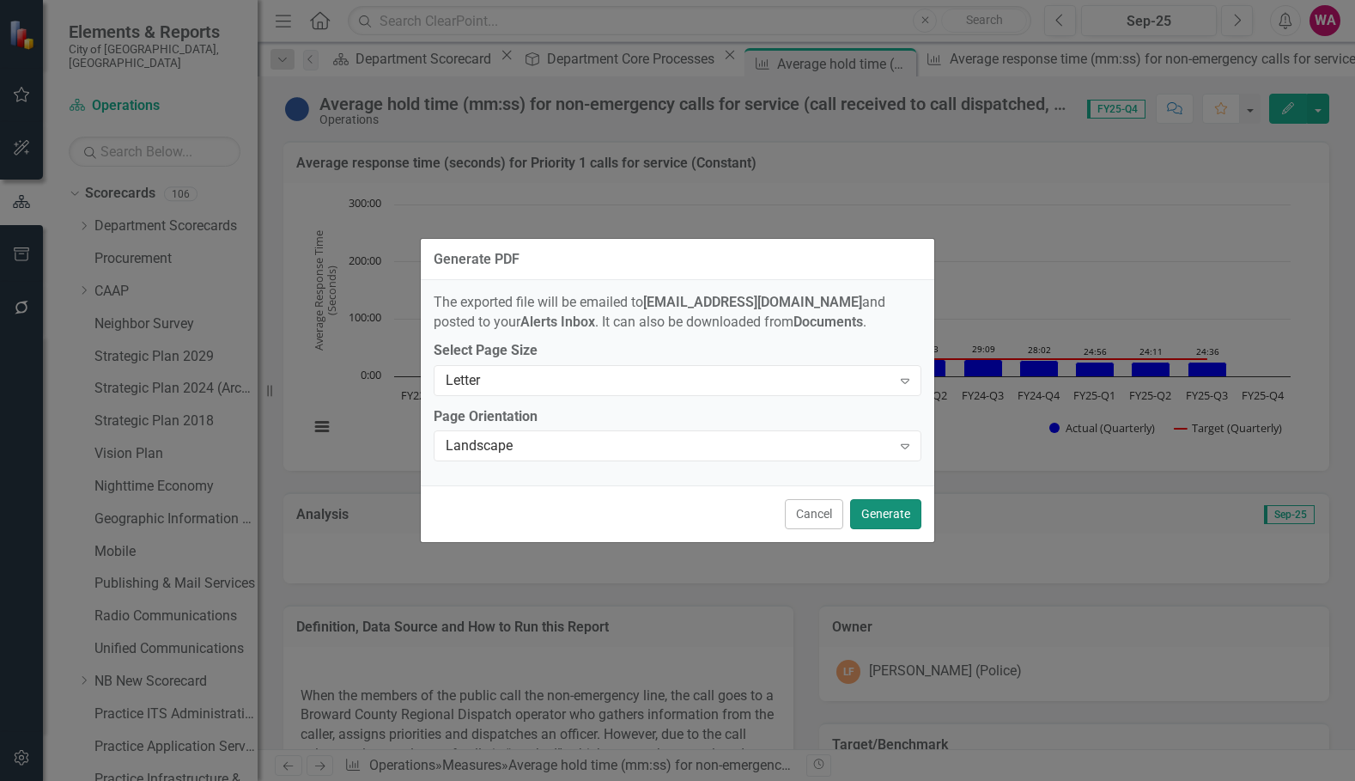
drag, startPoint x: 909, startPoint y: 515, endPoint x: 895, endPoint y: 522, distance: 15.4
click at [907, 515] on button "Generate" at bounding box center [885, 514] width 71 height 30
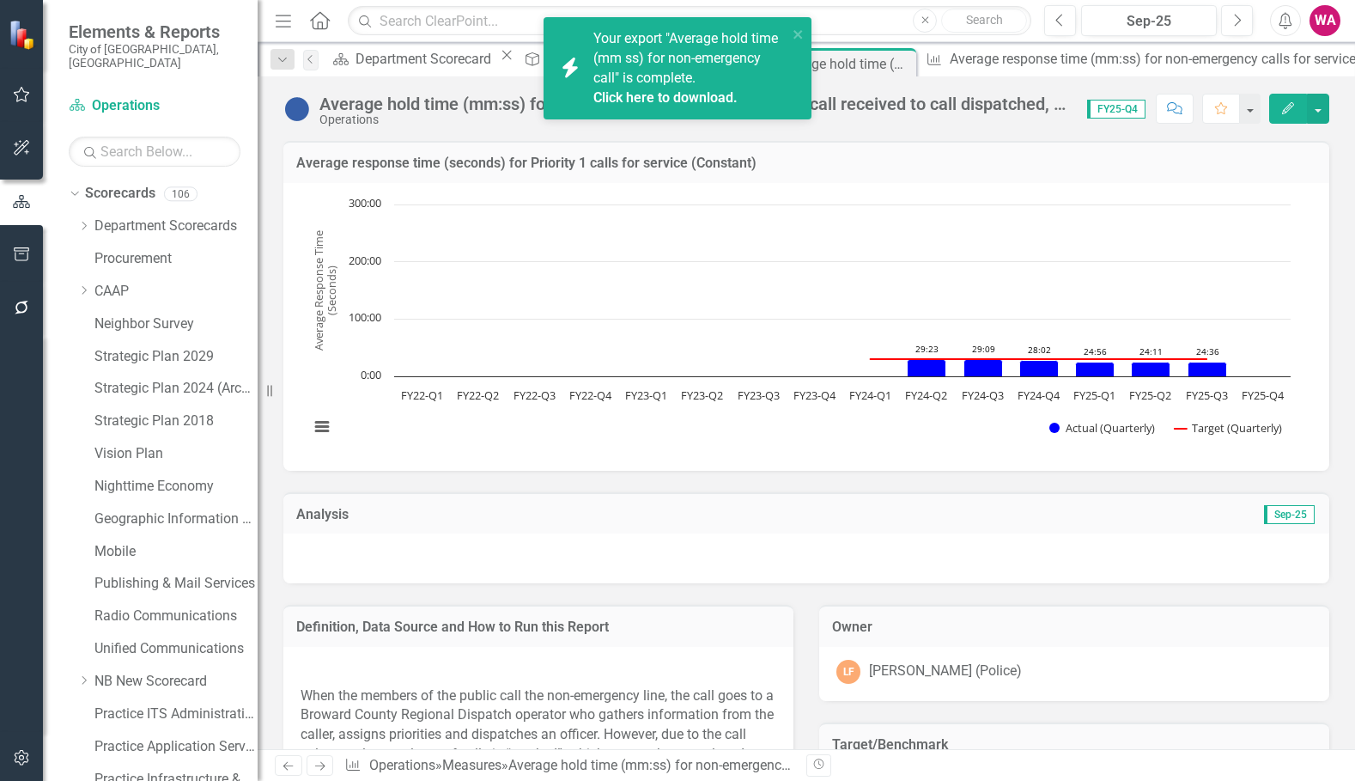
click at [648, 93] on link "Click here to download." at bounding box center [665, 97] width 144 height 16
click at [796, 33] on icon "close" at bounding box center [798, 34] width 9 height 9
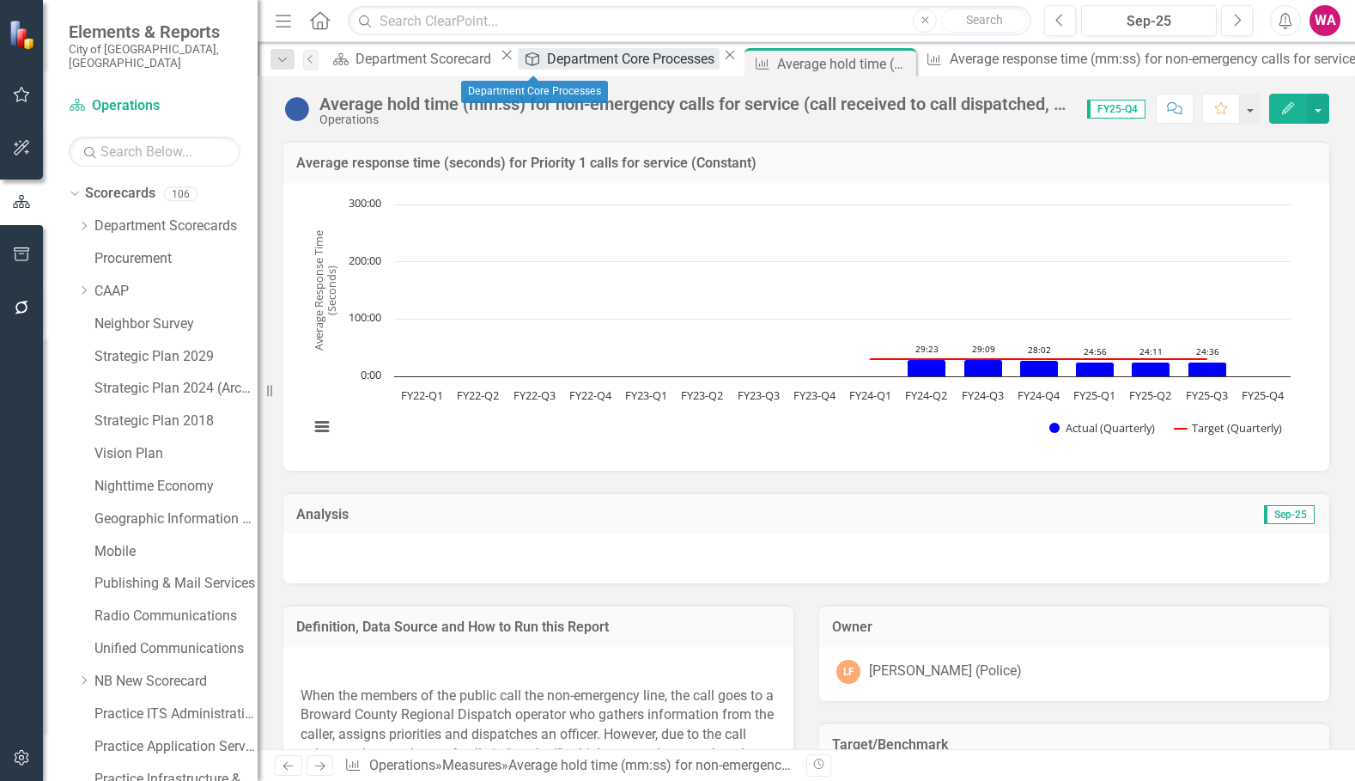
click at [547, 62] on div "Department Core Processes" at bounding box center [633, 58] width 173 height 21
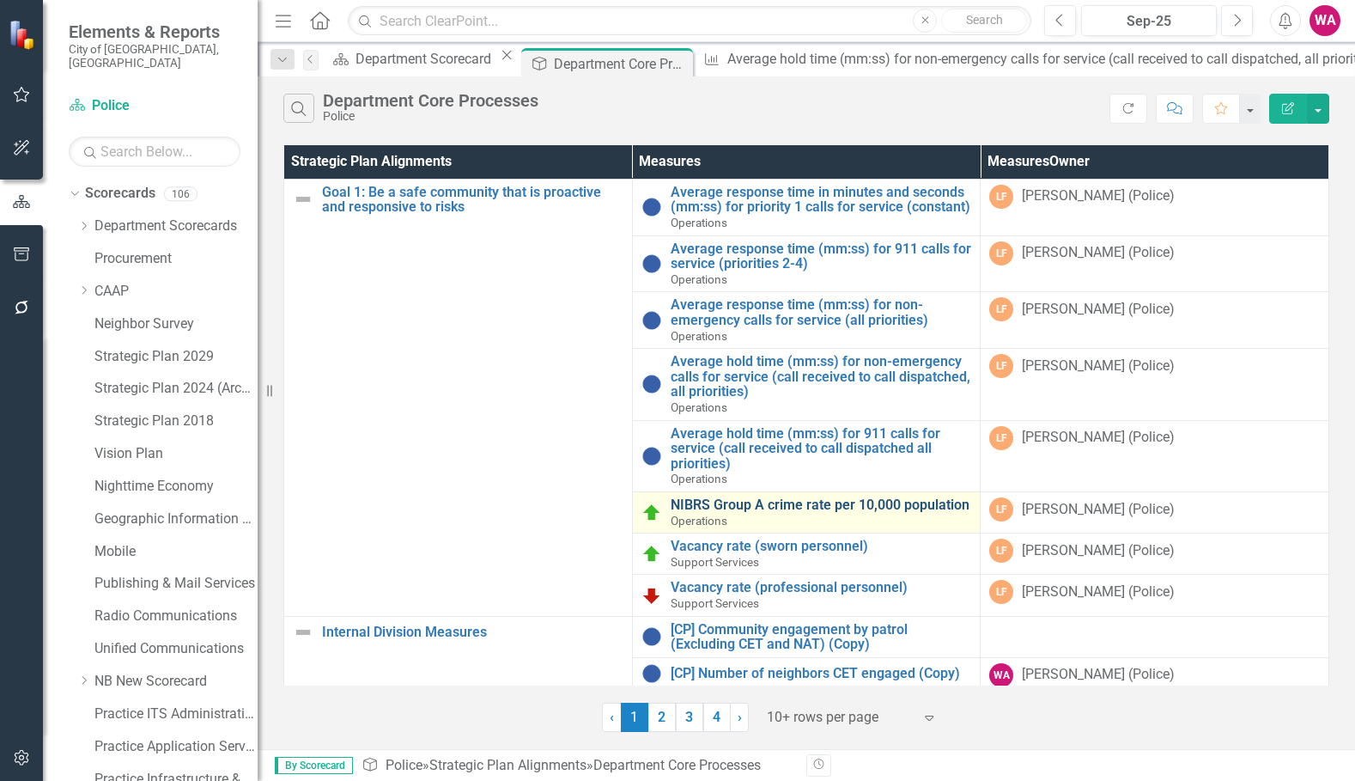
click at [757, 513] on link "NIBRS Group A crime rate per 10,000 population" at bounding box center [821, 504] width 301 height 15
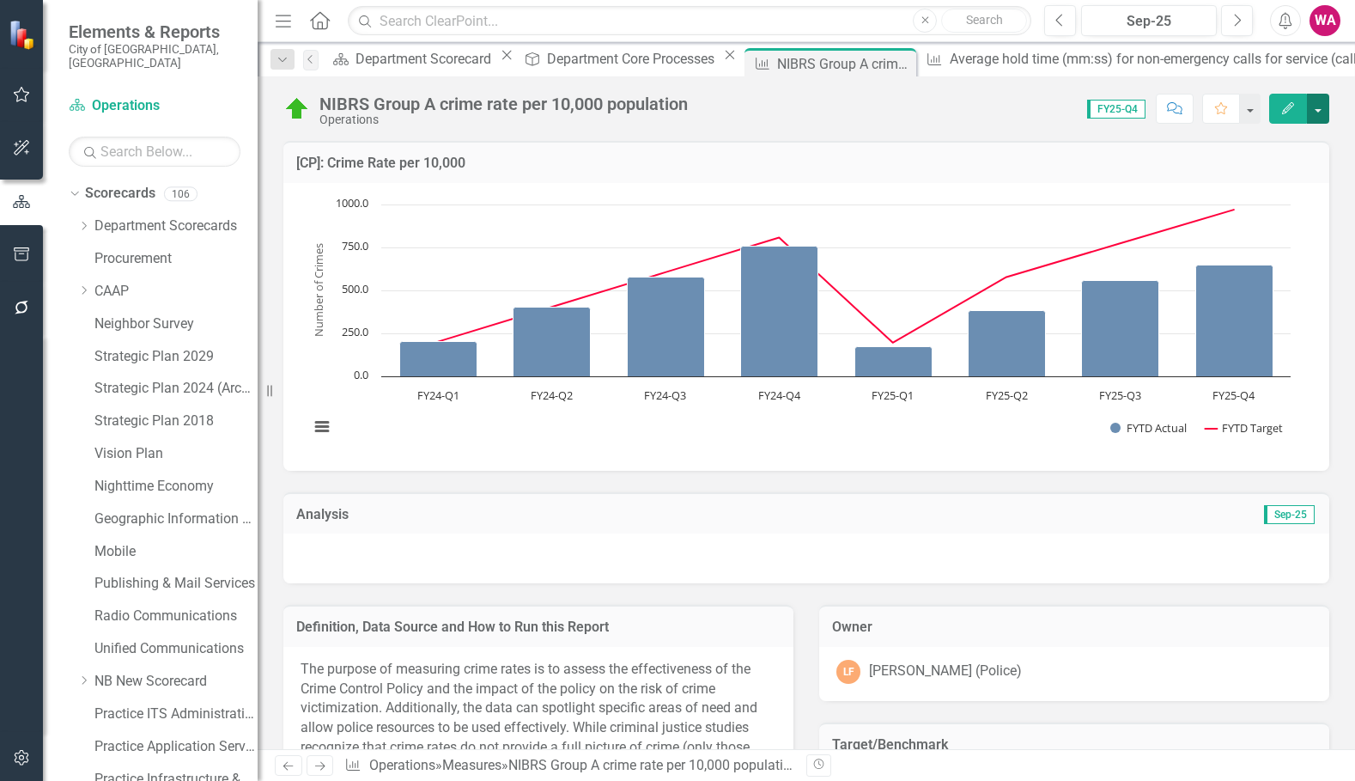
click at [1320, 109] on button "button" at bounding box center [1318, 109] width 22 height 30
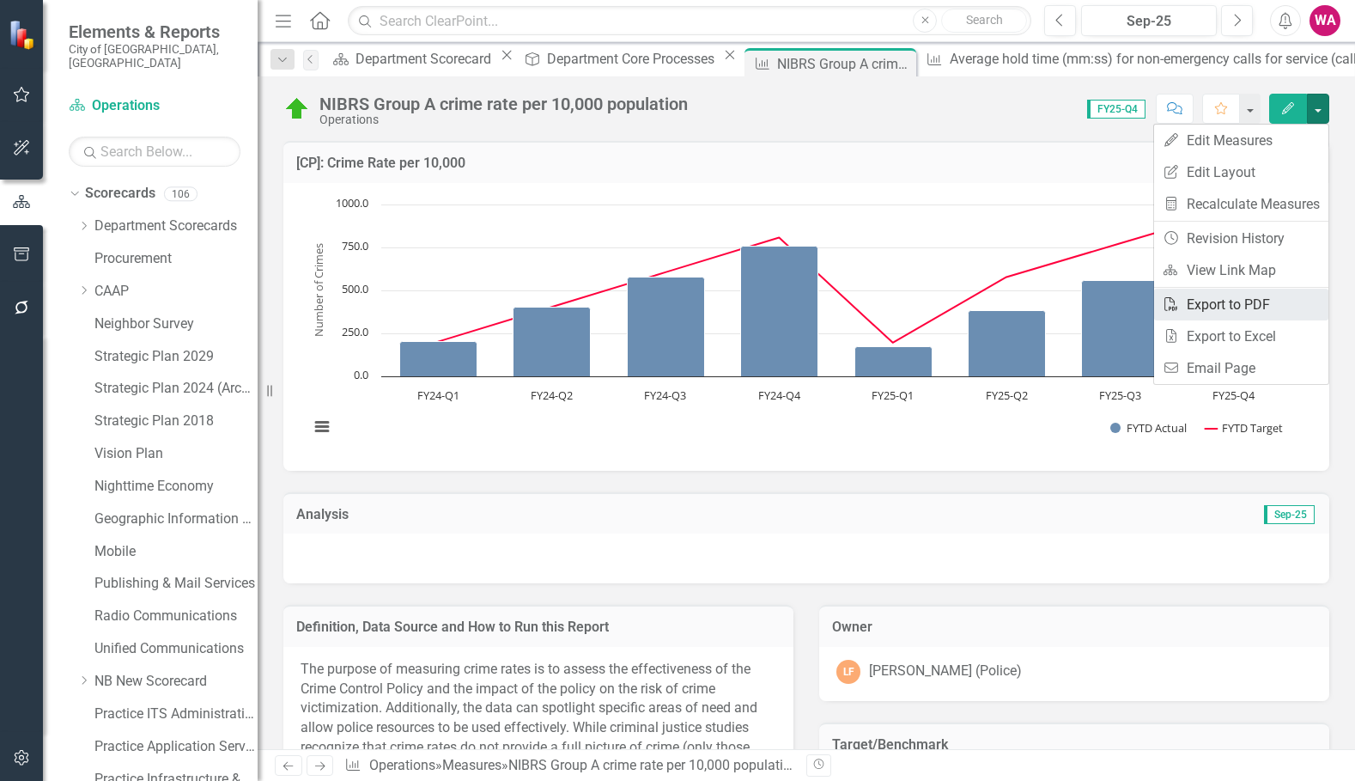
click at [1243, 309] on link "PDF Export to PDF" at bounding box center [1241, 305] width 174 height 32
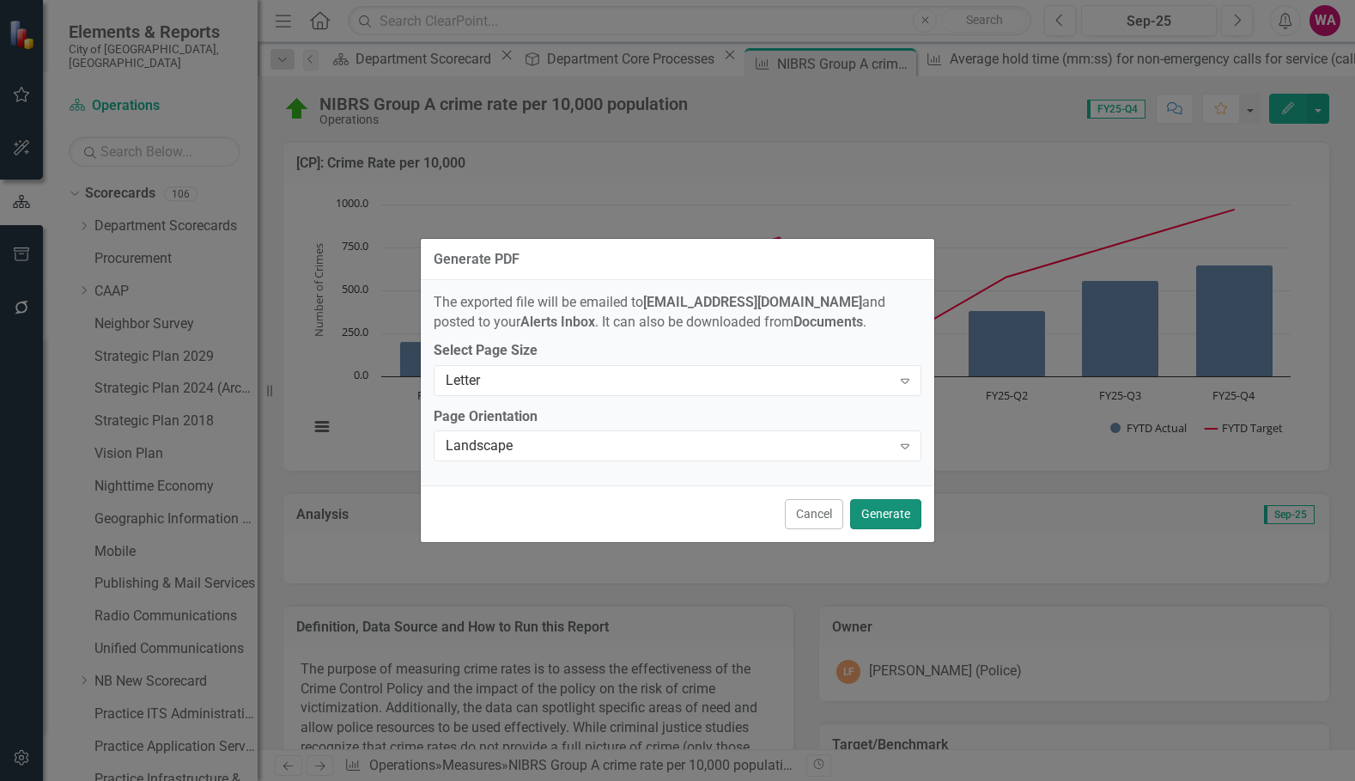
click at [903, 502] on button "Generate" at bounding box center [885, 514] width 71 height 30
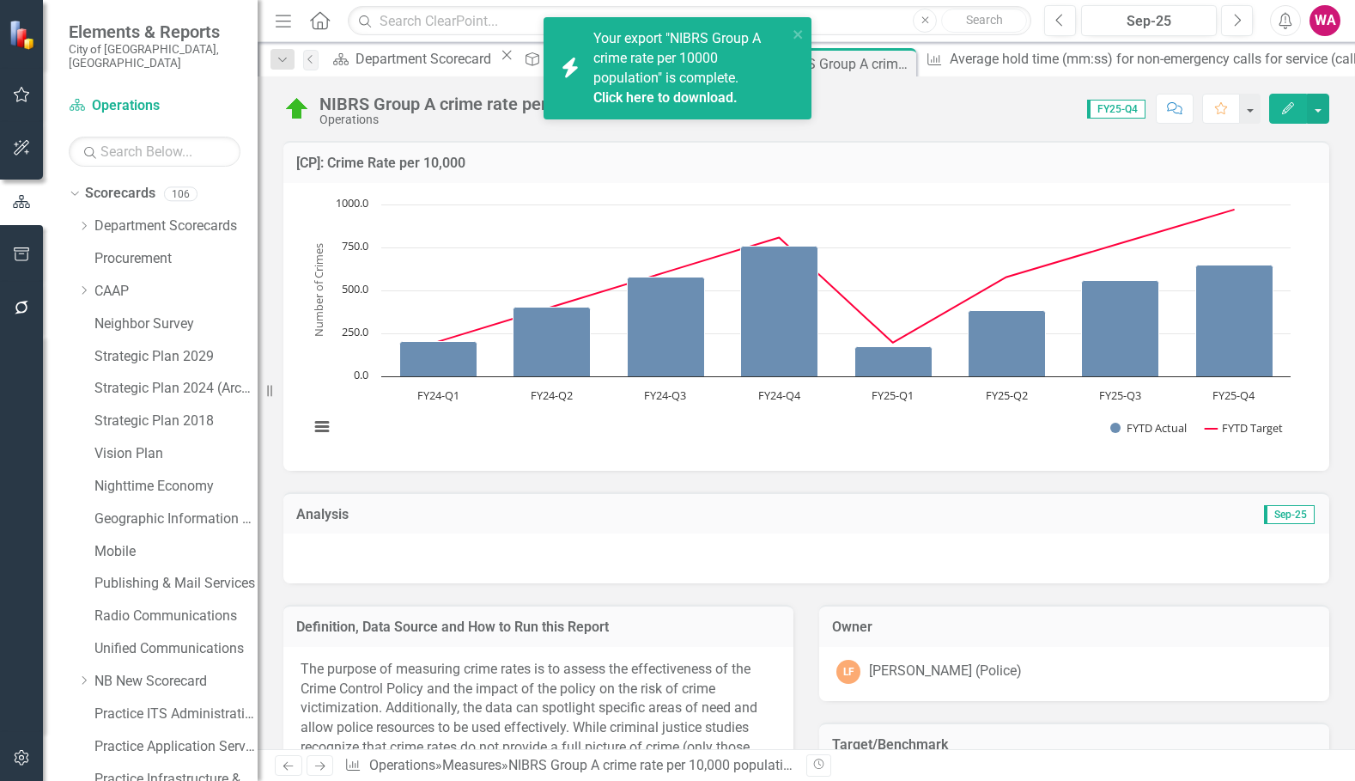
click at [686, 97] on link "Click here to download." at bounding box center [665, 97] width 144 height 16
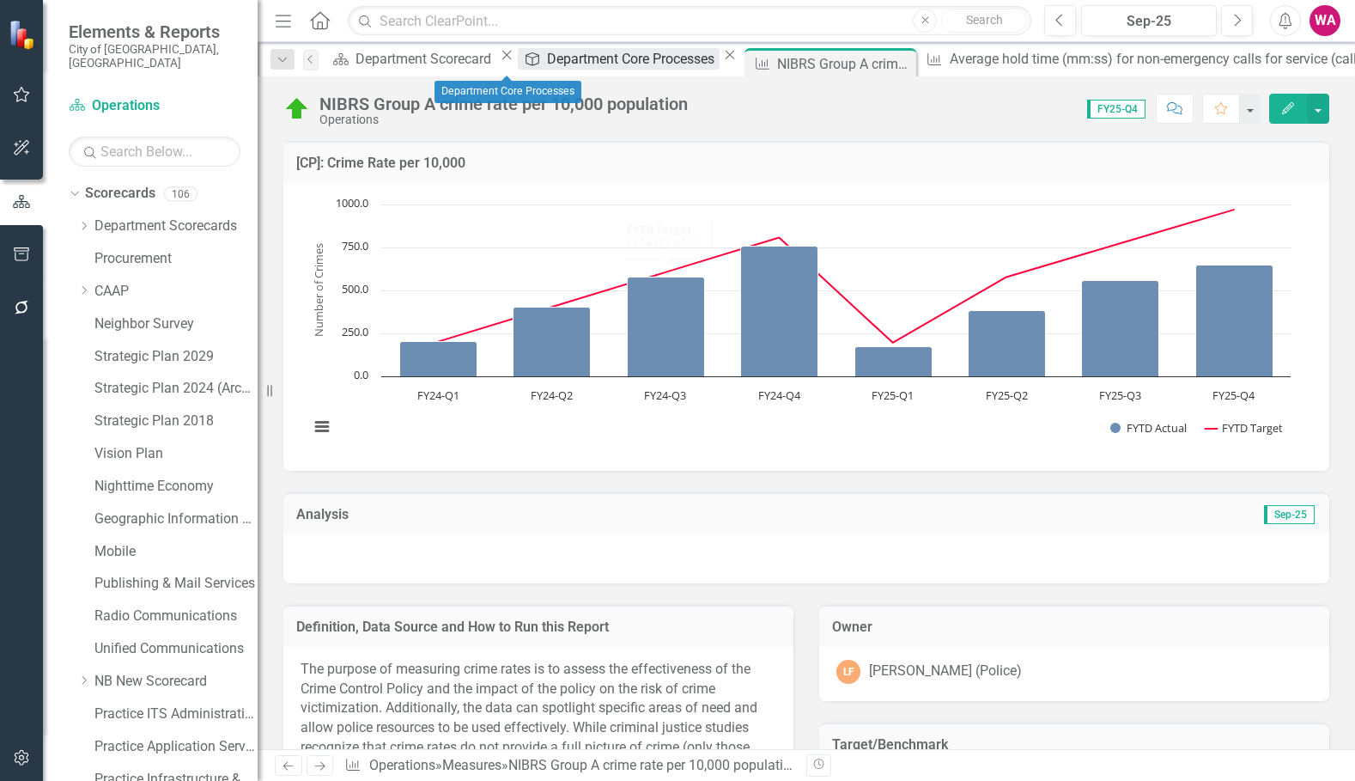
click at [547, 69] on div "Department Core Processes" at bounding box center [633, 58] width 173 height 21
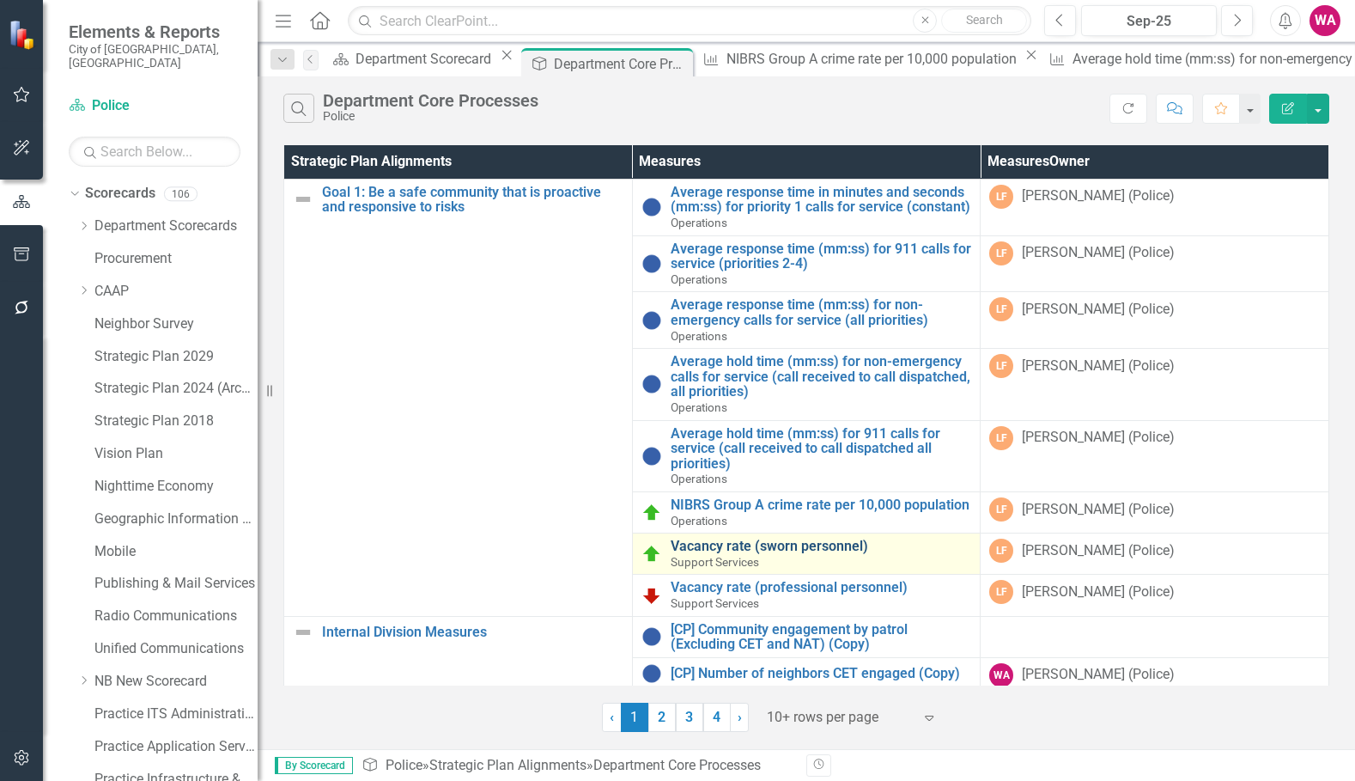
click at [808, 554] on link "Vacancy rate (sworn personnel)" at bounding box center [821, 545] width 301 height 15
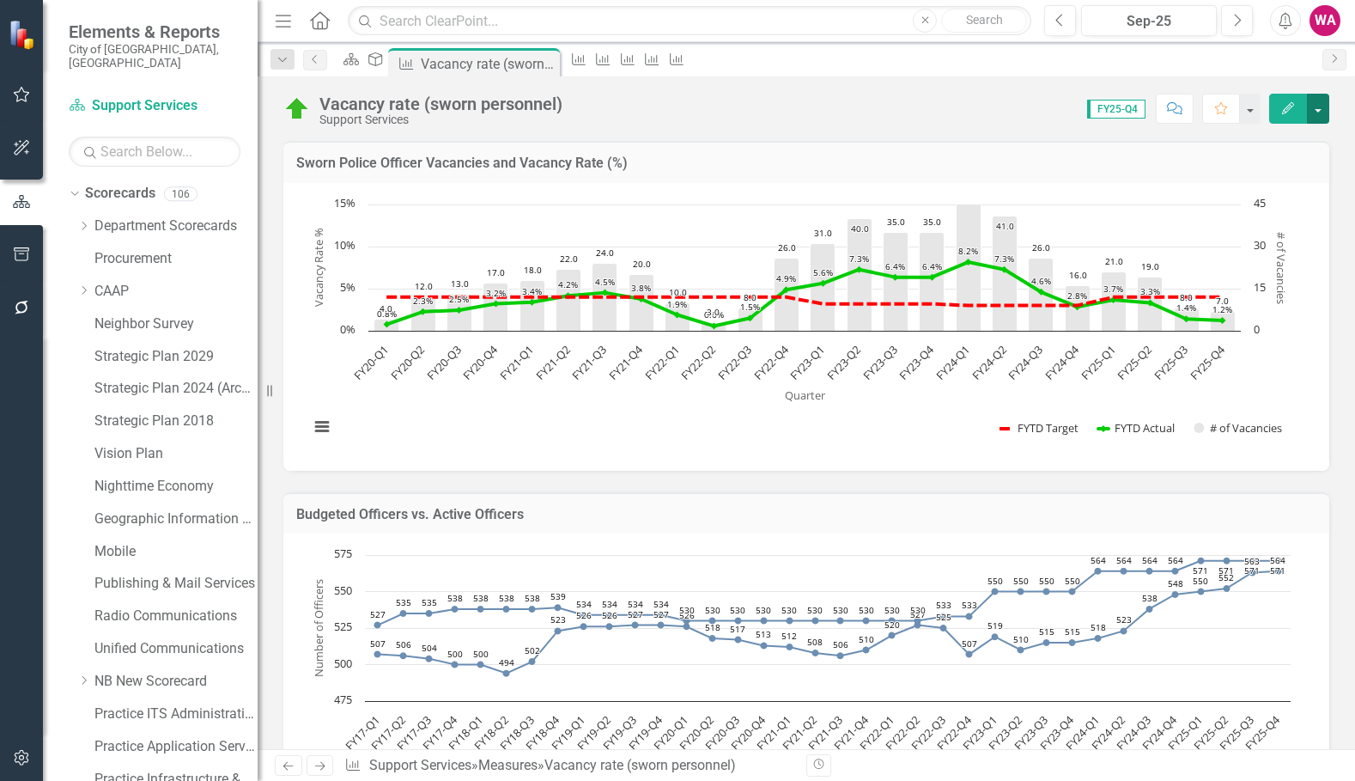
click at [1323, 112] on button "button" at bounding box center [1318, 109] width 22 height 30
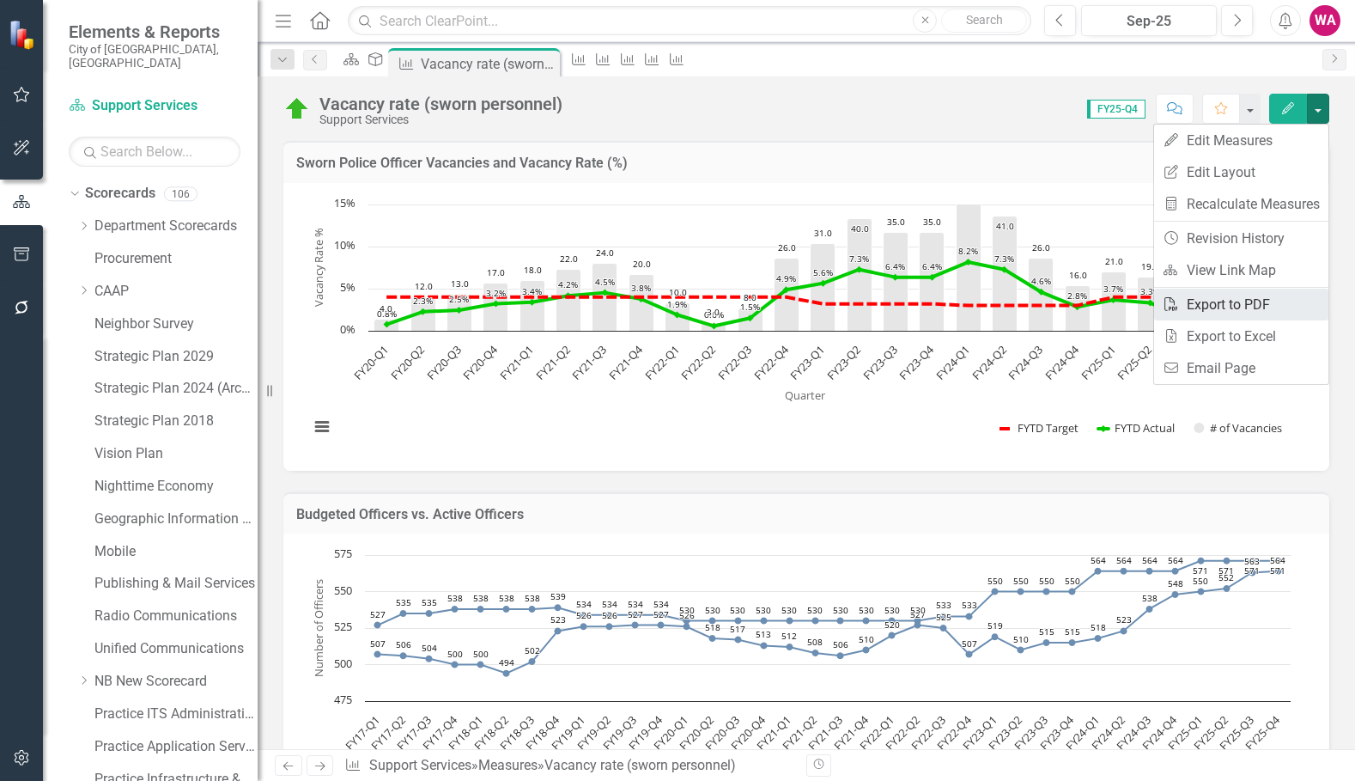
click at [1256, 310] on link "PDF Export to PDF" at bounding box center [1241, 305] width 174 height 32
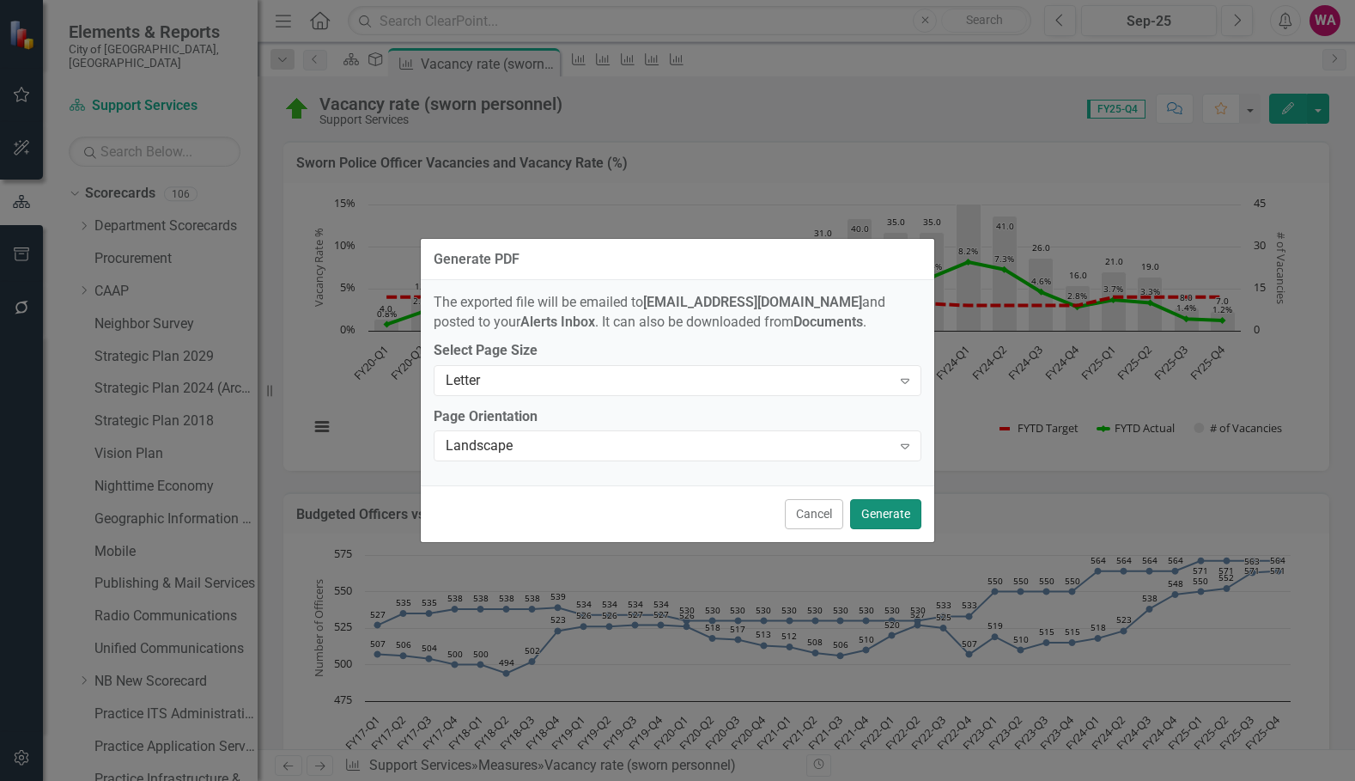
click at [908, 508] on button "Generate" at bounding box center [885, 514] width 71 height 30
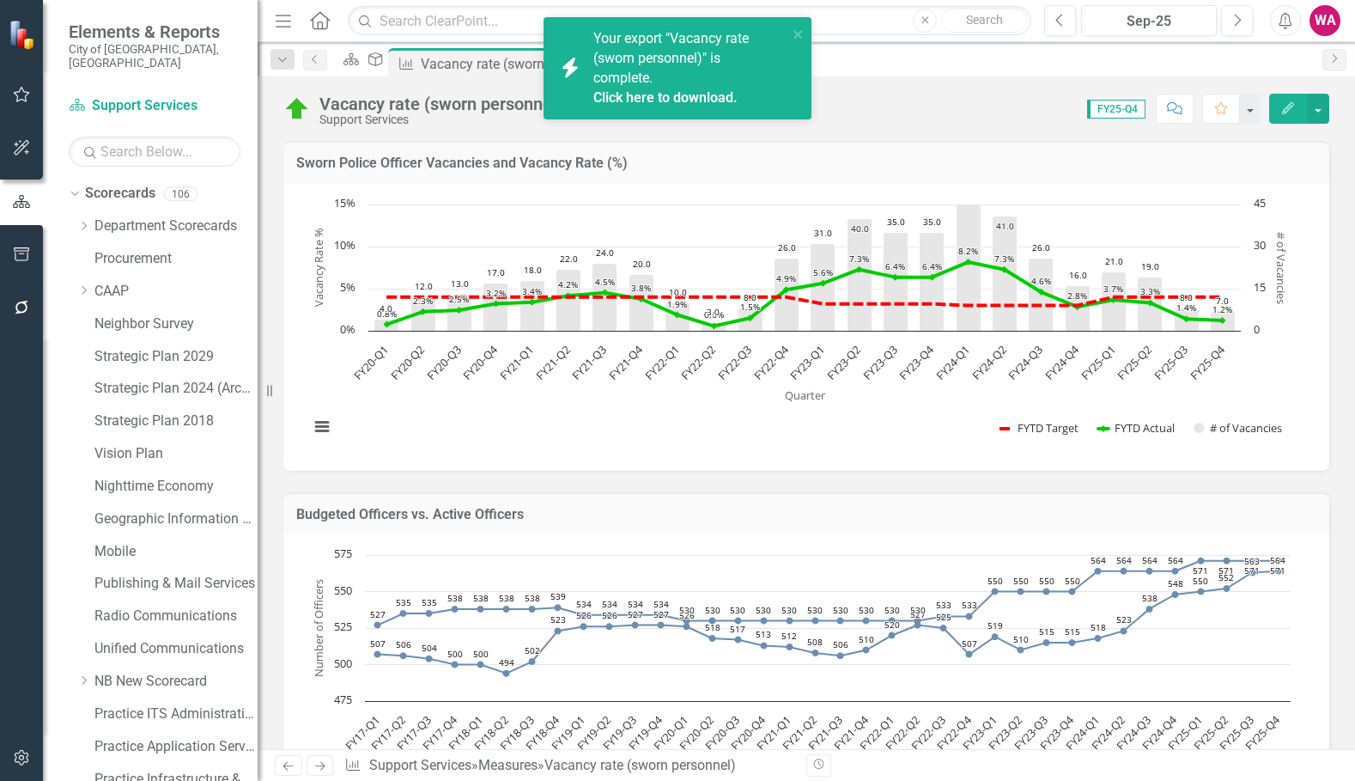
click at [672, 93] on link "Click here to download." at bounding box center [665, 97] width 144 height 16
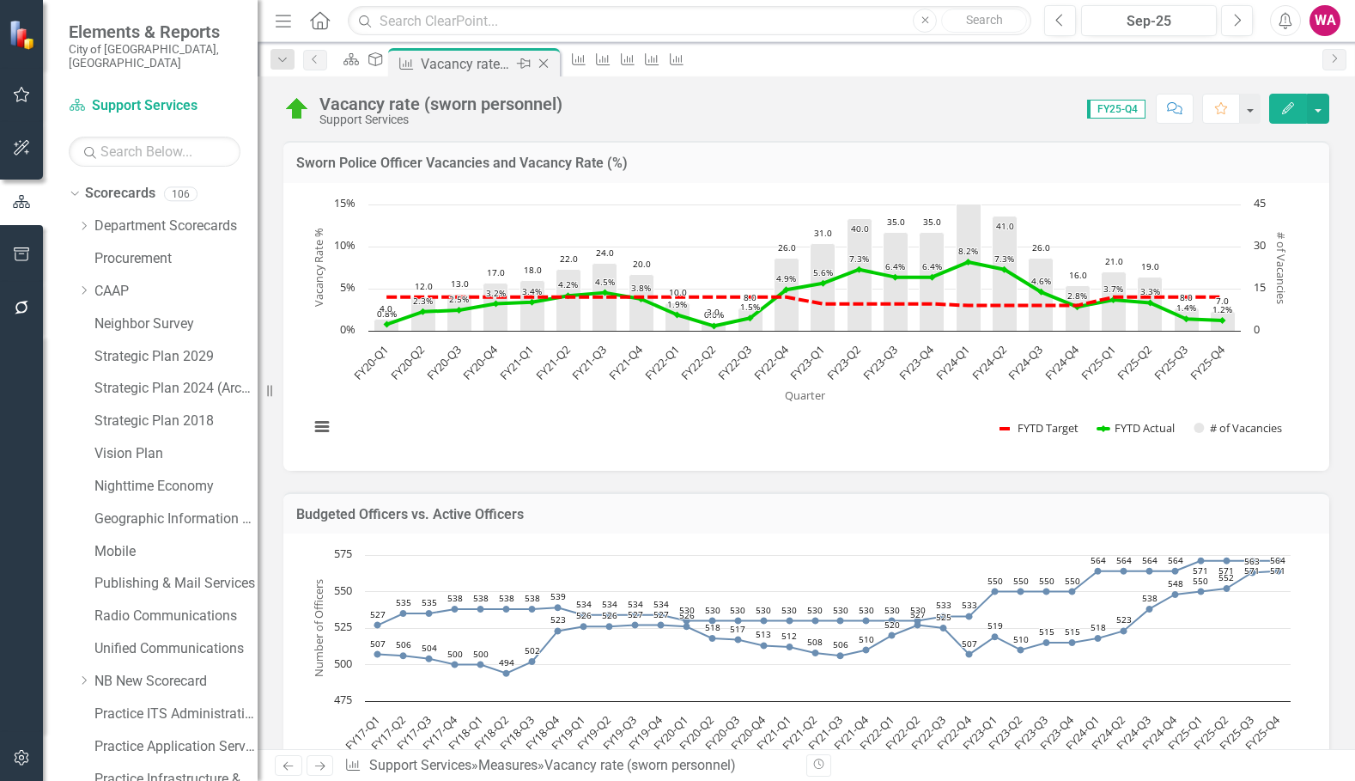
click at [549, 65] on icon at bounding box center [543, 63] width 9 height 9
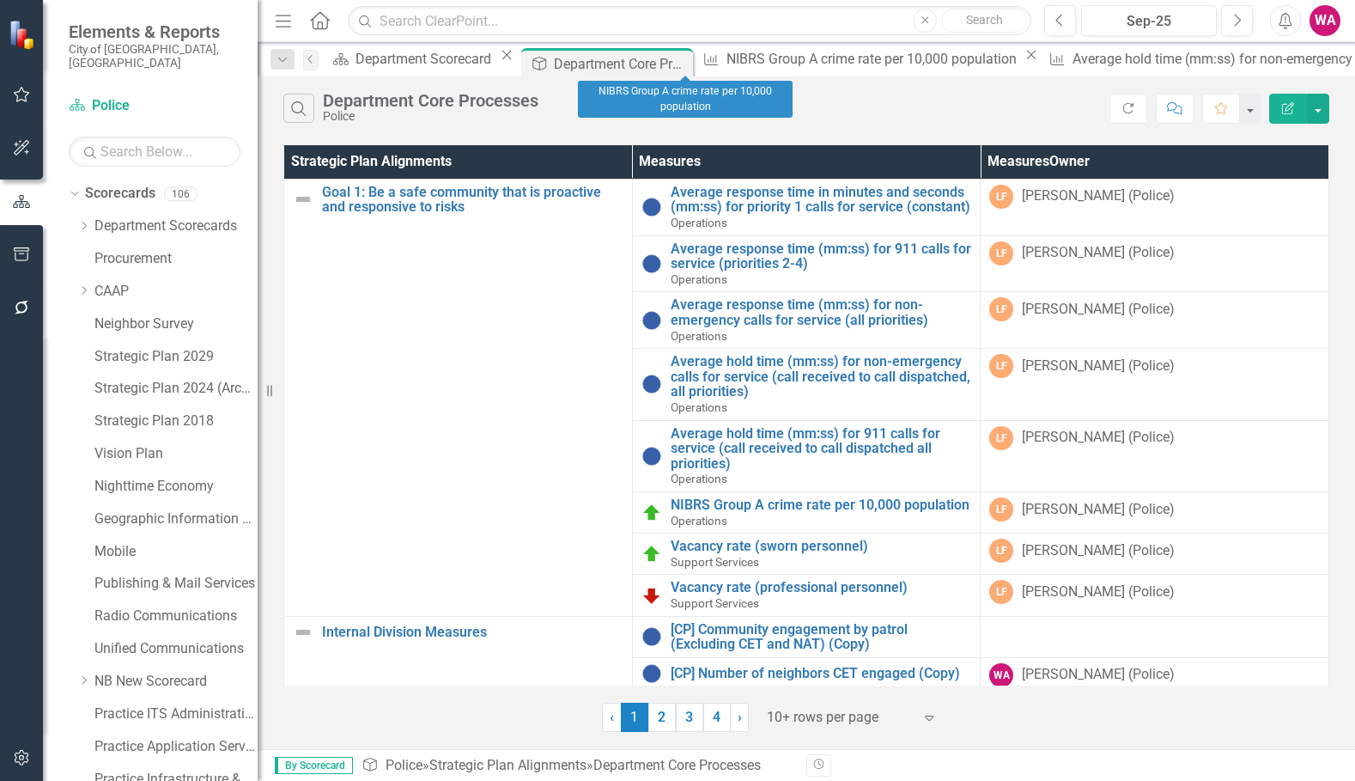
click at [1027, 60] on icon at bounding box center [1031, 55] width 9 height 9
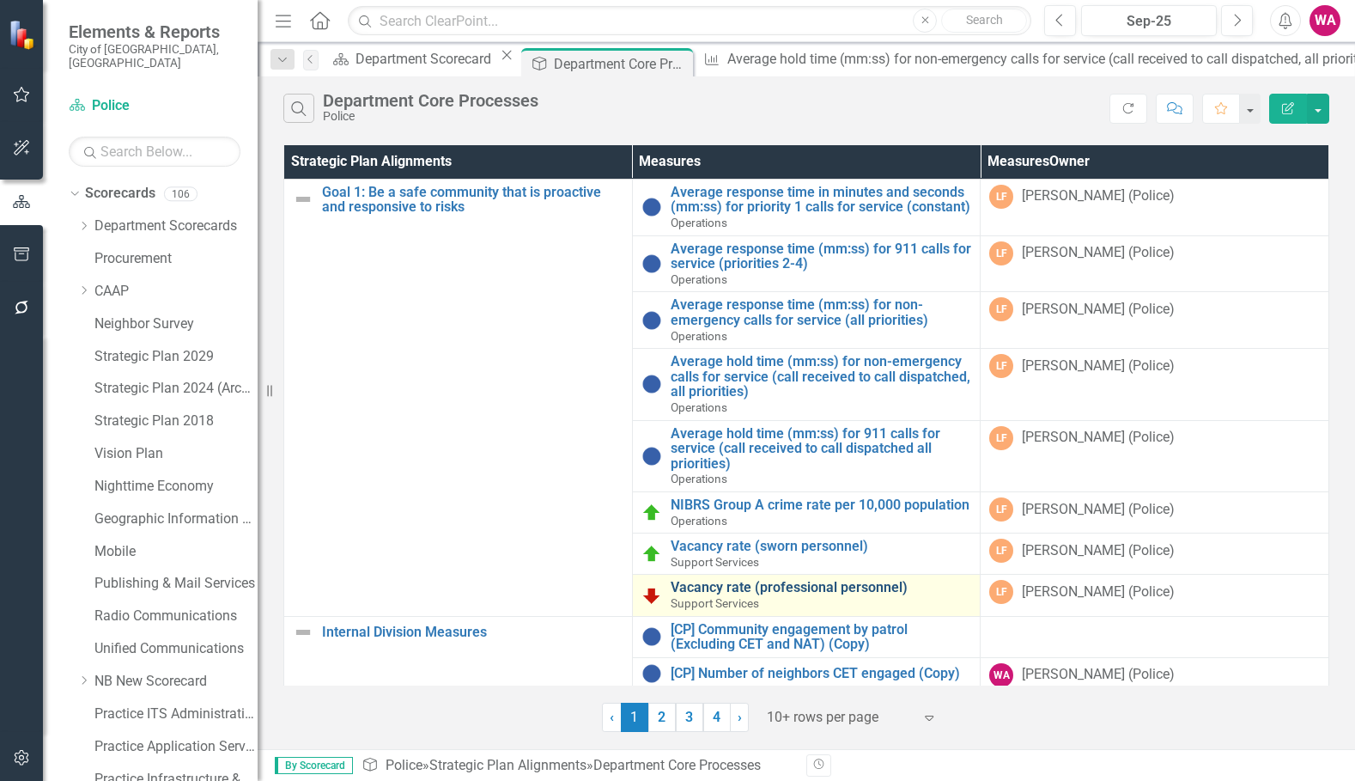
click at [777, 595] on link "Vacancy rate (professional personnel)" at bounding box center [821, 587] width 301 height 15
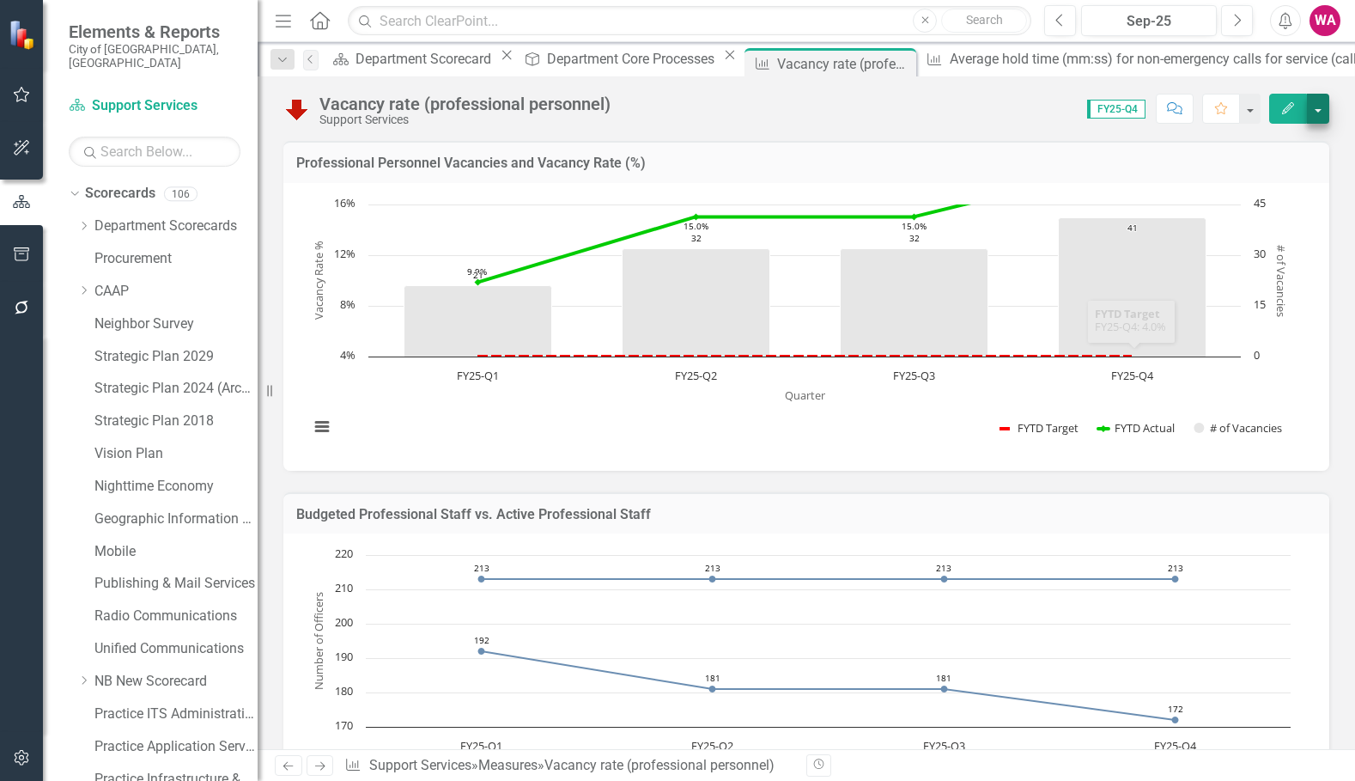
click at [1308, 119] on div "Edit" at bounding box center [1295, 109] width 69 height 30
click at [1323, 117] on button "button" at bounding box center [1318, 109] width 22 height 30
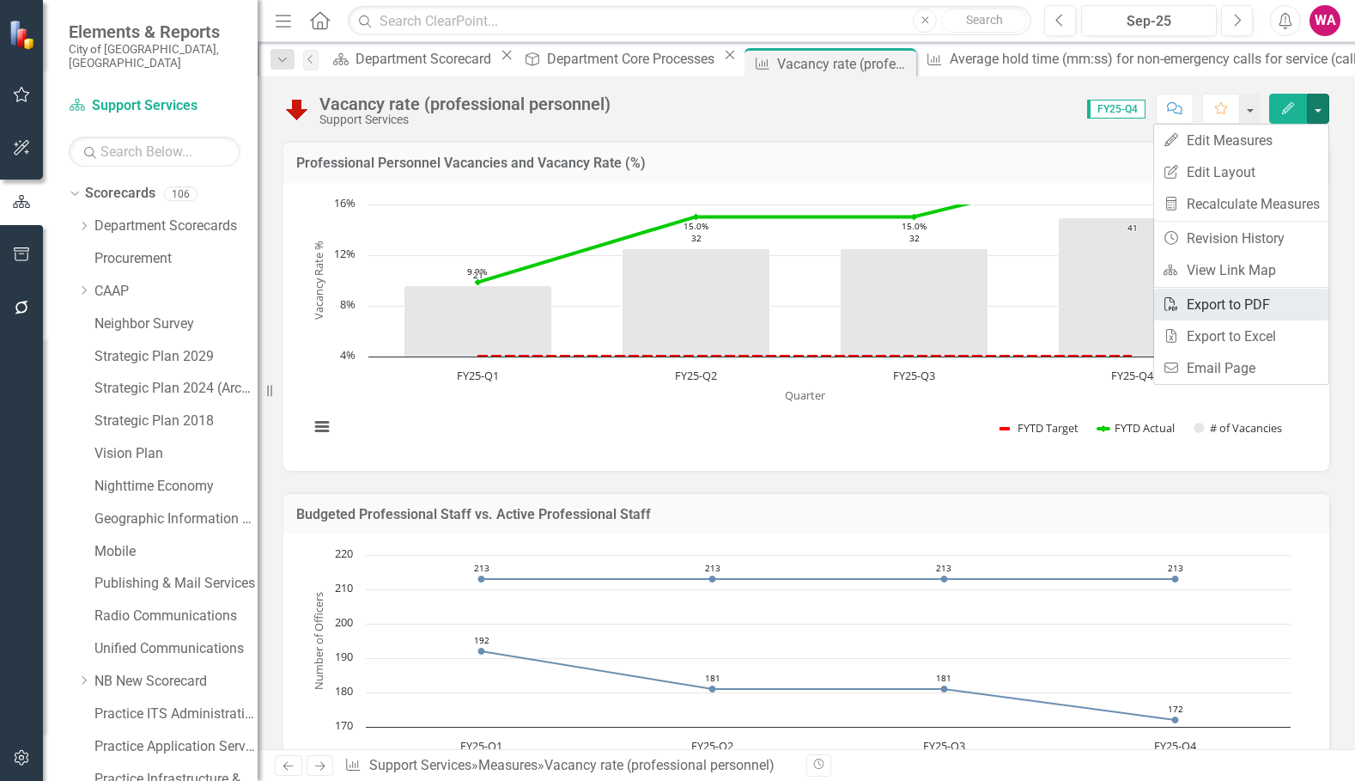
click at [1256, 309] on link "PDF Export to PDF" at bounding box center [1241, 305] width 174 height 32
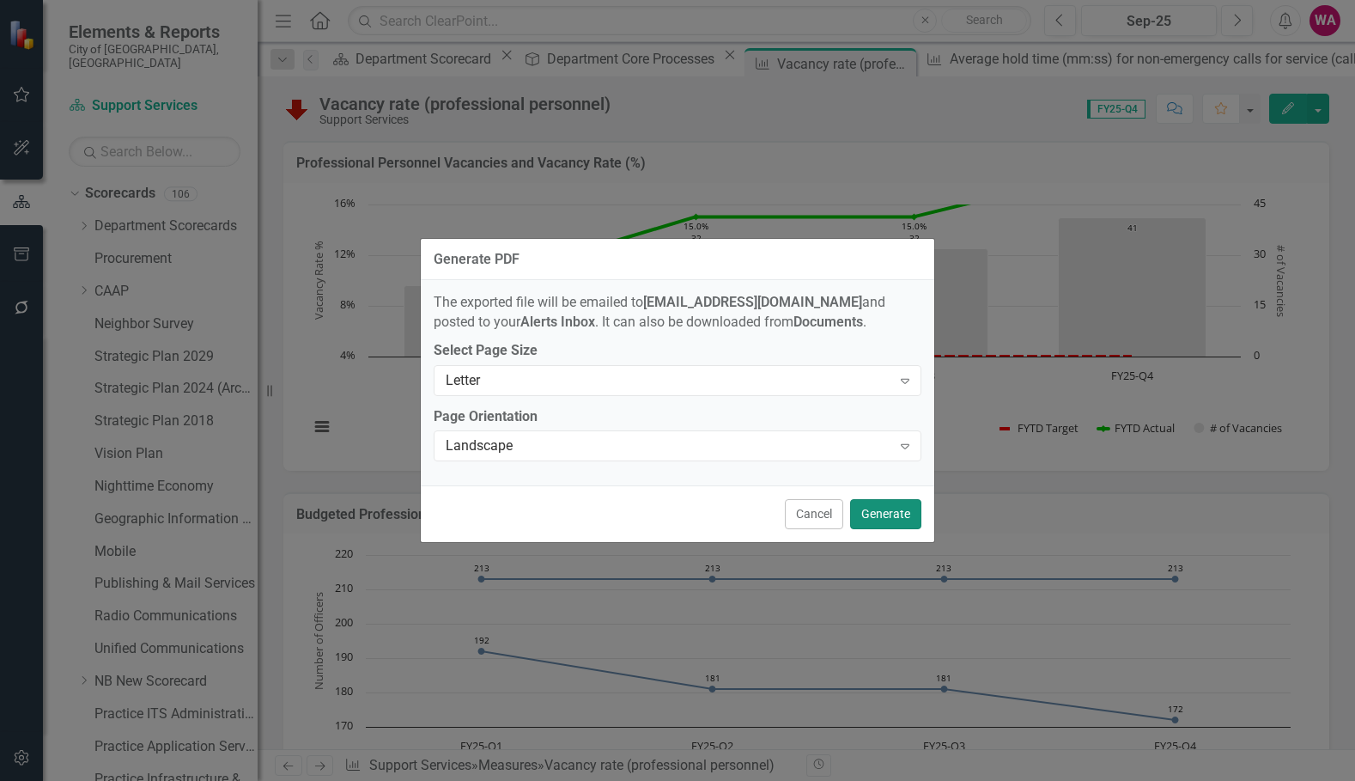
click at [891, 518] on button "Generate" at bounding box center [885, 514] width 71 height 30
